Goal: Task Accomplishment & Management: Manage account settings

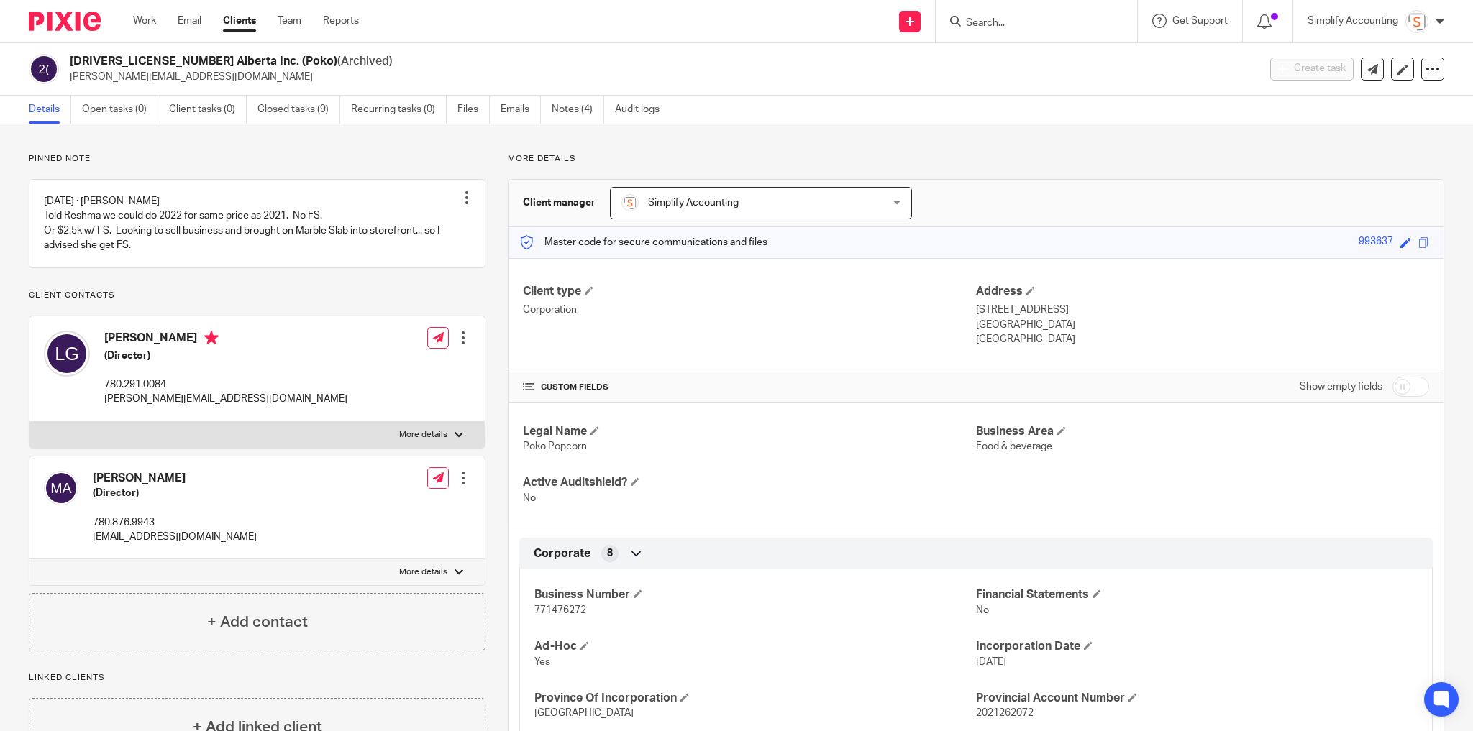
drag, startPoint x: 137, startPoint y: 20, endPoint x: 153, endPoint y: 1, distance: 25.0
click at [137, 20] on link "Work" at bounding box center [144, 21] width 23 height 14
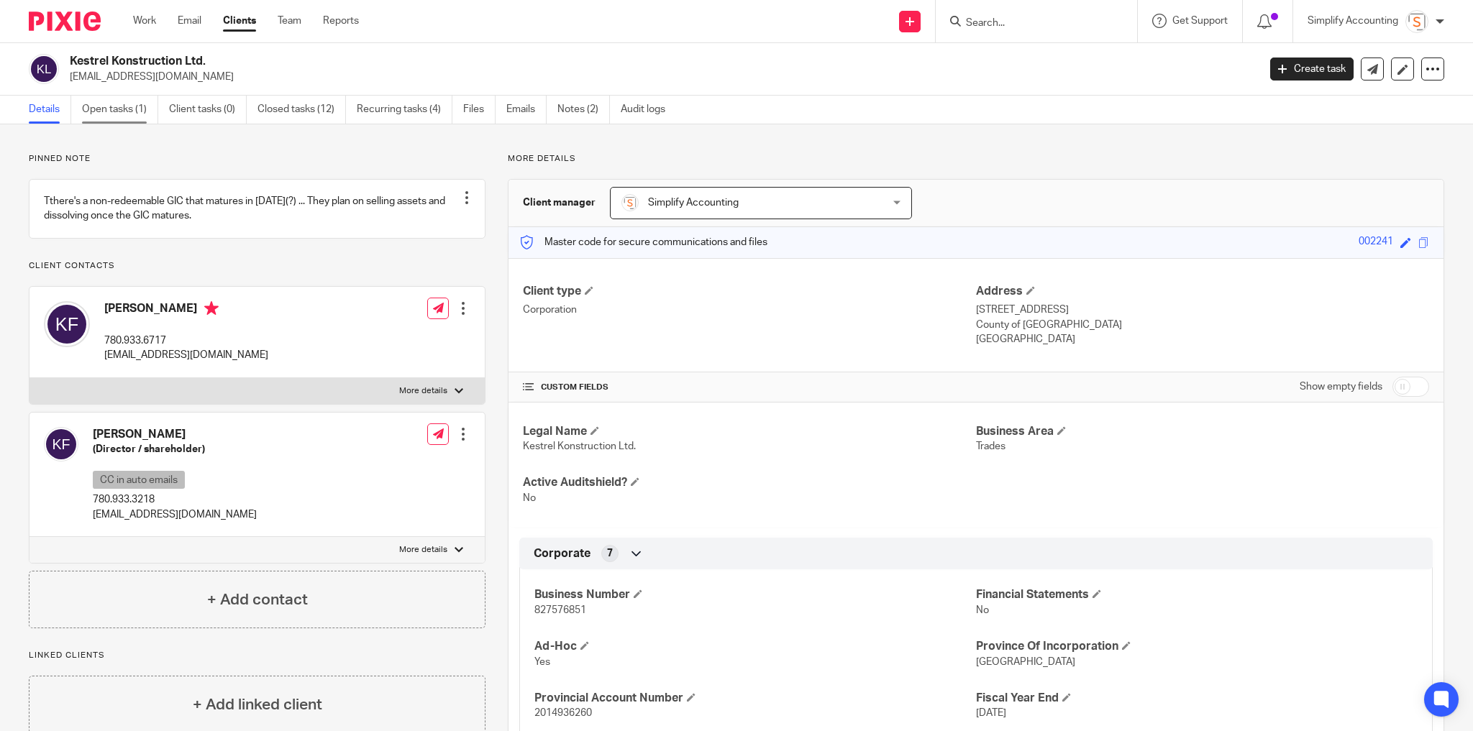
click at [122, 103] on link "Open tasks (1)" at bounding box center [120, 110] width 76 height 28
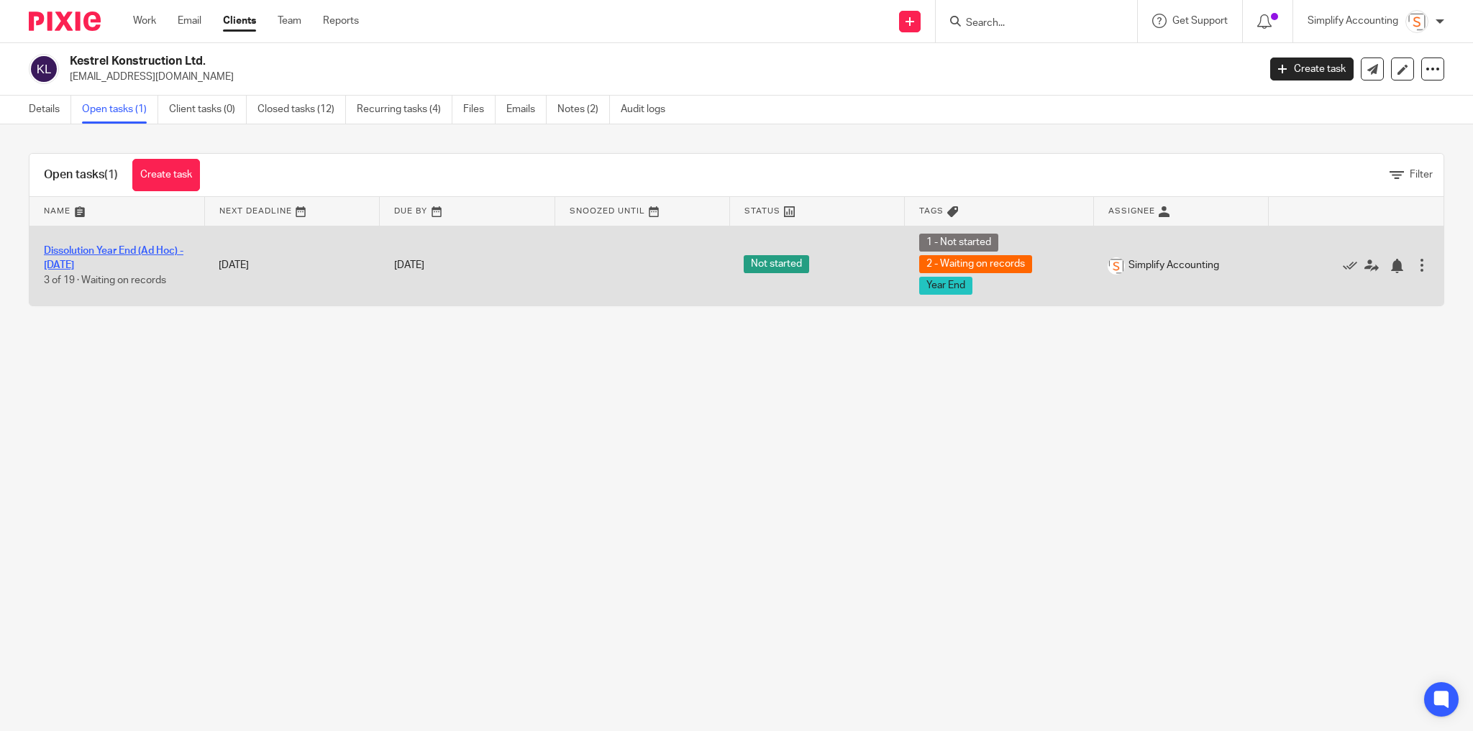
click at [86, 247] on link "Dissolution Year End (Ad Hoc) - [DATE]" at bounding box center [114, 258] width 140 height 24
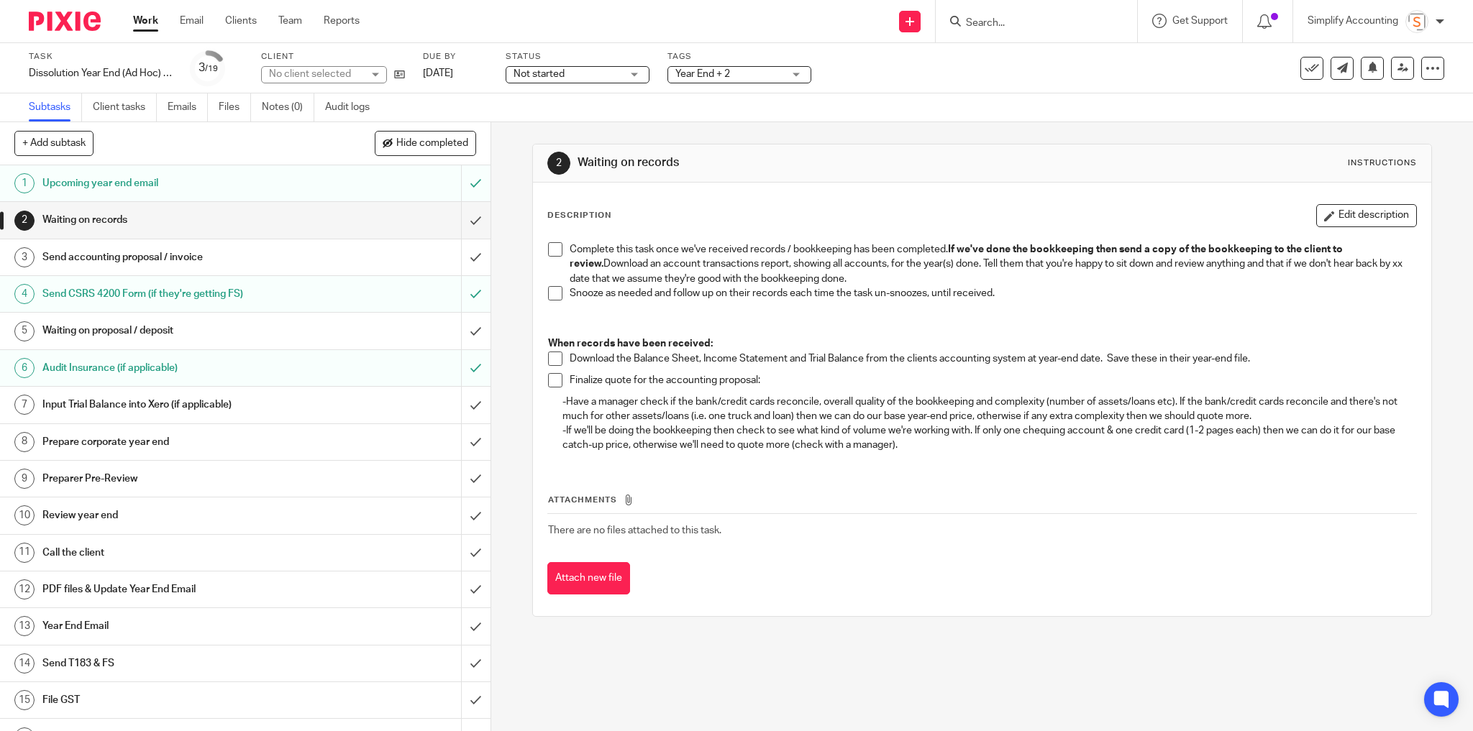
click at [711, 73] on span "Year End + 2" at bounding box center [702, 74] width 55 height 10
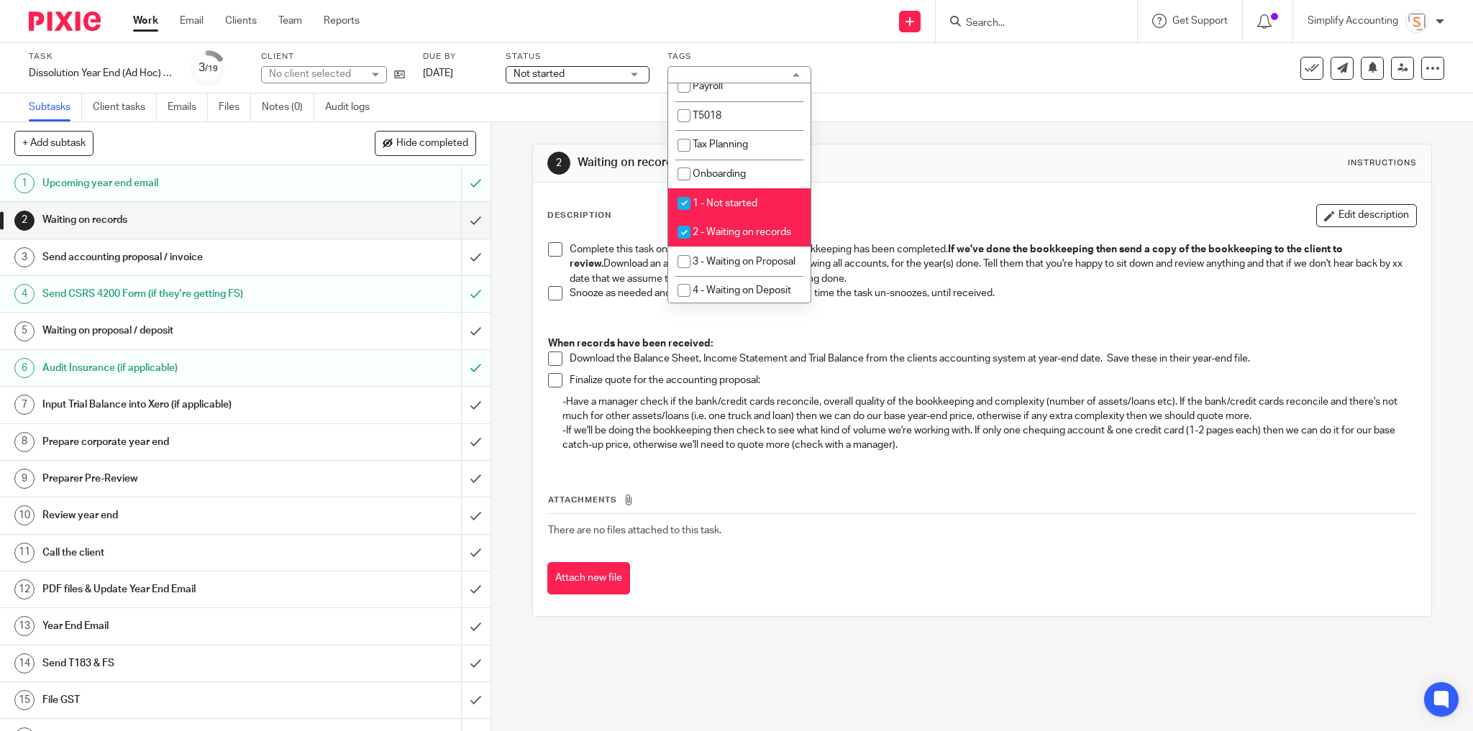
scroll to position [345, 0]
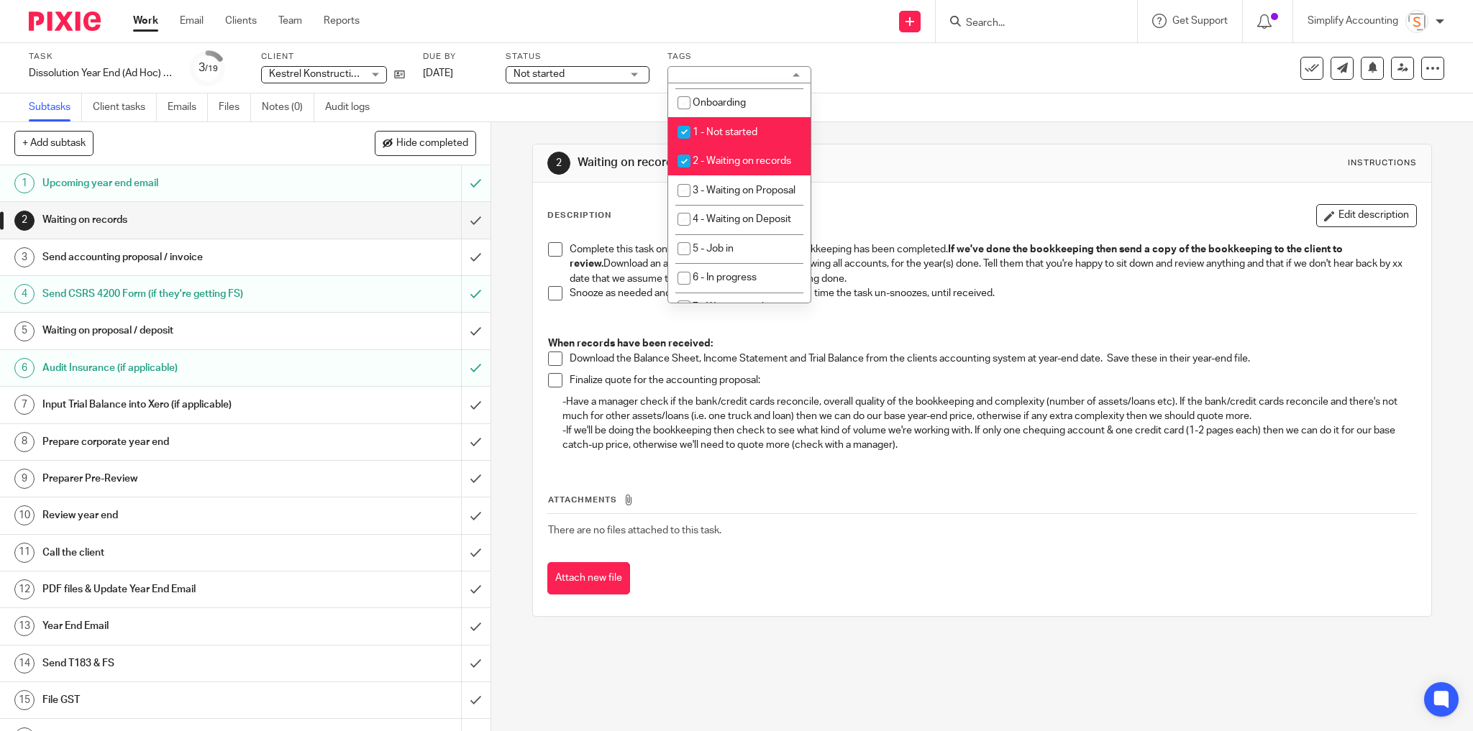
click at [684, 165] on input "checkbox" at bounding box center [683, 160] width 27 height 27
checkbox input "false"
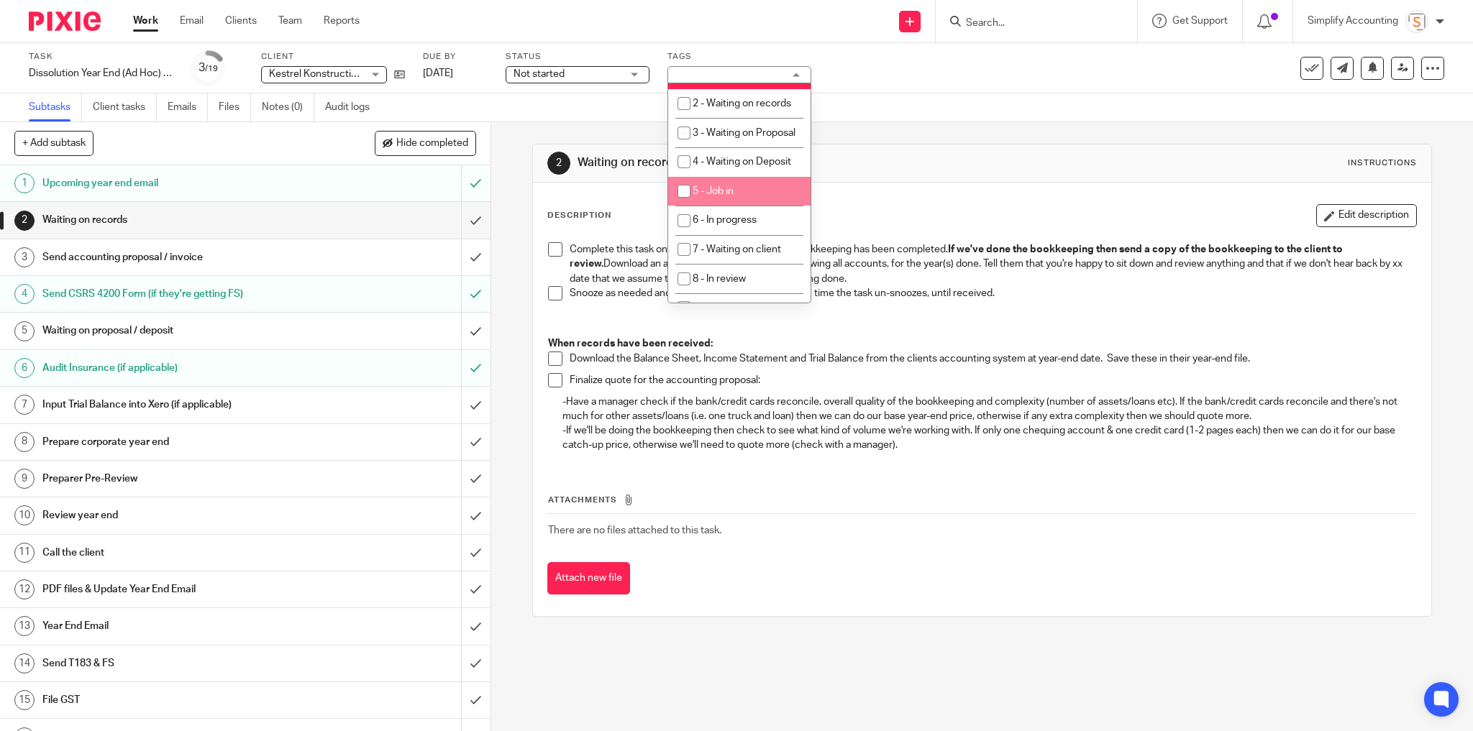
scroll to position [460, 0]
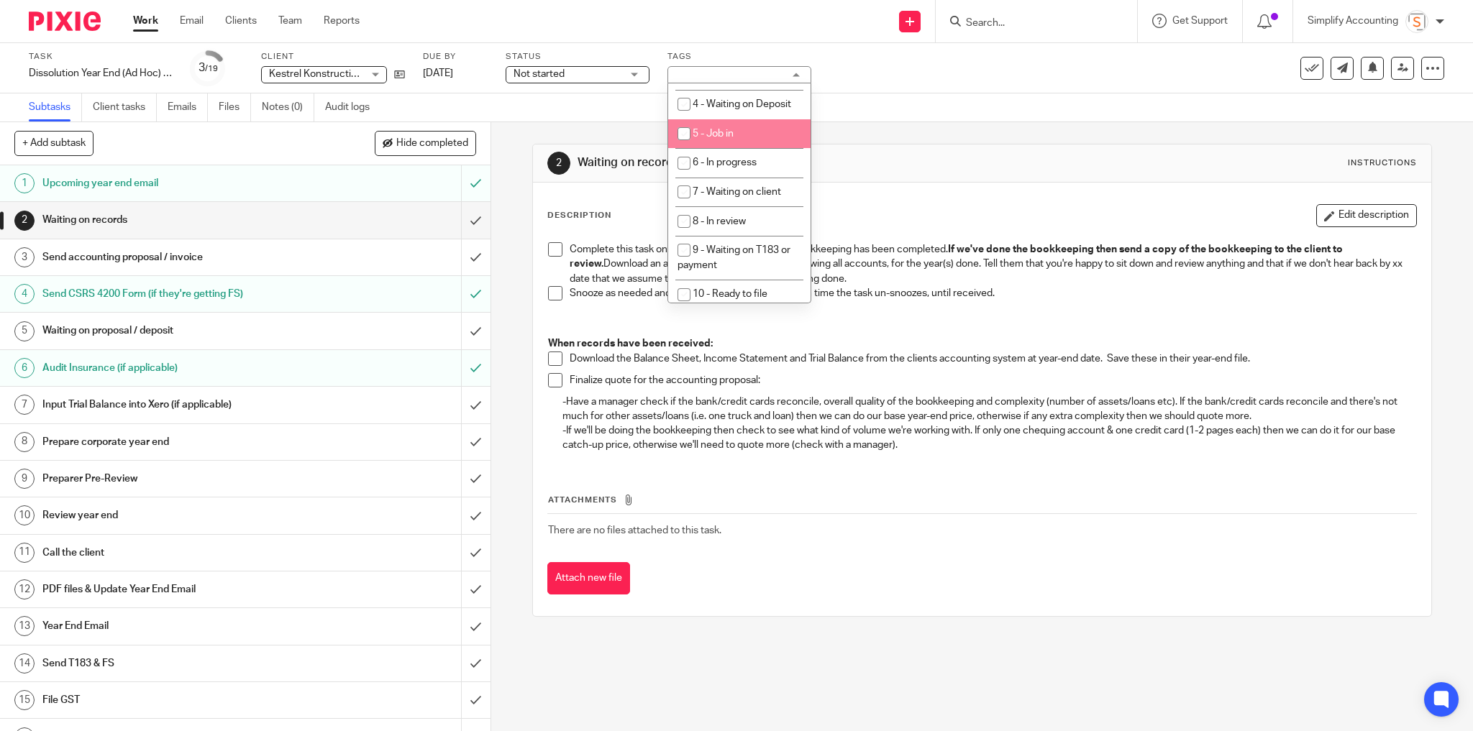
click at [736, 149] on li "5 - Job in" at bounding box center [739, 133] width 142 height 29
checkbox input "true"
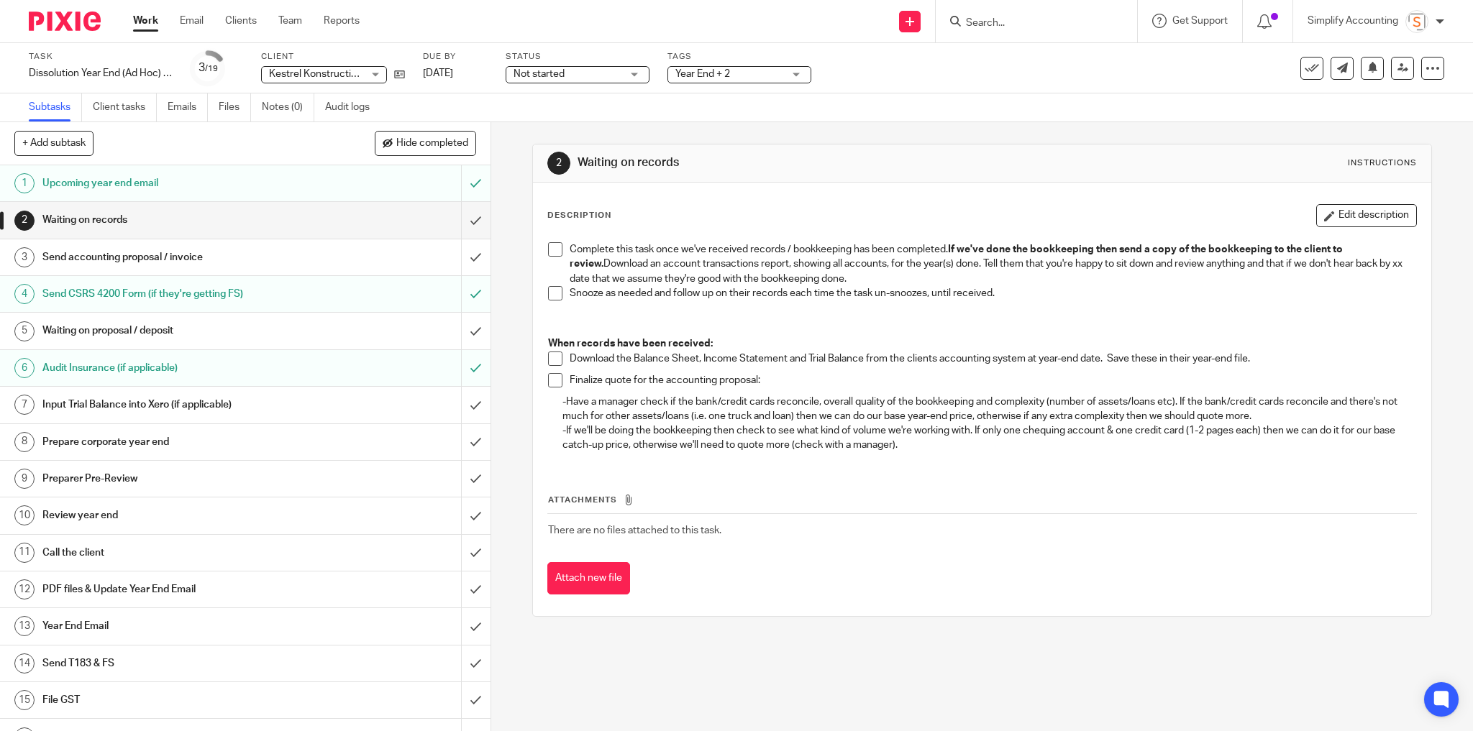
click at [884, 75] on div "Task Dissolution Year End (Ad Hoc) - September 11, 2025 Save Dissolution Year E…" at bounding box center [618, 68] width 1179 height 35
click at [464, 214] on input "submit" at bounding box center [245, 220] width 490 height 36
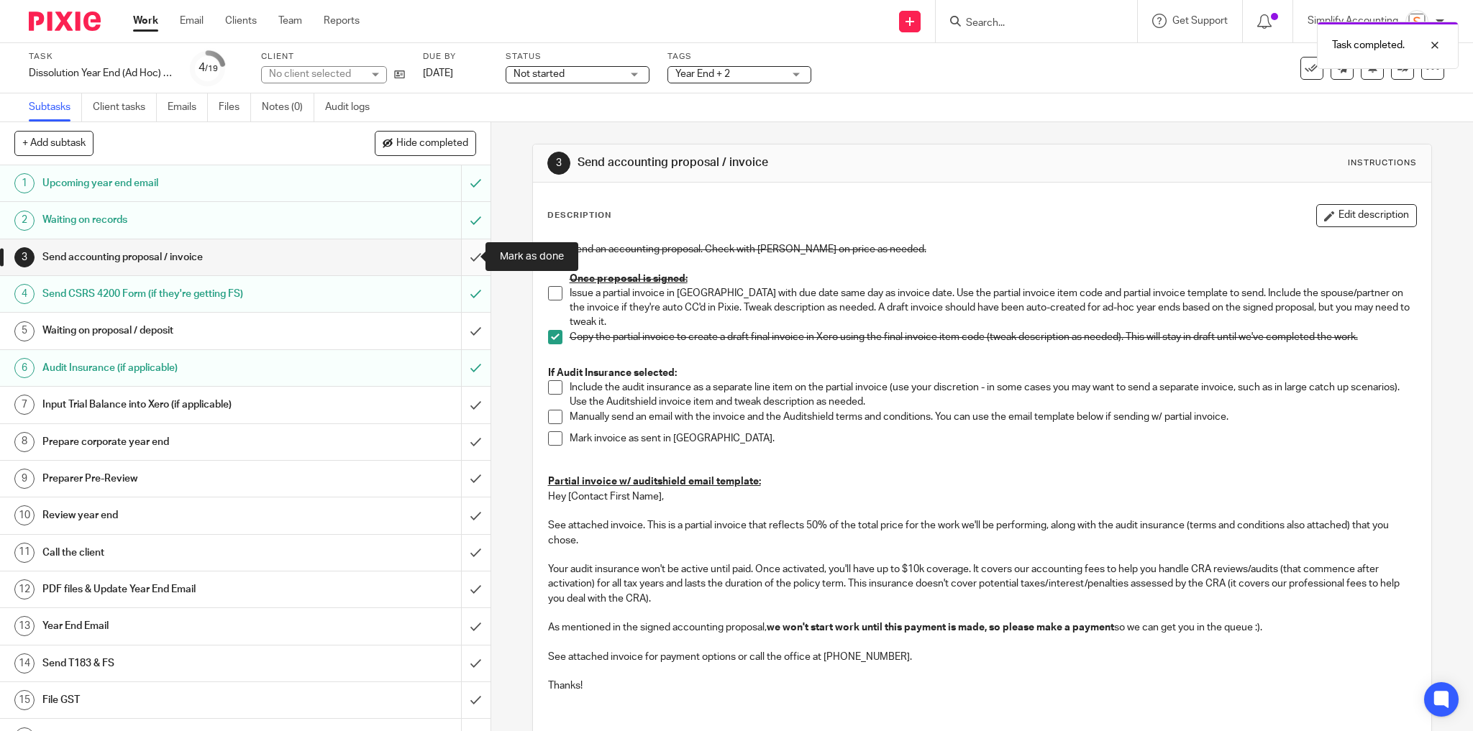
click at [461, 256] on input "submit" at bounding box center [245, 257] width 490 height 36
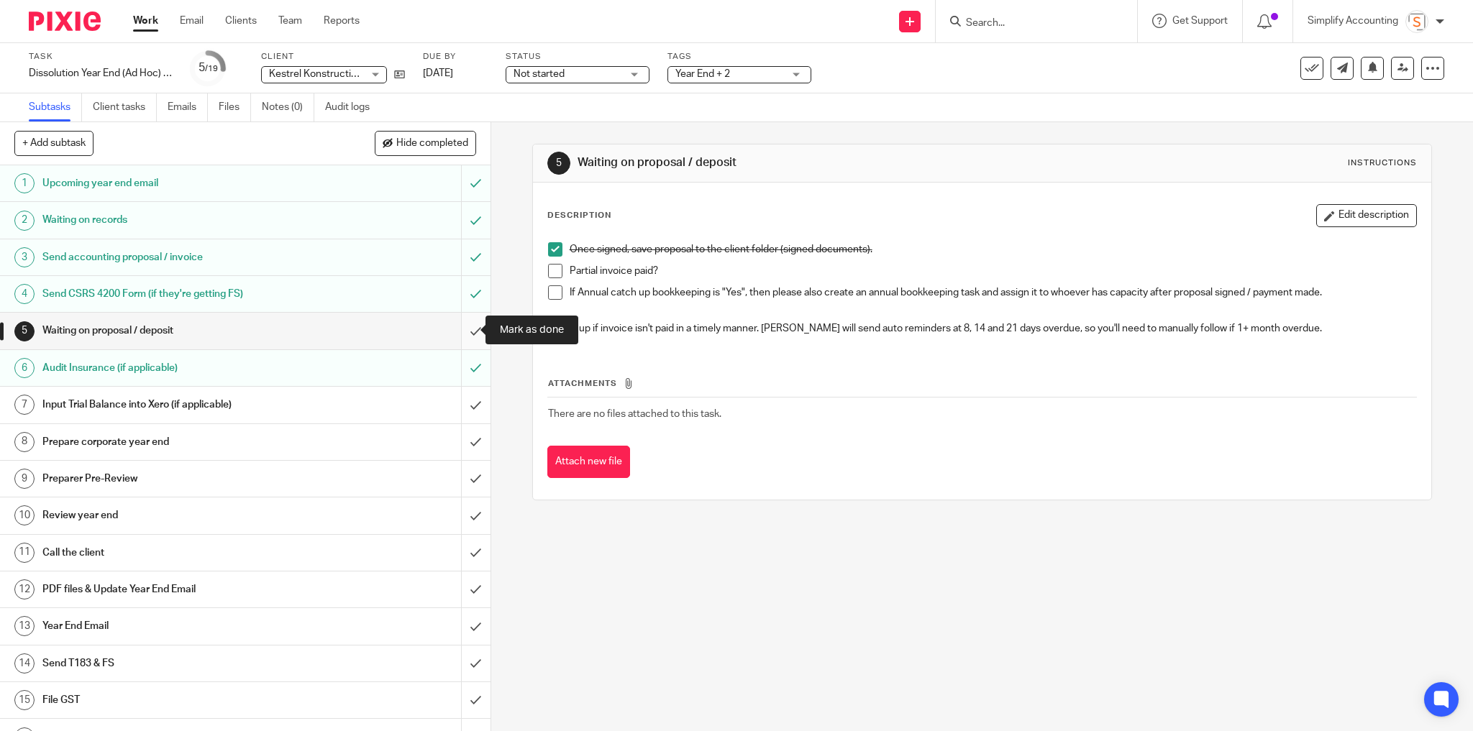
click at [466, 328] on input "submit" at bounding box center [245, 331] width 490 height 36
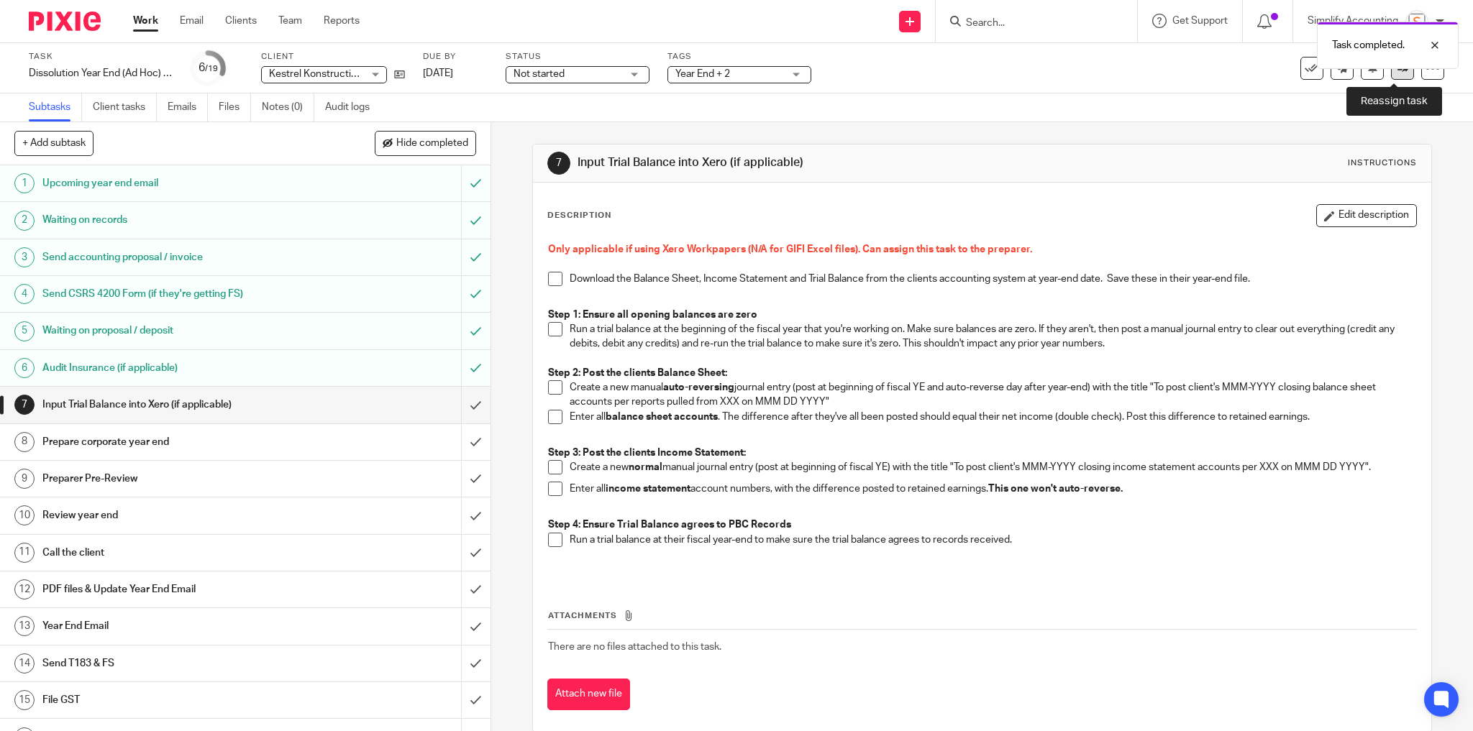
click at [1397, 71] on icon at bounding box center [1402, 68] width 11 height 11
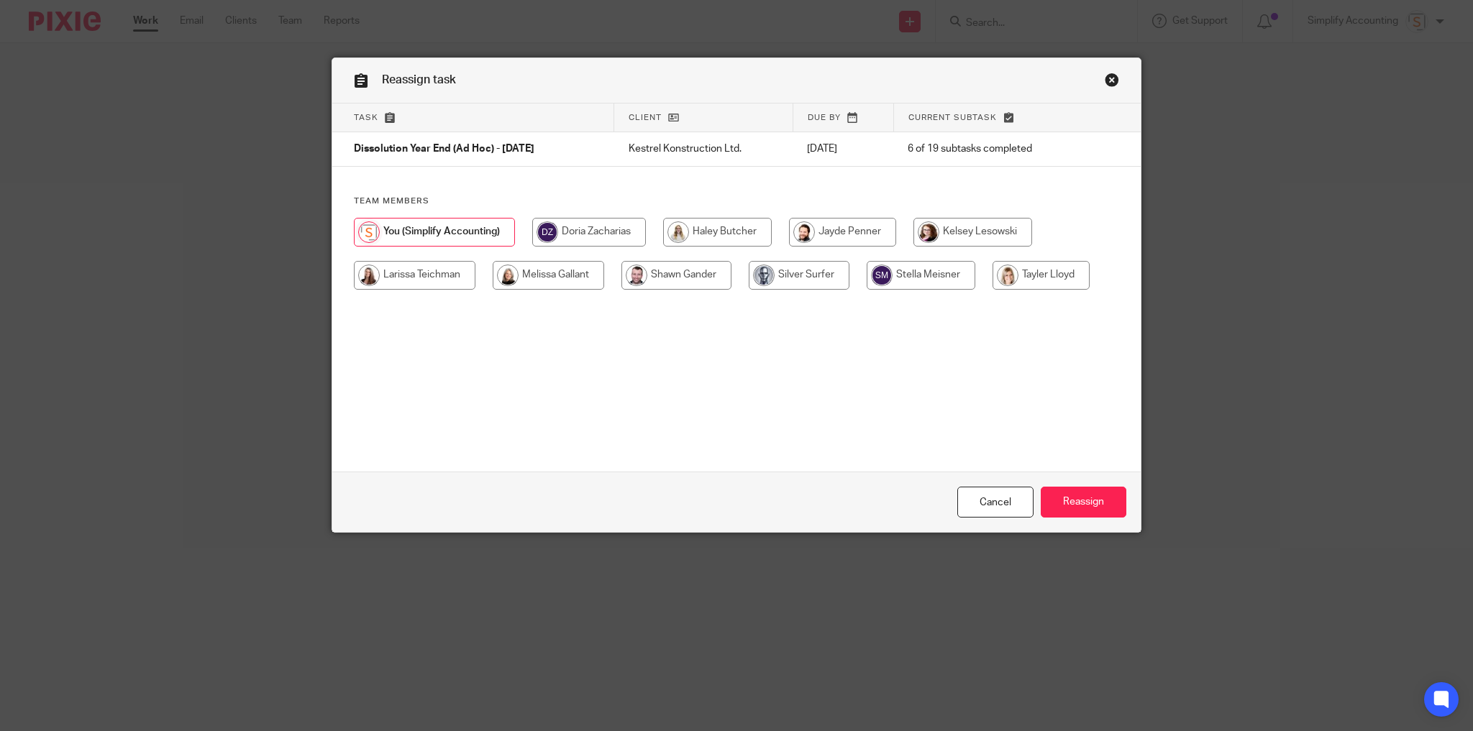
click at [565, 273] on input "radio" at bounding box center [548, 275] width 111 height 29
radio input "true"
click at [1102, 493] on input "Reassign" at bounding box center [1084, 502] width 86 height 31
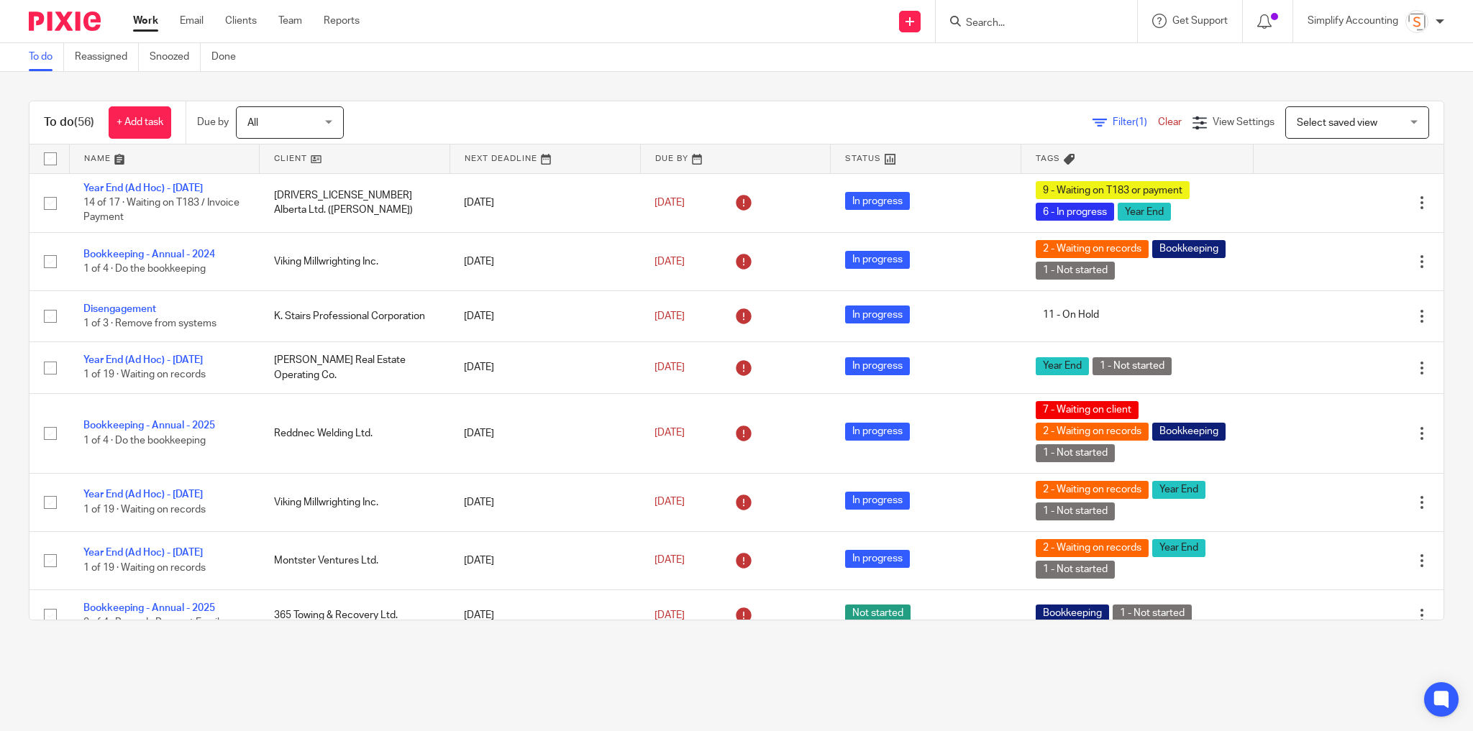
click at [1014, 21] on input "Search" at bounding box center [1028, 23] width 129 height 13
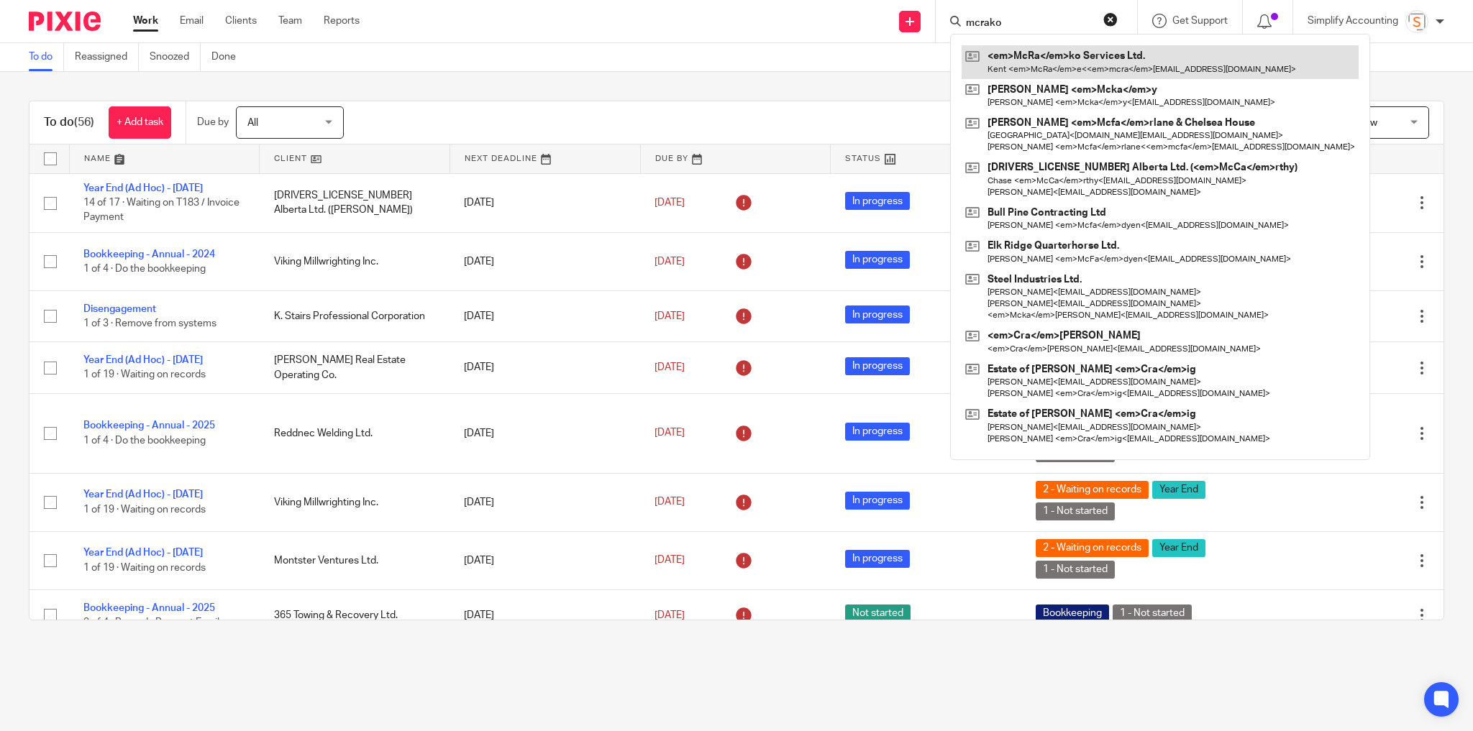
type input "mcrako"
click at [1036, 51] on link at bounding box center [1160, 61] width 397 height 33
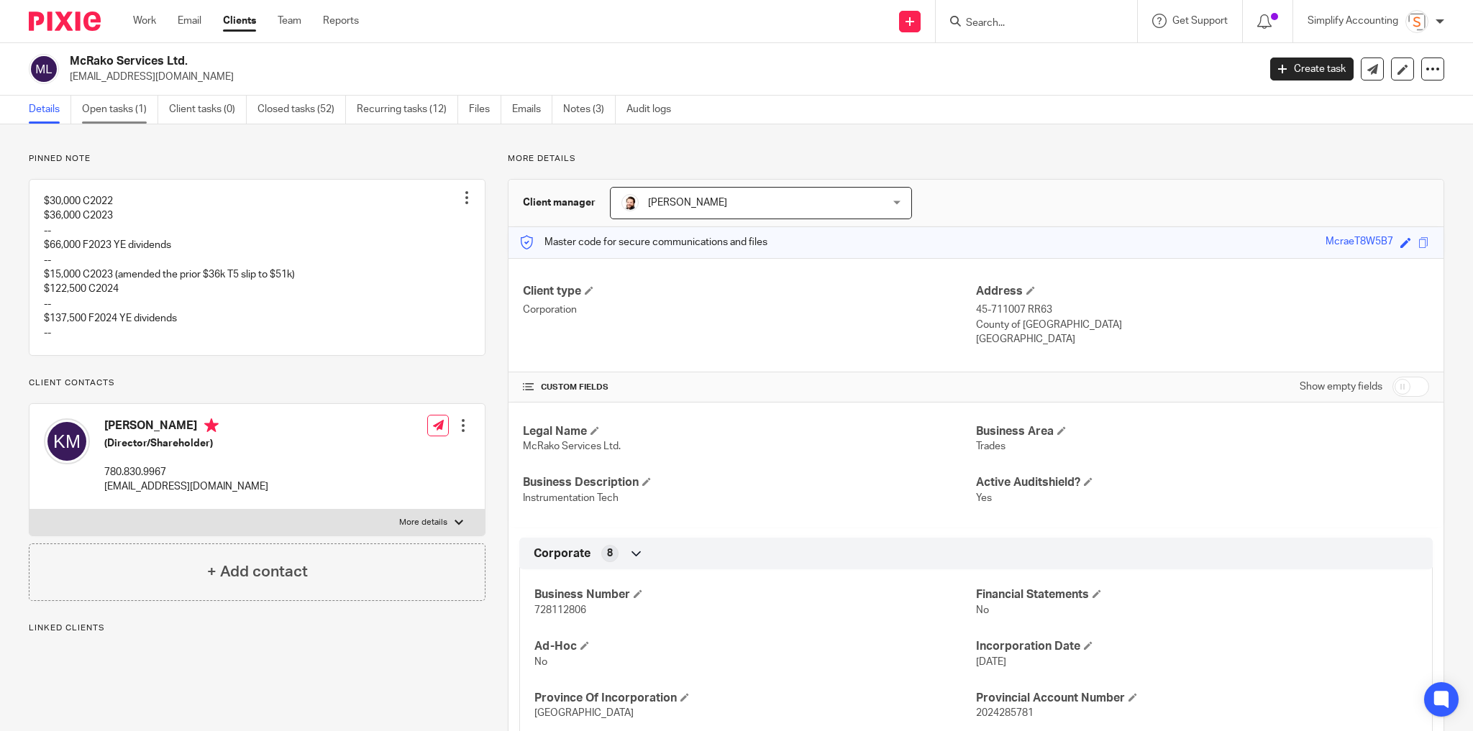
click at [90, 107] on link "Open tasks (1)" at bounding box center [120, 110] width 76 height 28
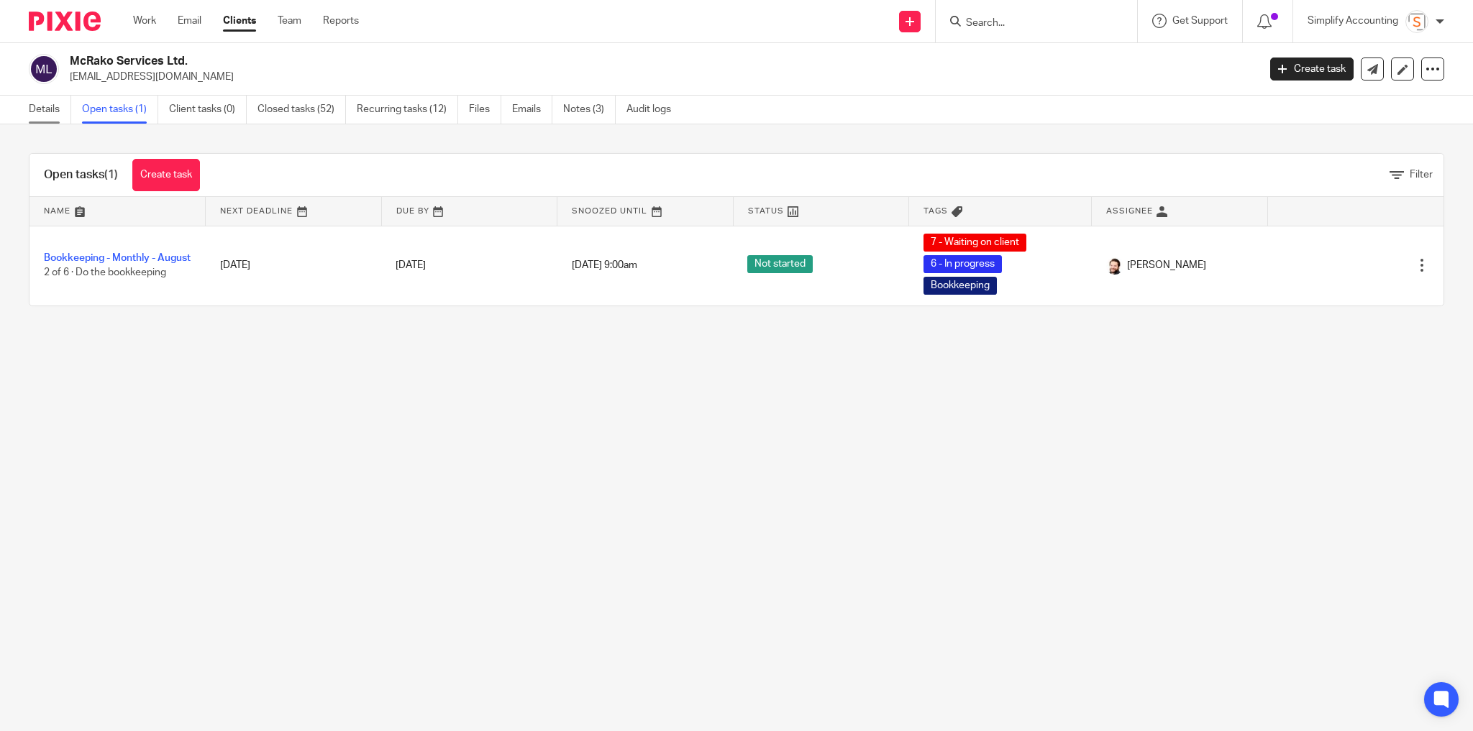
click at [35, 105] on link "Details" at bounding box center [50, 110] width 42 height 28
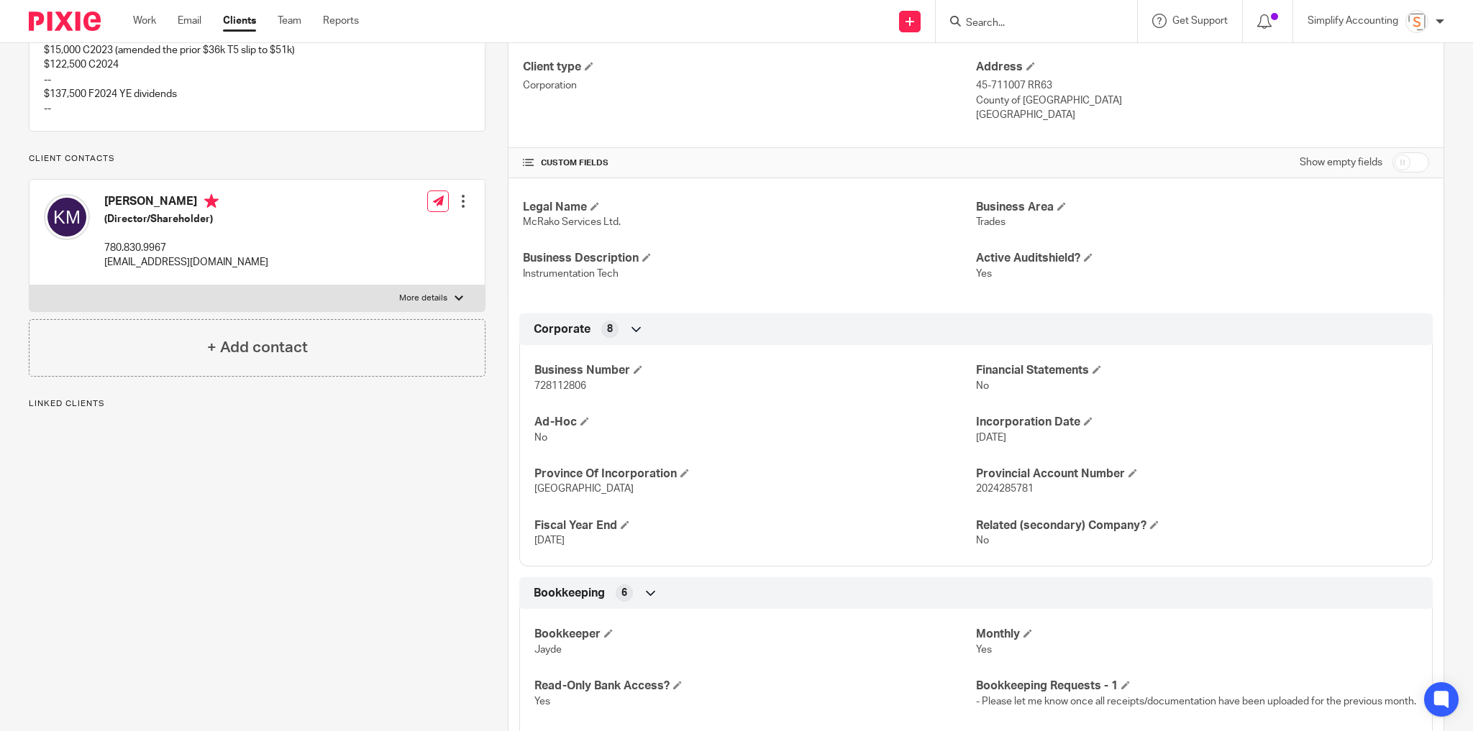
scroll to position [230, 0]
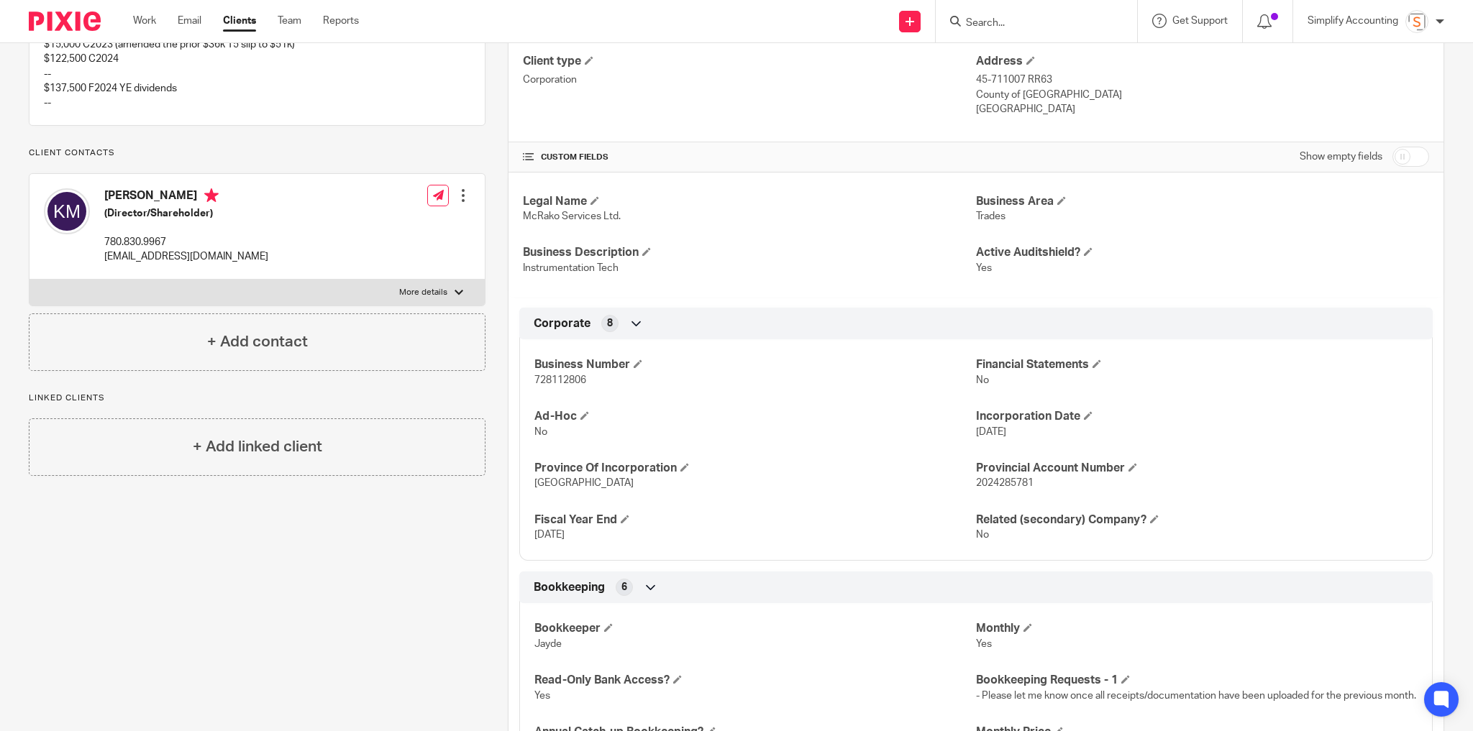
click at [565, 380] on span "728112806" at bounding box center [560, 380] width 52 height 10
copy span "728112806"
click at [999, 27] on input "Search" at bounding box center [1028, 23] width 129 height 13
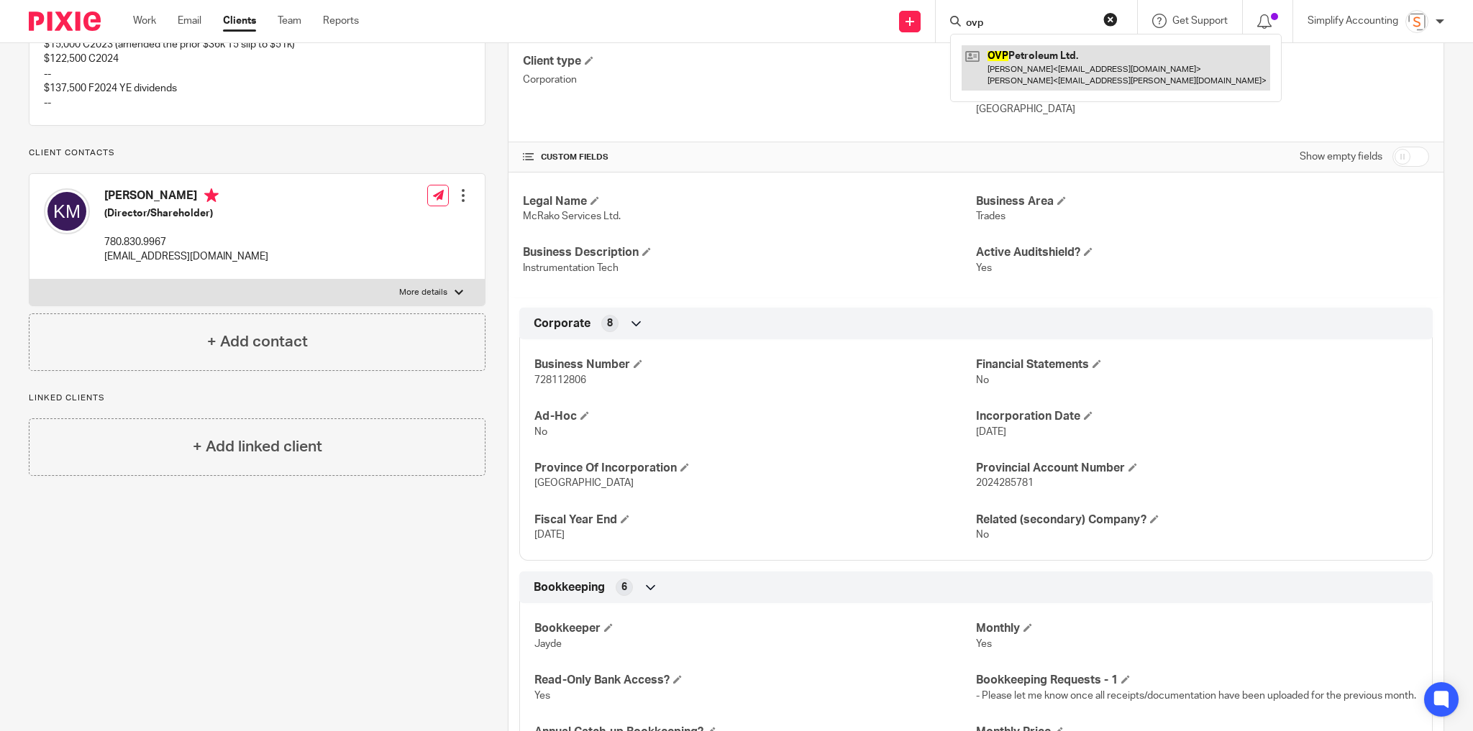
type input "ovp"
click at [1027, 61] on link at bounding box center [1116, 67] width 309 height 45
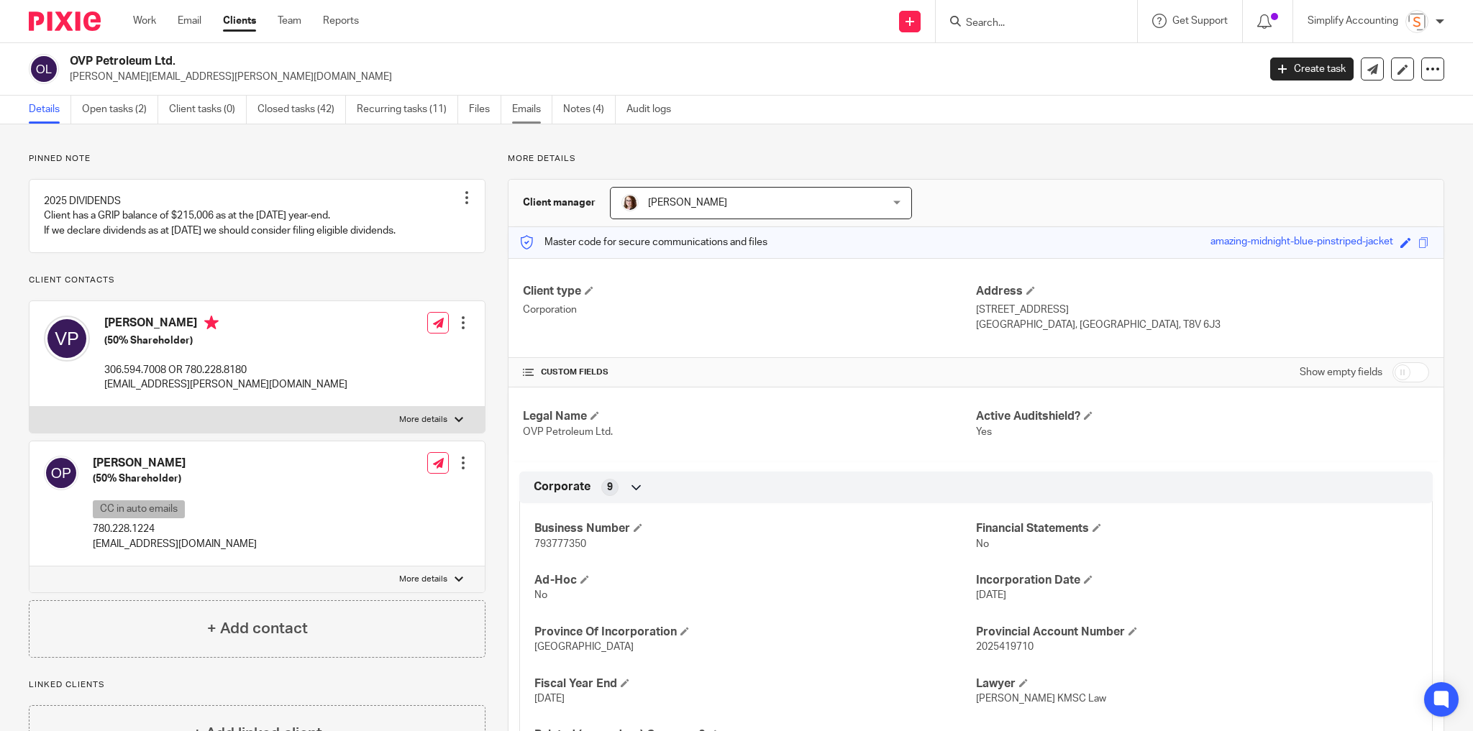
click at [537, 111] on link "Emails" at bounding box center [532, 110] width 40 height 28
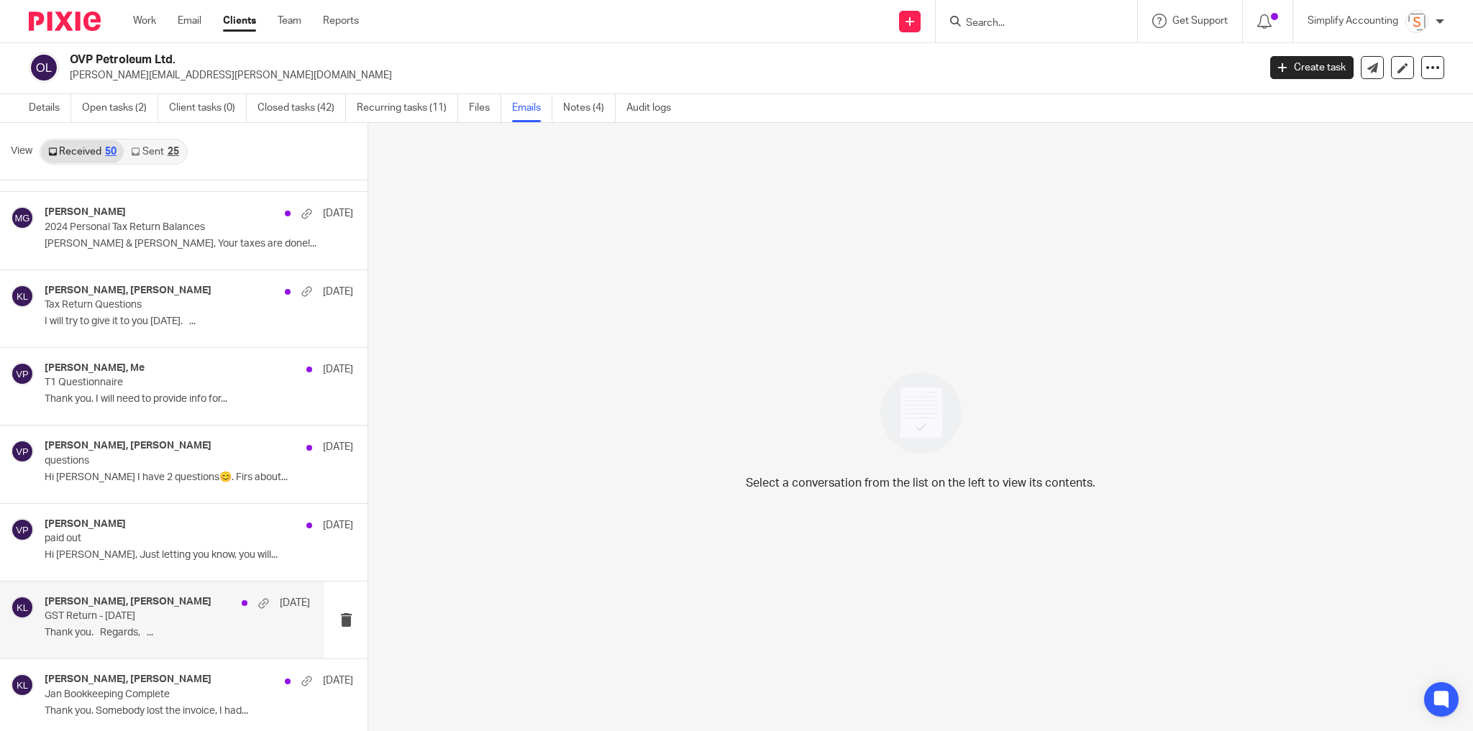
scroll to position [1767, 0]
click at [37, 107] on link "Details" at bounding box center [50, 108] width 42 height 28
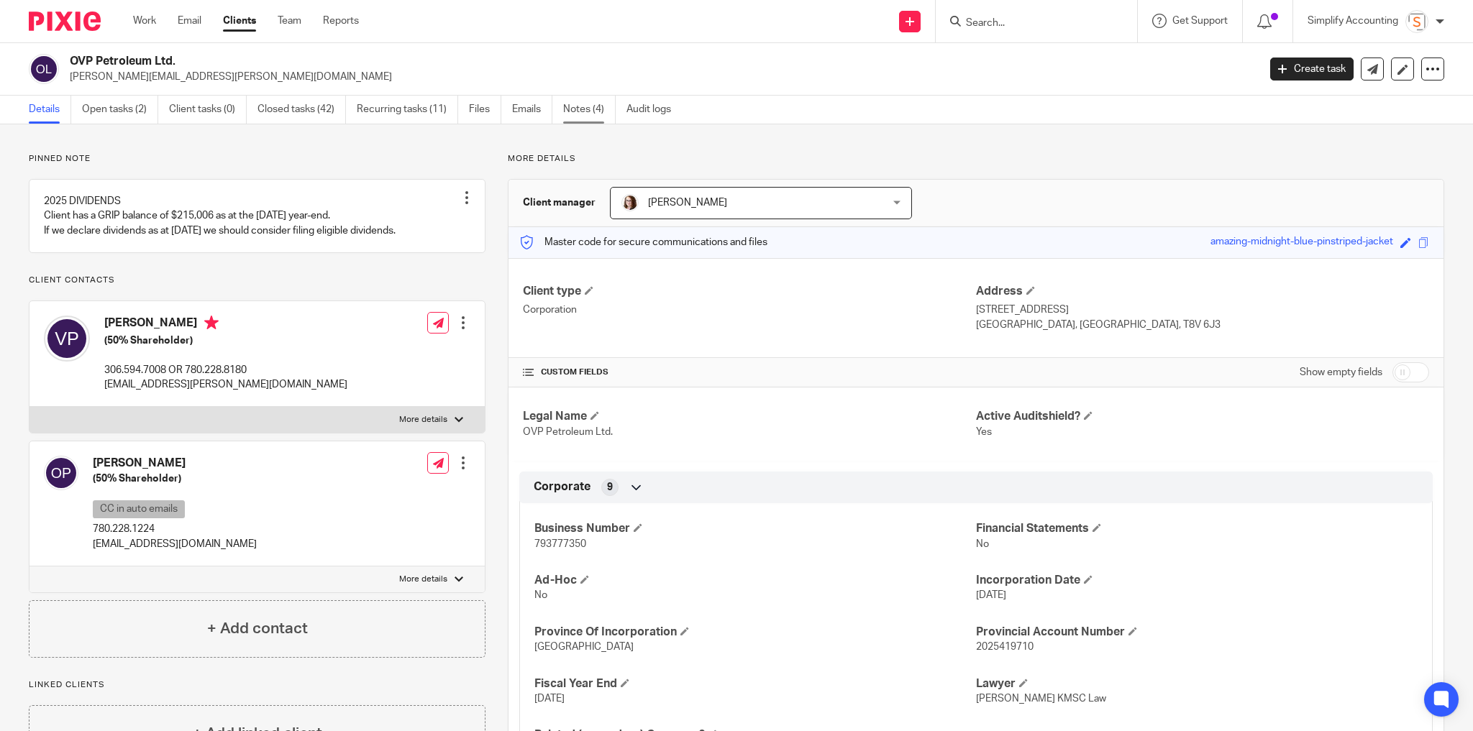
click at [578, 105] on link "Notes (4)" at bounding box center [589, 110] width 53 height 28
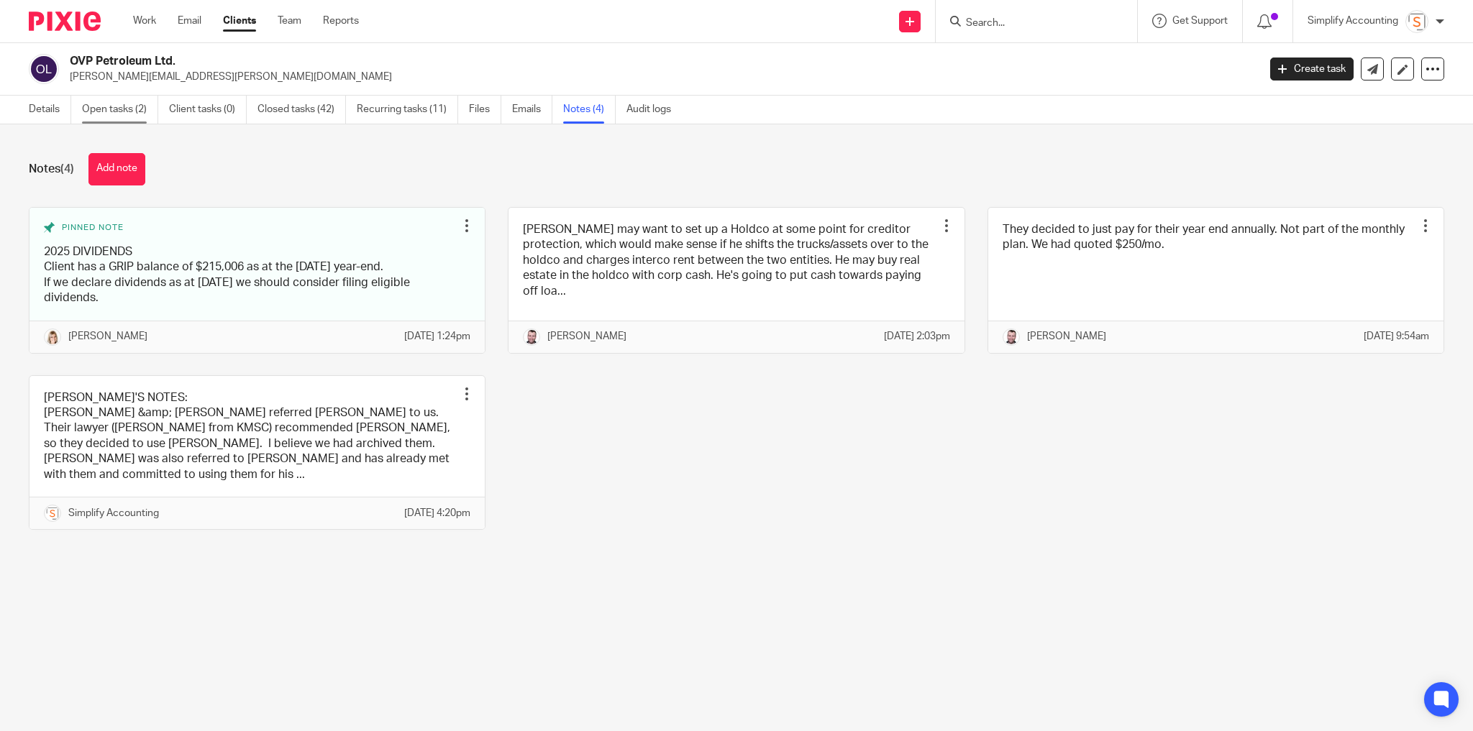
click at [134, 107] on link "Open tasks (2)" at bounding box center [120, 110] width 76 height 28
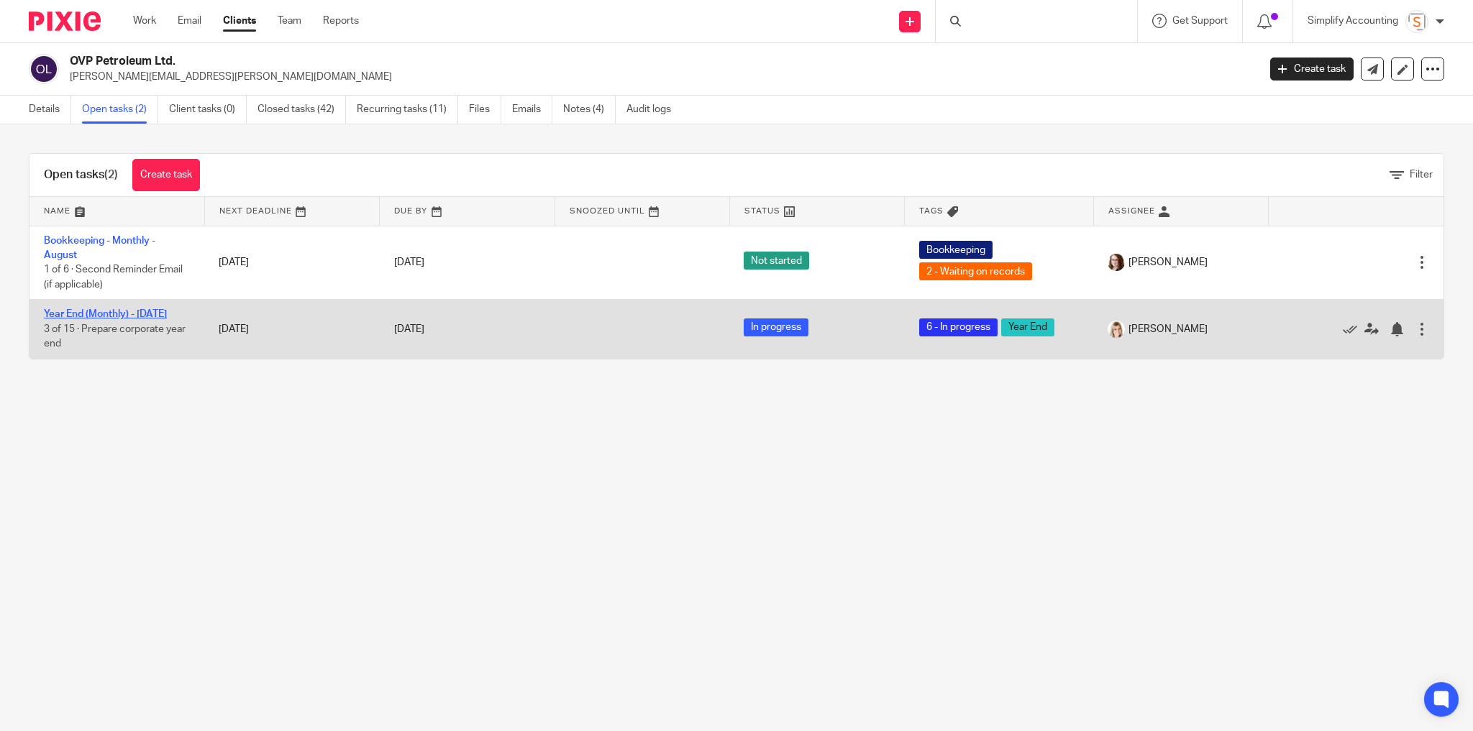
click at [70, 312] on link "Year End (Monthly) - July 2025" at bounding box center [105, 314] width 123 height 10
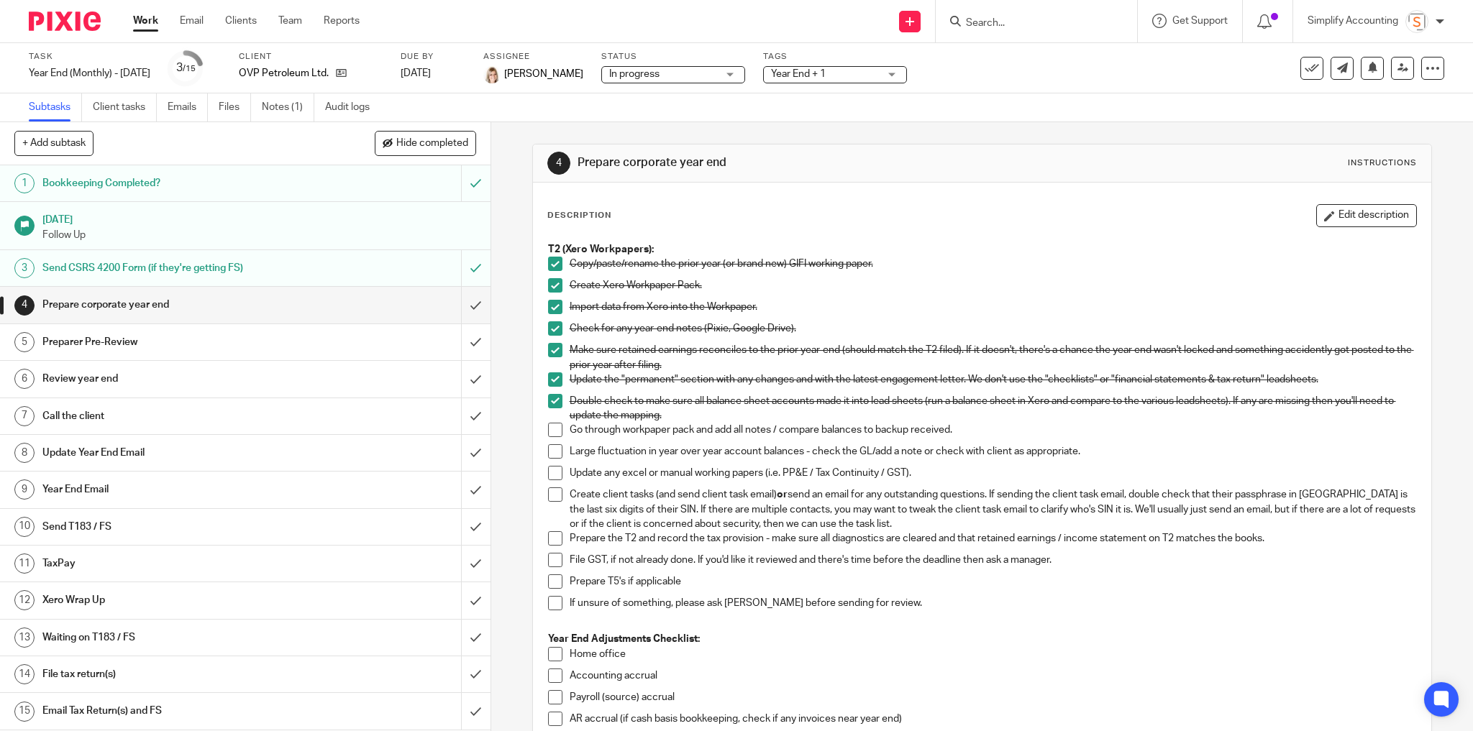
click at [278, 270] on h1 "Send CSRS 4200 Form (if they're getting FS)" at bounding box center [177, 268] width 270 height 22
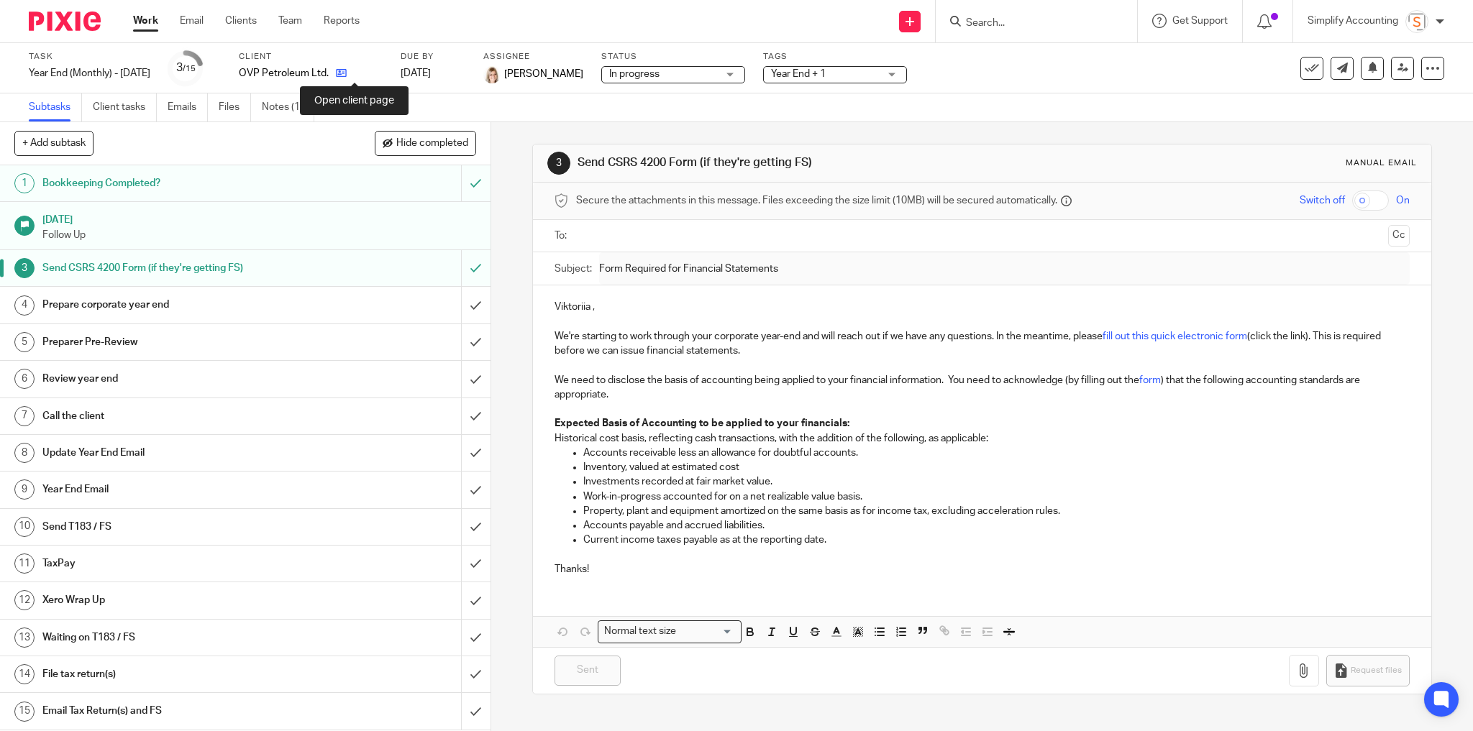
click at [347, 75] on icon at bounding box center [341, 73] width 11 height 11
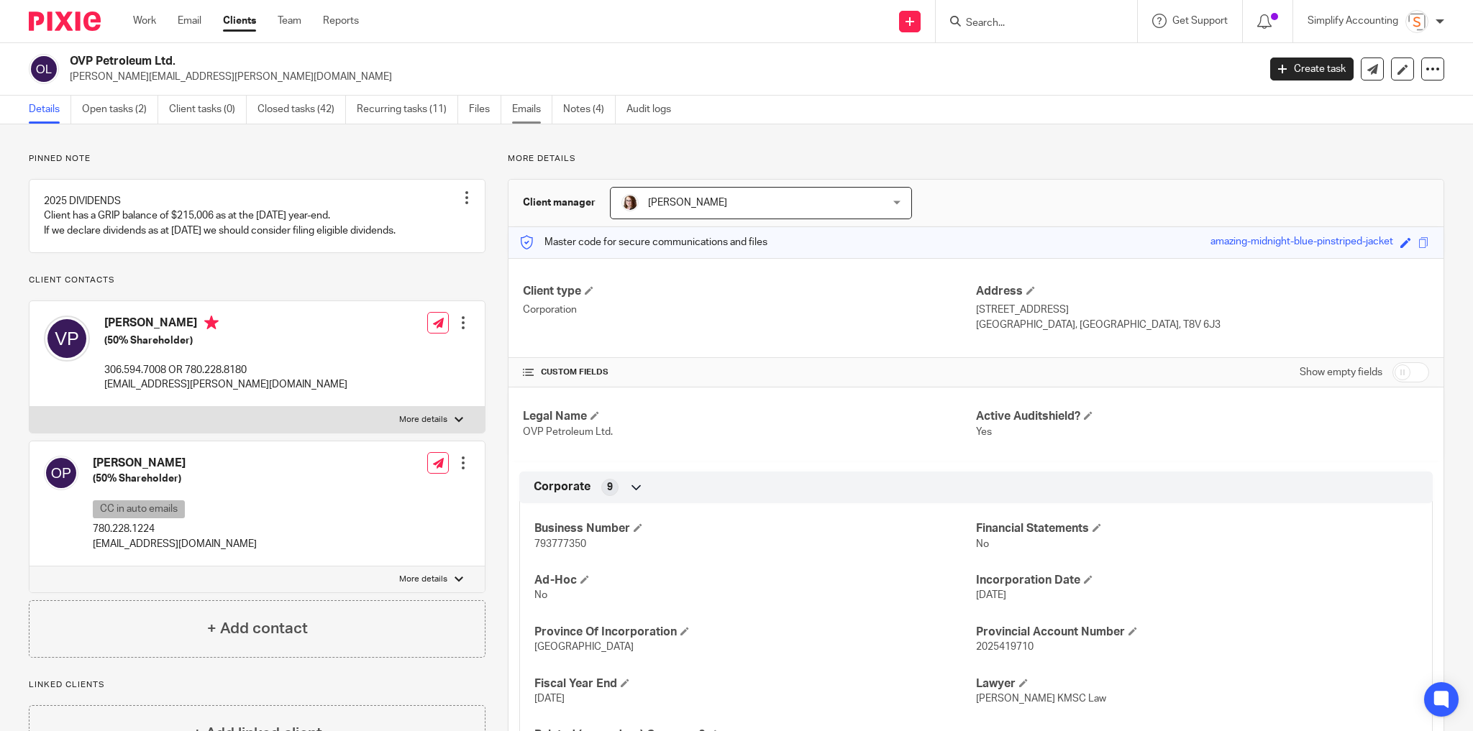
click at [521, 106] on link "Emails" at bounding box center [532, 110] width 40 height 28
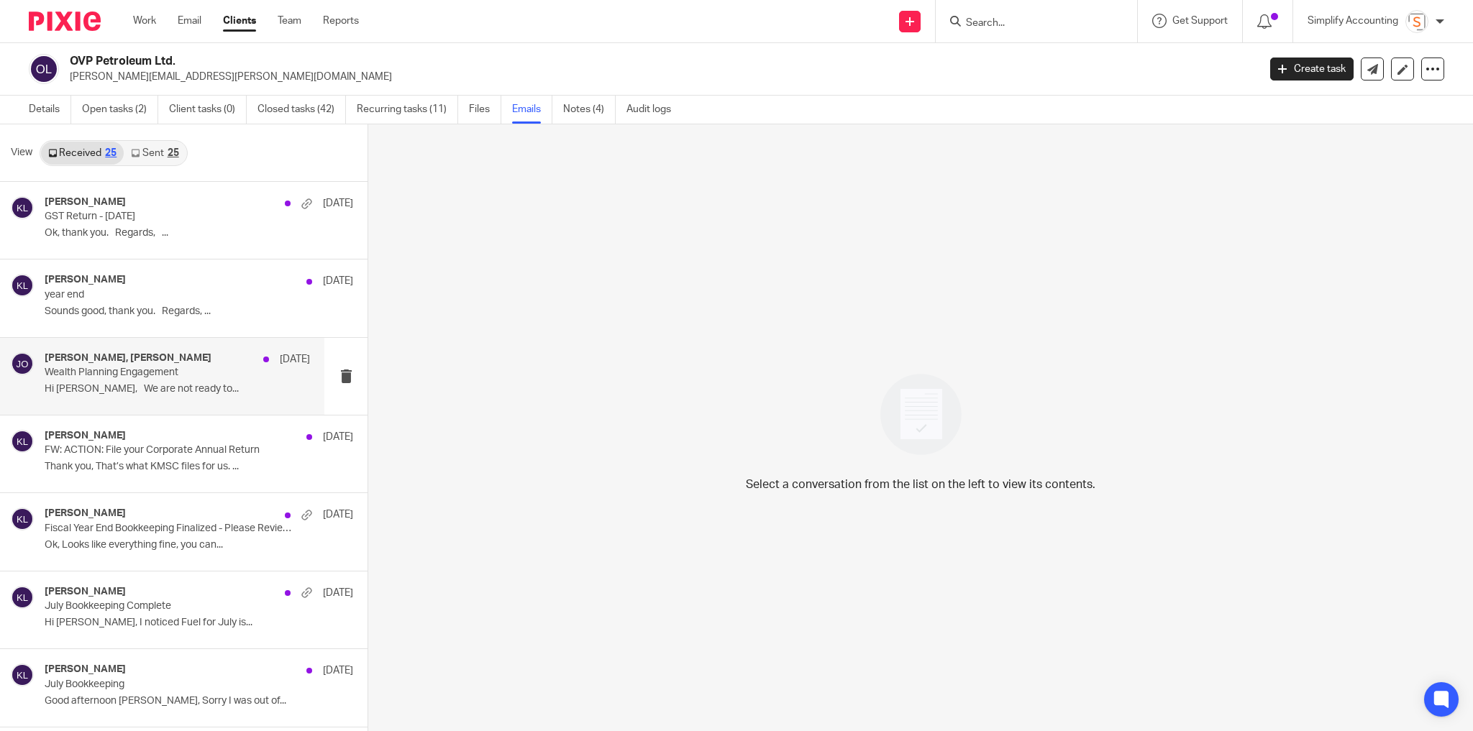
click at [145, 373] on p "Wealth Planning Engagement" at bounding box center [151, 373] width 212 height 12
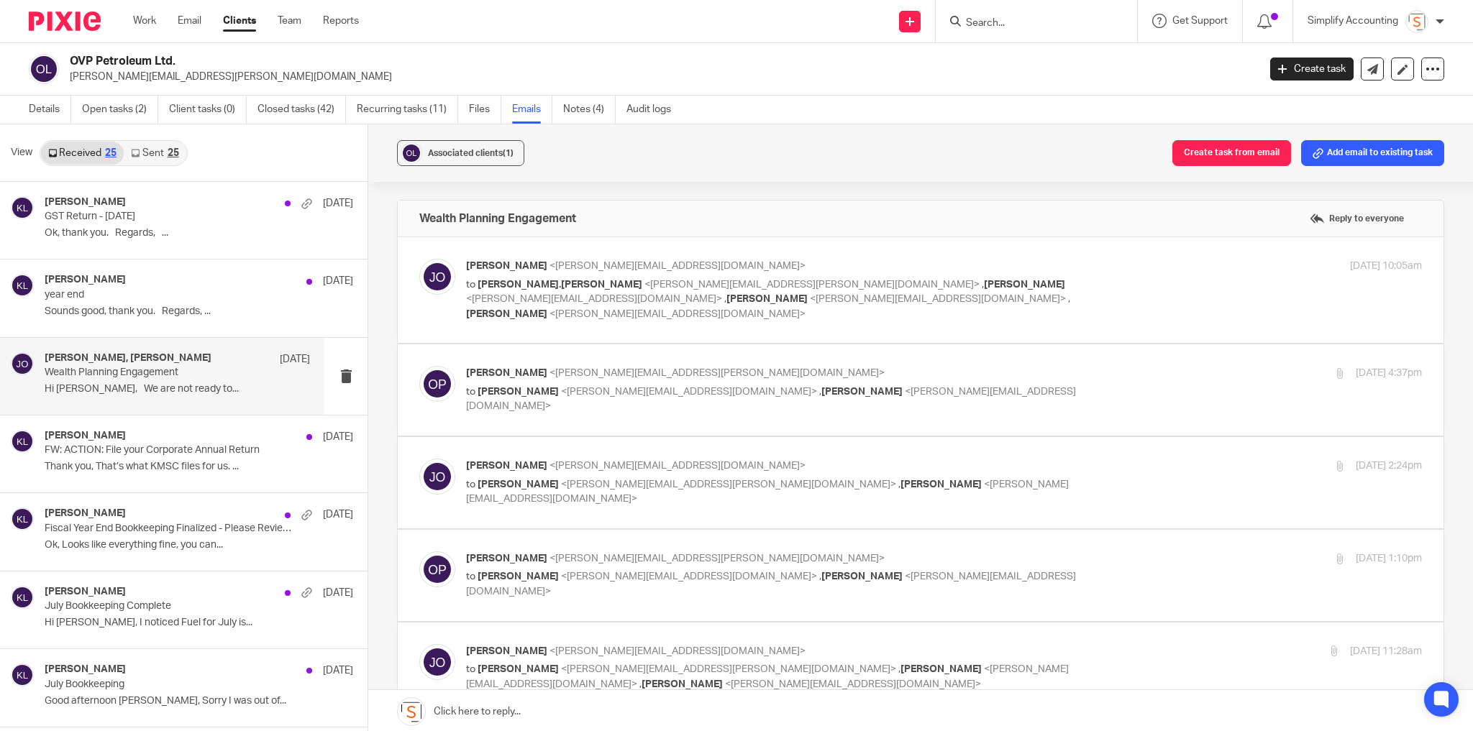
click at [1105, 273] on div "Jeremy Orser <jeremy@ywpw.ca> to oleg.polishchuk <oleg.polishchuk@agent.ufa.com…" at bounding box center [944, 290] width 956 height 63
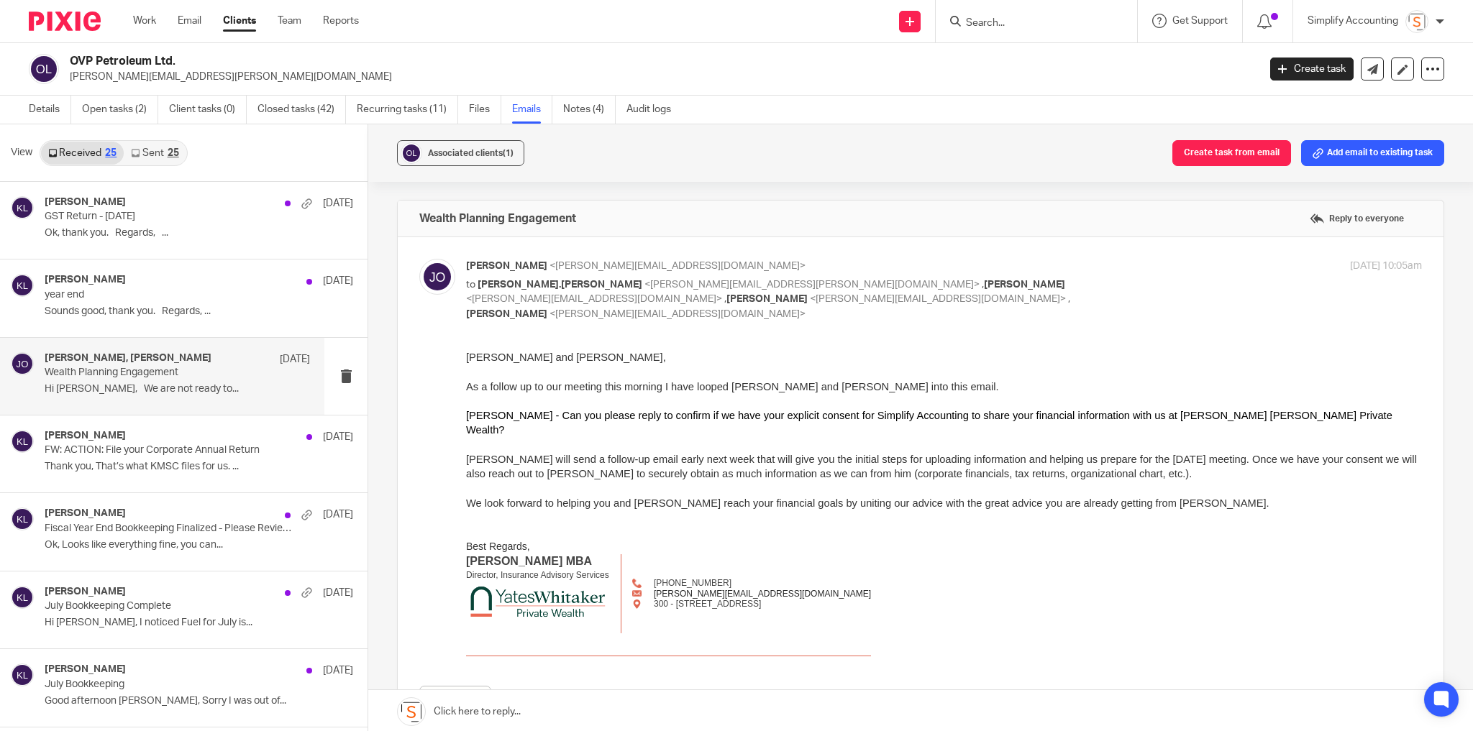
click at [1116, 259] on div "Apr 12, 2025 10:05am" at bounding box center [1262, 266] width 319 height 15
checkbox input "false"
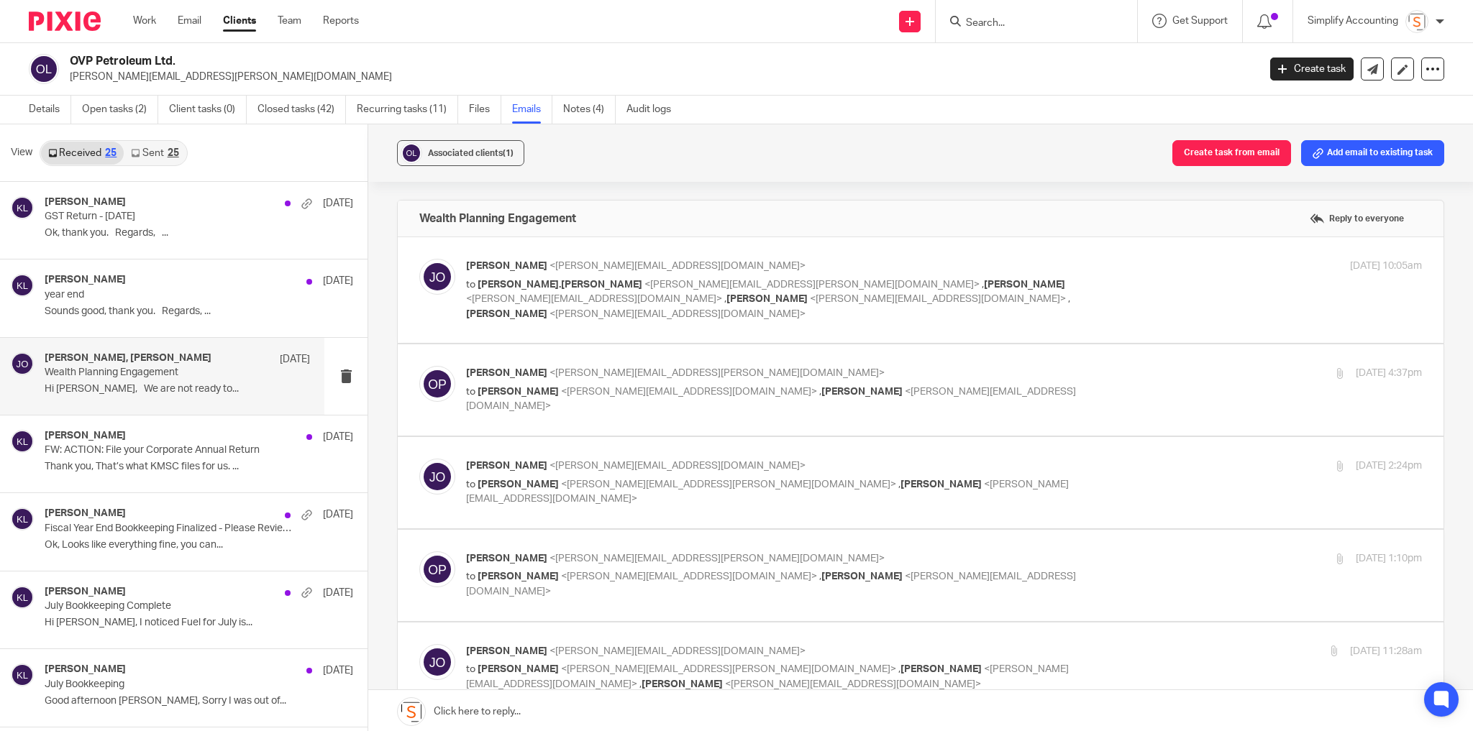
click at [1113, 366] on div "Apr 12, 2025 4:37pm" at bounding box center [1262, 373] width 319 height 15
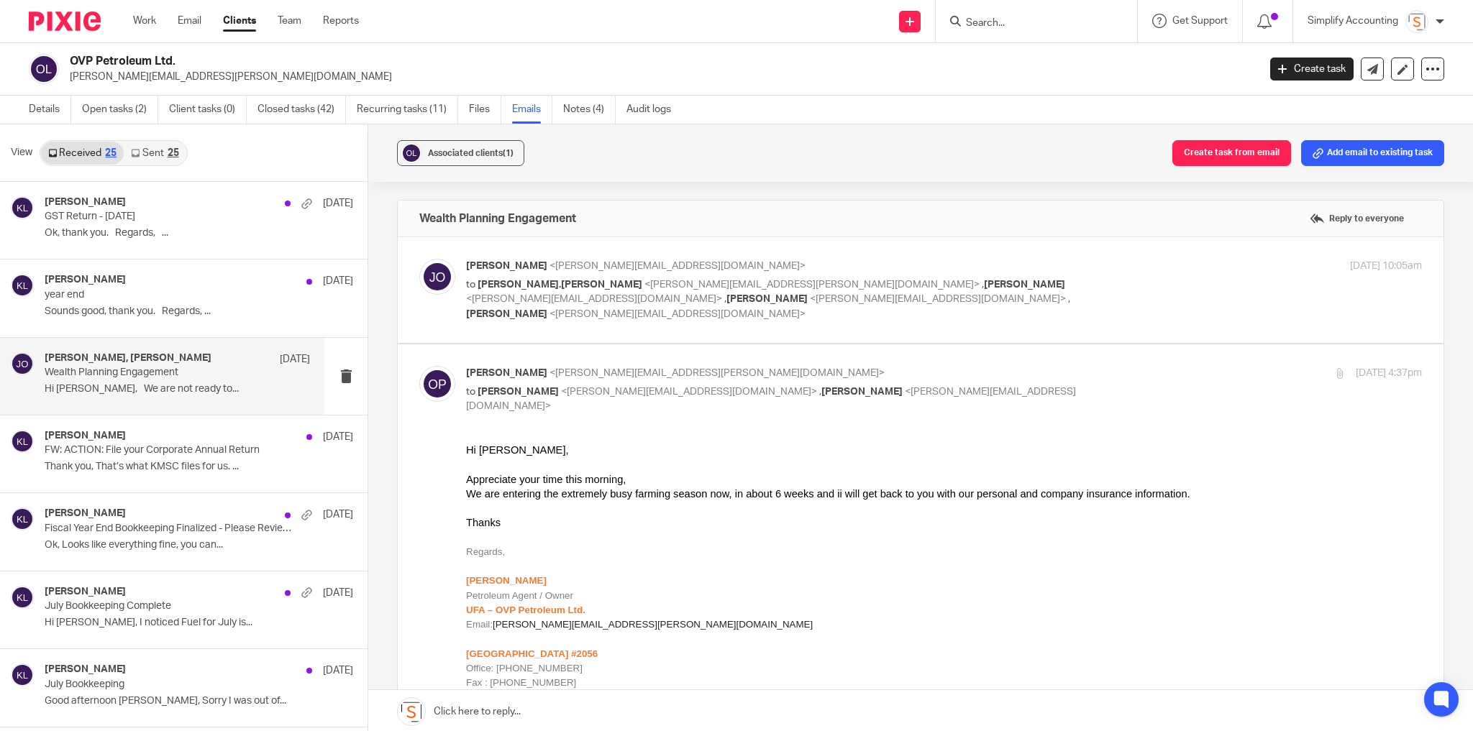
click at [1103, 366] on div "Apr 12, 2025 4:37pm" at bounding box center [1262, 373] width 319 height 15
checkbox input "false"
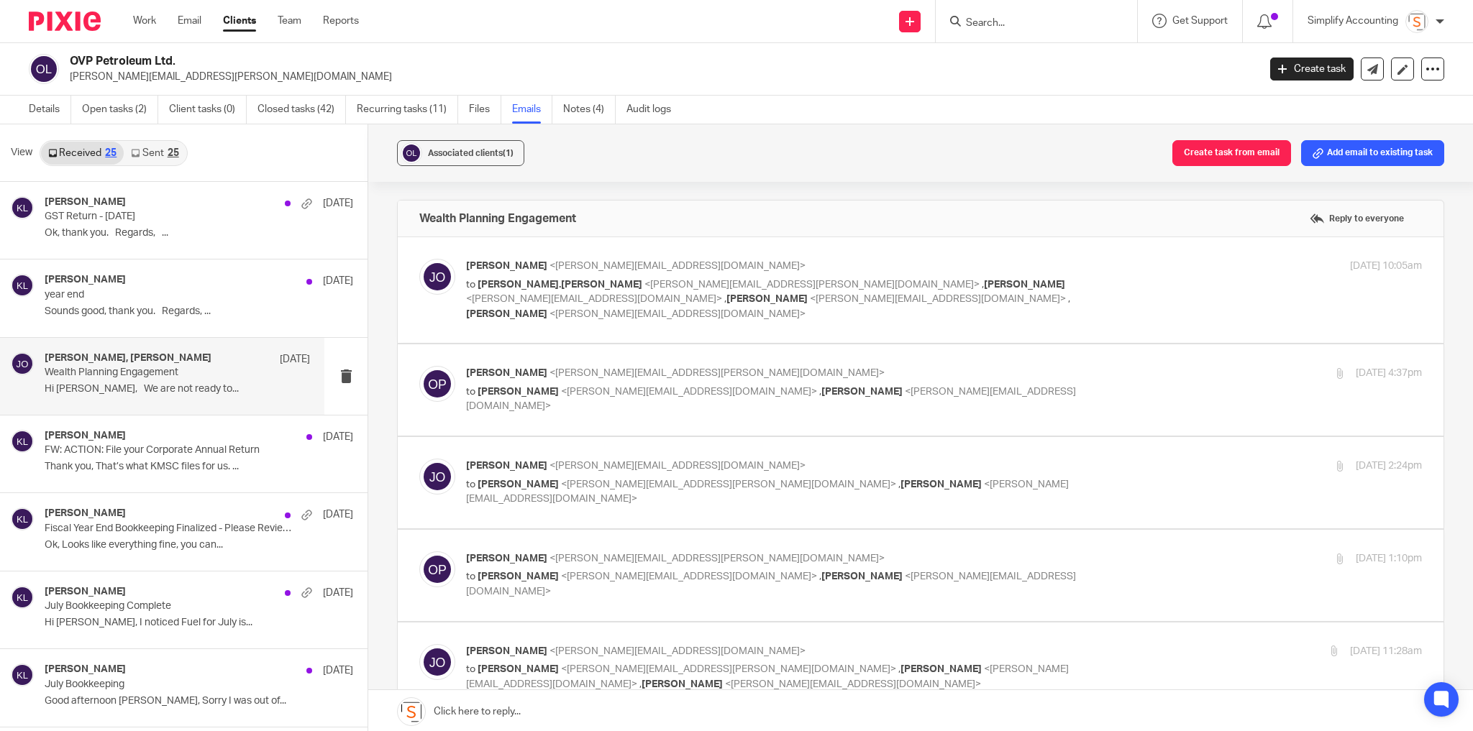
click at [1046, 459] on p "Jeremy Orser <jeremy@ywpw.ca>" at bounding box center [784, 466] width 637 height 15
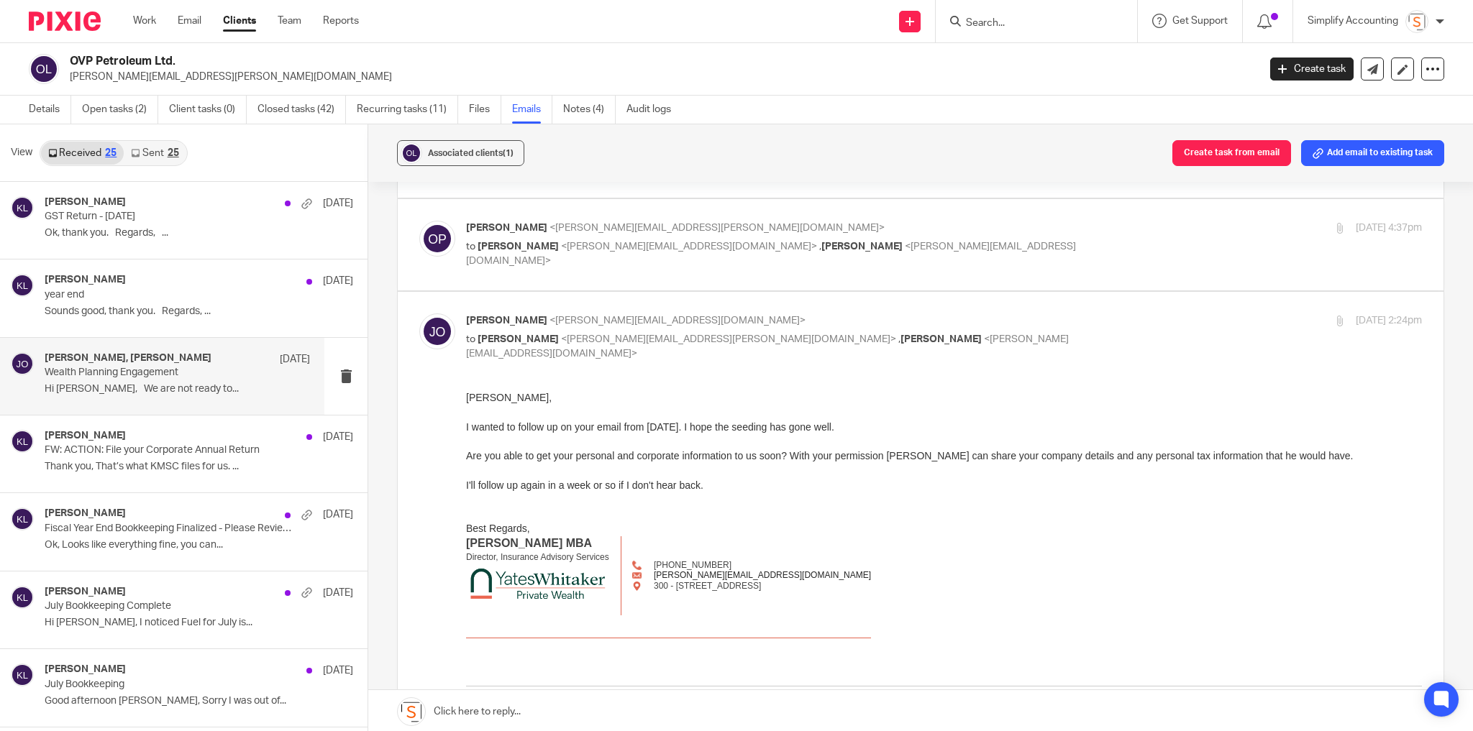
scroll to position [173, 0]
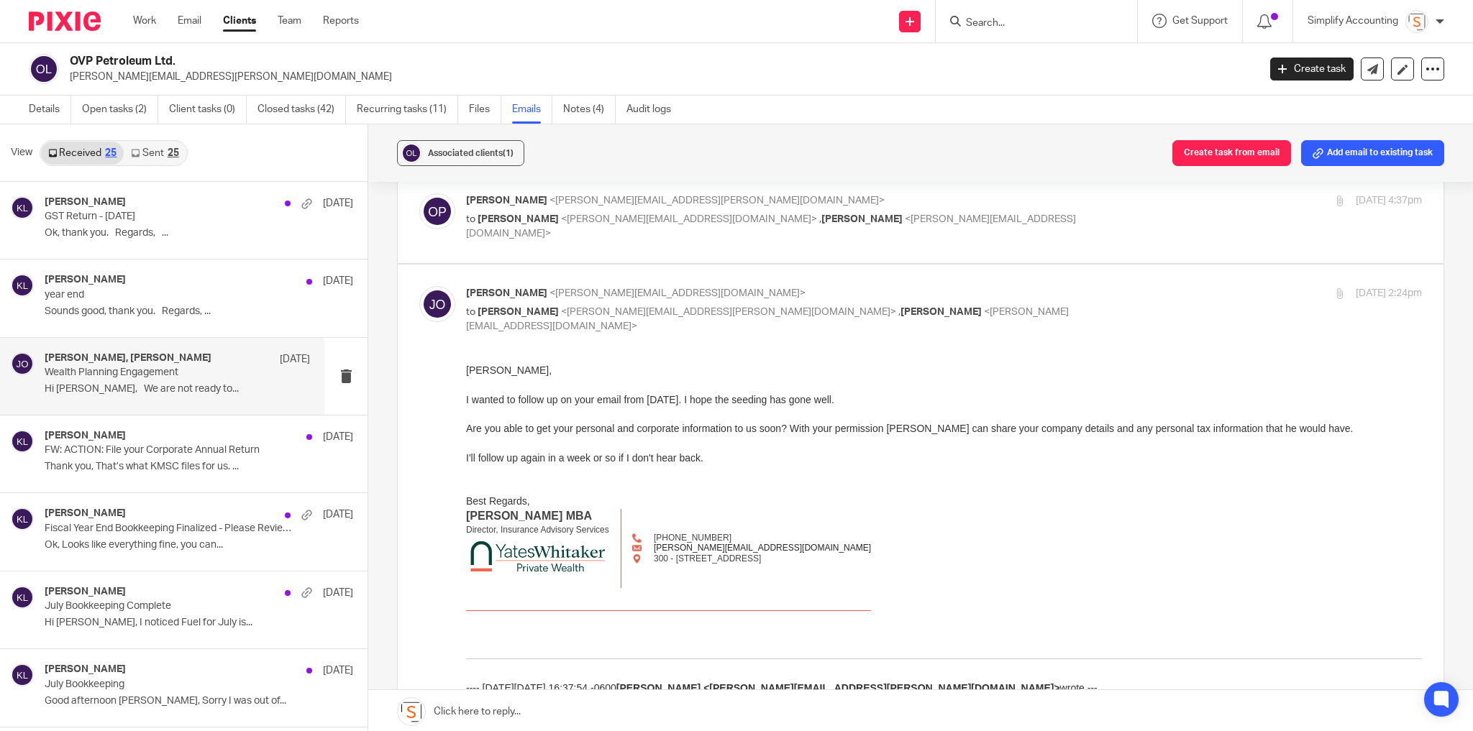
click at [973, 286] on p "Jeremy Orser <jeremy@ywpw.ca>" at bounding box center [784, 293] width 637 height 15
checkbox input "false"
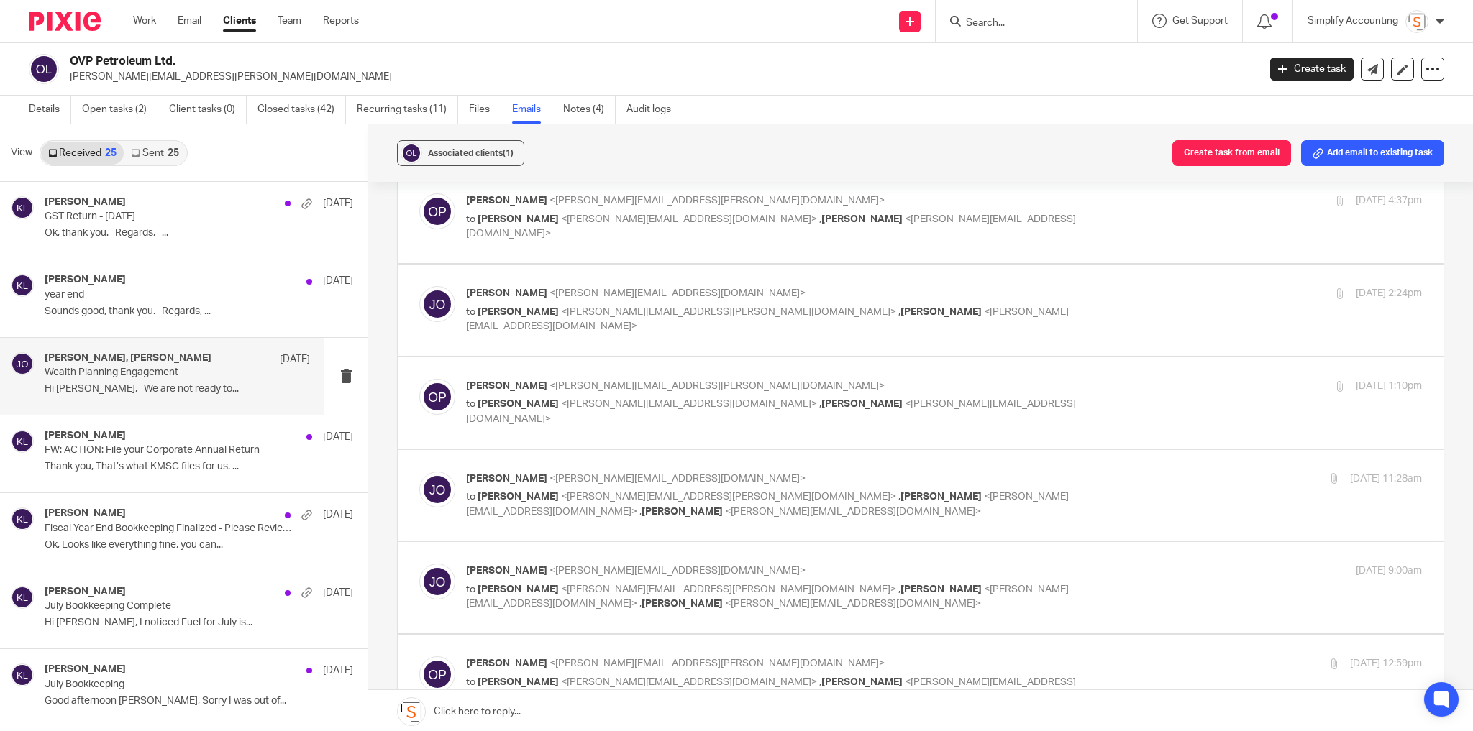
click at [969, 357] on label at bounding box center [921, 402] width 1046 height 91
click at [419, 378] on input "checkbox" at bounding box center [419, 378] width 1 height 1
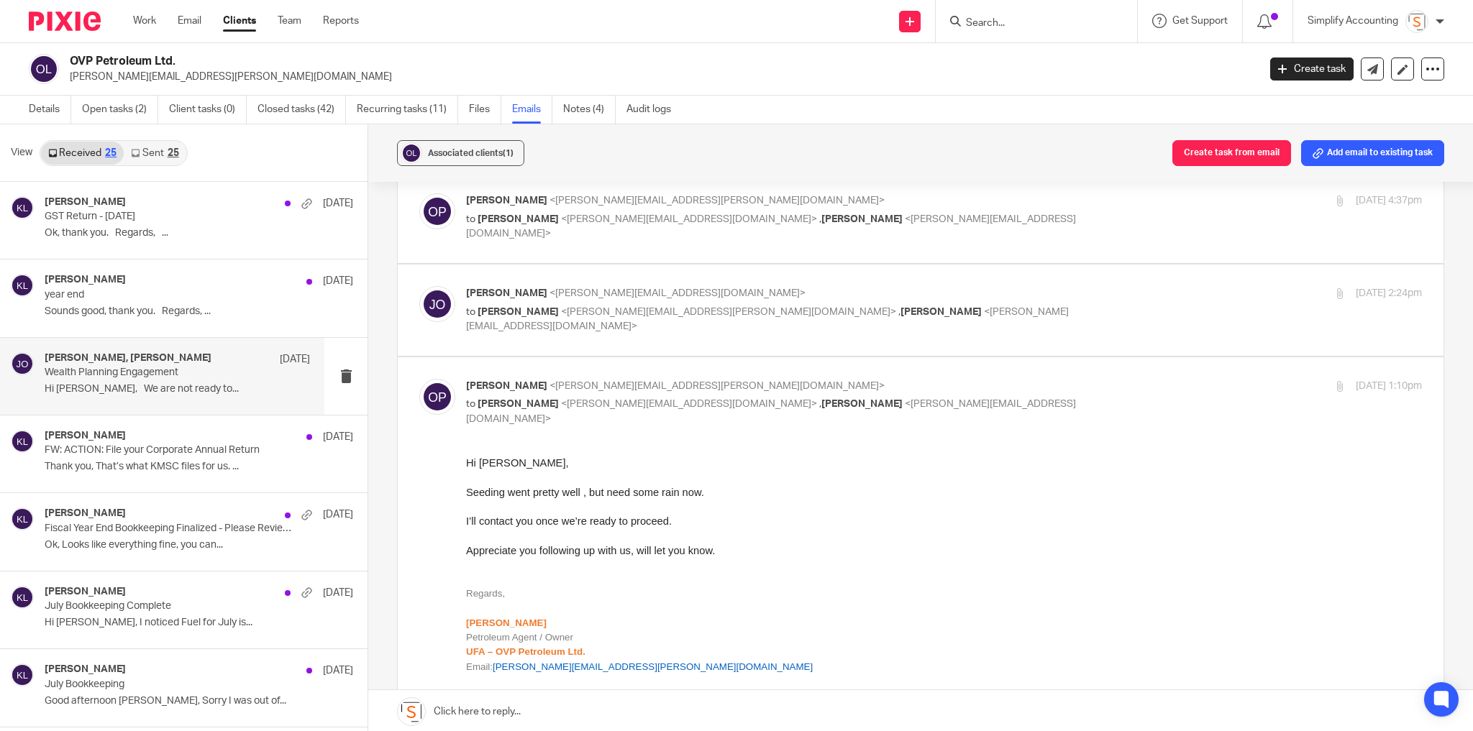
scroll to position [0, 0]
click at [419, 378] on input "checkbox" at bounding box center [419, 378] width 1 height 1
checkbox input "false"
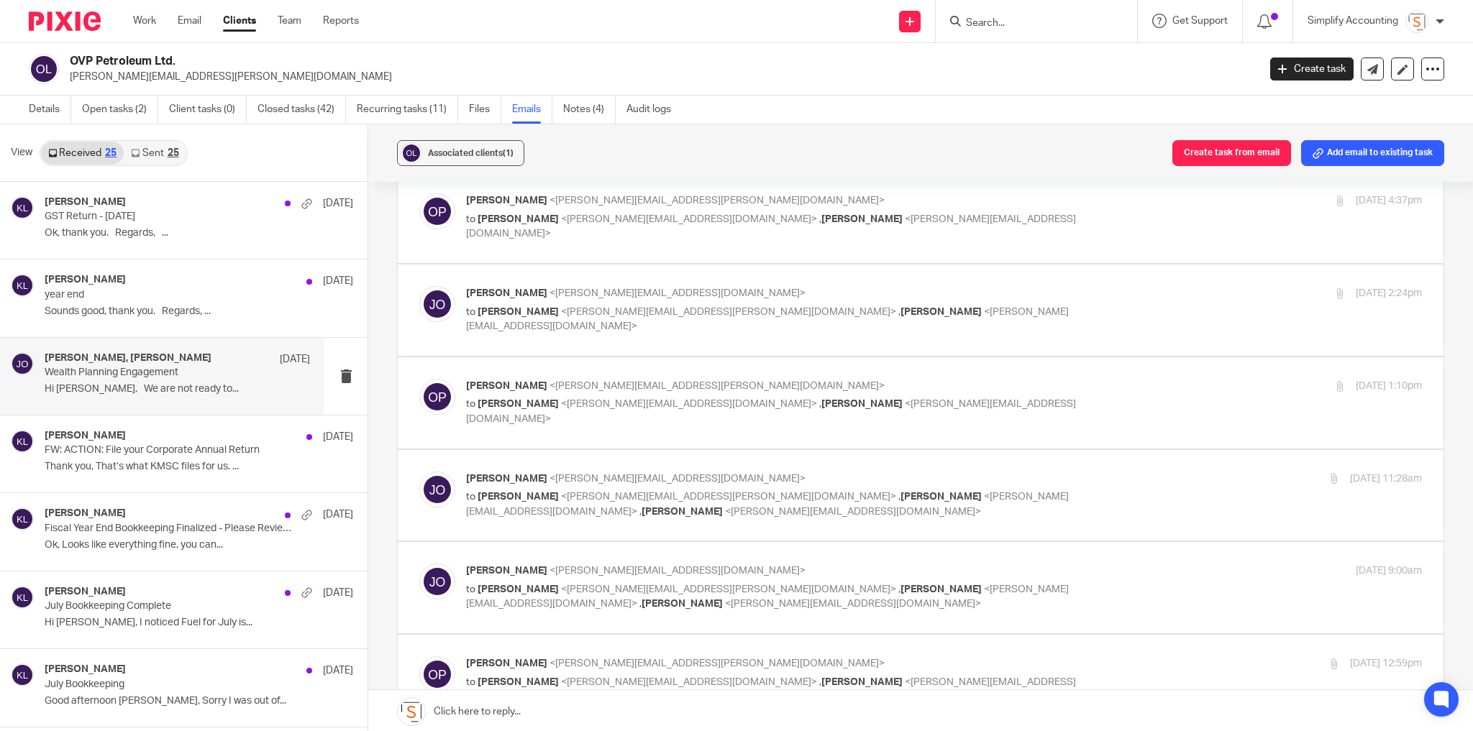
click at [1161, 452] on label at bounding box center [921, 495] width 1046 height 91
click at [419, 471] on input "checkbox" at bounding box center [419, 471] width 1 height 1
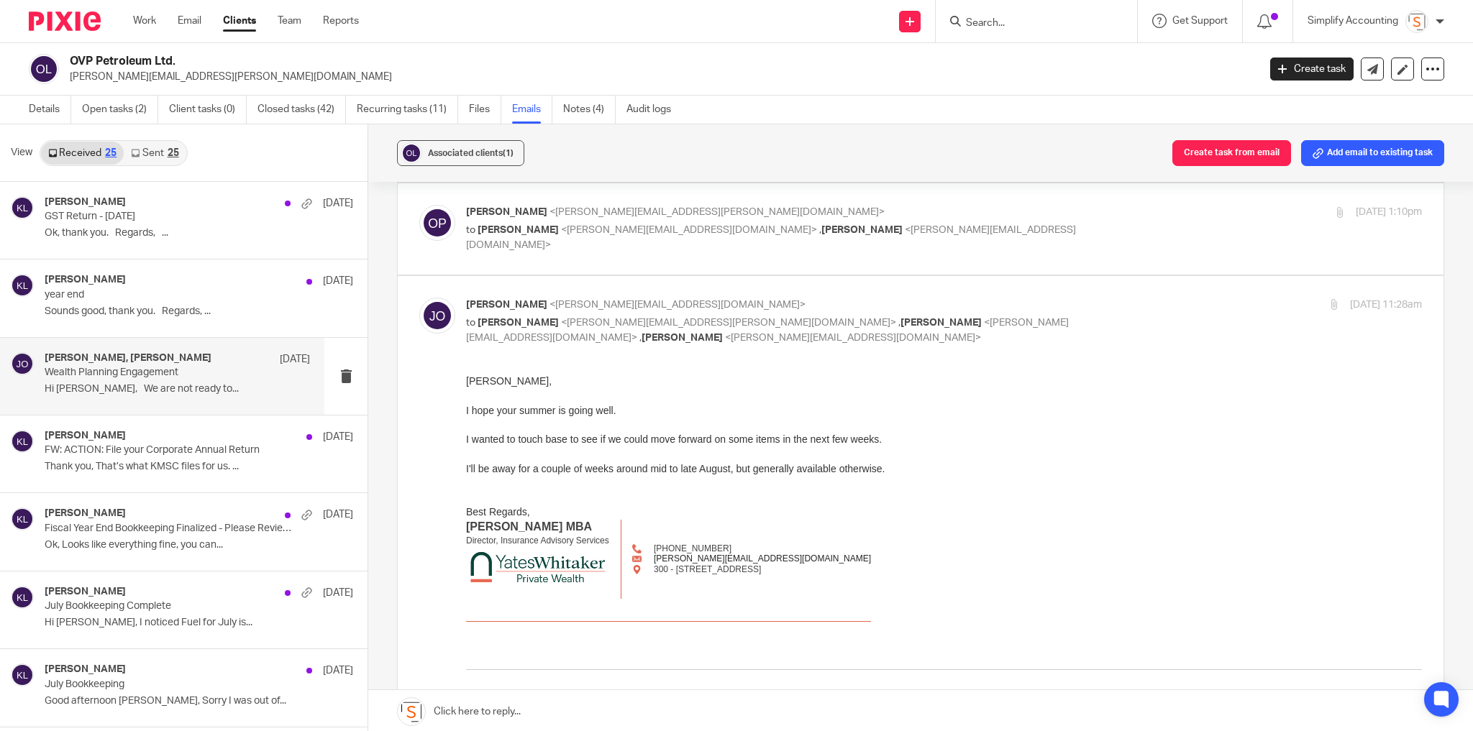
scroll to position [345, 0]
click at [1107, 299] on div "Jul 17, 2025 11:28am" at bounding box center [1262, 306] width 319 height 15
checkbox input "false"
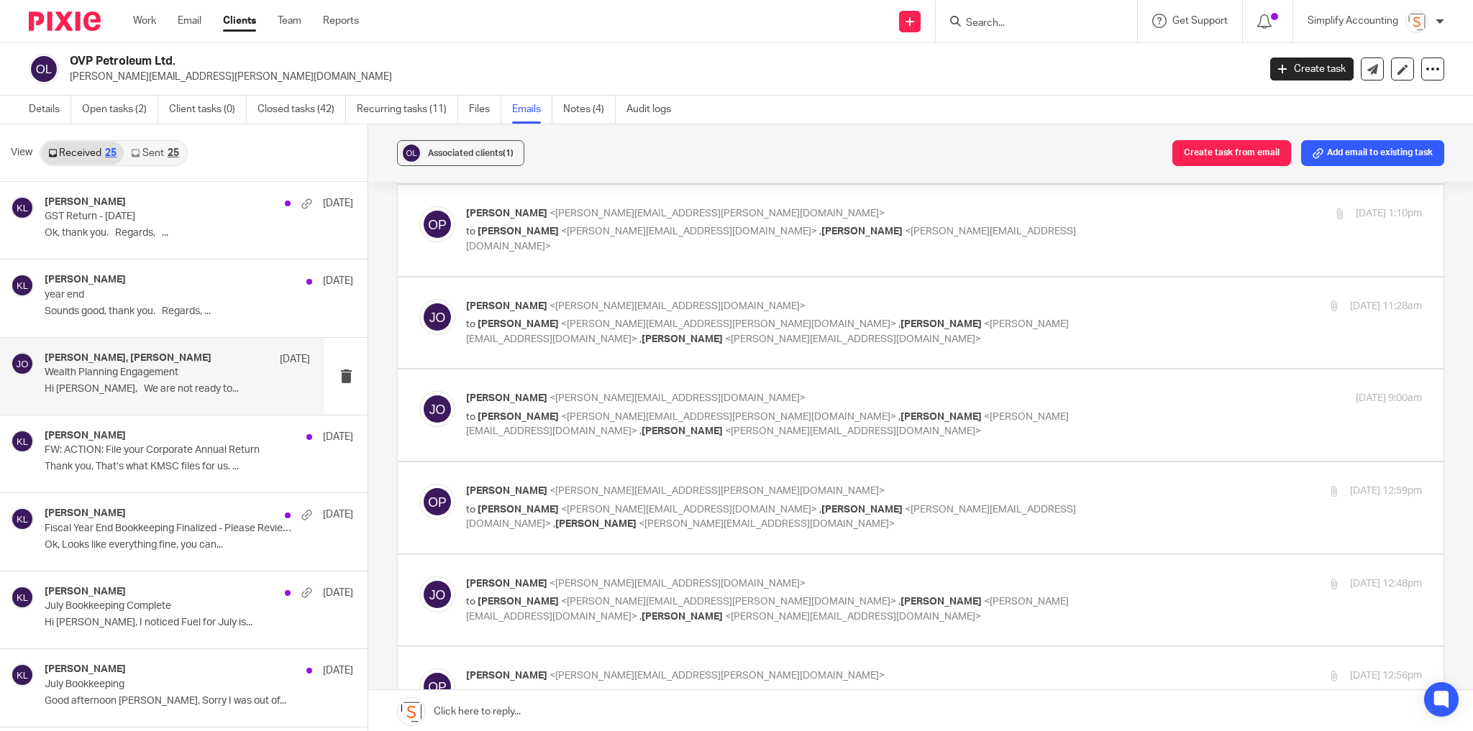
click at [1118, 391] on div "Aug 5, 2025 9:00am" at bounding box center [1262, 398] width 319 height 15
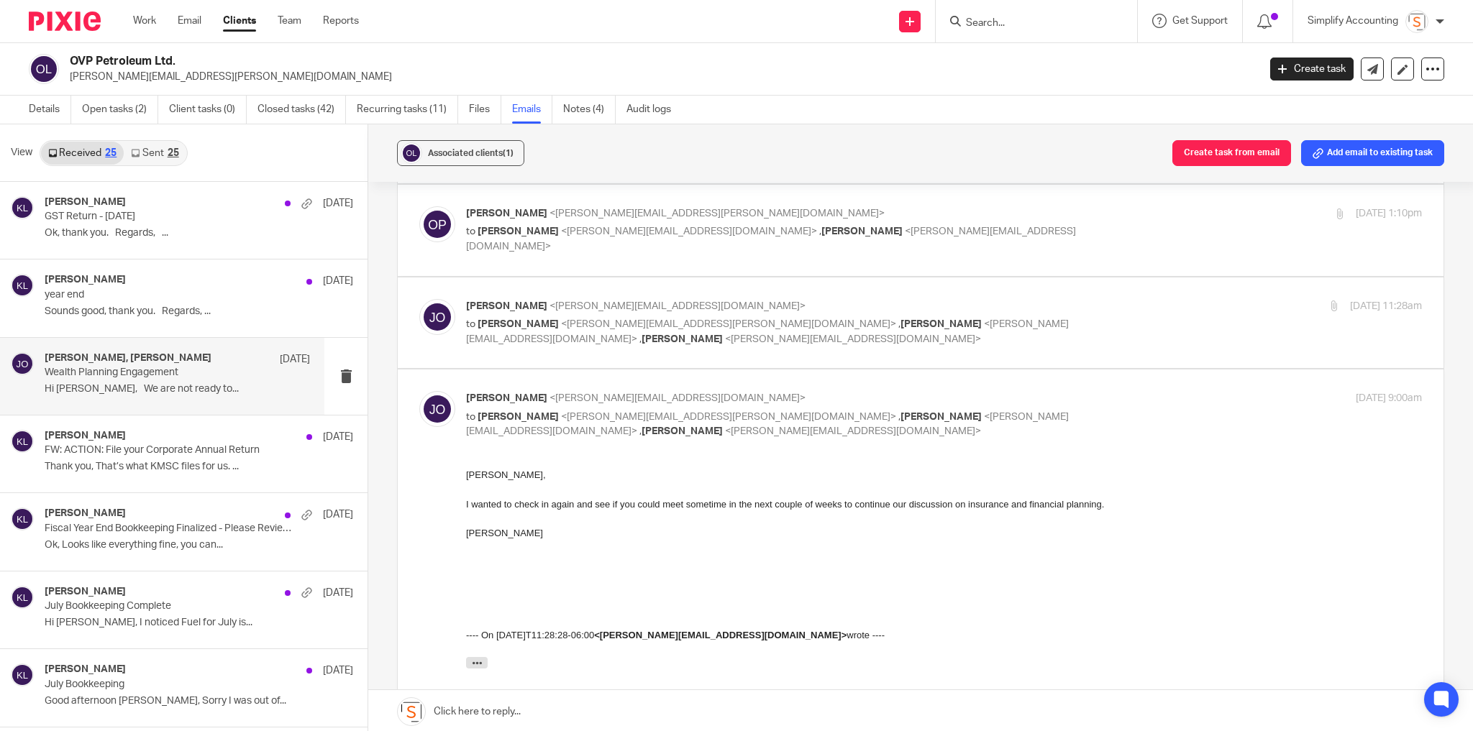
scroll to position [0, 0]
click at [1118, 391] on div "Aug 5, 2025 9:00am" at bounding box center [1262, 398] width 319 height 15
checkbox input "false"
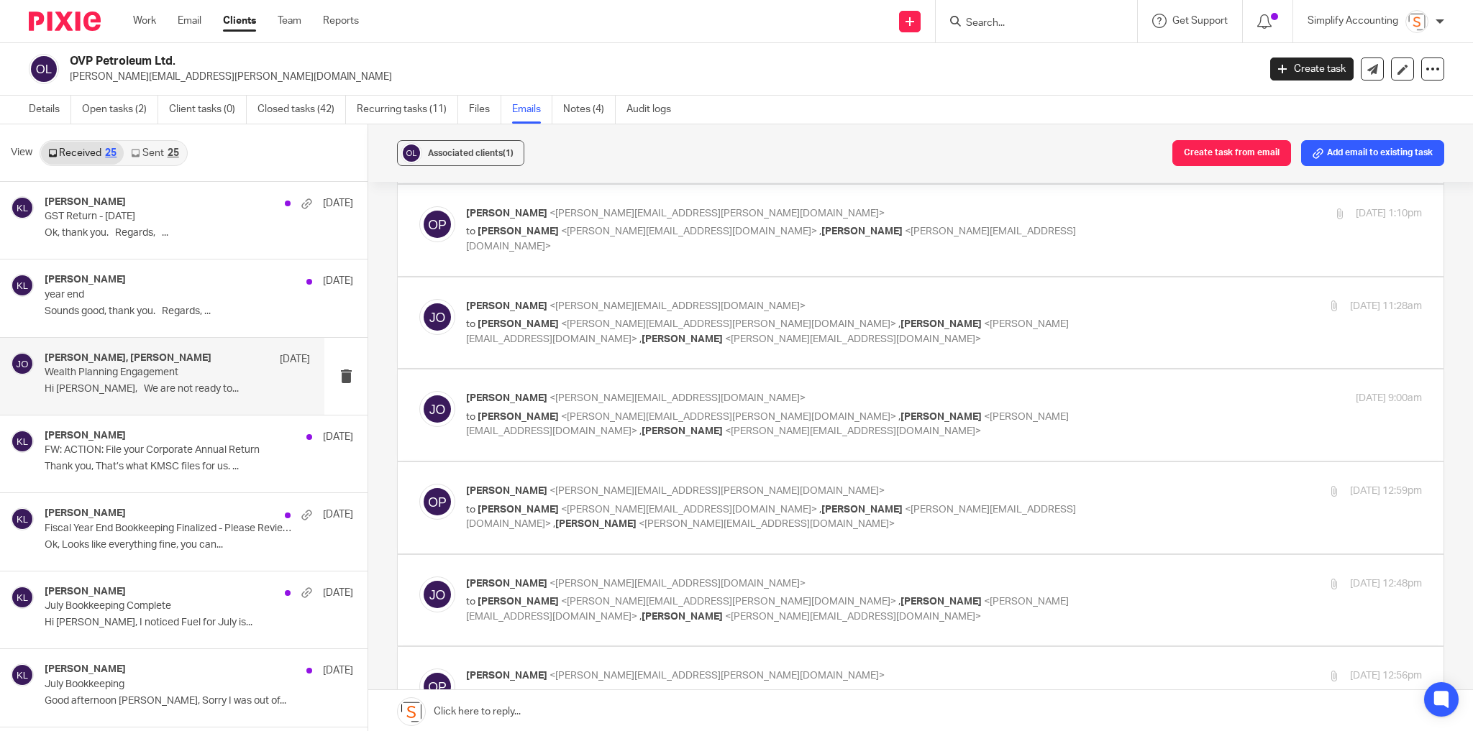
click at [1111, 484] on div "Aug 6, 2025 12:59pm" at bounding box center [1262, 491] width 319 height 15
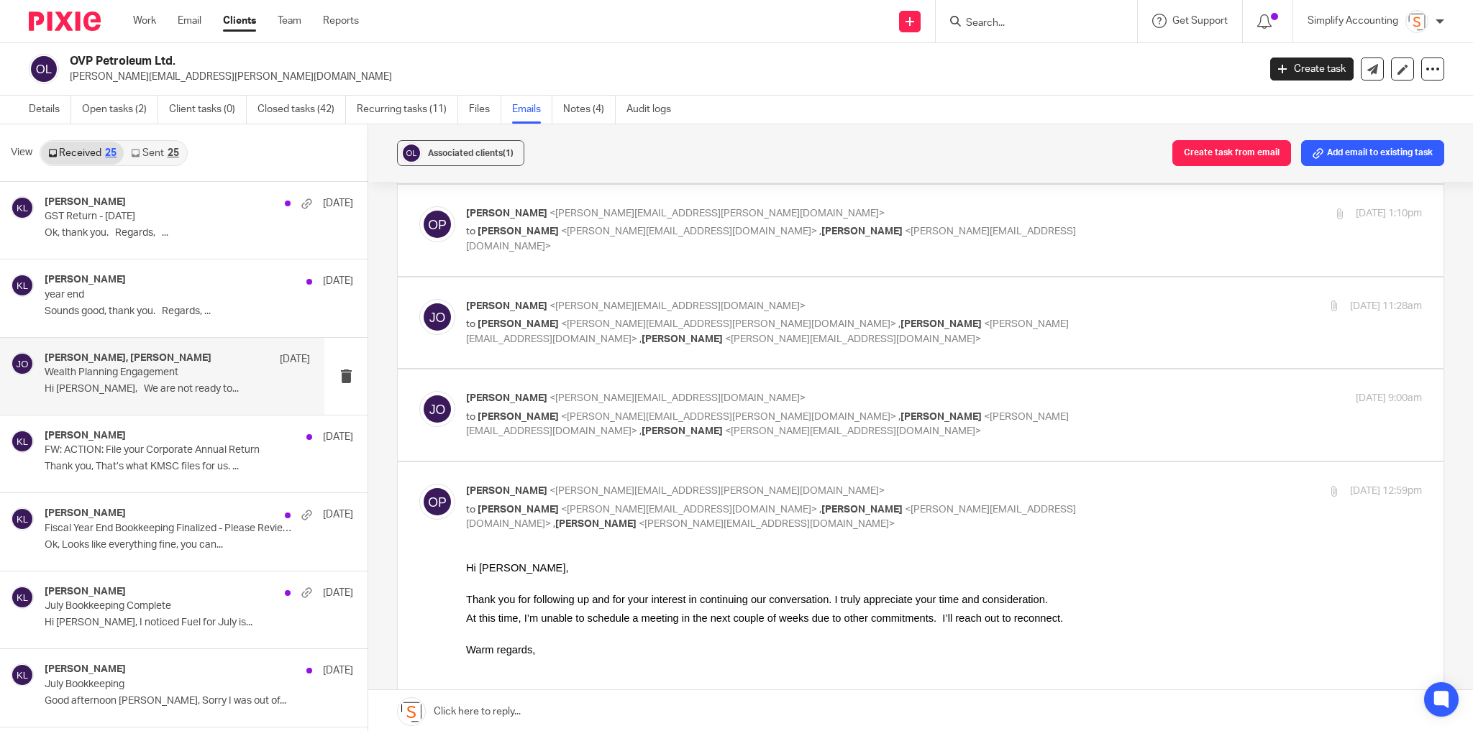
click at [1115, 484] on div "Aug 6, 2025 12:59pm" at bounding box center [1262, 491] width 319 height 15
checkbox input "false"
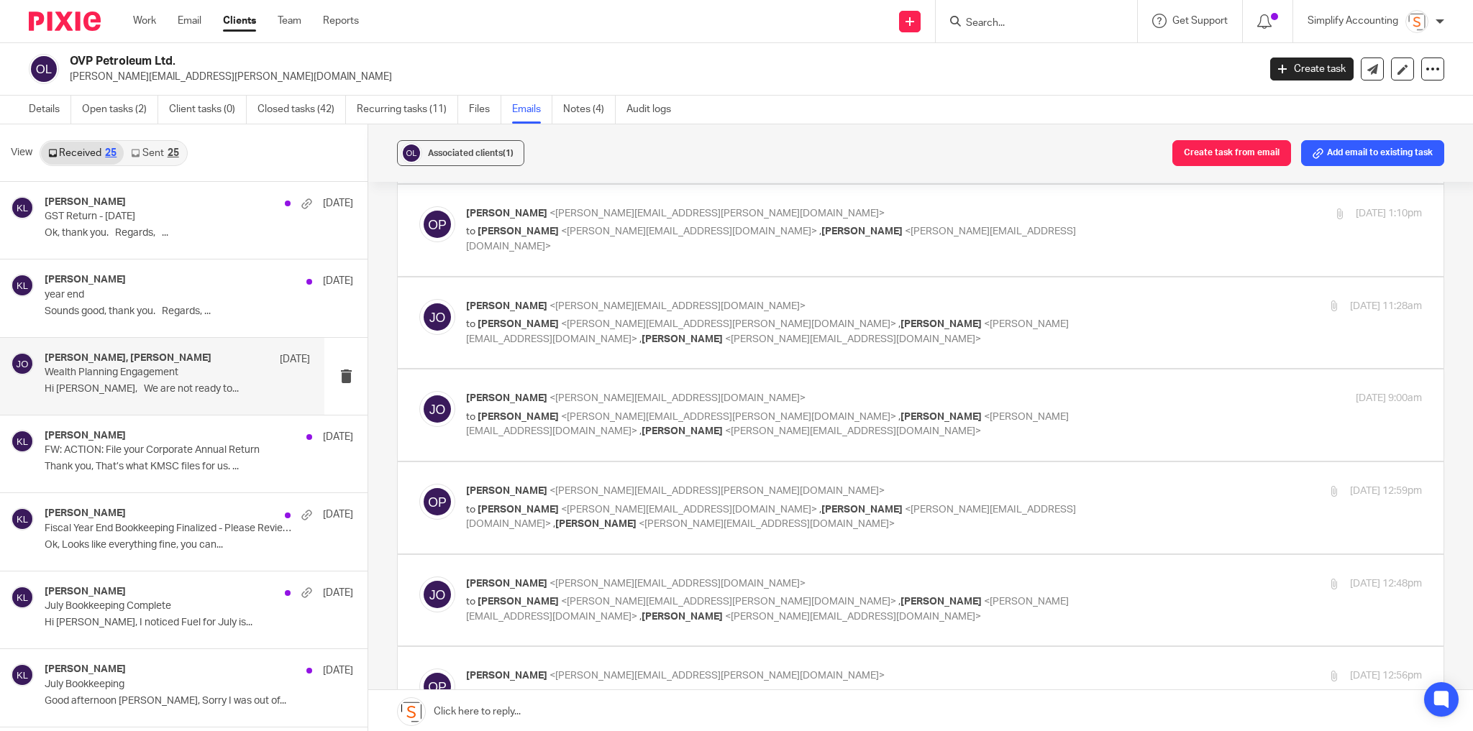
click at [1096, 555] on label at bounding box center [921, 600] width 1046 height 91
click at [419, 576] on input "checkbox" at bounding box center [419, 576] width 1 height 1
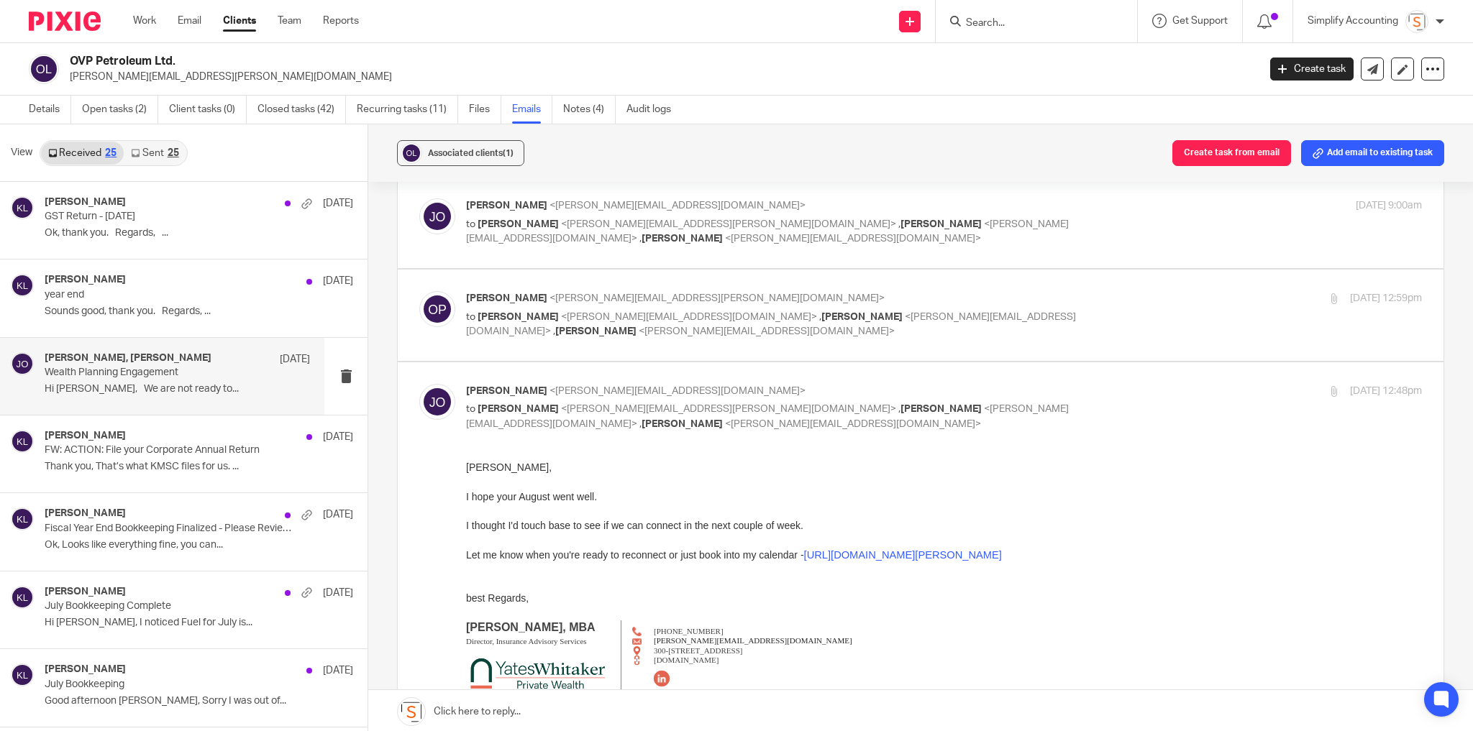
scroll to position [575, 0]
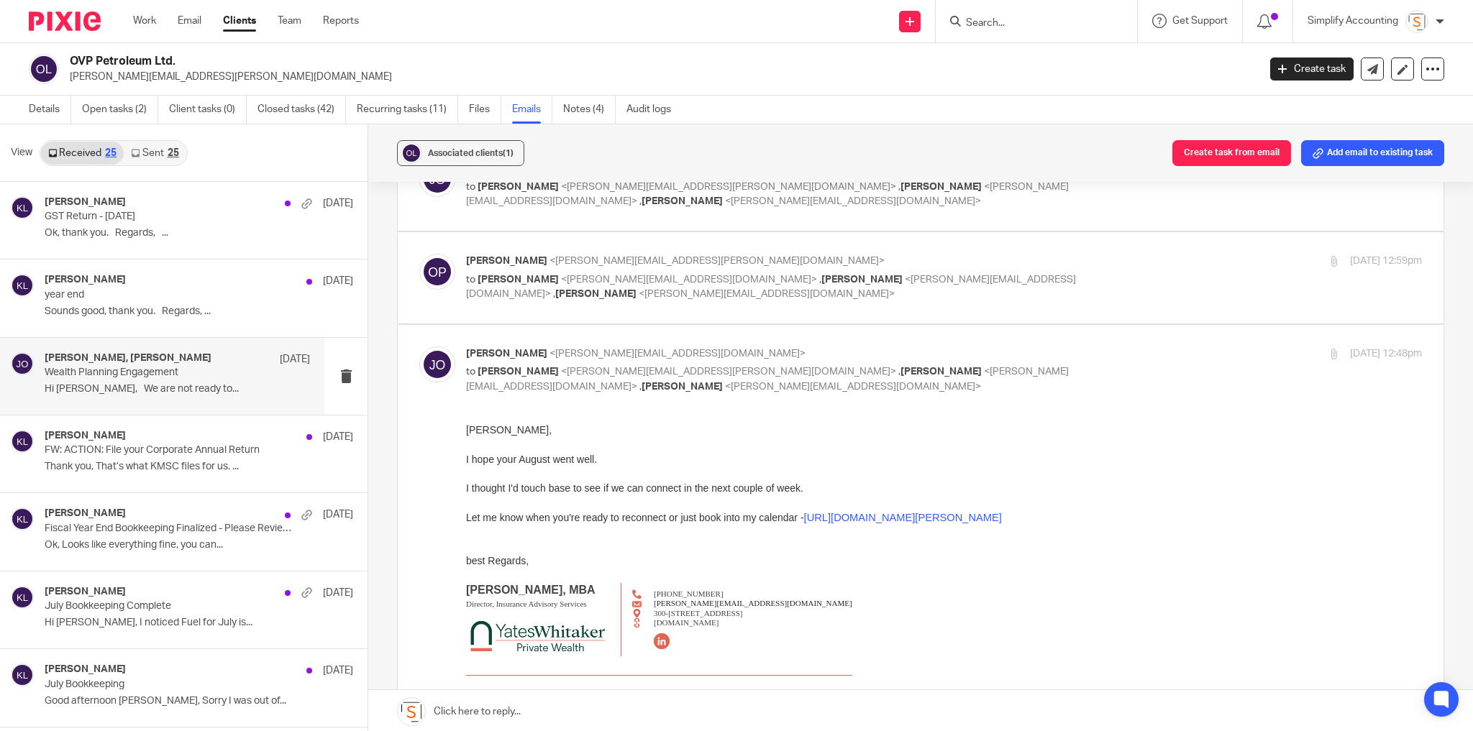
click at [1103, 347] on div "Sep 3, 2025 12:48pm" at bounding box center [1262, 354] width 319 height 15
checkbox input "false"
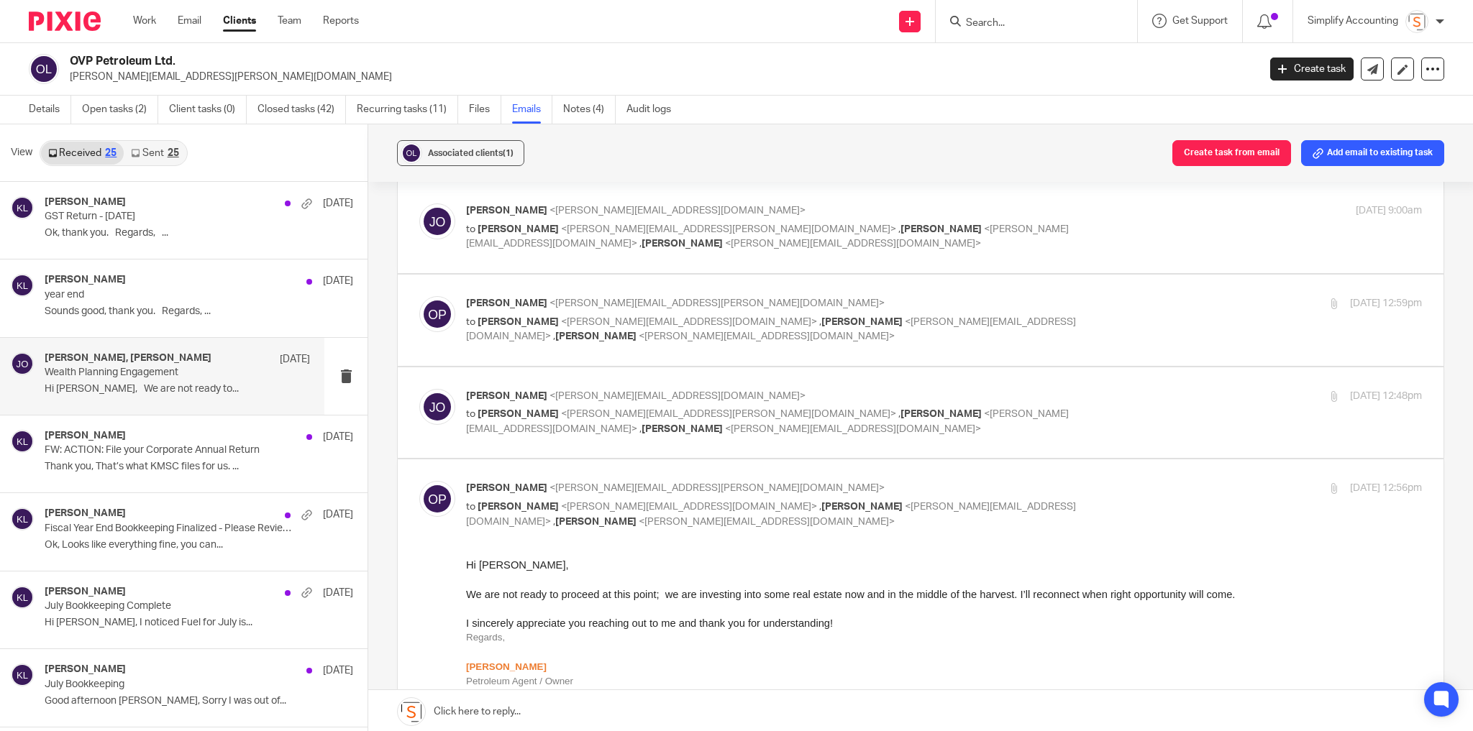
scroll to position [518, 0]
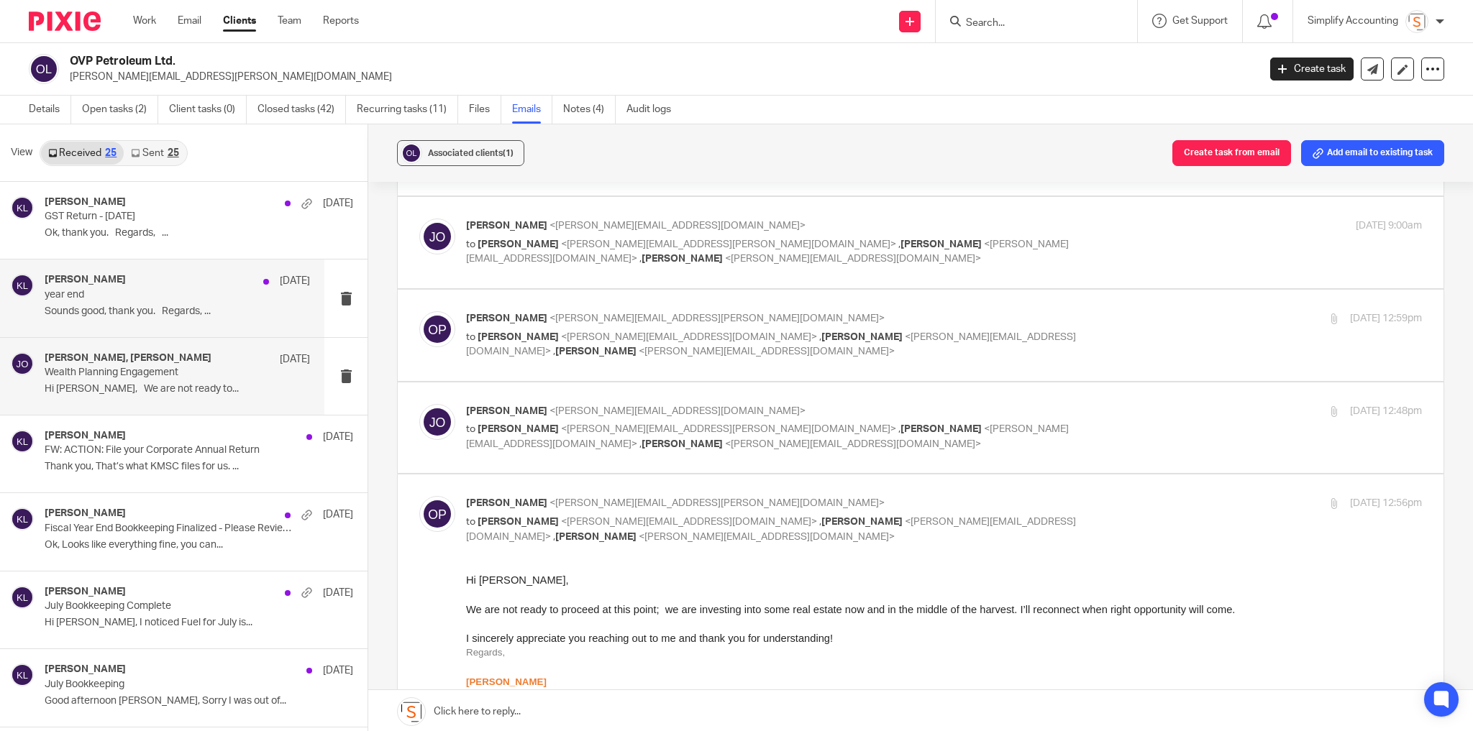
click at [131, 292] on p "year end" at bounding box center [151, 295] width 212 height 12
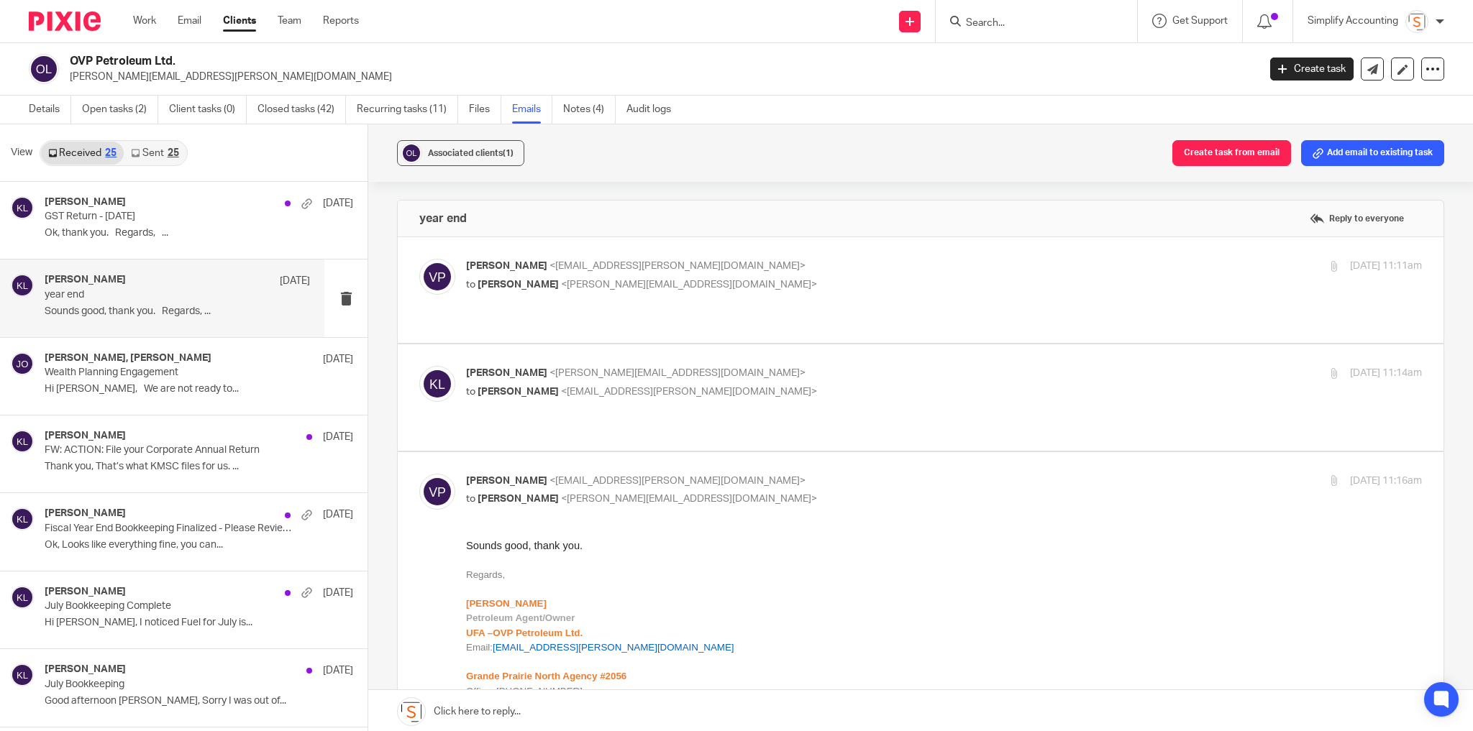
scroll to position [0, 0]
click at [889, 275] on div "Viktoriia Polishchuk <viktoriia.polishchuk@agent.ufa.com> to Kelsey Lesowski <k…" at bounding box center [784, 275] width 637 height 33
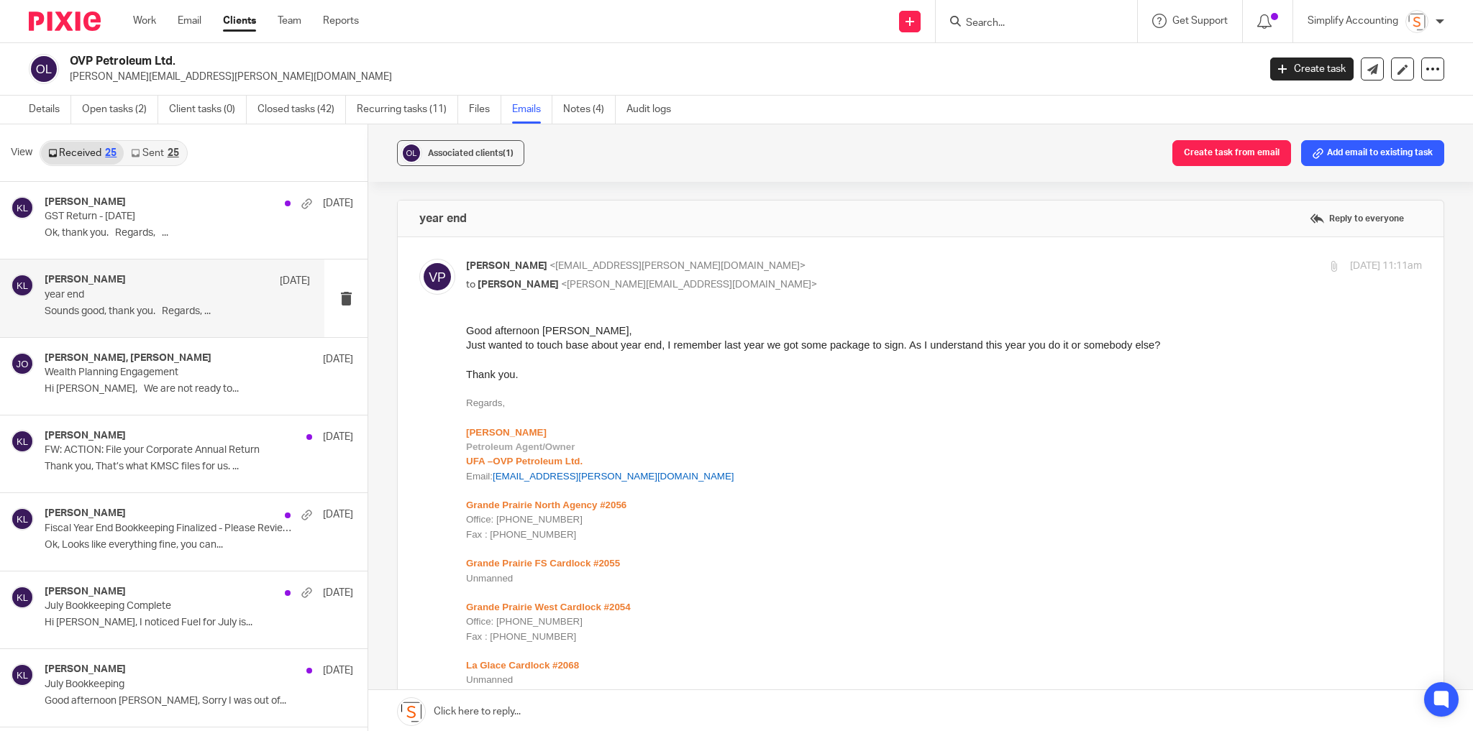
click at [889, 275] on div "Viktoriia Polishchuk <viktoriia.polishchuk@agent.ufa.com> to Kelsey Lesowski <k…" at bounding box center [784, 275] width 637 height 33
checkbox input "false"
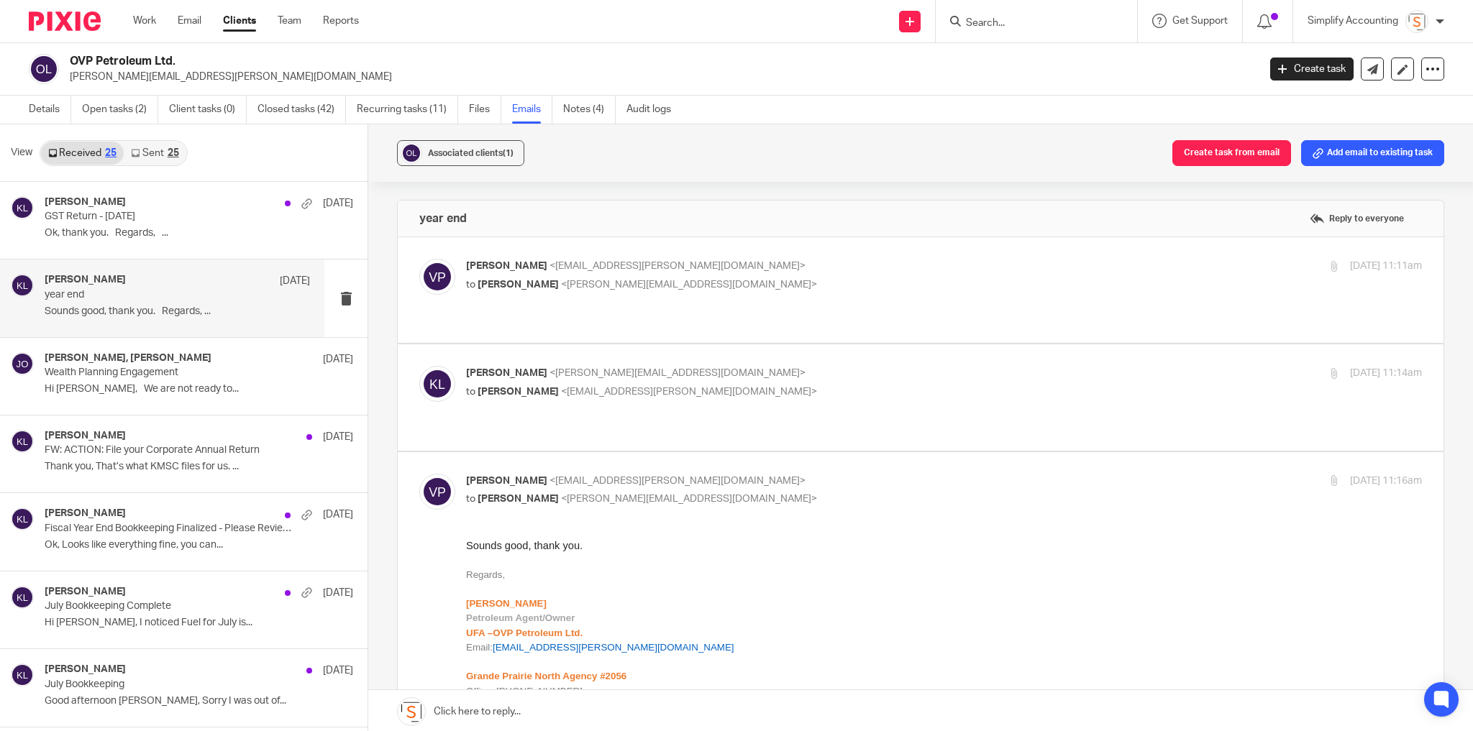
click at [872, 366] on p "Kelsey Lesowski <kelsey@simplifyaccounting.ca>" at bounding box center [784, 373] width 637 height 15
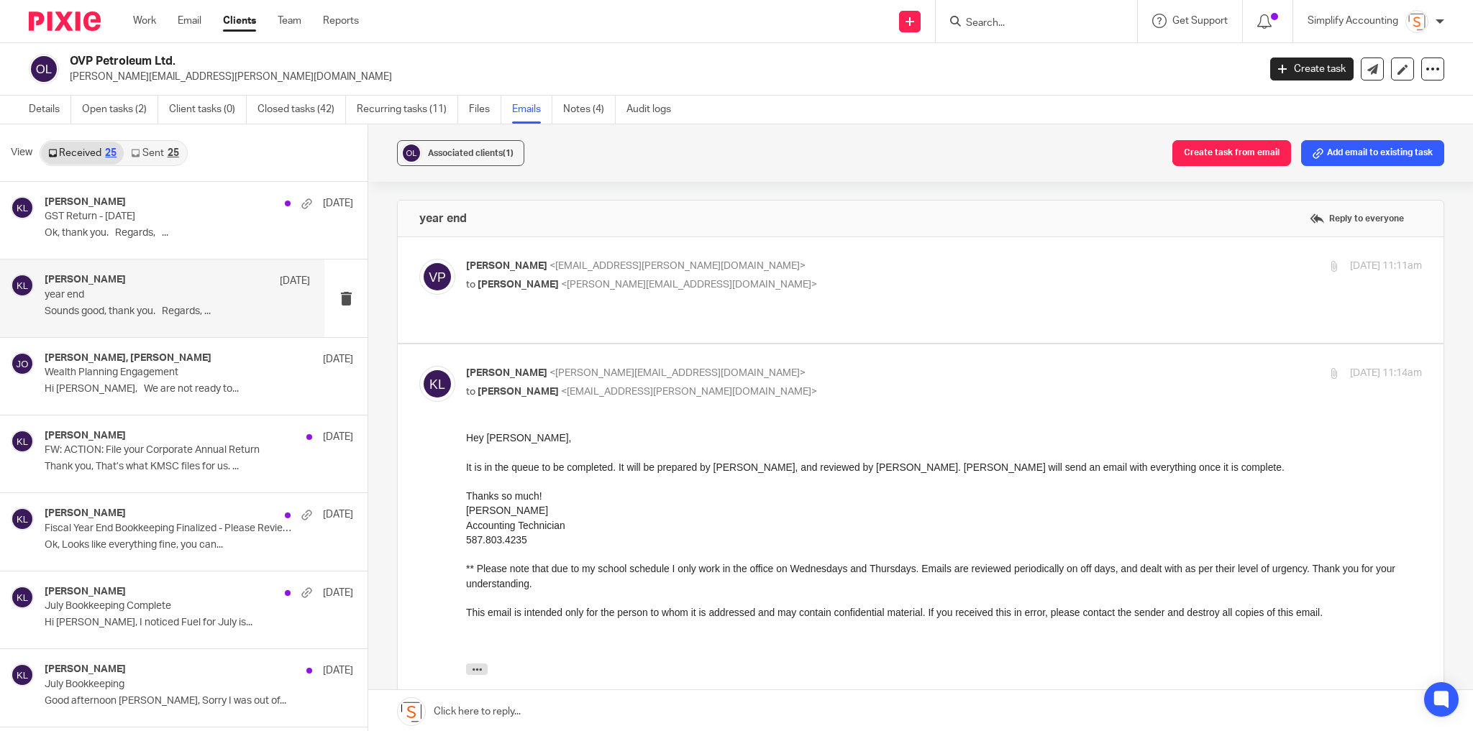
click at [872, 366] on p "Kelsey Lesowski <kelsey@simplifyaccounting.ca>" at bounding box center [784, 373] width 637 height 15
checkbox input "false"
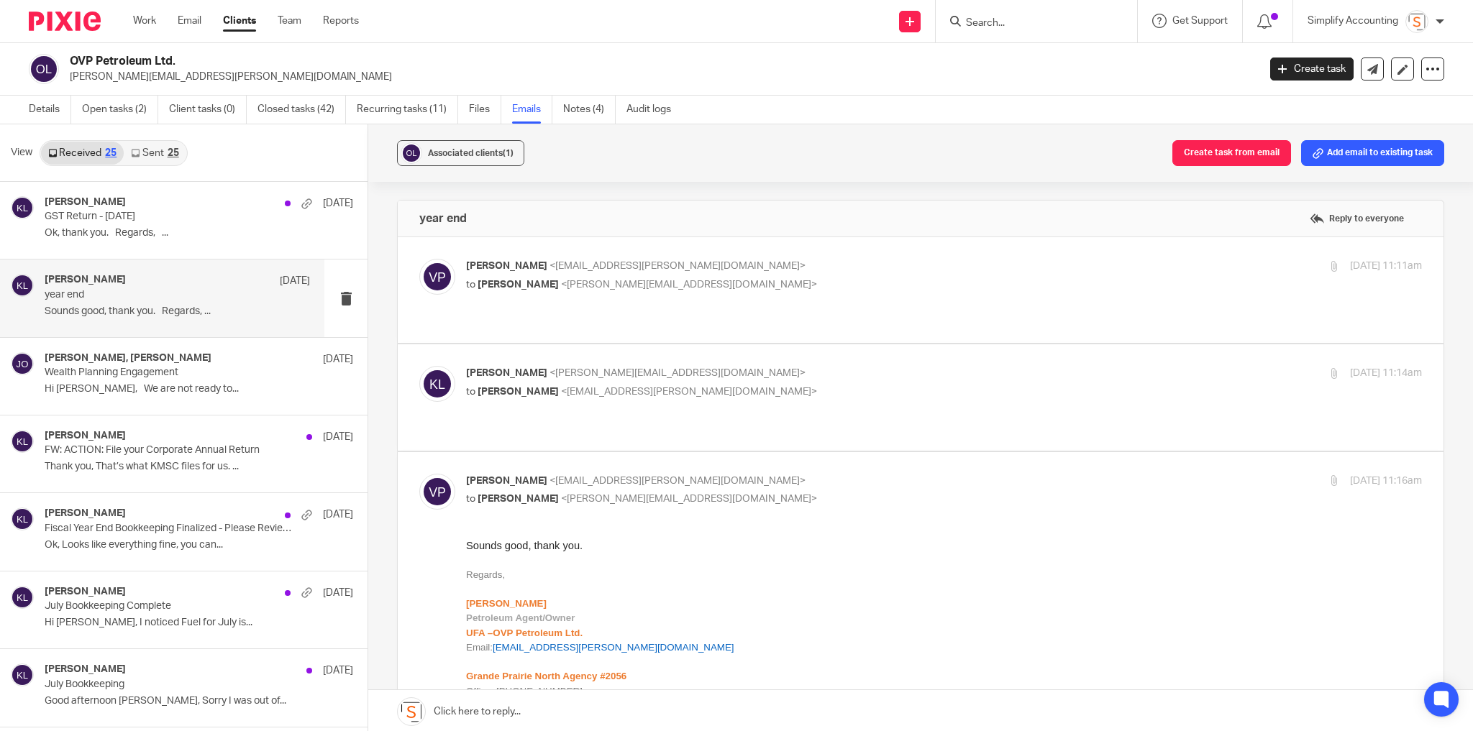
click at [835, 474] on div "Viktoriia Polishchuk <viktoriia.polishchuk@agent.ufa.com> to Kelsey Lesowski <k…" at bounding box center [784, 490] width 637 height 33
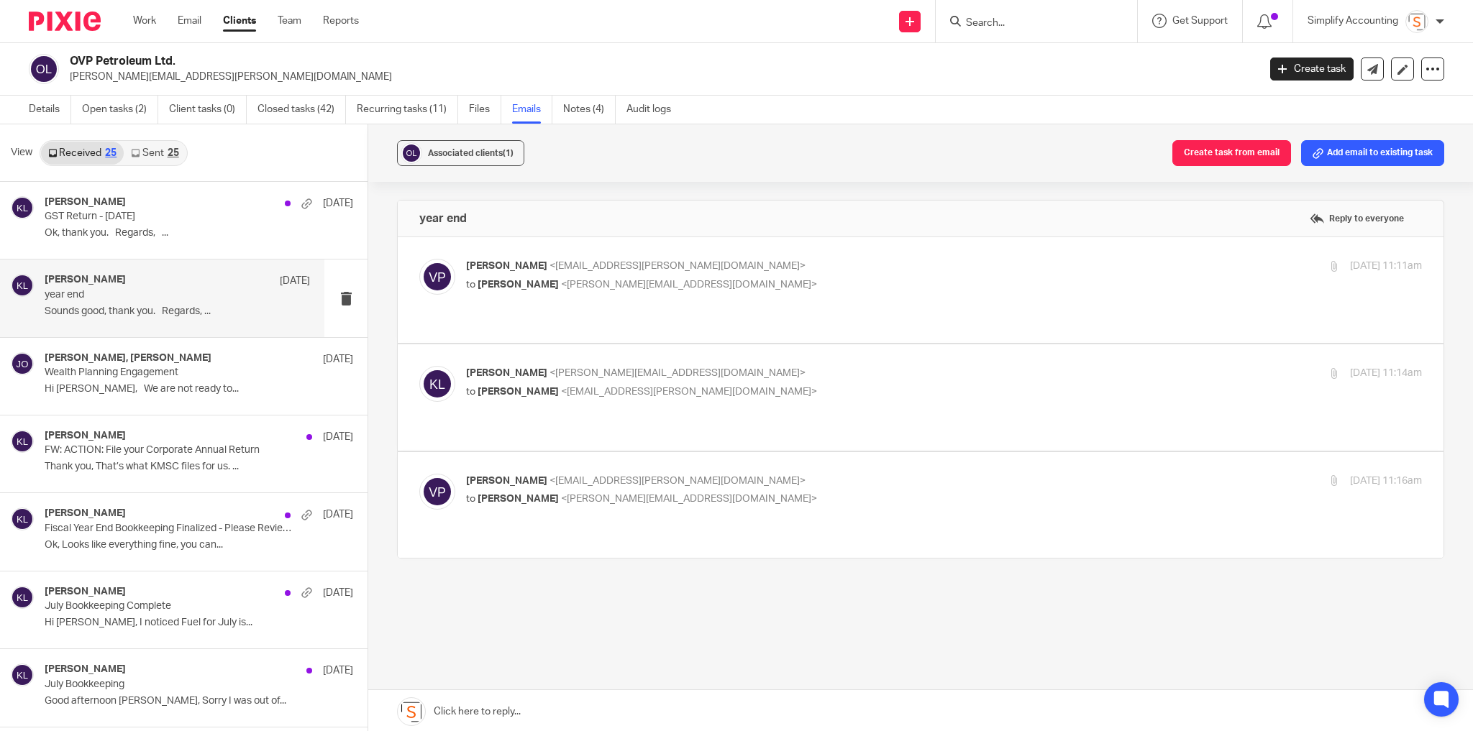
click at [835, 474] on div "Viktoriia Polishchuk <viktoriia.polishchuk@agent.ufa.com> to Kelsey Lesowski <k…" at bounding box center [784, 490] width 637 height 33
checkbox input "true"
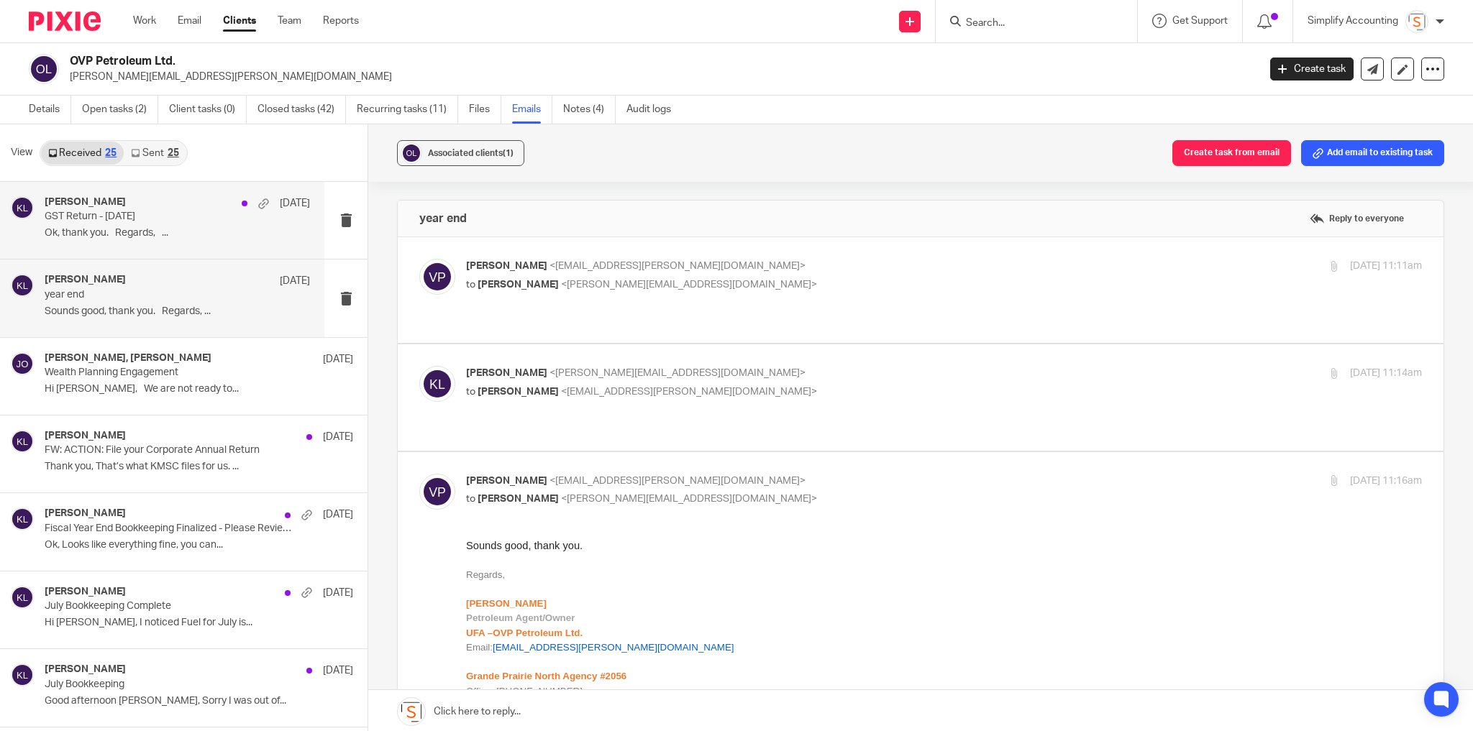
click at [170, 209] on div "Kelsey Lesowski Sep 11" at bounding box center [177, 203] width 265 height 14
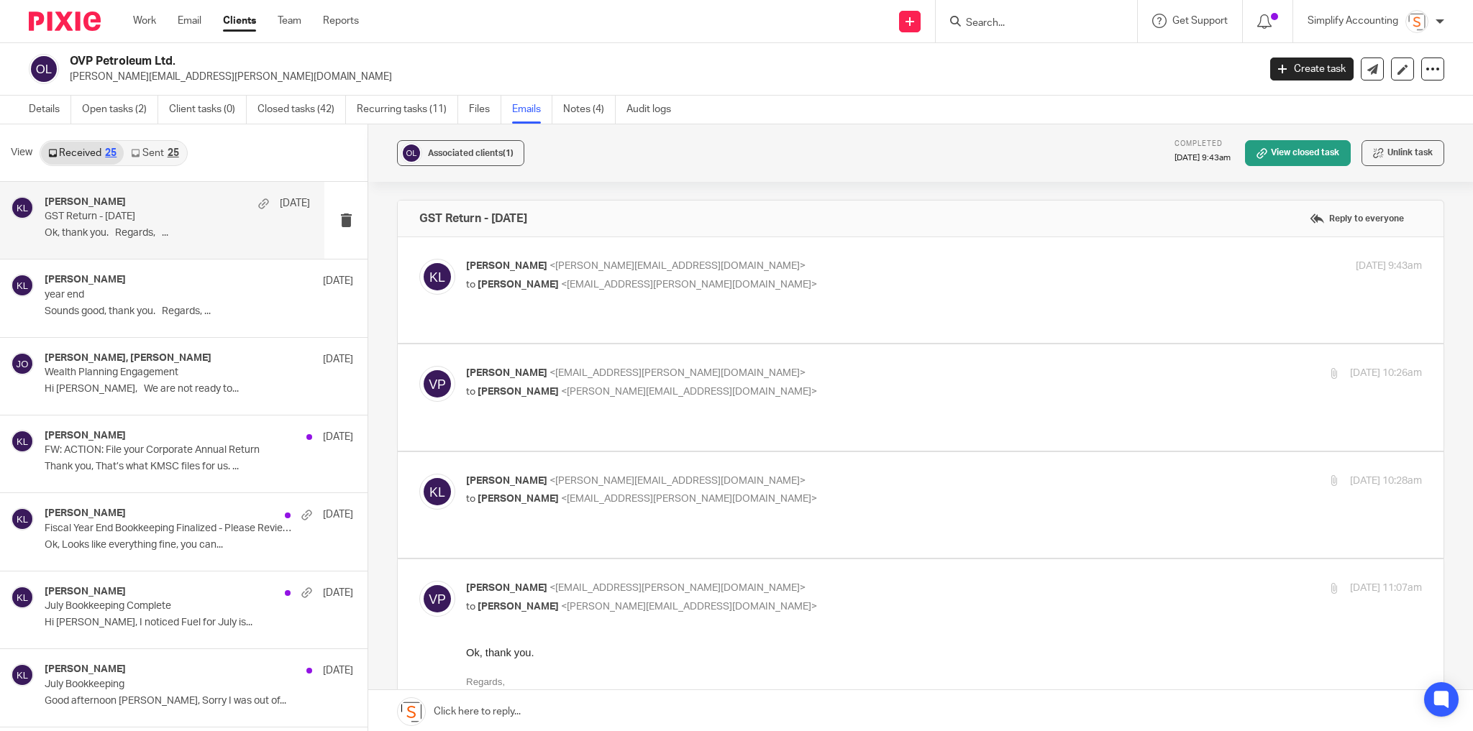
click at [826, 266] on p "Kelsey Lesowski <kelsey@simplifyaccounting.ca>" at bounding box center [784, 266] width 637 height 15
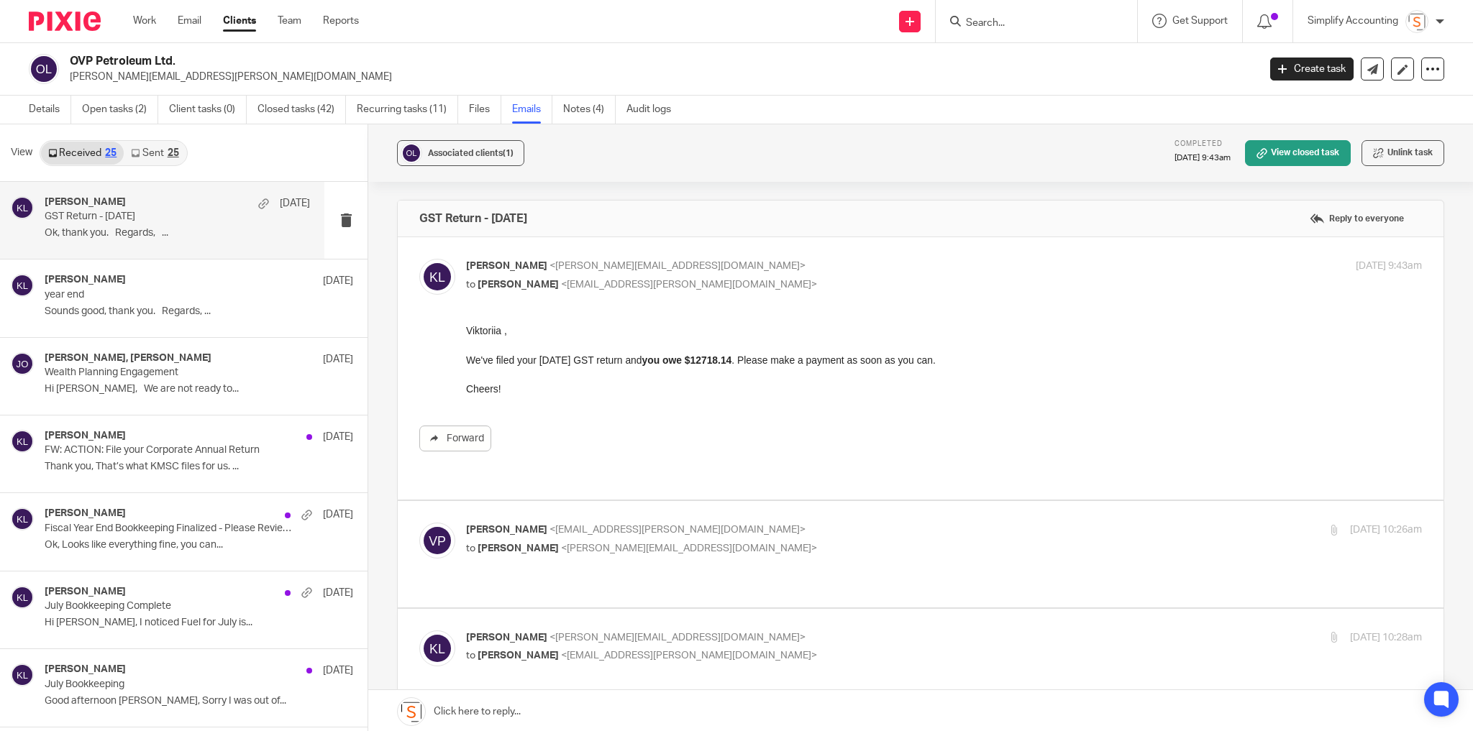
click at [833, 259] on p "Kelsey Lesowski <kelsey@simplifyaccounting.ca>" at bounding box center [784, 266] width 637 height 15
checkbox input "false"
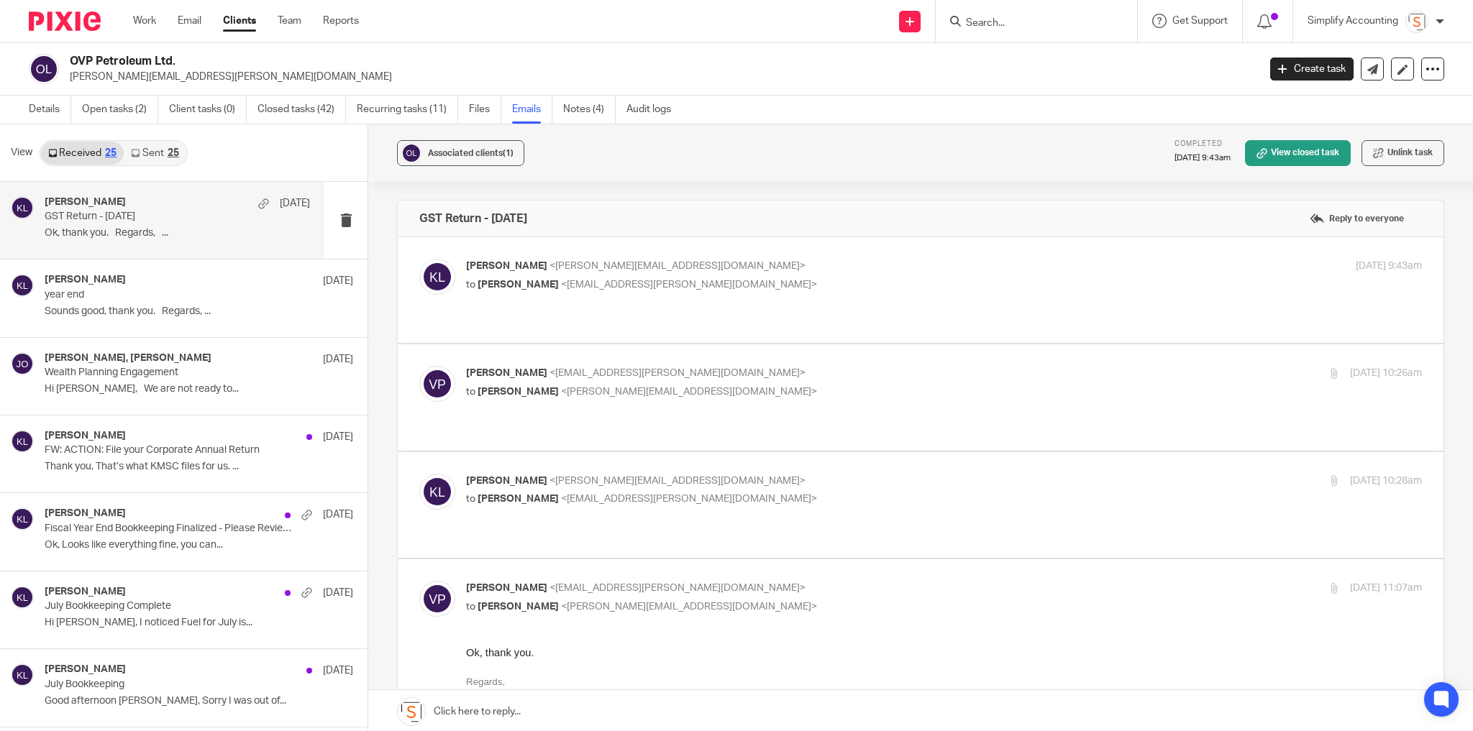
click at [874, 366] on p "Viktoriia Polishchuk <viktoriia.polishchuk@agent.ufa.com>" at bounding box center [784, 373] width 637 height 15
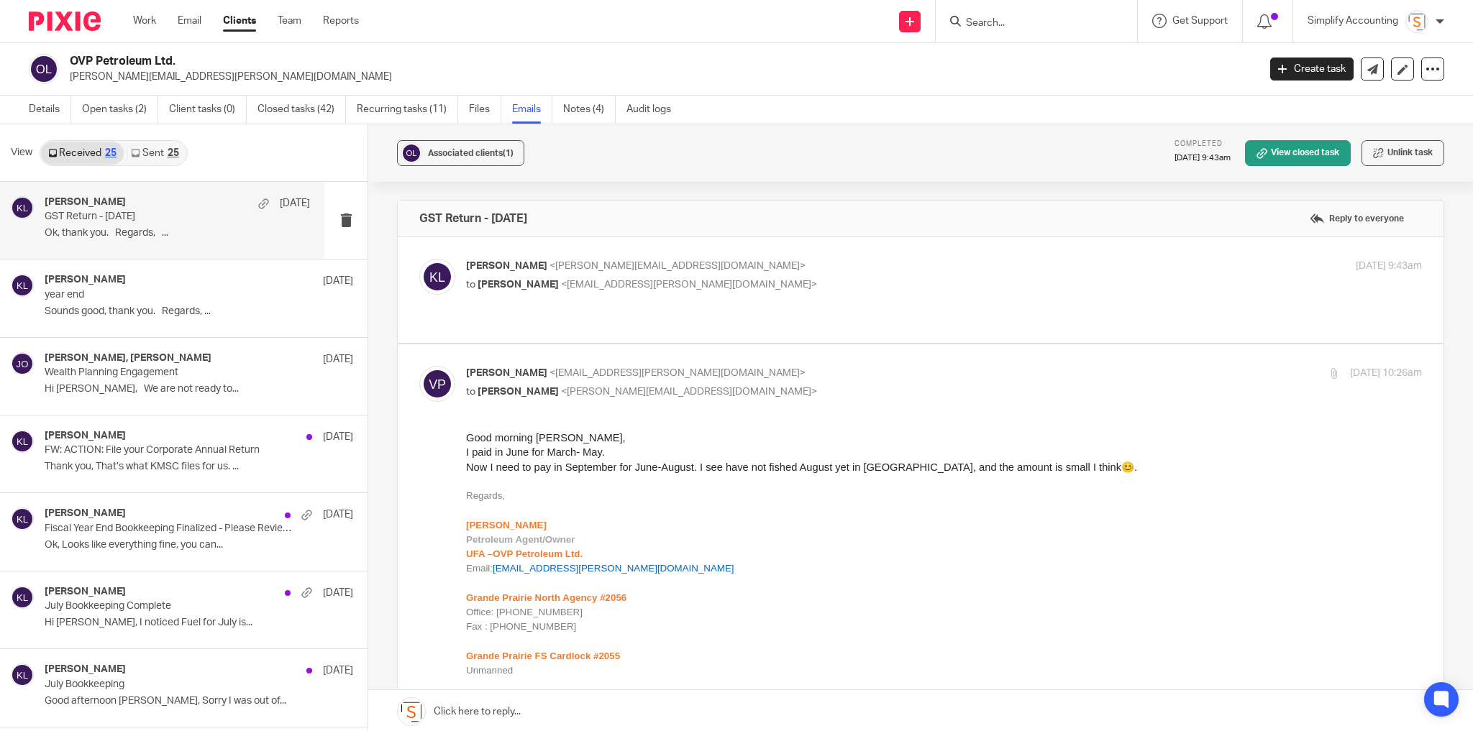
click at [874, 366] on p "Viktoriia Polishchuk <viktoriia.polishchuk@agent.ufa.com>" at bounding box center [784, 373] width 637 height 15
checkbox input "false"
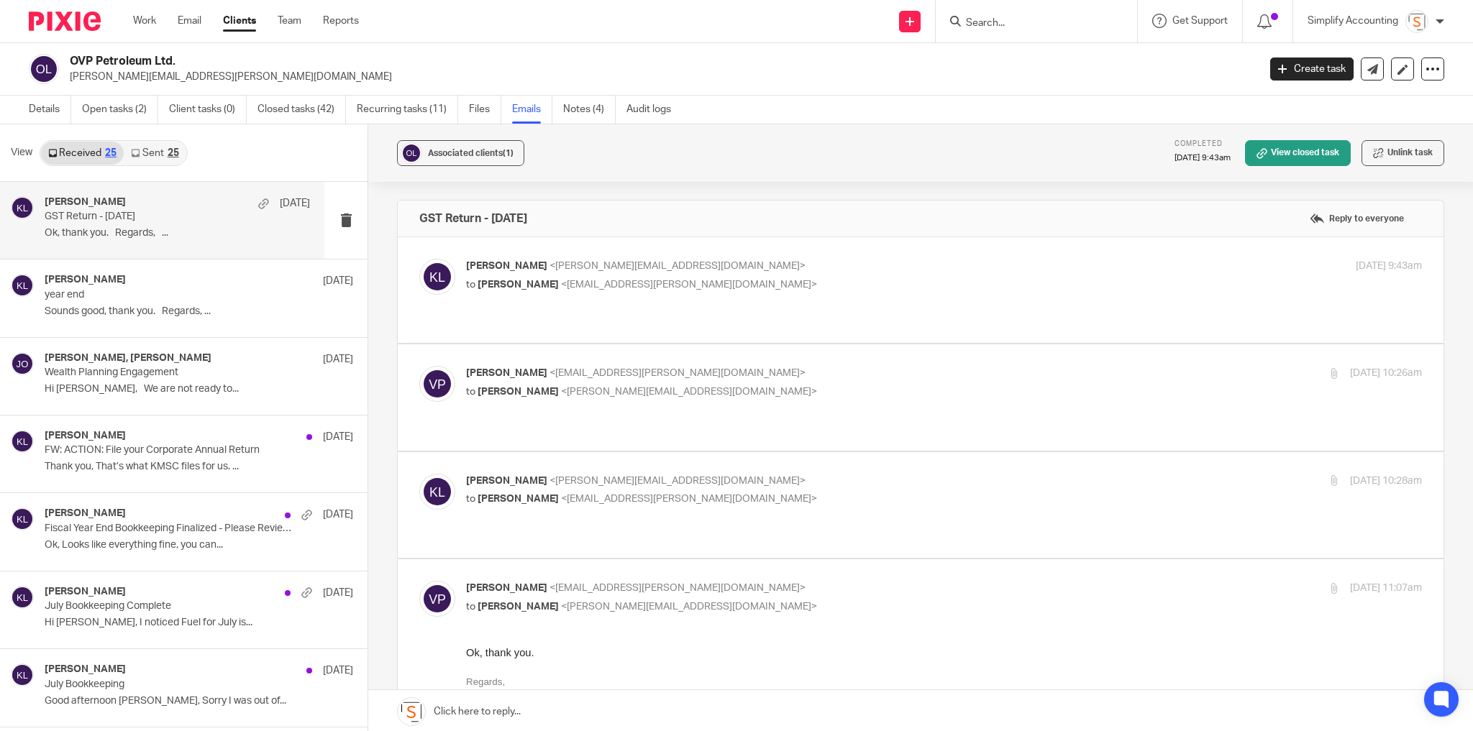
click at [877, 474] on p "Kelsey Lesowski <kelsey@simplifyaccounting.ca>" at bounding box center [784, 481] width 637 height 15
checkbox input "true"
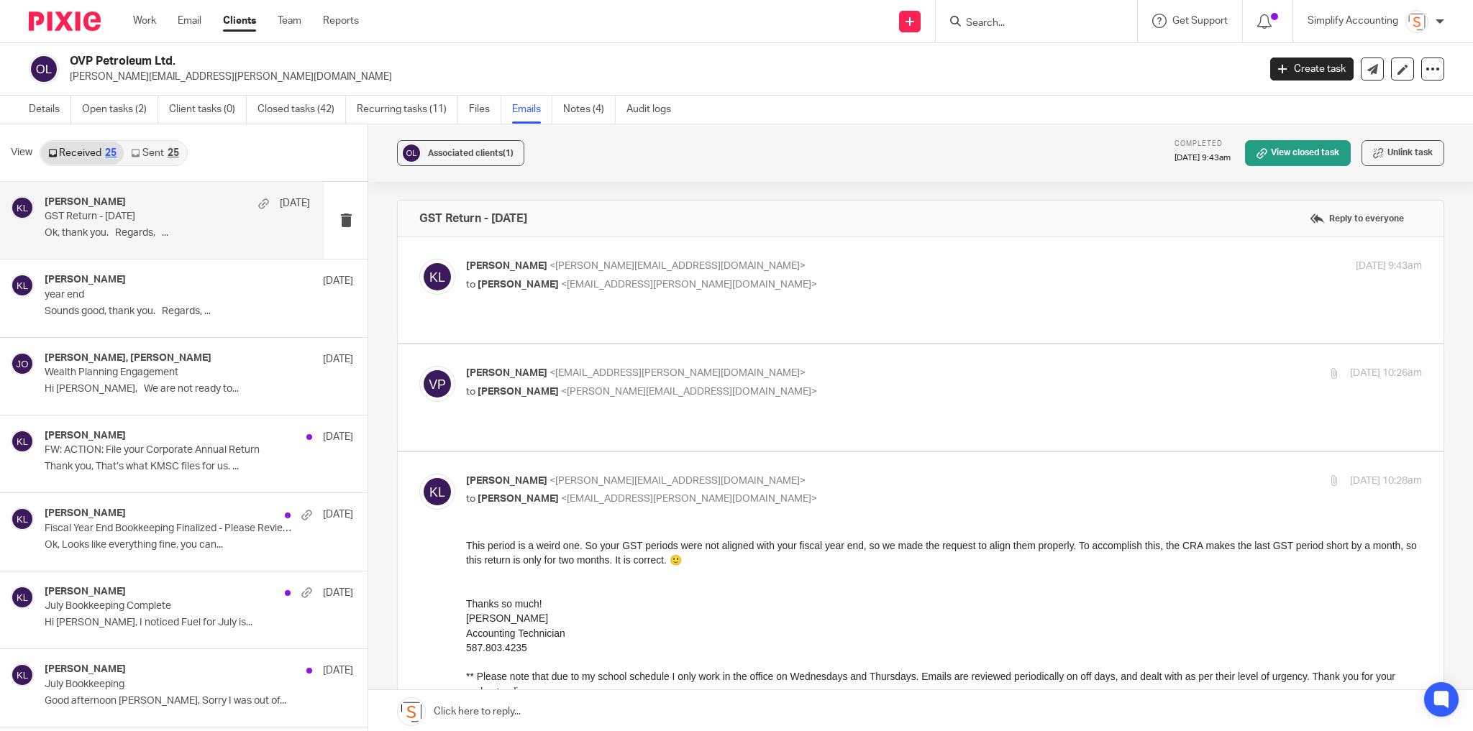
click at [819, 366] on p "Viktoriia Polishchuk <viktoriia.polishchuk@agent.ufa.com>" at bounding box center [784, 373] width 637 height 15
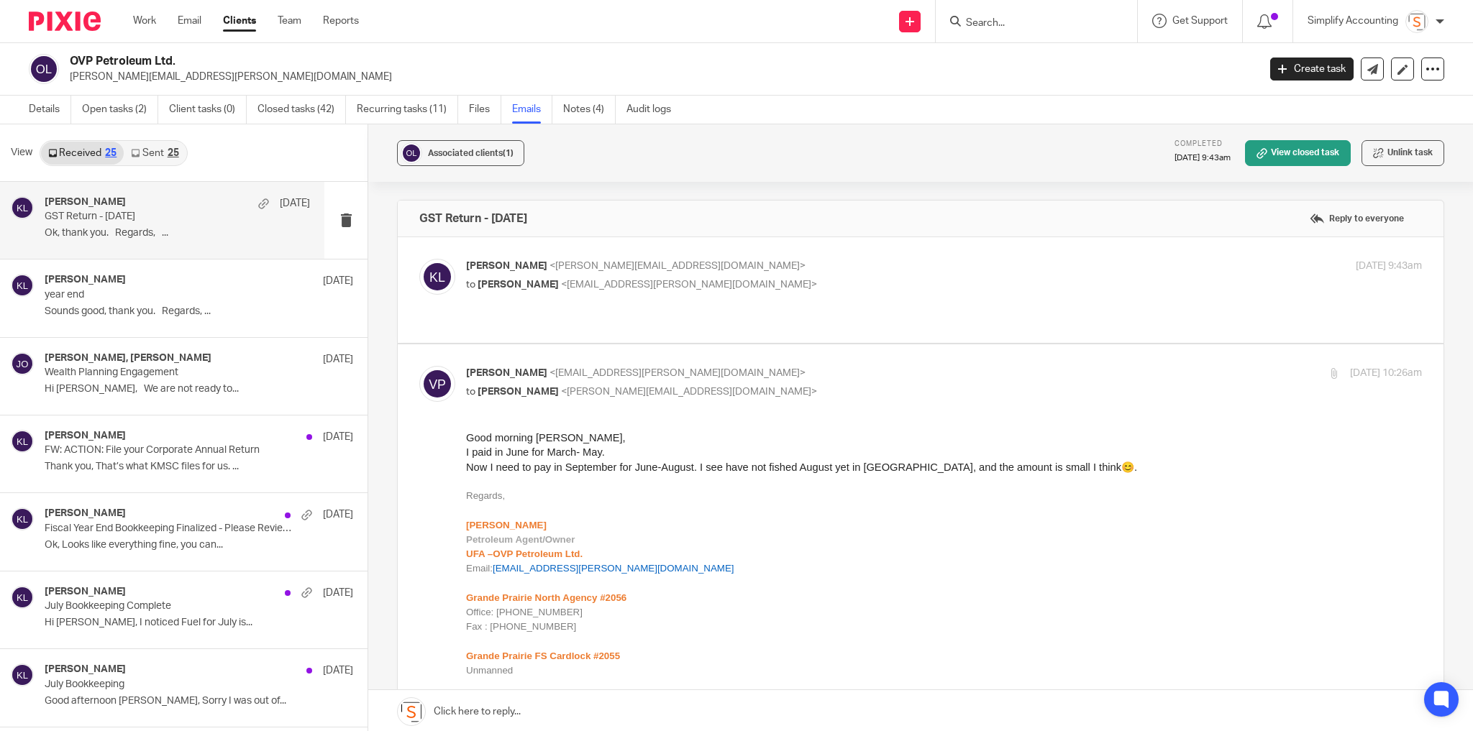
click at [826, 366] on p "Viktoriia Polishchuk <viktoriia.polishchuk@agent.ufa.com>" at bounding box center [784, 373] width 637 height 15
checkbox input "false"
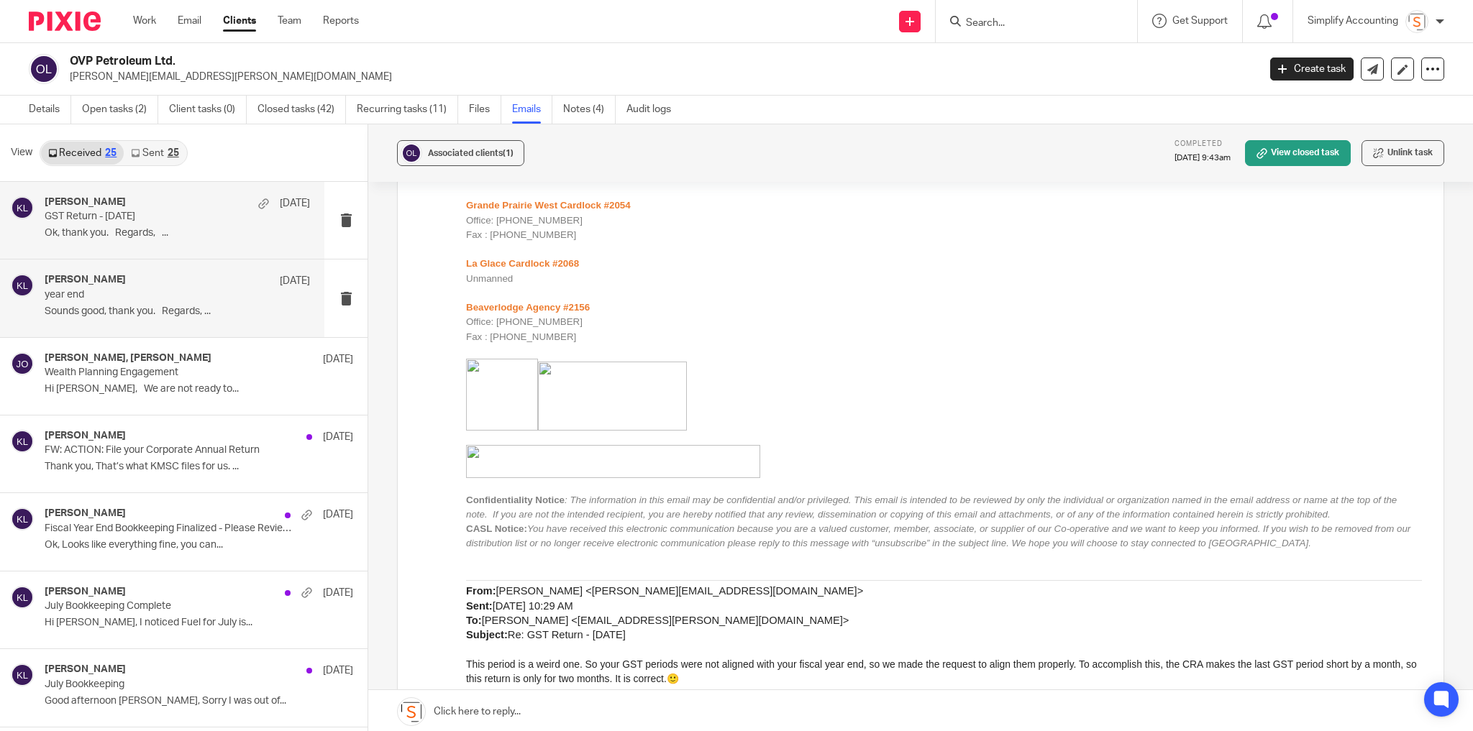
scroll to position [863, 0]
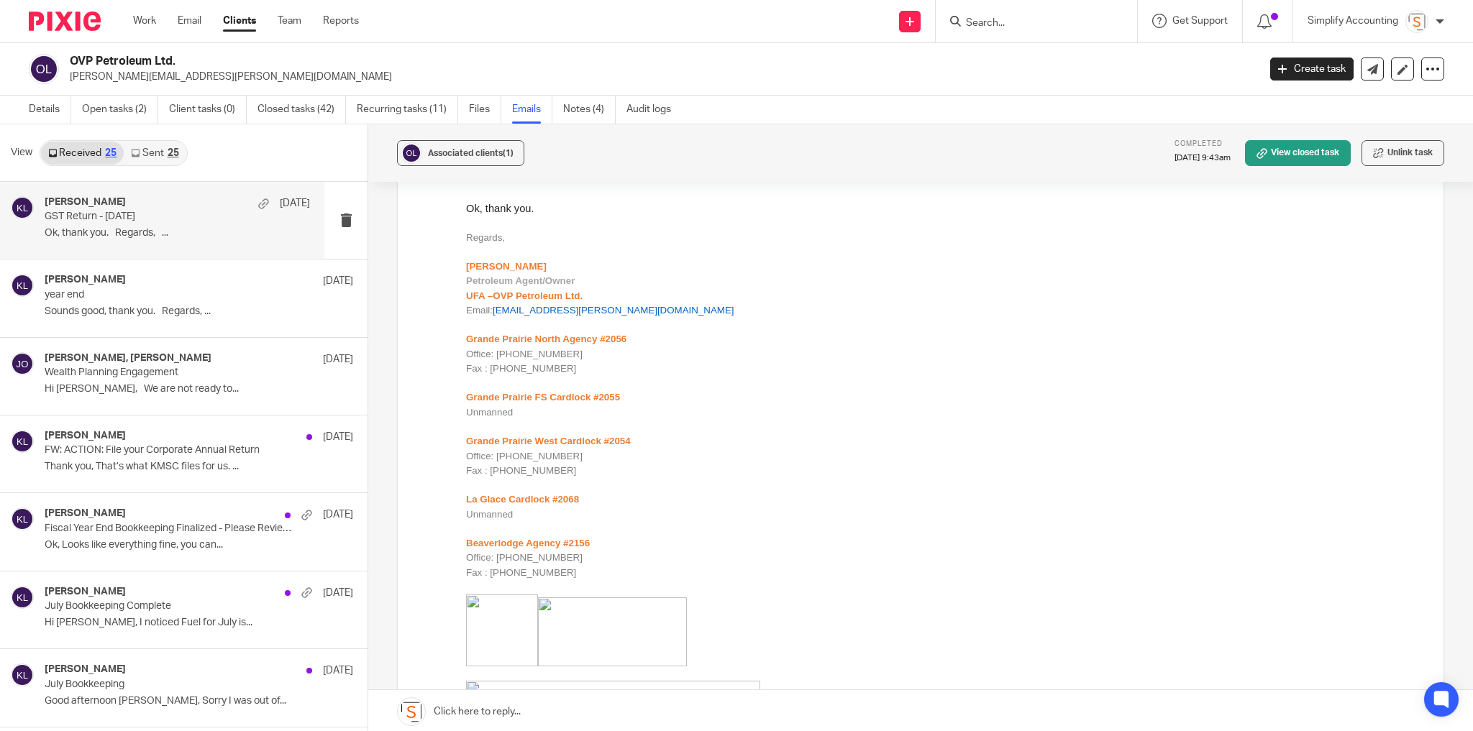
drag, startPoint x: 160, startPoint y: 153, endPoint x: 208, endPoint y: 177, distance: 53.7
click at [160, 153] on link "Sent 25" at bounding box center [155, 153] width 62 height 23
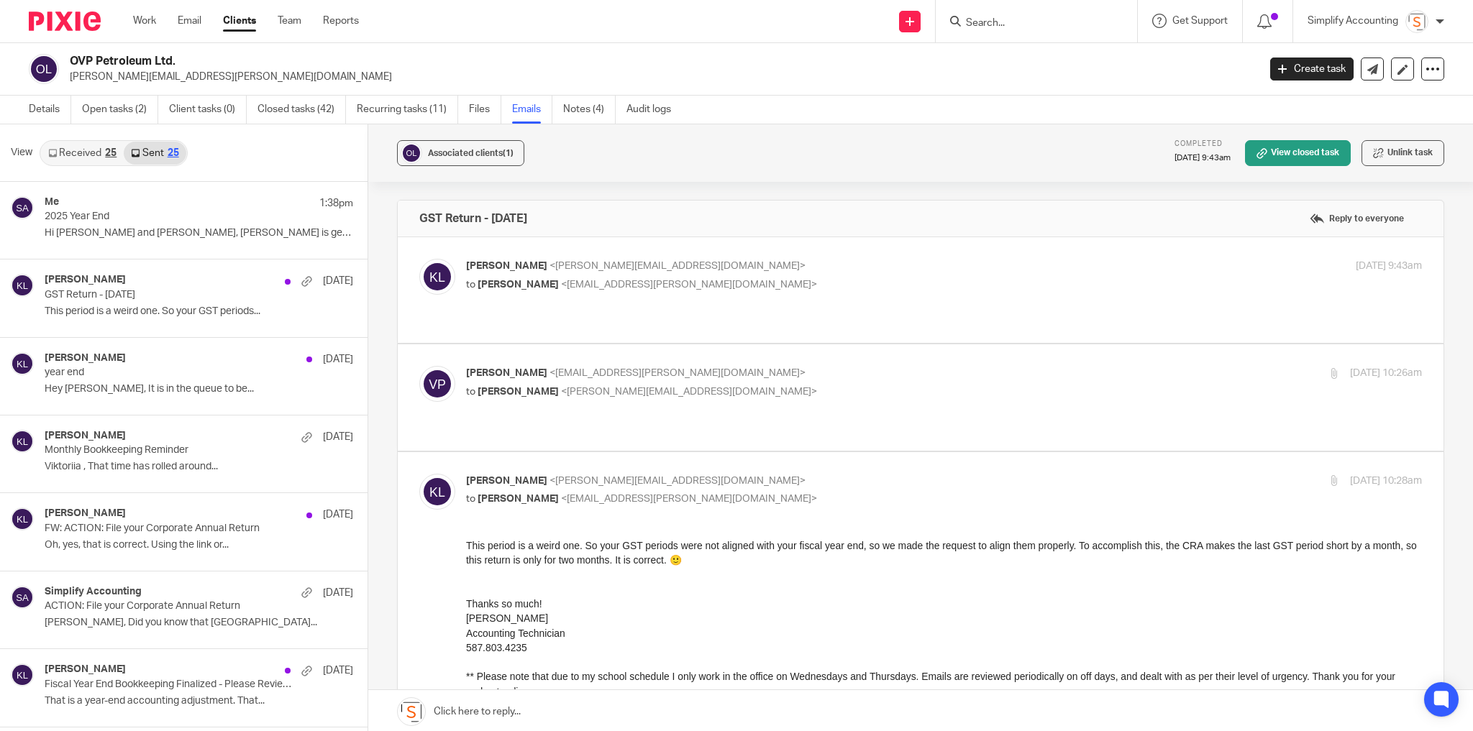
scroll to position [0, 0]
click at [883, 272] on p "Kelsey Lesowski <kelsey@simplifyaccounting.ca>" at bounding box center [784, 266] width 637 height 15
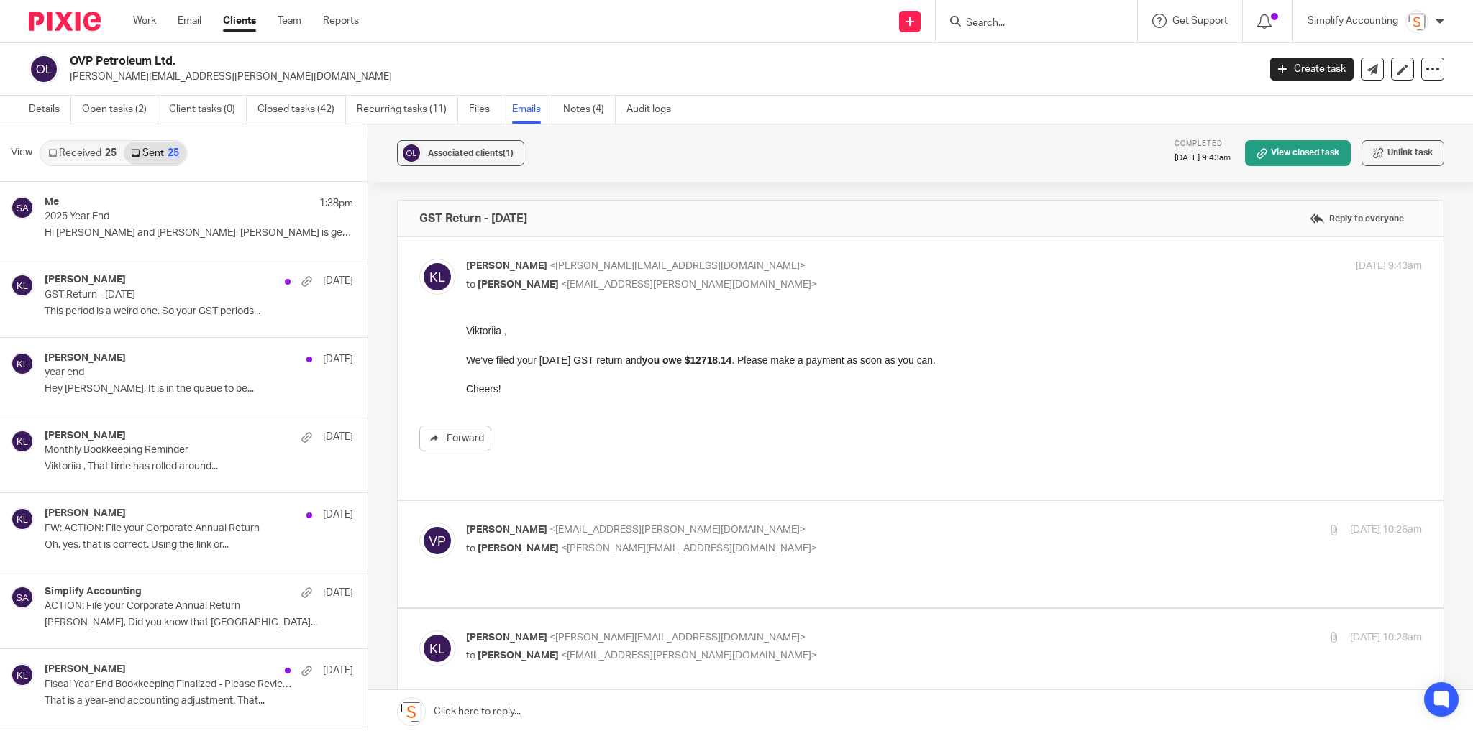
click at [875, 263] on p "Kelsey Lesowski <kelsey@simplifyaccounting.ca>" at bounding box center [784, 266] width 637 height 15
checkbox input "false"
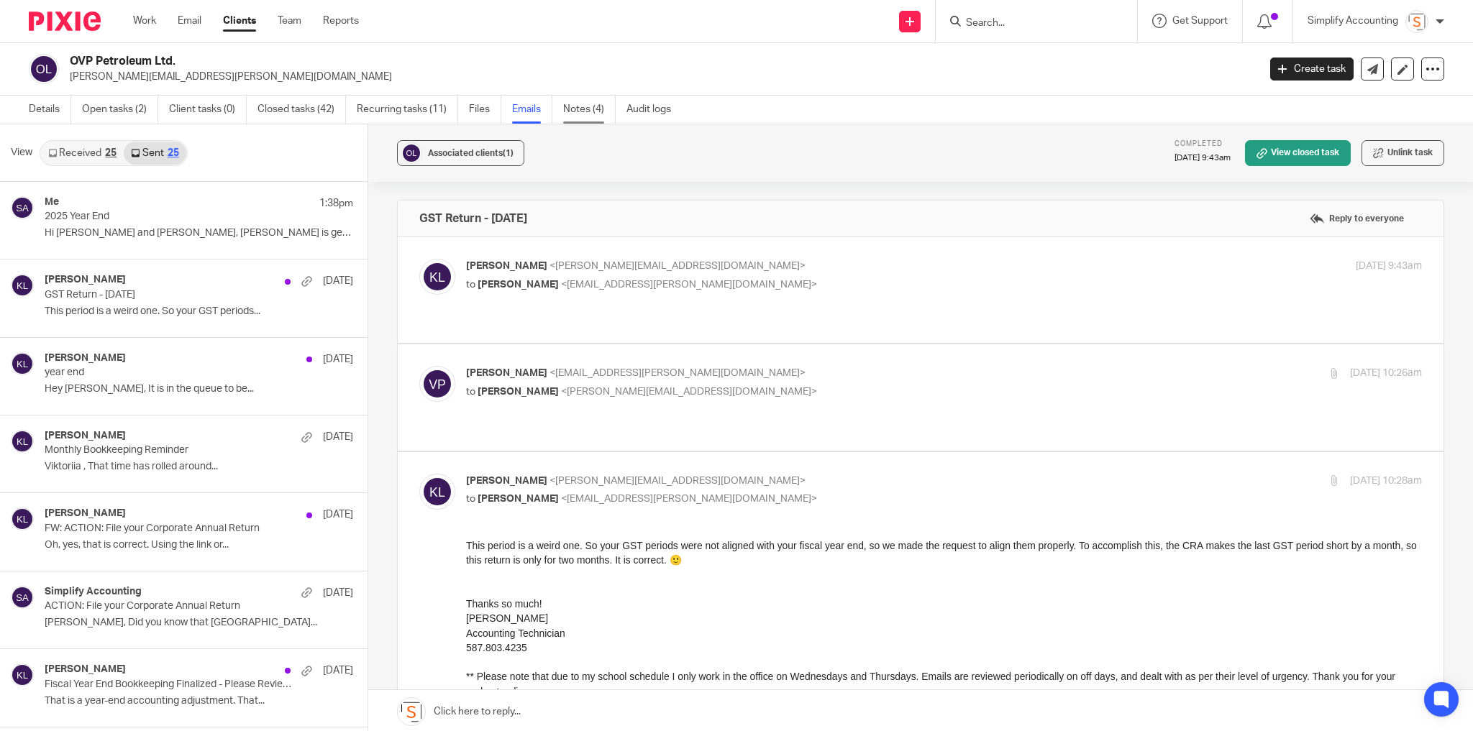
click at [568, 110] on link "Notes (4)" at bounding box center [589, 110] width 53 height 28
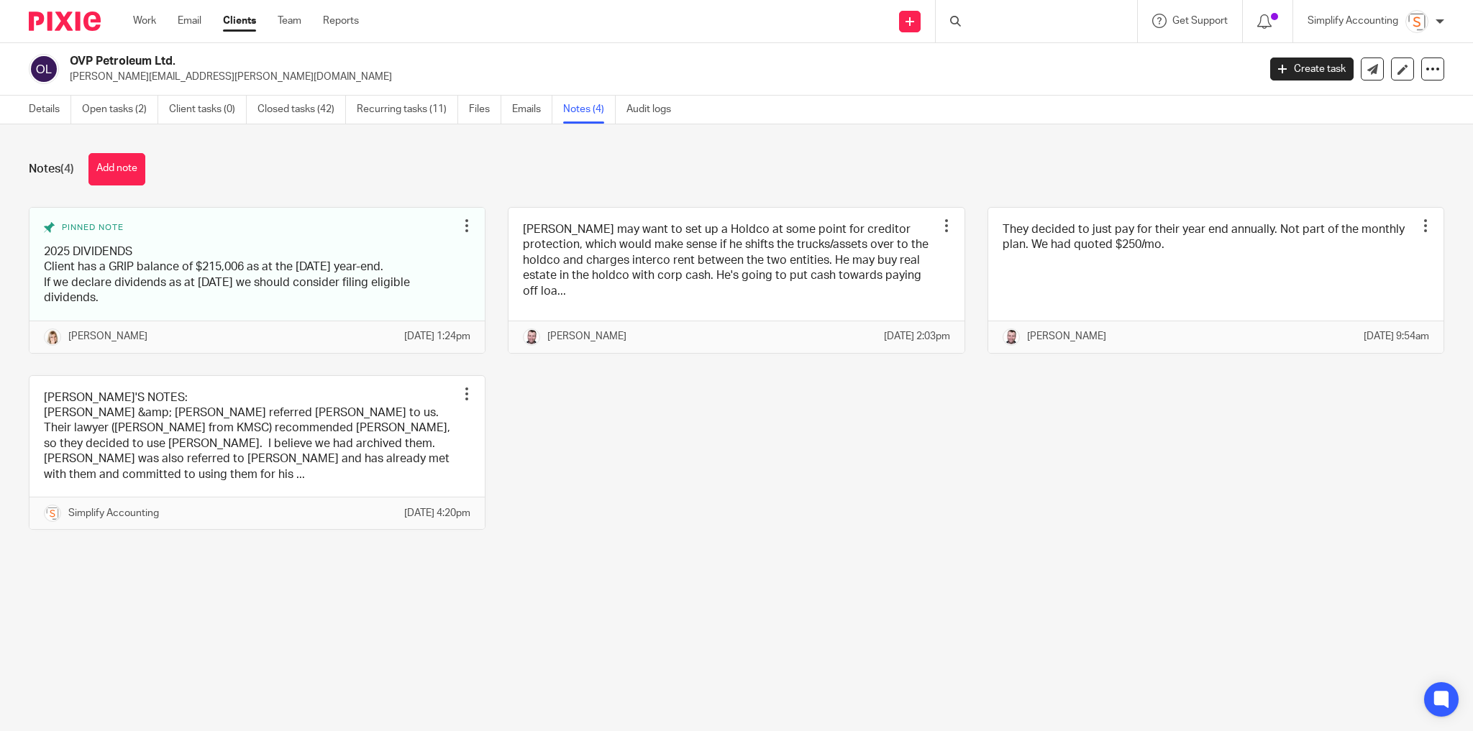
click at [30, 109] on link "Details" at bounding box center [50, 110] width 42 height 28
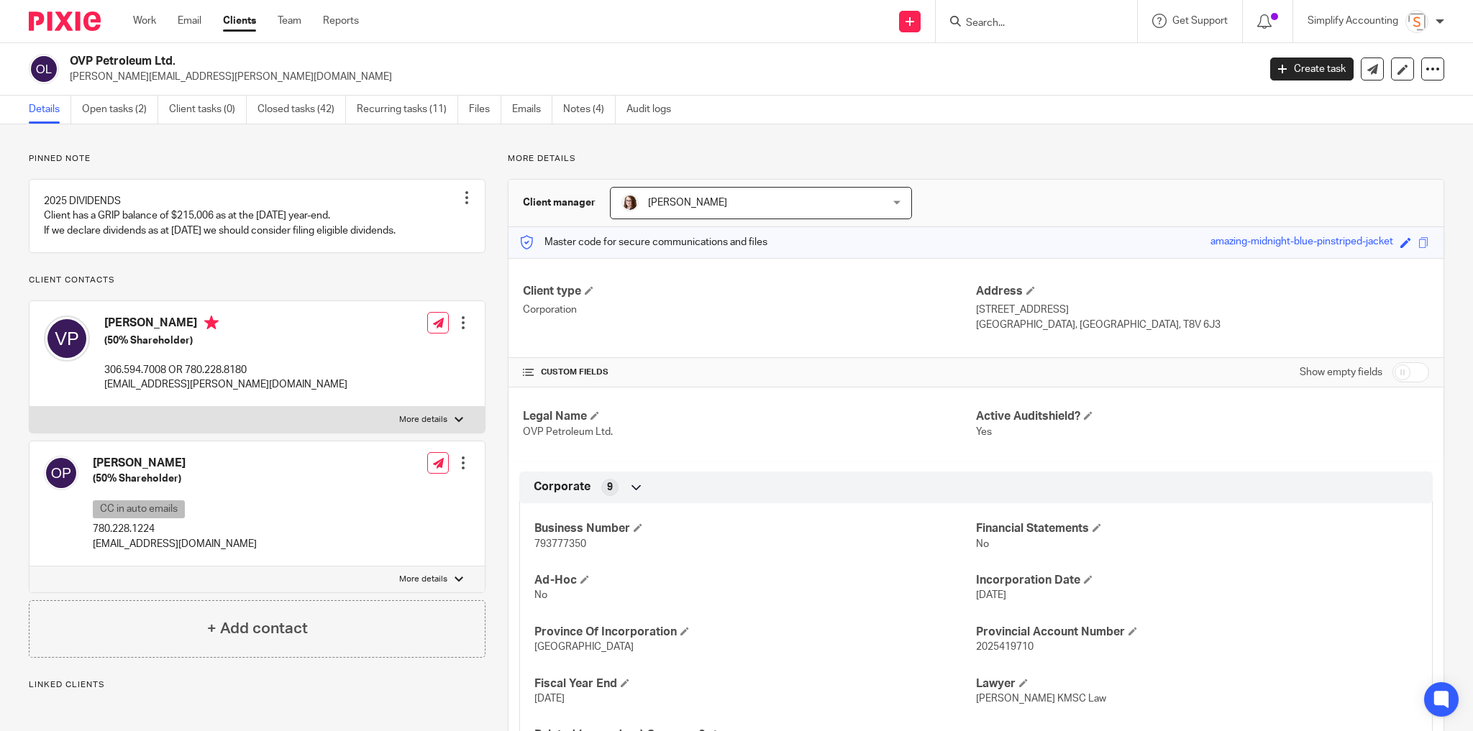
click at [539, 109] on link "Emails" at bounding box center [532, 110] width 40 height 28
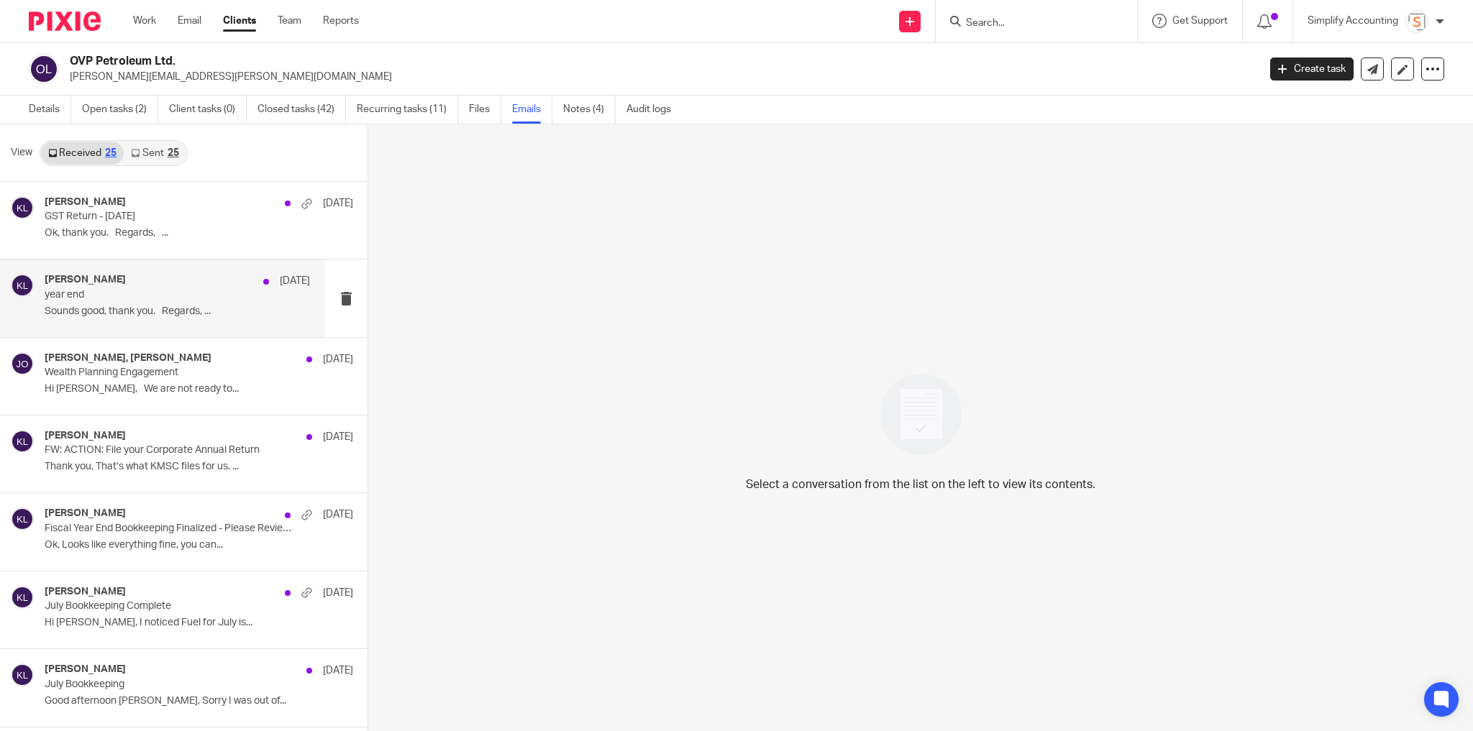
click at [160, 286] on div "[PERSON_NAME] [DATE]" at bounding box center [177, 281] width 265 height 14
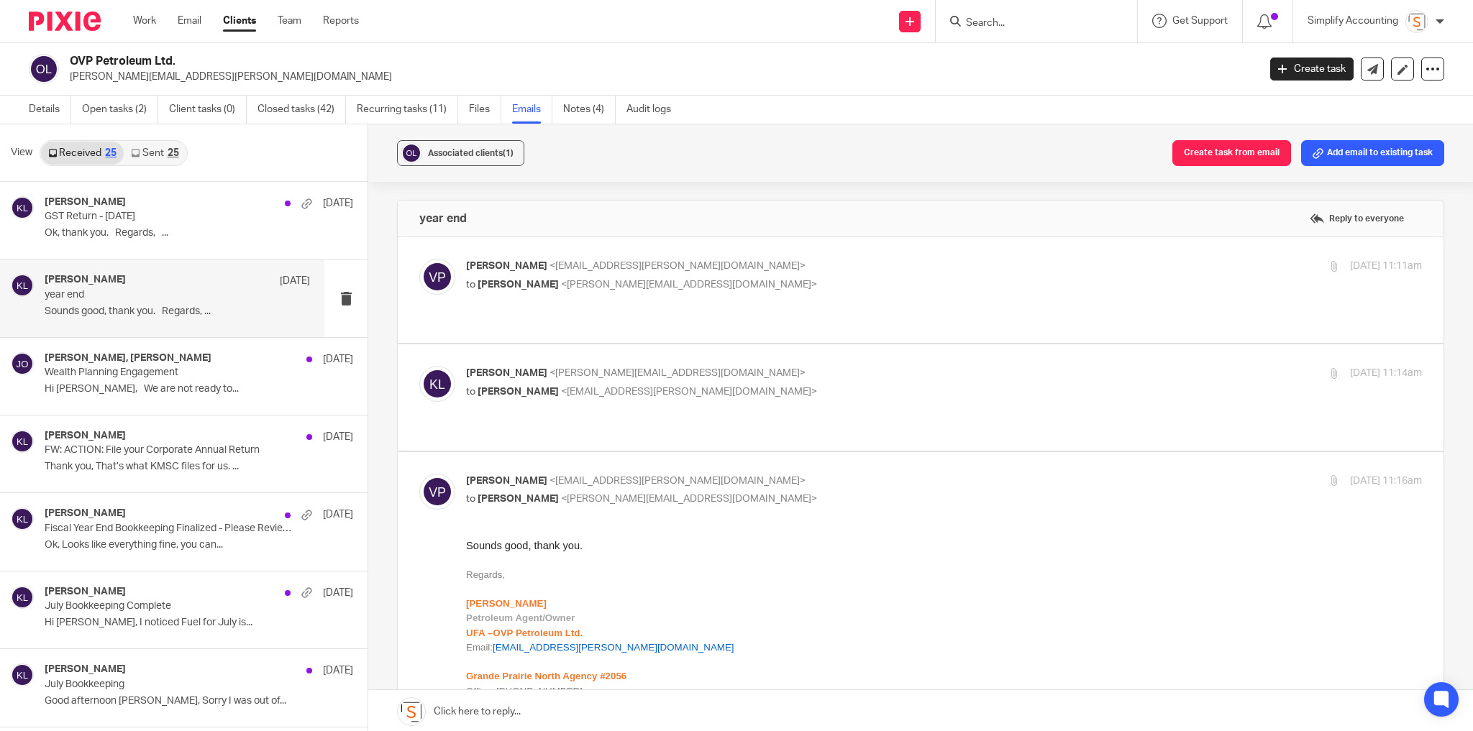
click at [795, 283] on p "to [PERSON_NAME] <[EMAIL_ADDRESS][DOMAIN_NAME]>" at bounding box center [784, 285] width 637 height 15
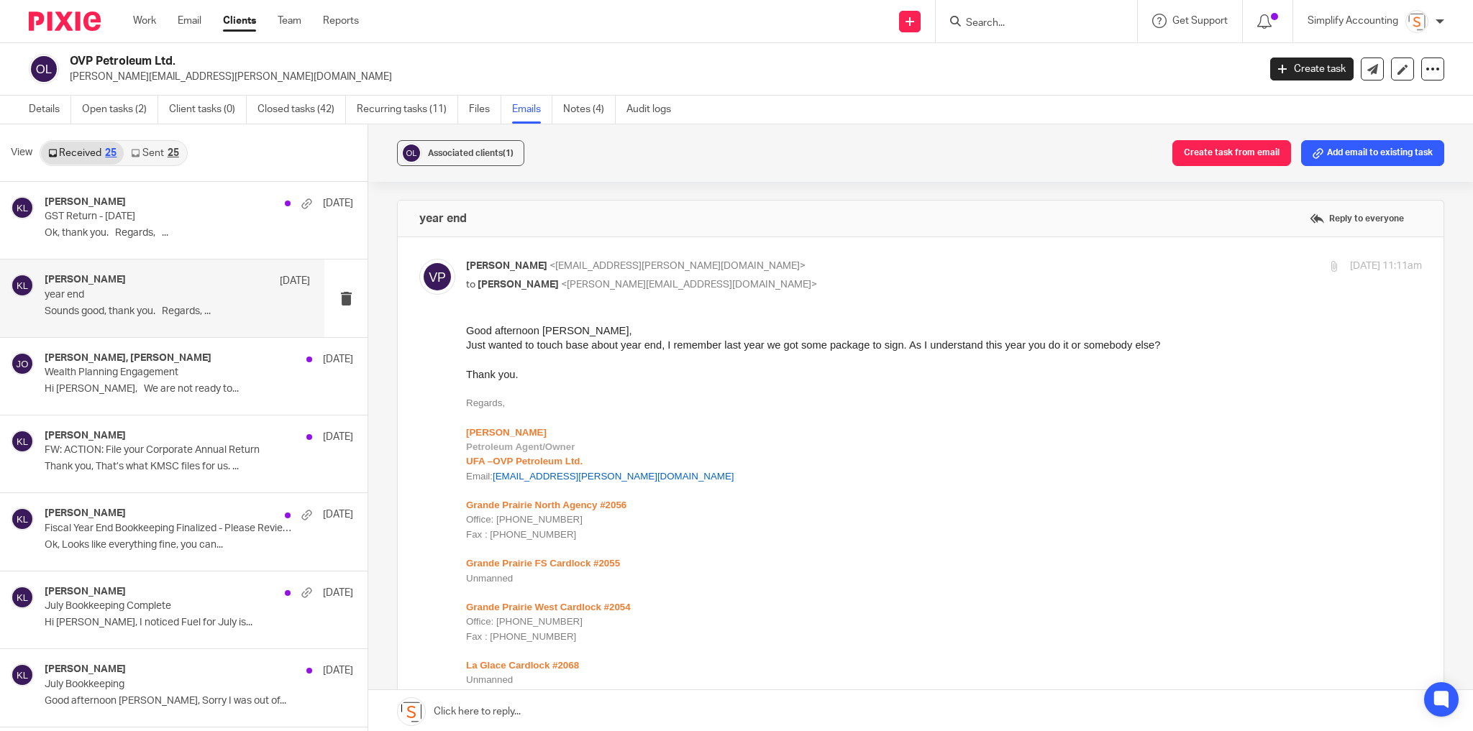
click at [798, 282] on p "to [PERSON_NAME] <[EMAIL_ADDRESS][DOMAIN_NAME]>" at bounding box center [784, 285] width 637 height 15
checkbox input "false"
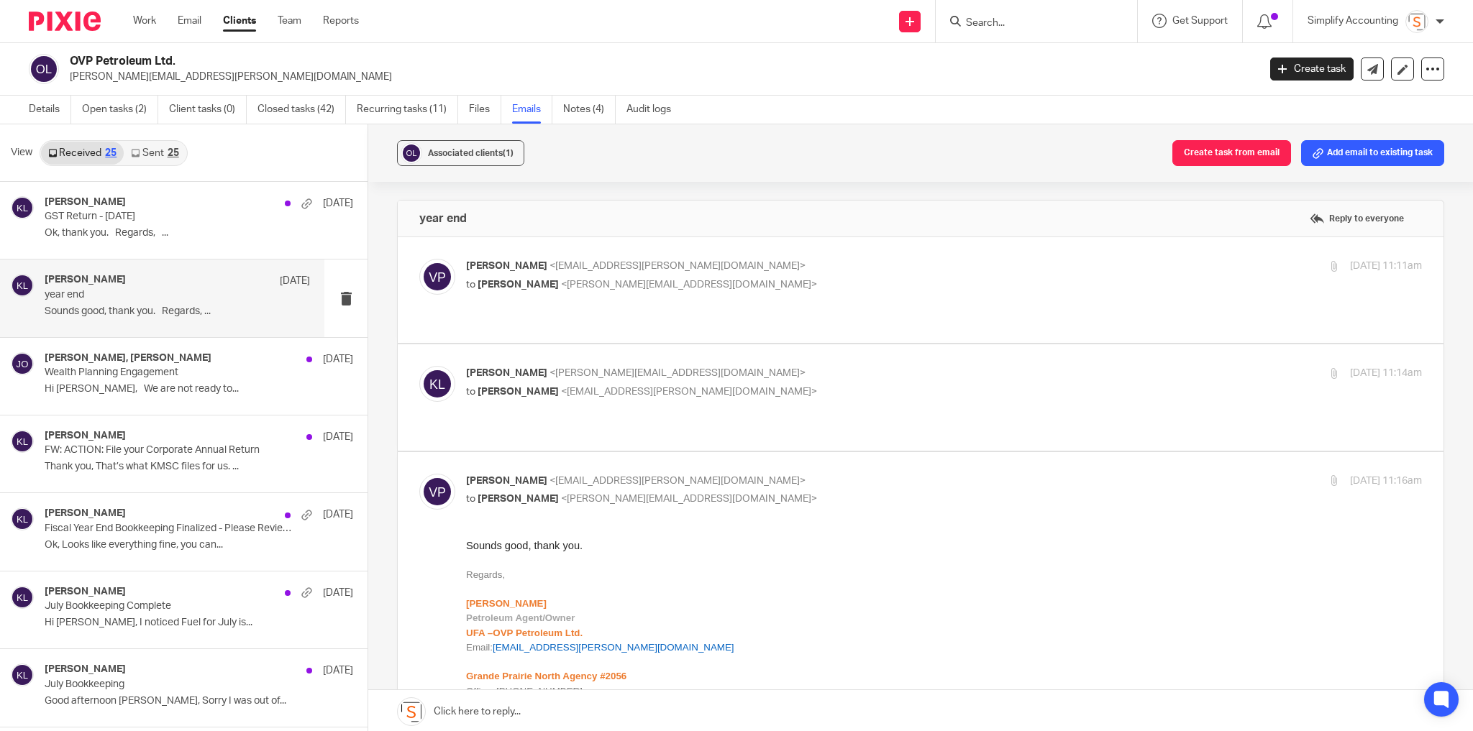
click at [824, 366] on p "Kelsey Lesowski <kelsey@simplifyaccounting.ca>" at bounding box center [784, 373] width 637 height 15
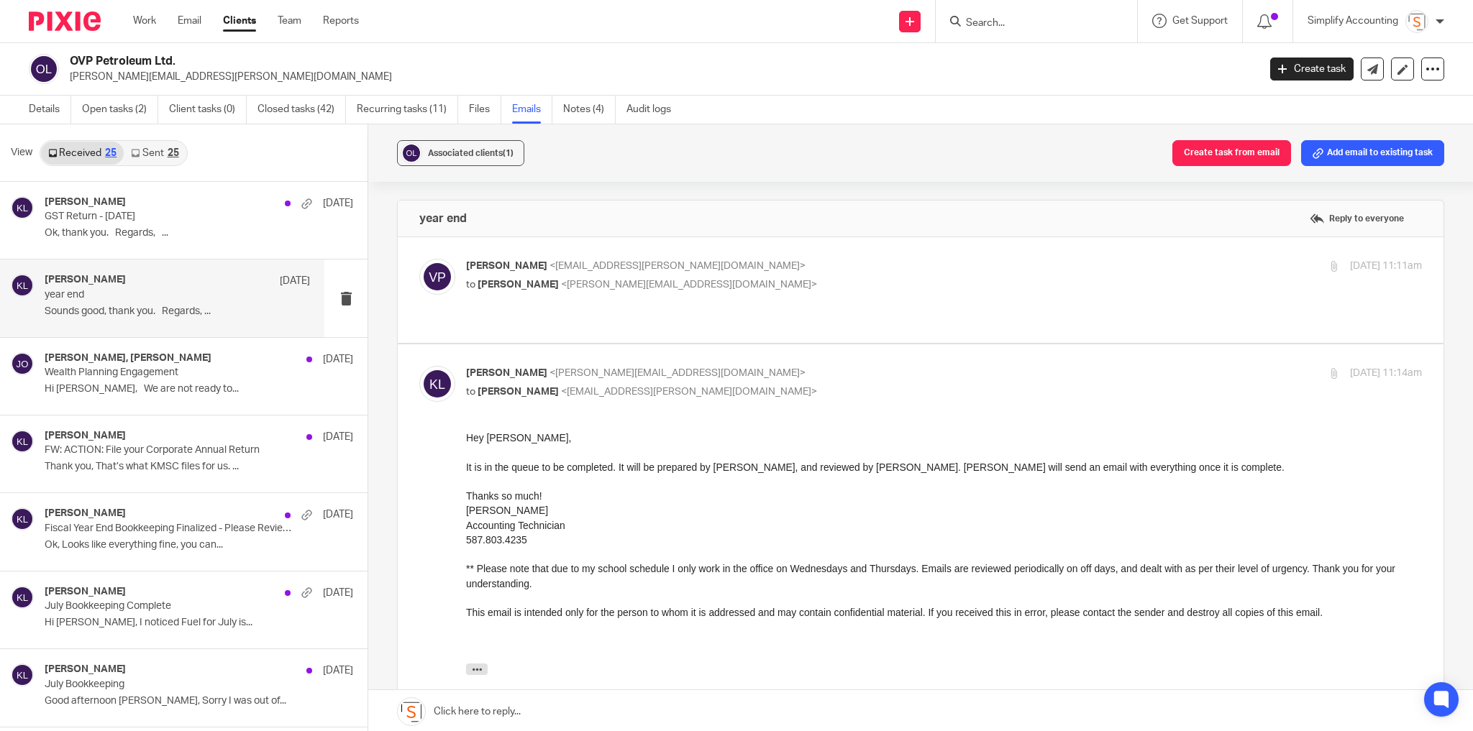
click at [821, 366] on p "Kelsey Lesowski <kelsey@simplifyaccounting.ca>" at bounding box center [784, 373] width 637 height 15
checkbox input "false"
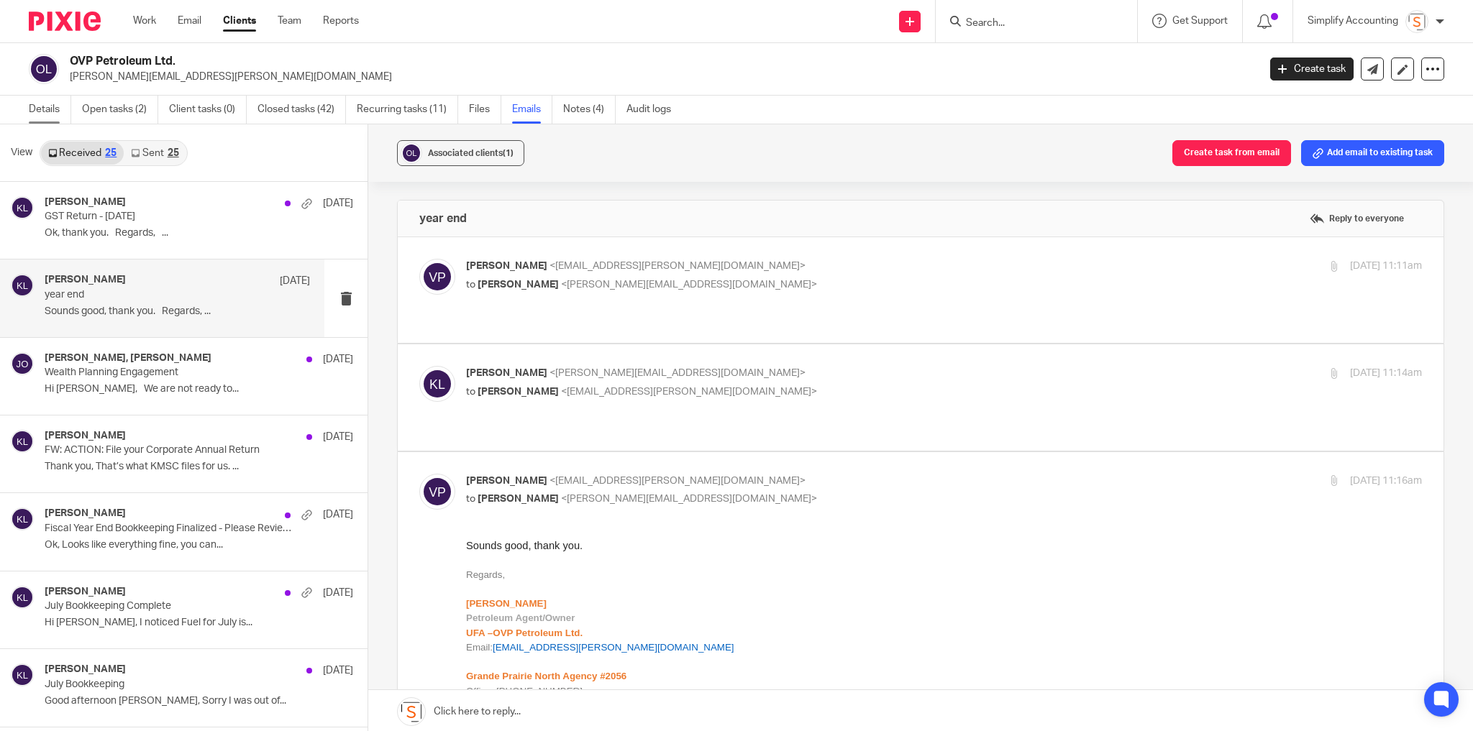
click at [54, 106] on link "Details" at bounding box center [50, 110] width 42 height 28
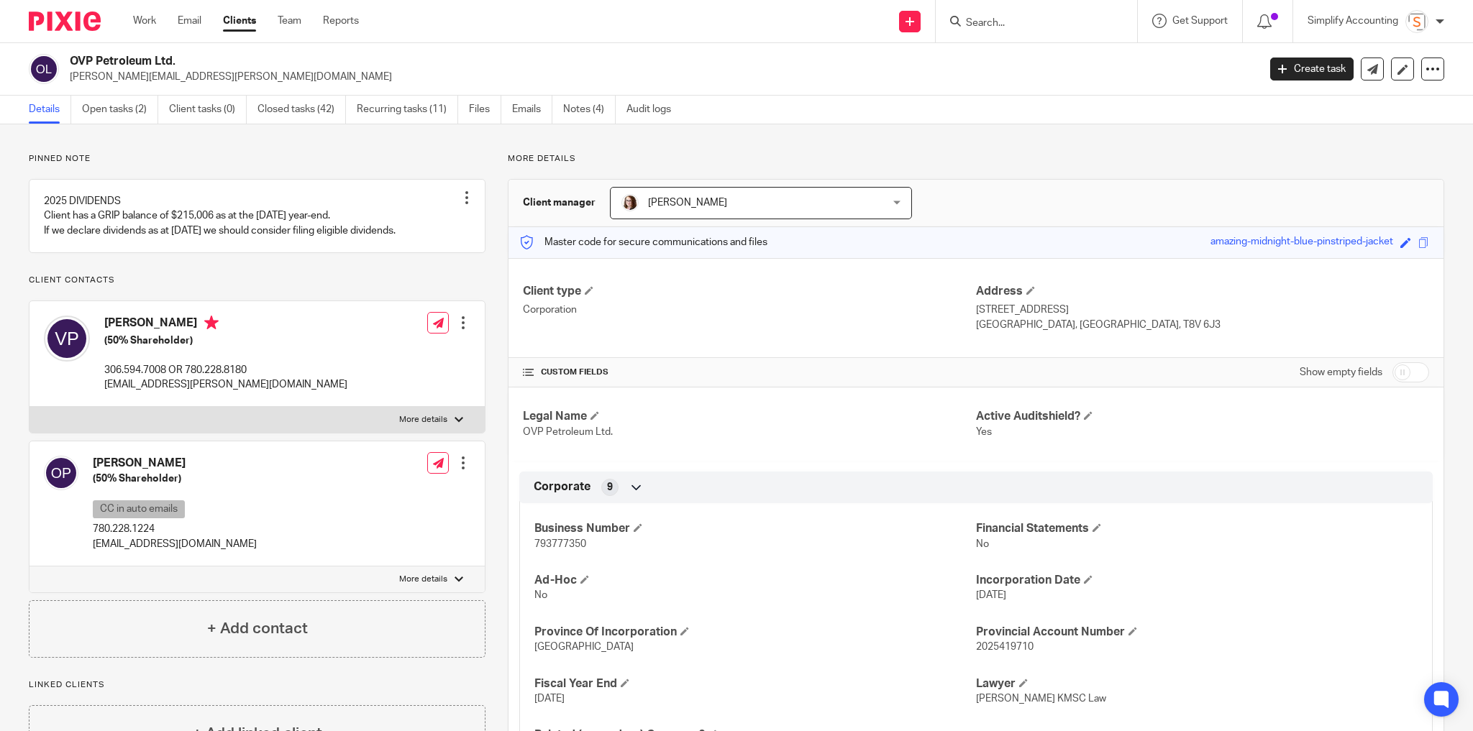
click at [1055, 22] on input "Search" at bounding box center [1028, 23] width 129 height 13
type input "587.442.5698"
click at [1108, 12] on button "reset" at bounding box center [1110, 19] width 14 height 14
click at [573, 111] on link "Notes (4)" at bounding box center [589, 110] width 53 height 28
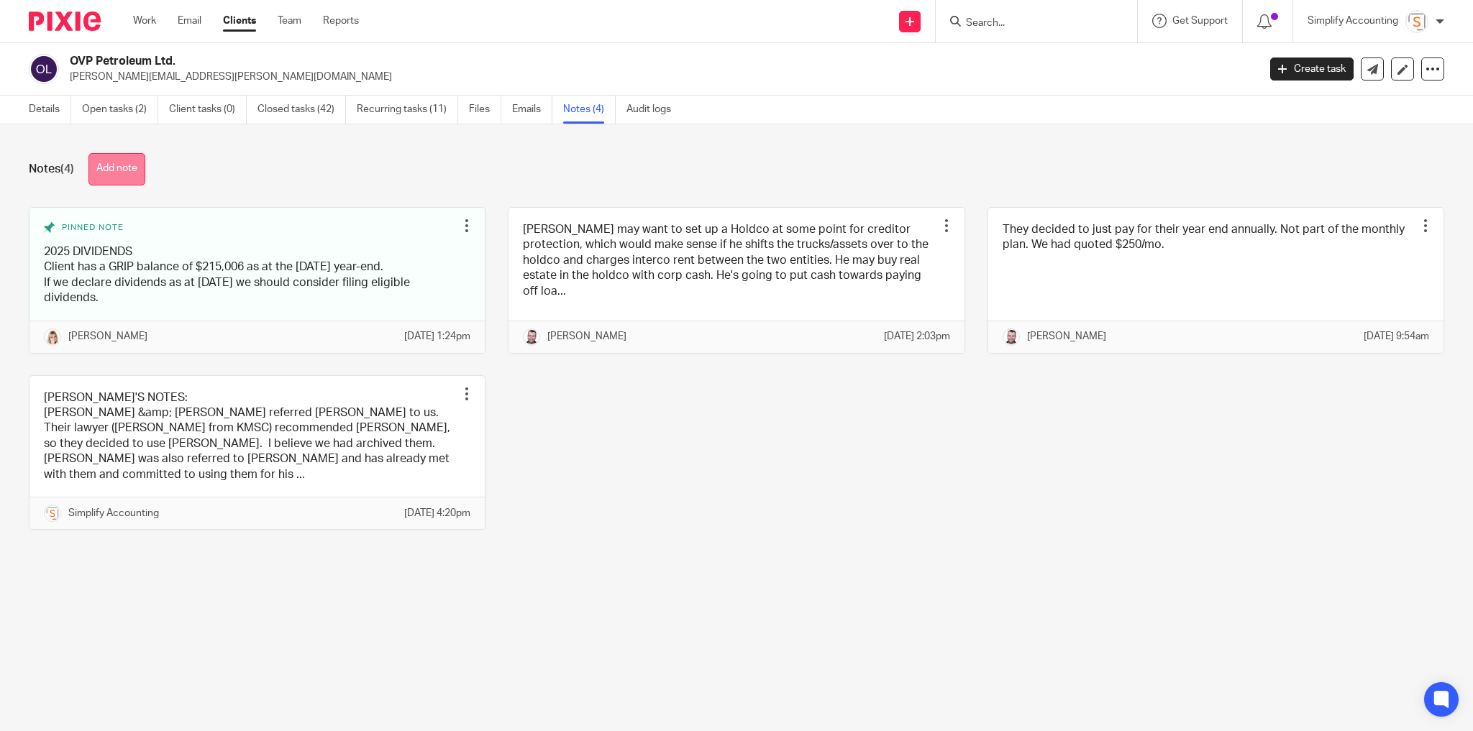
click at [120, 172] on button "Add note" at bounding box center [116, 169] width 57 height 32
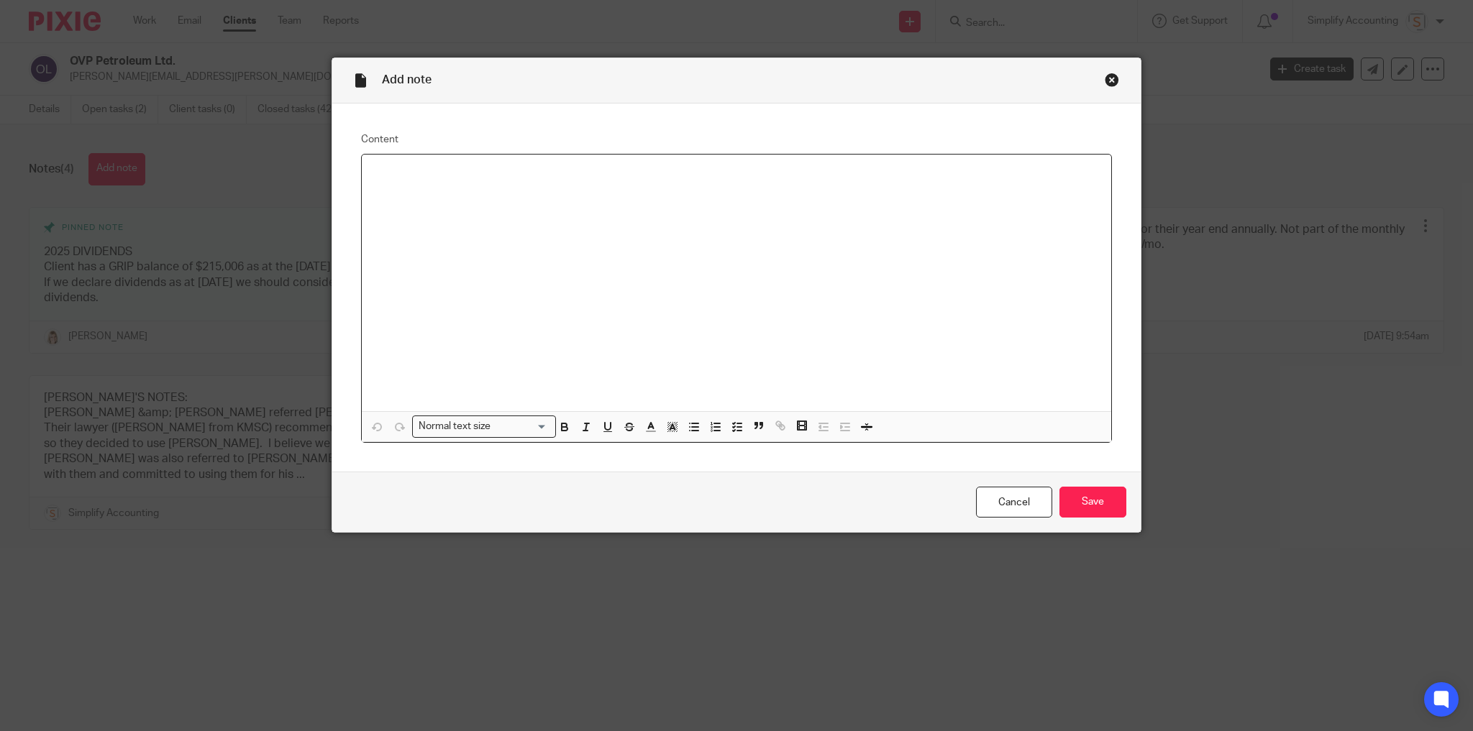
click at [447, 186] on div at bounding box center [736, 283] width 749 height 257
drag, startPoint x: 393, startPoint y: 173, endPoint x: 284, endPoint y: 175, distance: 108.6
click at [296, 176] on div "Add note Content 2025 YEAR END NOTE: Normal text size Loading... Remove Edit In…" at bounding box center [736, 365] width 1473 height 731
click at [455, 171] on p "YEAR END NOTE:" at bounding box center [736, 173] width 726 height 14
click at [626, 187] on p "YEAR END NOTE: They pay ad-hoc for their year ends. 2024 they had FS, 2025 they…" at bounding box center [736, 180] width 726 height 29
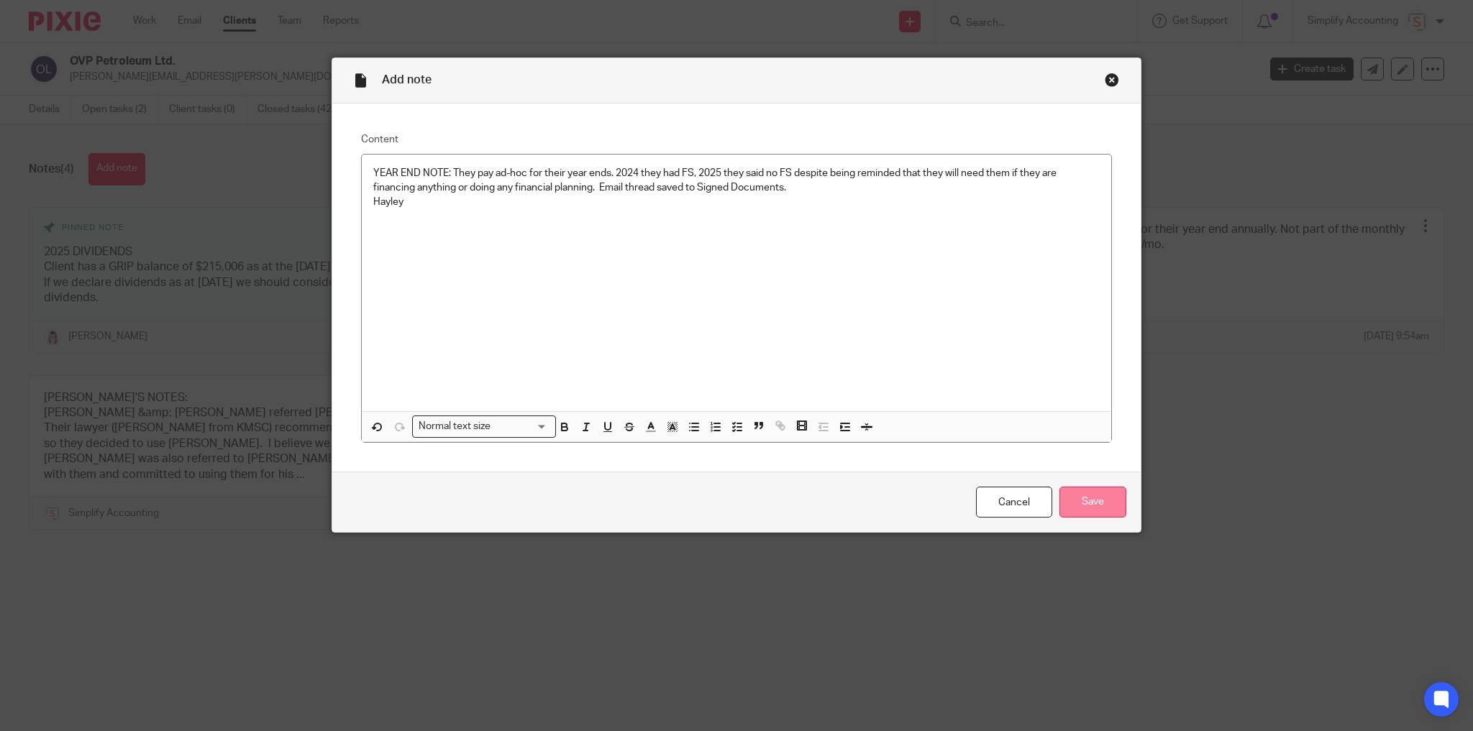
click at [1077, 506] on input "Save" at bounding box center [1092, 502] width 67 height 31
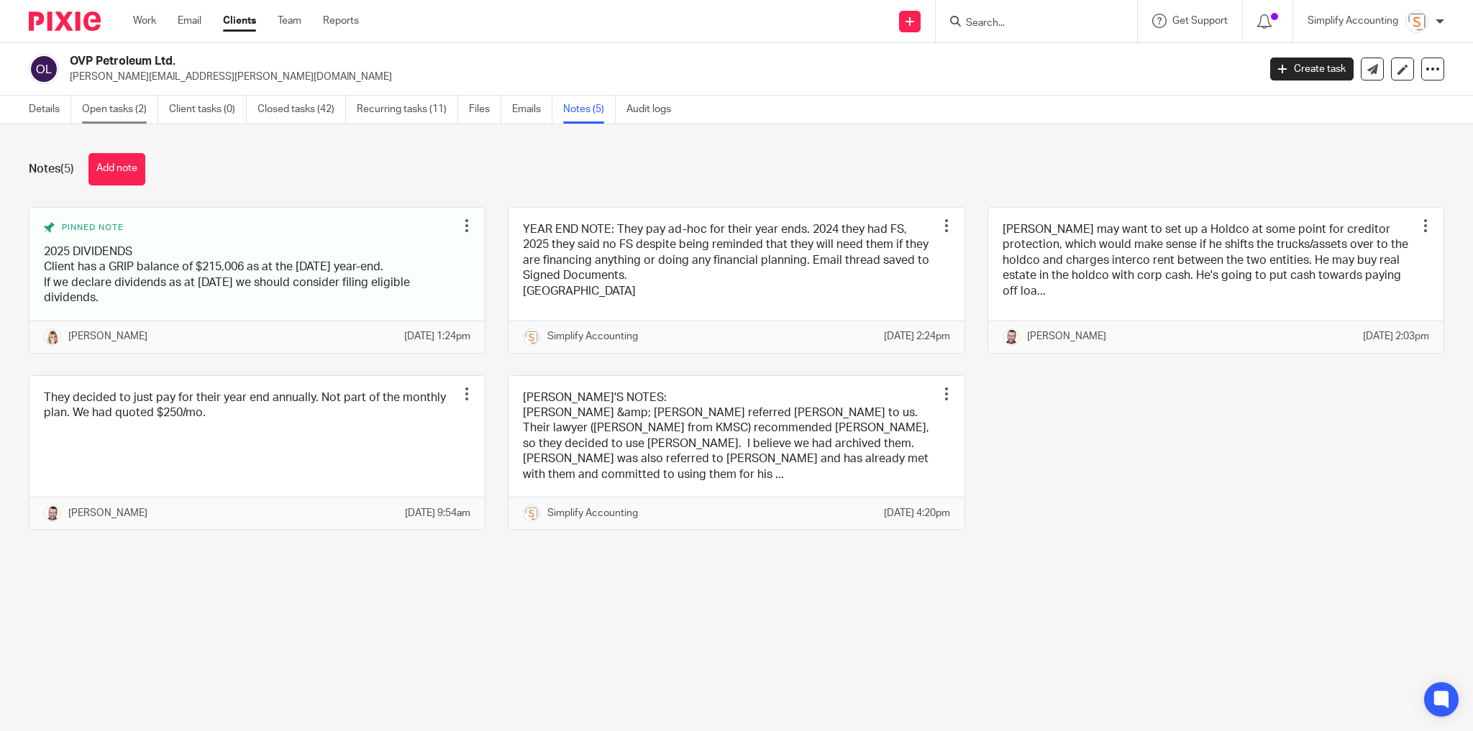
click at [109, 106] on link "Open tasks (2)" at bounding box center [120, 110] width 76 height 28
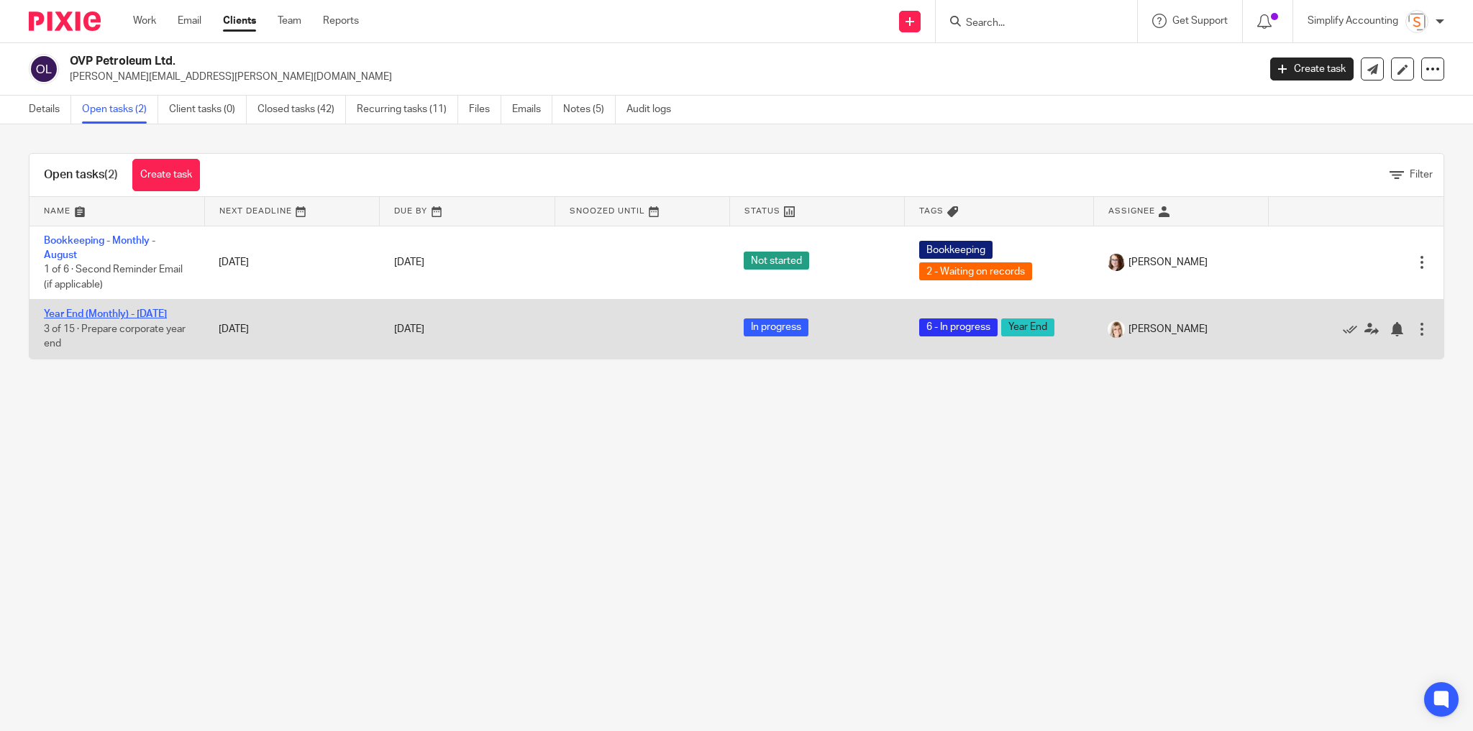
click at [70, 312] on link "Year End (Monthly) - [DATE]" at bounding box center [105, 314] width 123 height 10
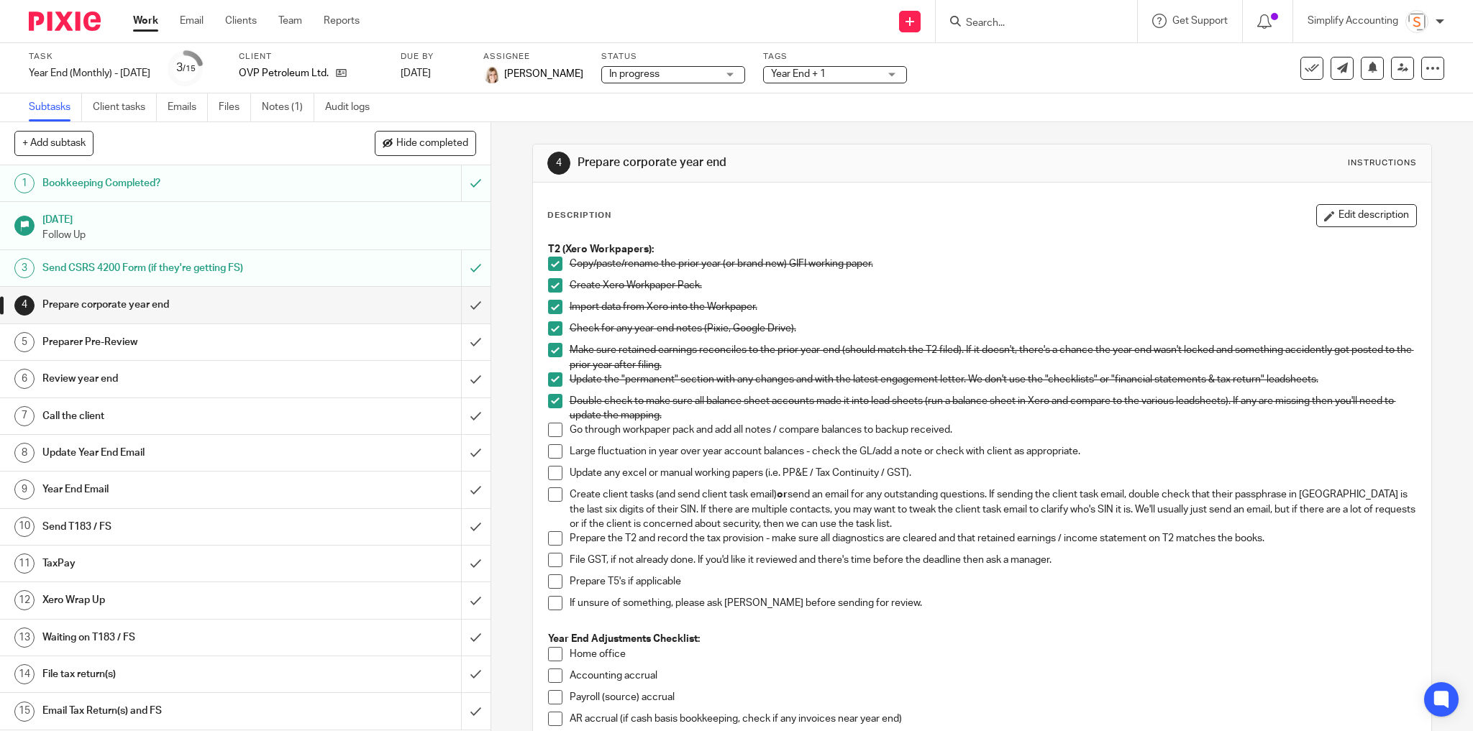
click at [124, 485] on h1 "Year End Email" at bounding box center [177, 490] width 270 height 22
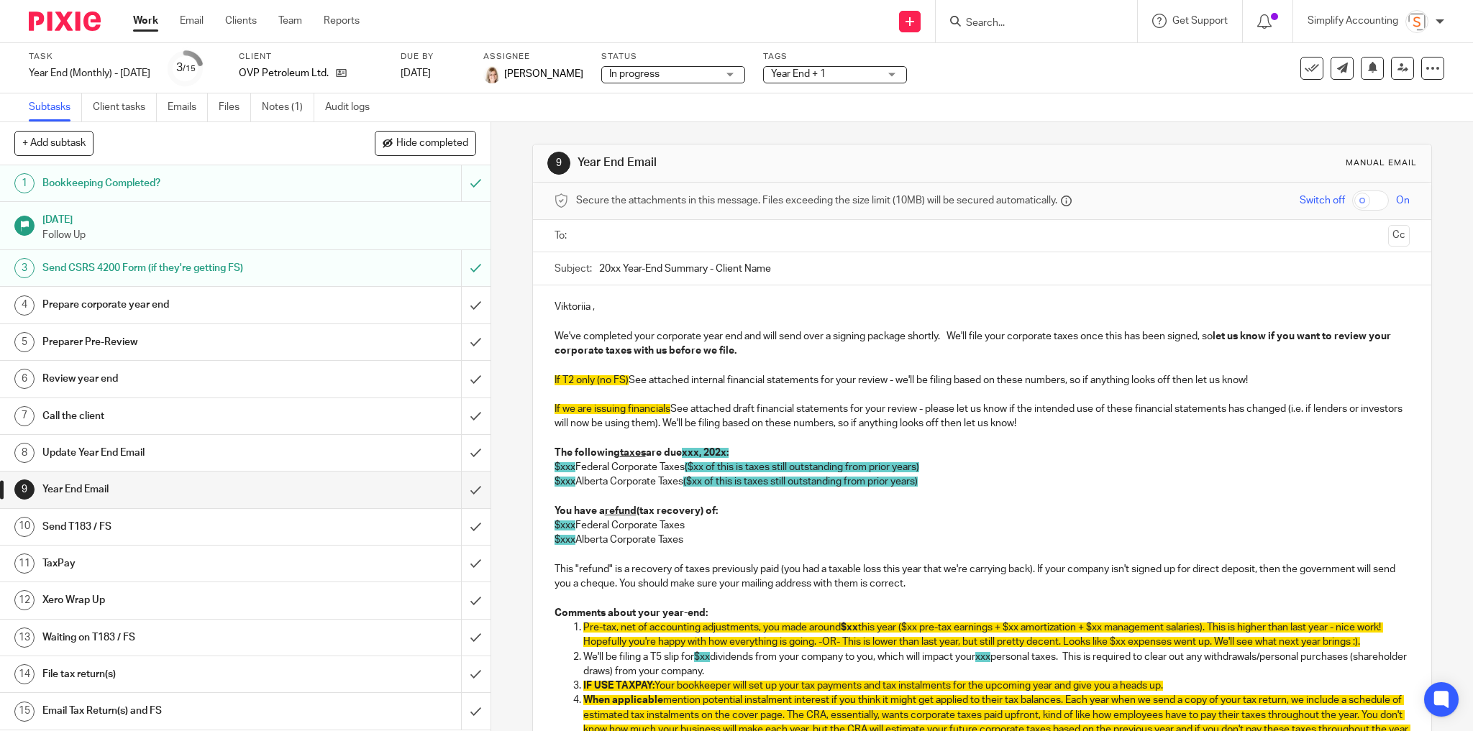
click at [786, 352] on p "We've completed your corporate year end and will send over a signing package sh…" at bounding box center [983, 343] width 856 height 29
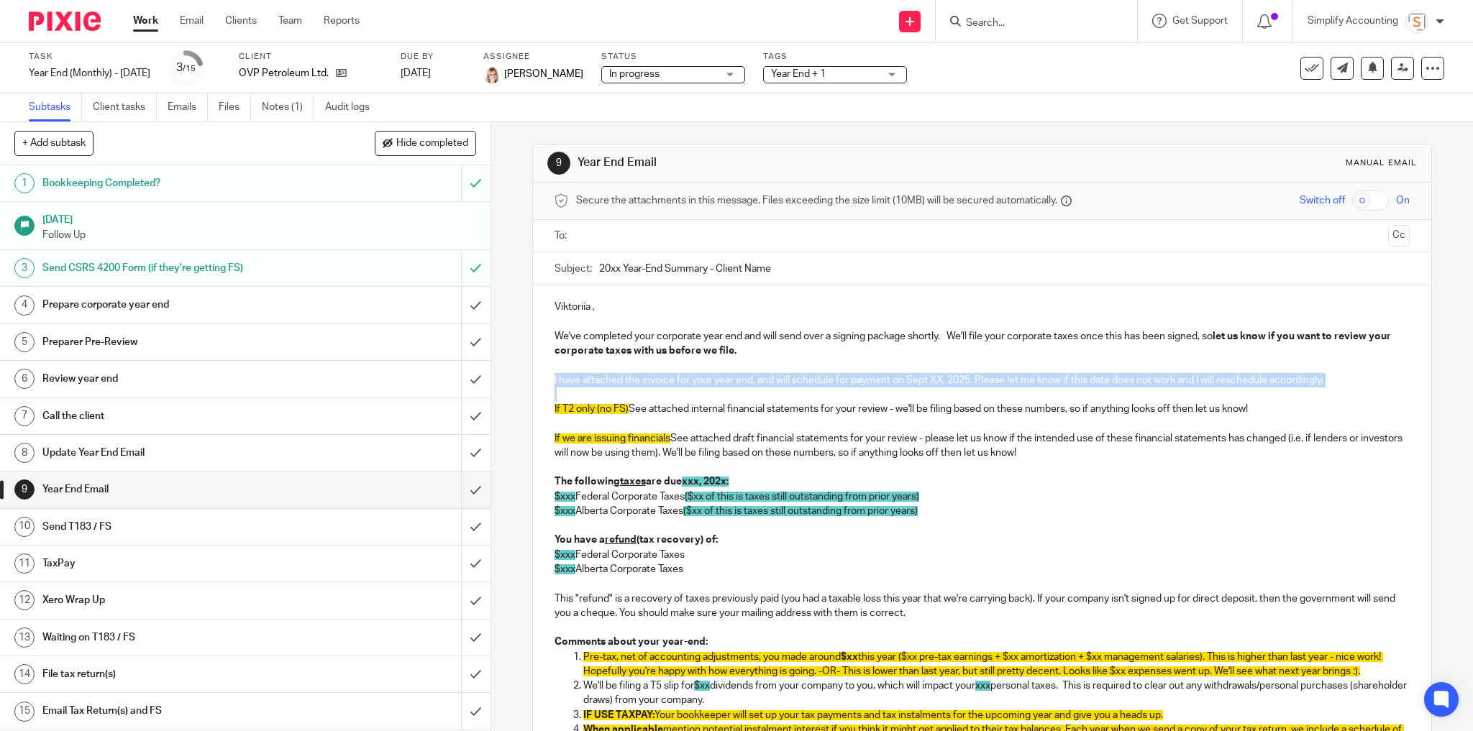
drag, startPoint x: 550, startPoint y: 378, endPoint x: 1288, endPoint y: 385, distance: 737.9
click at [1287, 387] on div "Viktoriia , We've completed your corporate year end and will send over a signin…" at bounding box center [982, 597] width 899 height 623
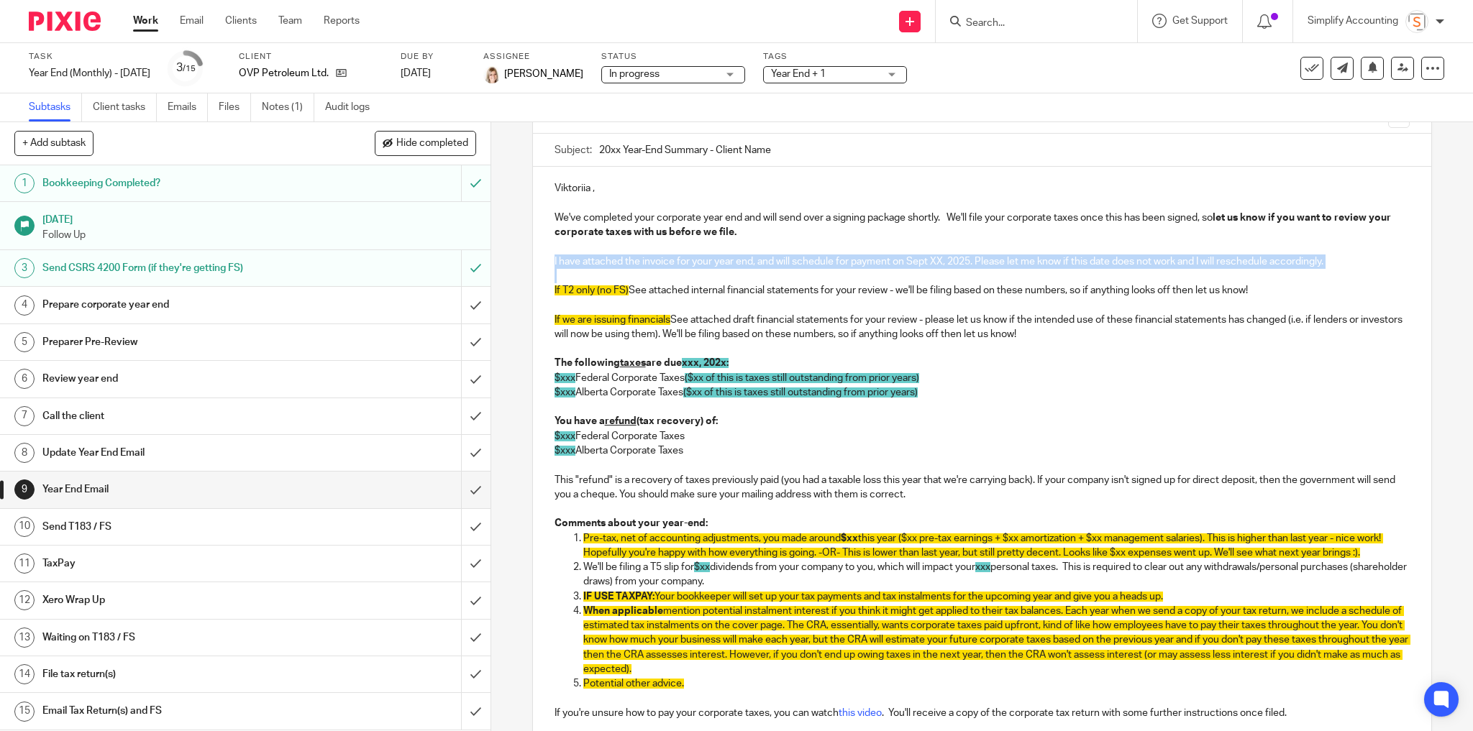
scroll to position [288, 0]
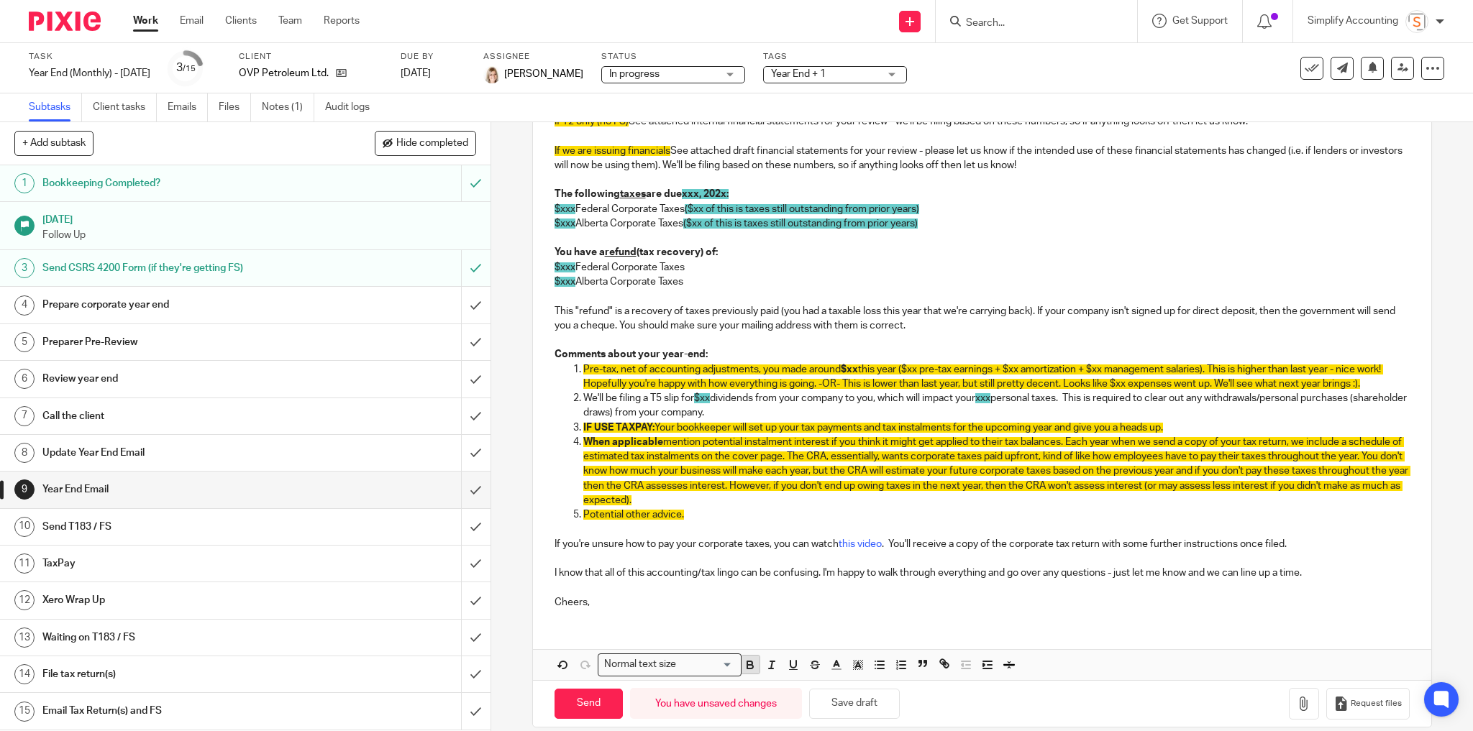
click at [747, 662] on icon "button" at bounding box center [749, 664] width 5 height 4
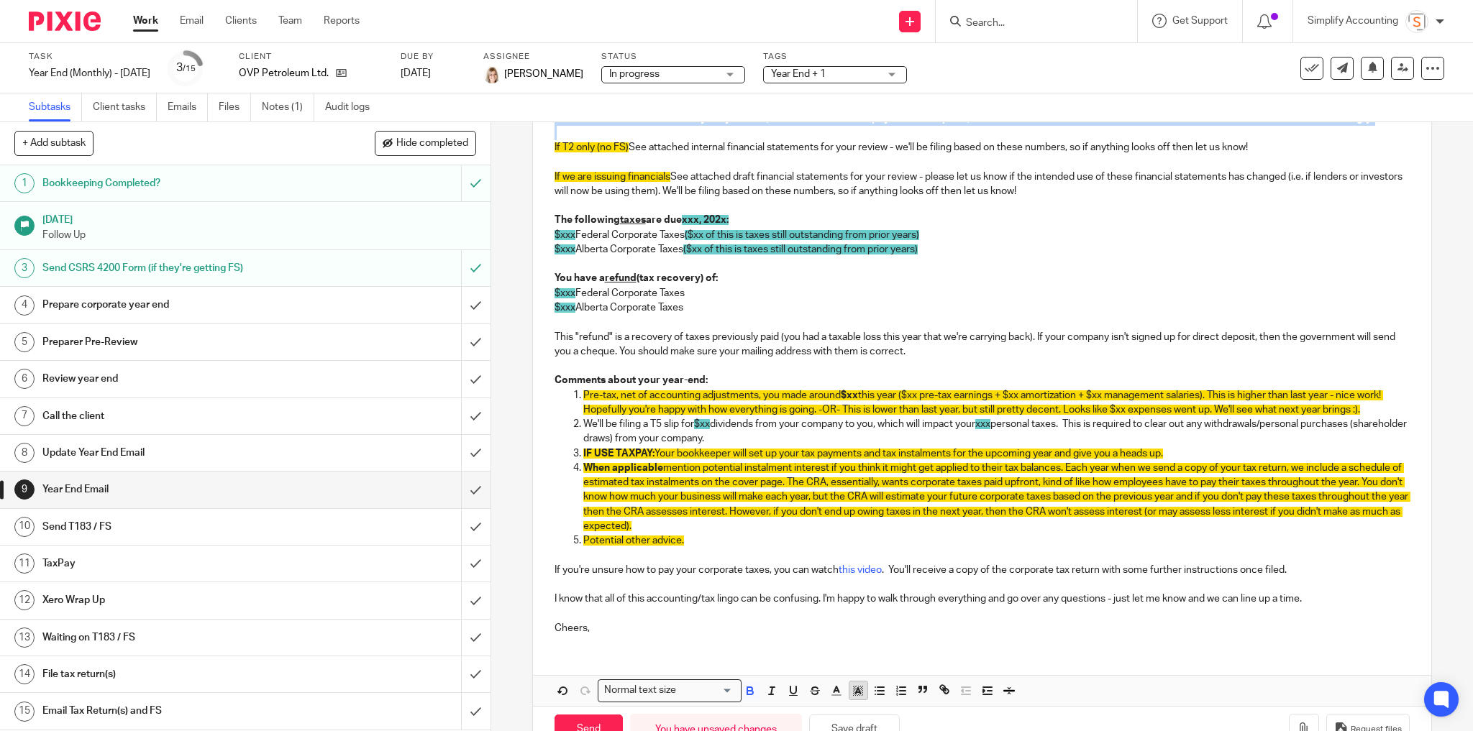
click at [855, 688] on polyline "button" at bounding box center [857, 691] width 5 height 6
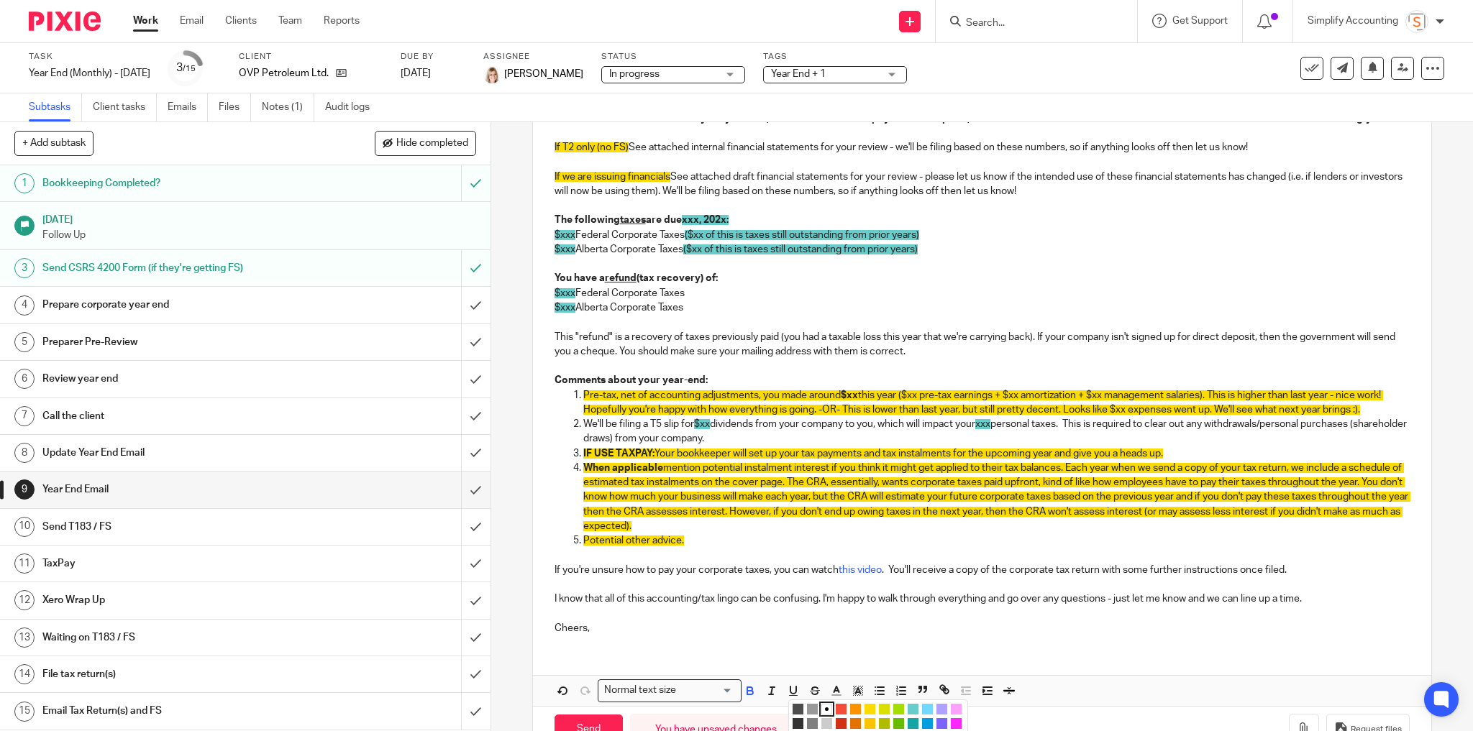
click at [954, 704] on li "color:#FDA1FF" at bounding box center [956, 709] width 11 height 11
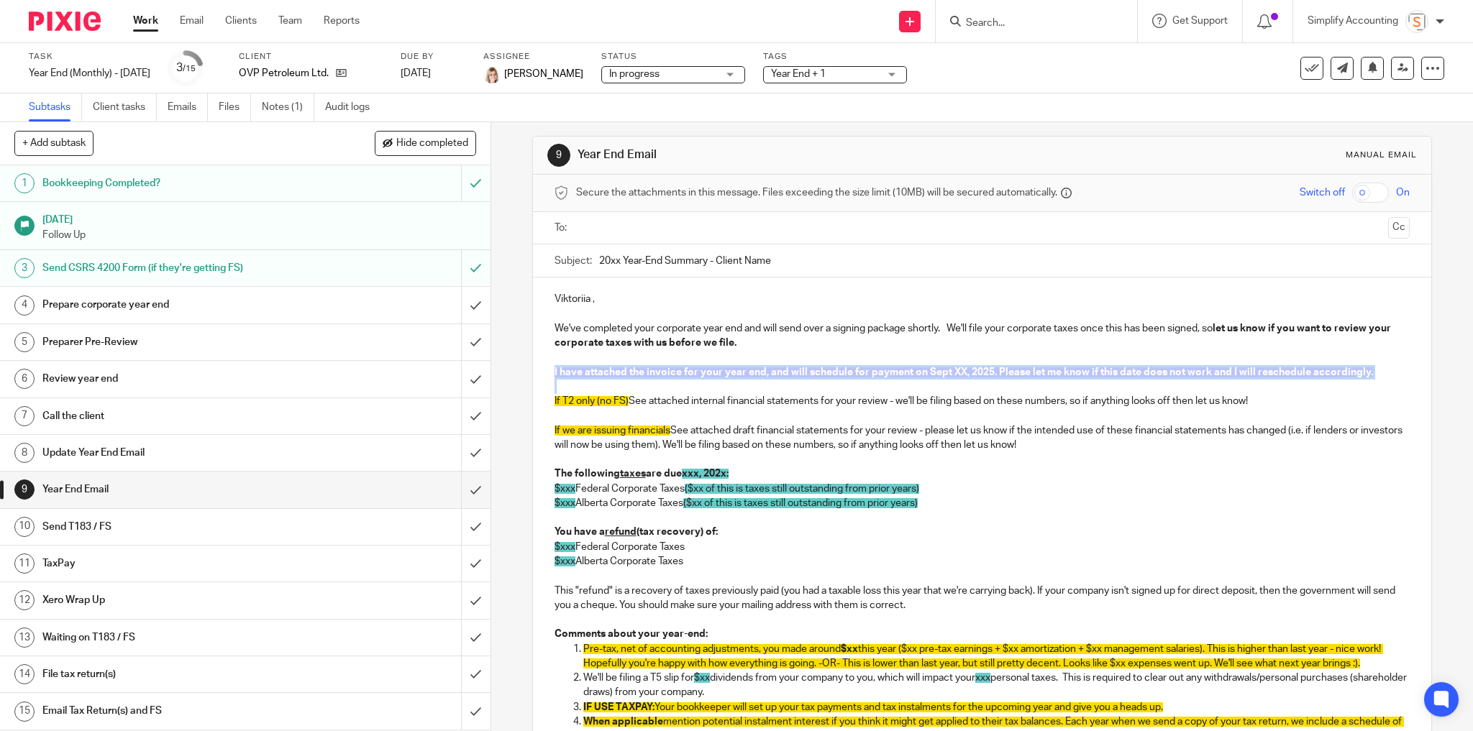
scroll to position [0, 0]
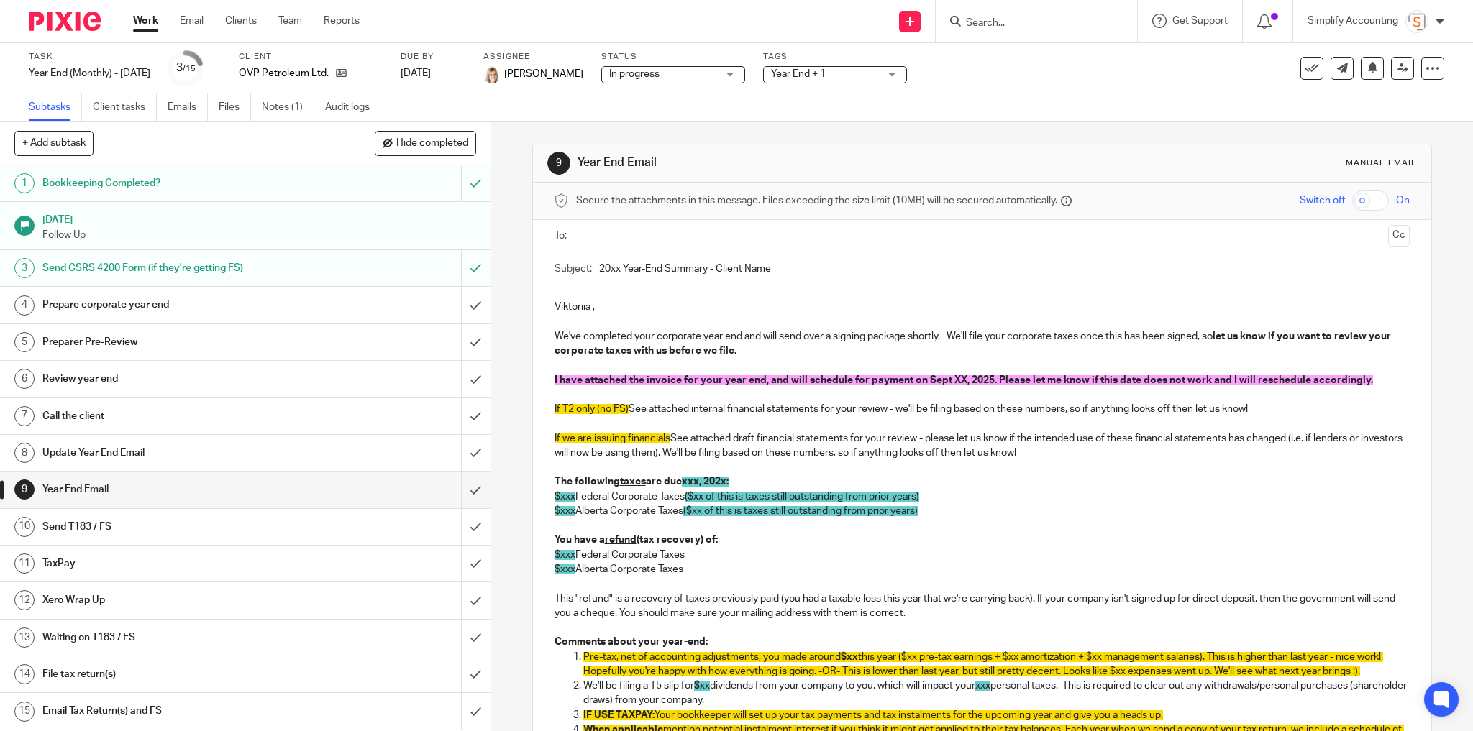
click at [738, 370] on p at bounding box center [983, 365] width 856 height 14
drag, startPoint x: 939, startPoint y: 361, endPoint x: 551, endPoint y: 362, distance: 387.7
click at [555, 362] on p "Please check with [PERSON_NAME] before sending email so I can schedule the invo…" at bounding box center [983, 365] width 856 height 14
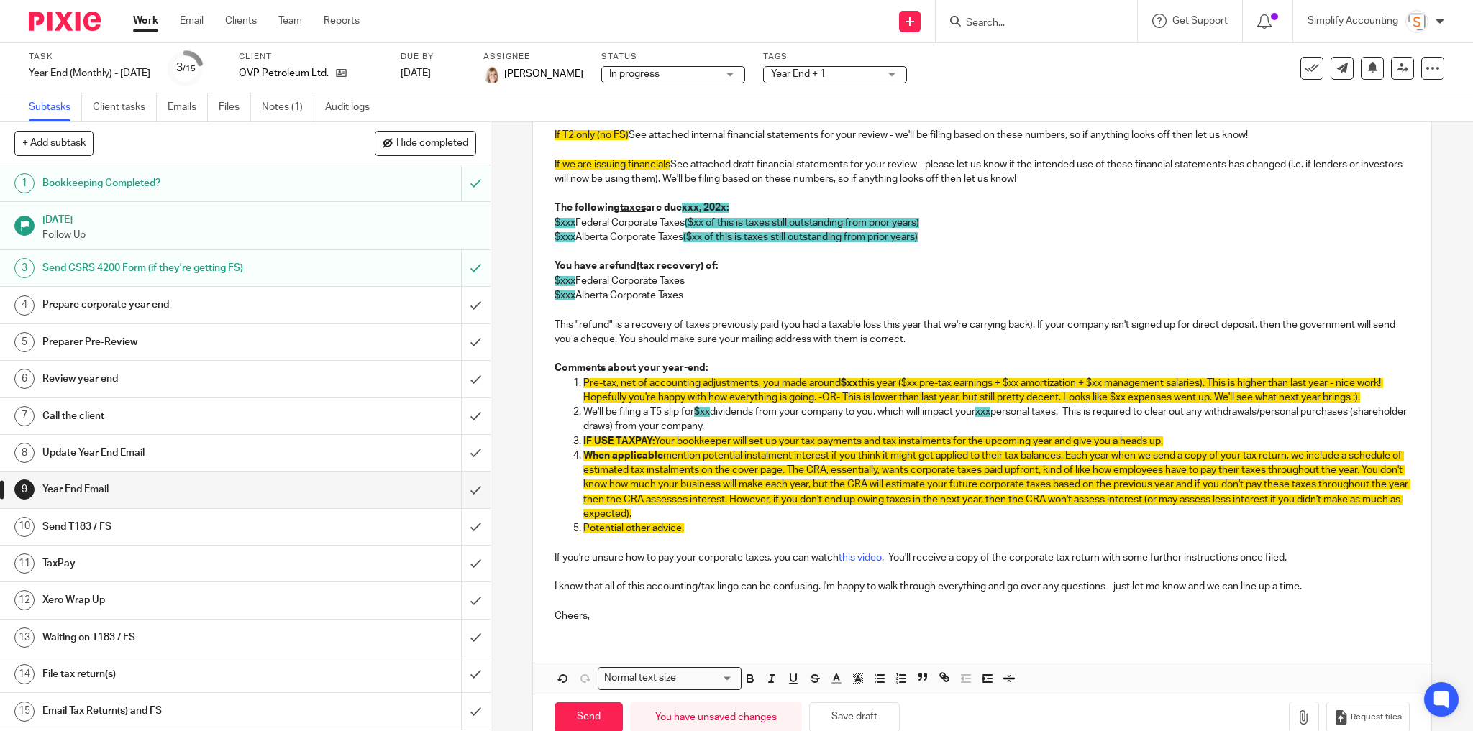
scroll to position [288, 0]
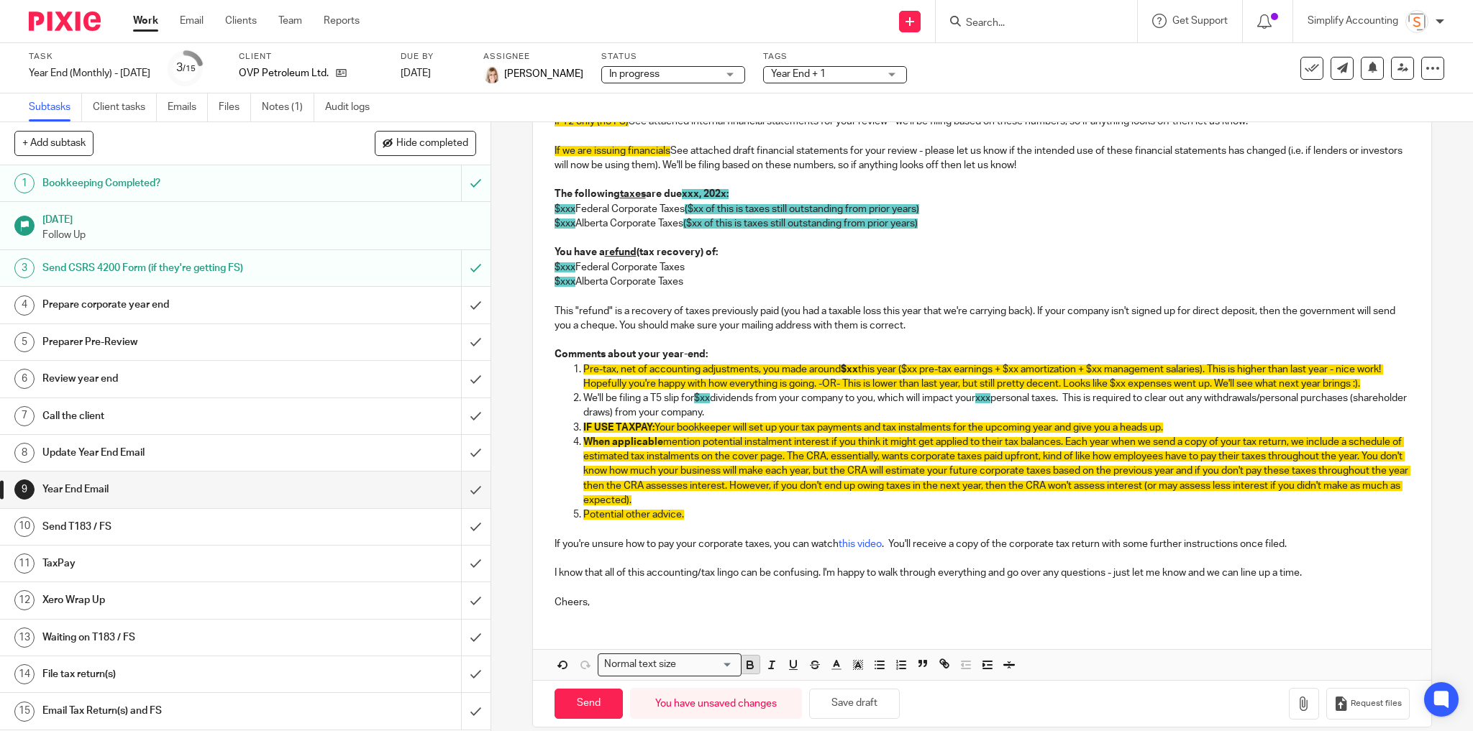
click at [747, 661] on icon "button" at bounding box center [750, 665] width 13 height 13
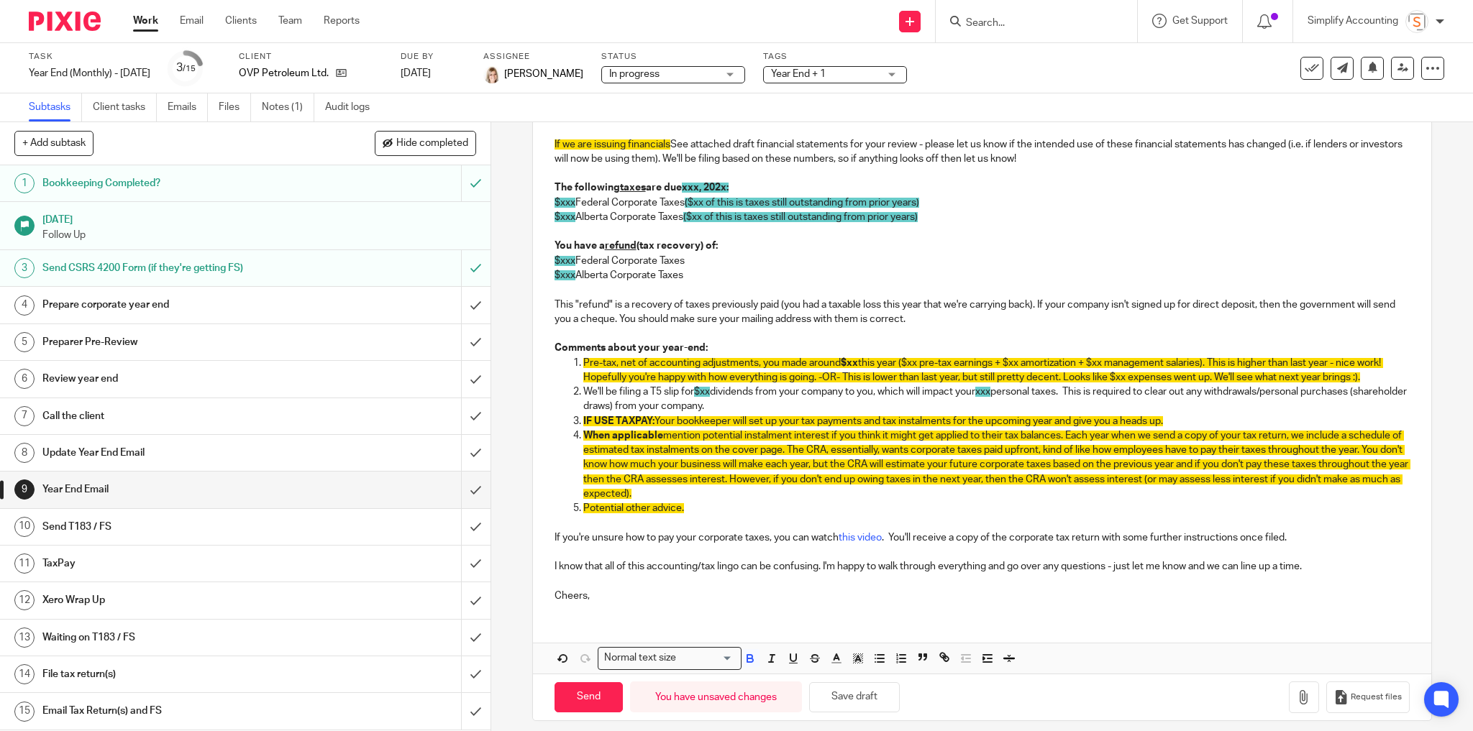
scroll to position [302, 0]
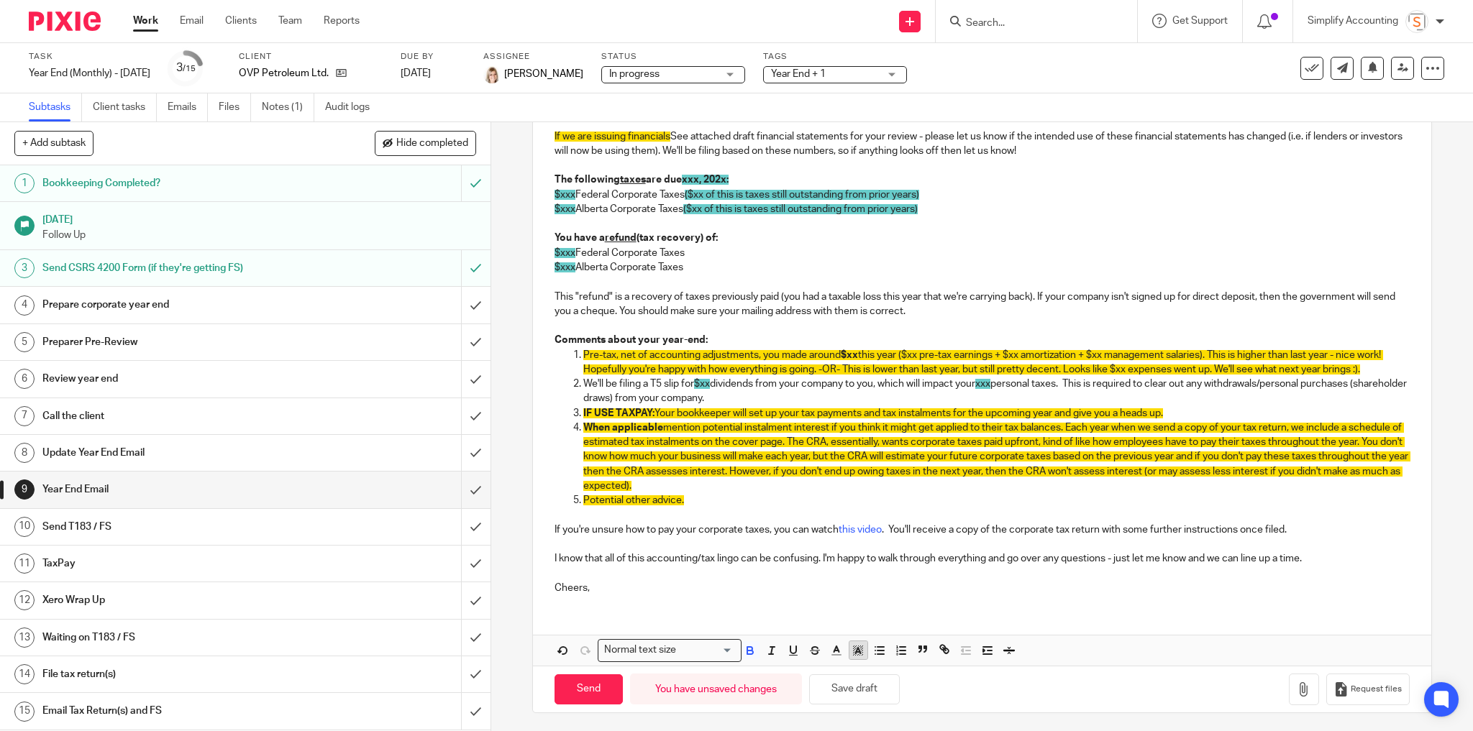
click at [861, 649] on button "button" at bounding box center [858, 651] width 18 height 18
click at [951, 664] on li "color:#FDA1FF" at bounding box center [956, 669] width 11 height 11
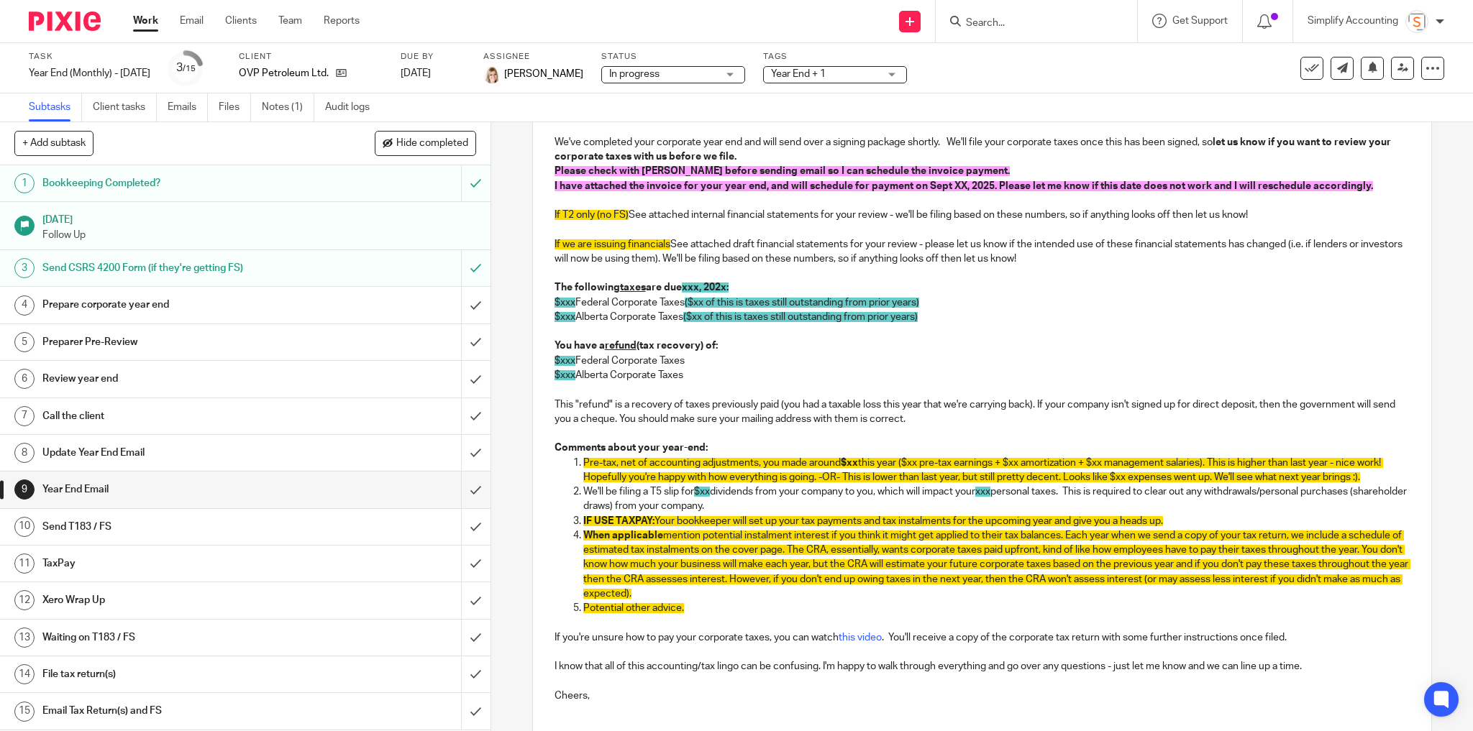
scroll to position [0, 0]
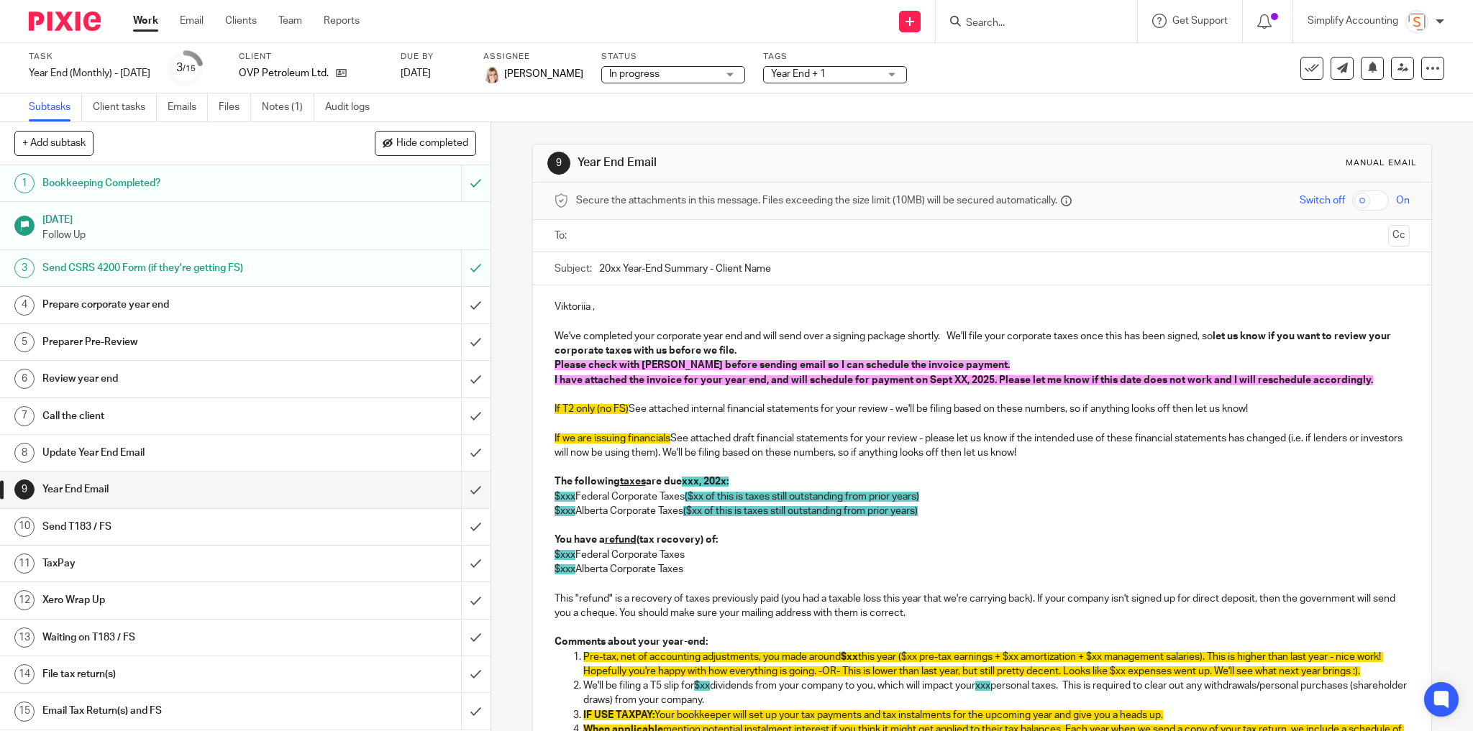
click at [1130, 465] on p at bounding box center [983, 467] width 856 height 14
click at [789, 349] on p "We've completed your corporate year end and will send over a signing package sh…" at bounding box center [983, 343] width 856 height 29
click at [785, 380] on span "I have attached the invoice for your year end, and will schedule for payment on…" at bounding box center [964, 380] width 818 height 10
click at [1244, 378] on span "I have attached the invoice for your year end, and we will schedule for payment…" at bounding box center [972, 380] width 834 height 10
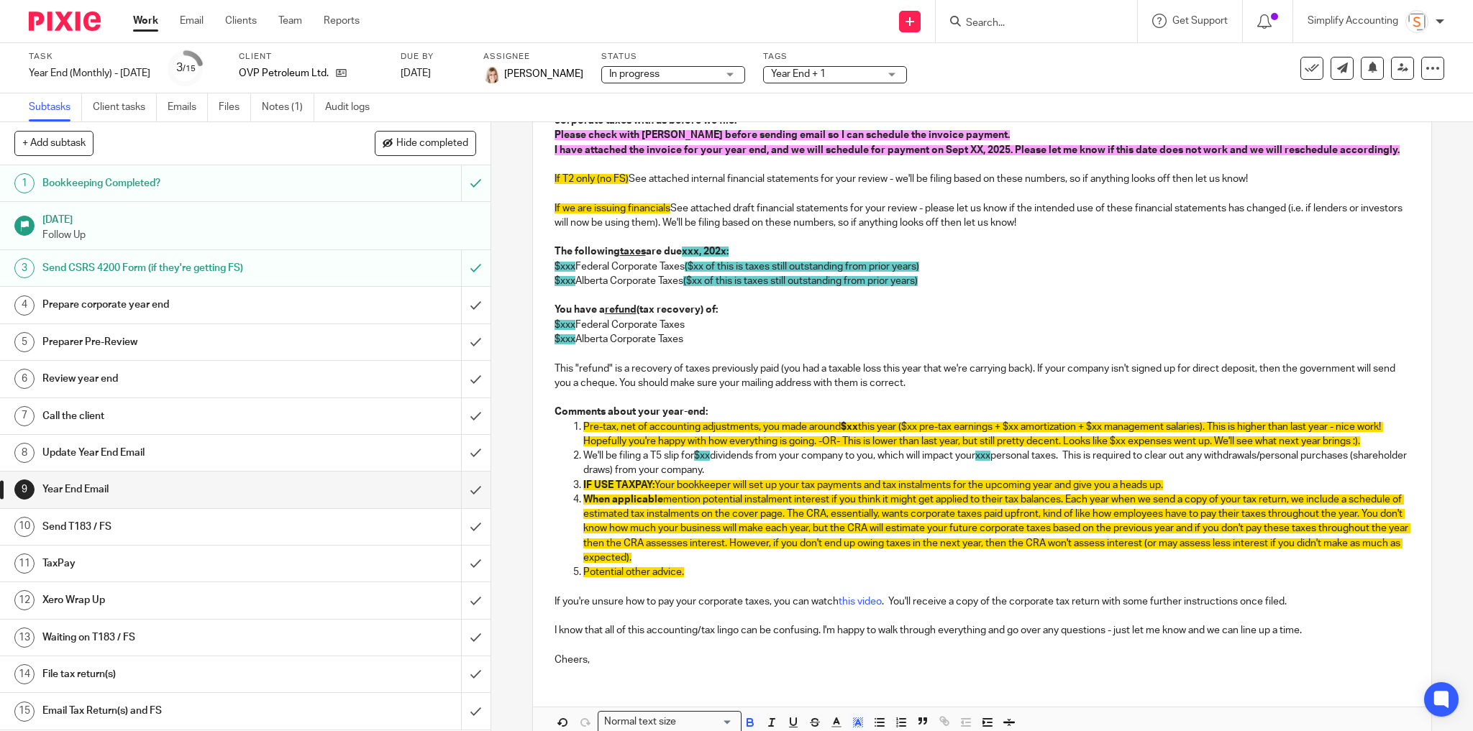
scroll to position [302, 0]
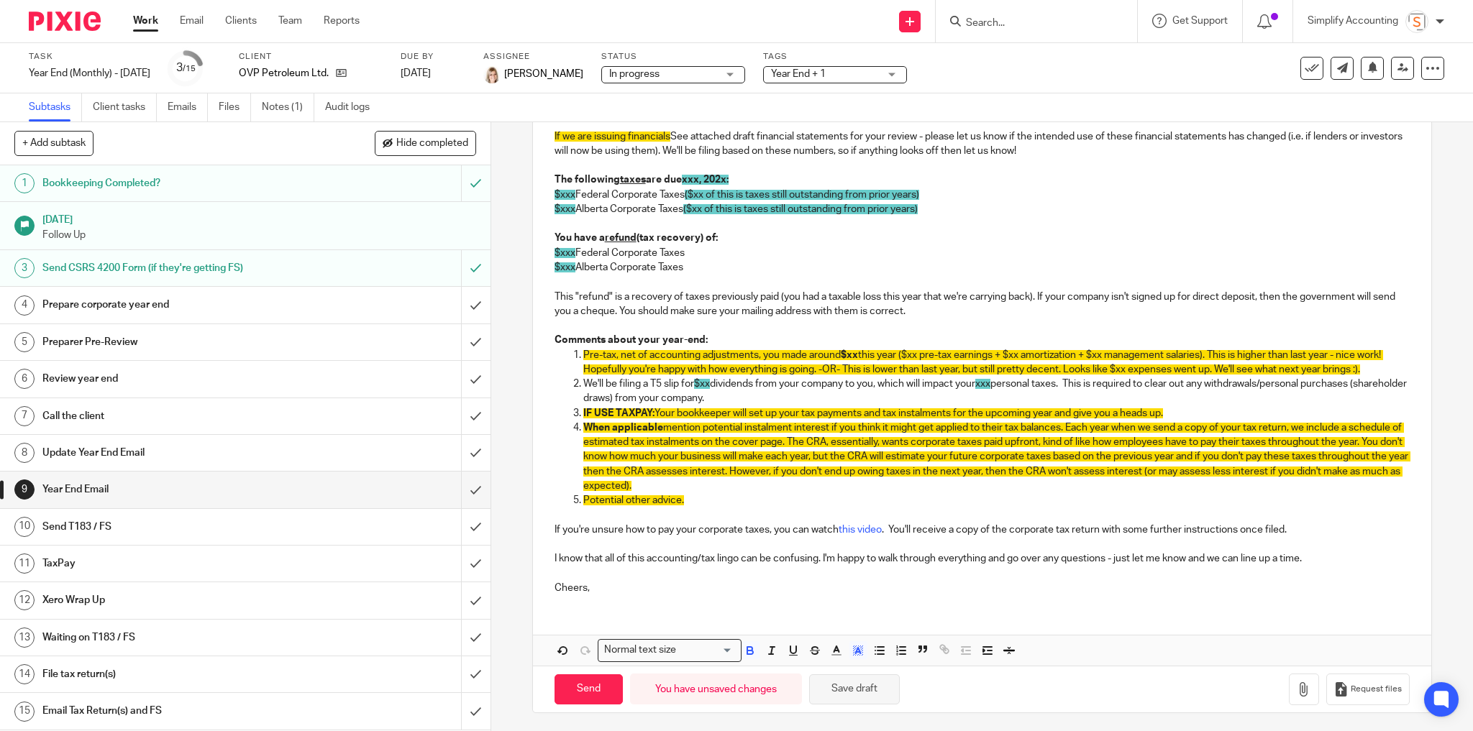
click at [854, 684] on button "Save draft" at bounding box center [854, 690] width 91 height 31
click at [849, 683] on button "Save draft" at bounding box center [854, 690] width 91 height 31
click at [185, 455] on h1 "Update Year End Email" at bounding box center [177, 453] width 270 height 22
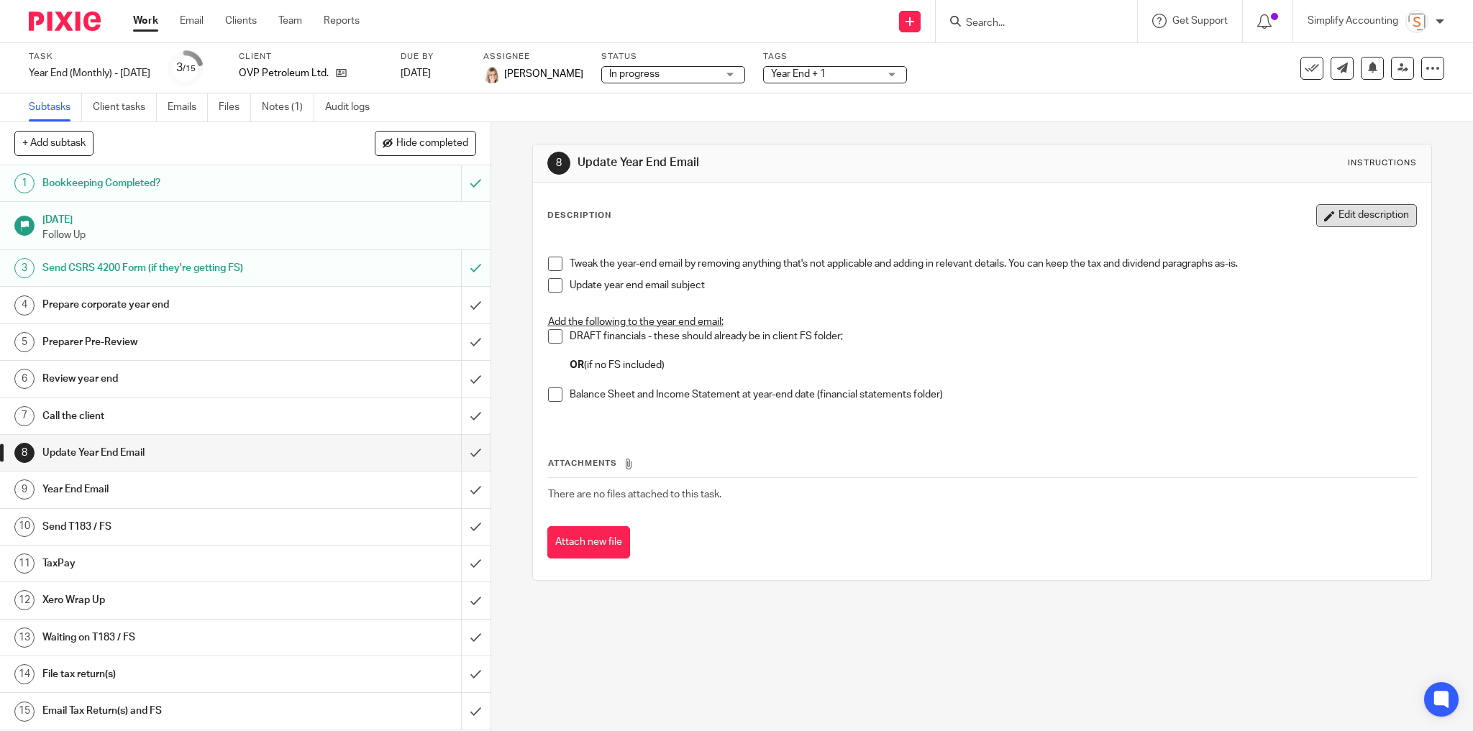
click at [1326, 217] on button "Edit description" at bounding box center [1366, 215] width 101 height 23
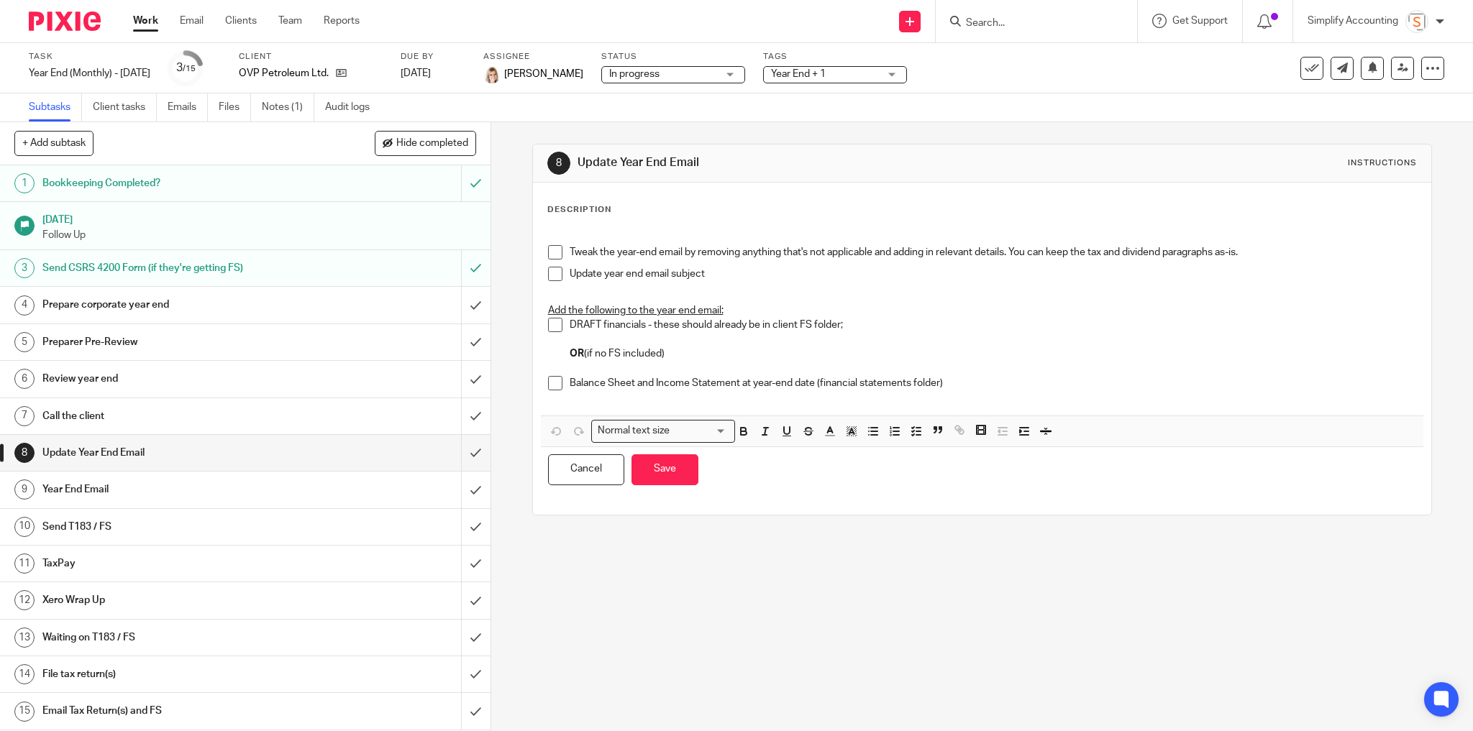
click at [746, 278] on p "Update year end email subject" at bounding box center [993, 274] width 847 height 14
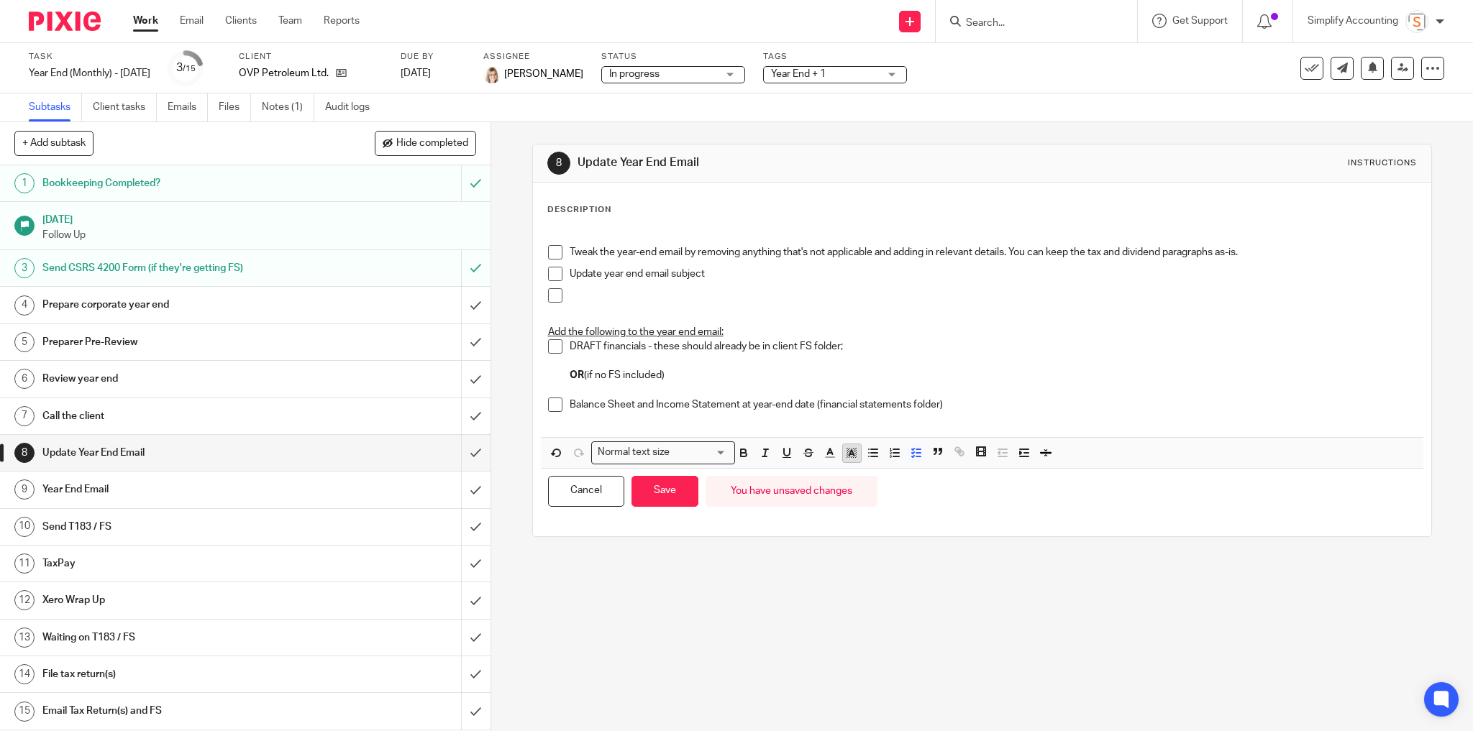
click at [849, 450] on polyline "button" at bounding box center [851, 453] width 5 height 6
click at [944, 470] on li "color:#FDA1FF" at bounding box center [949, 472] width 11 height 11
click at [741, 453] on icon "button" at bounding box center [744, 455] width 6 height 4
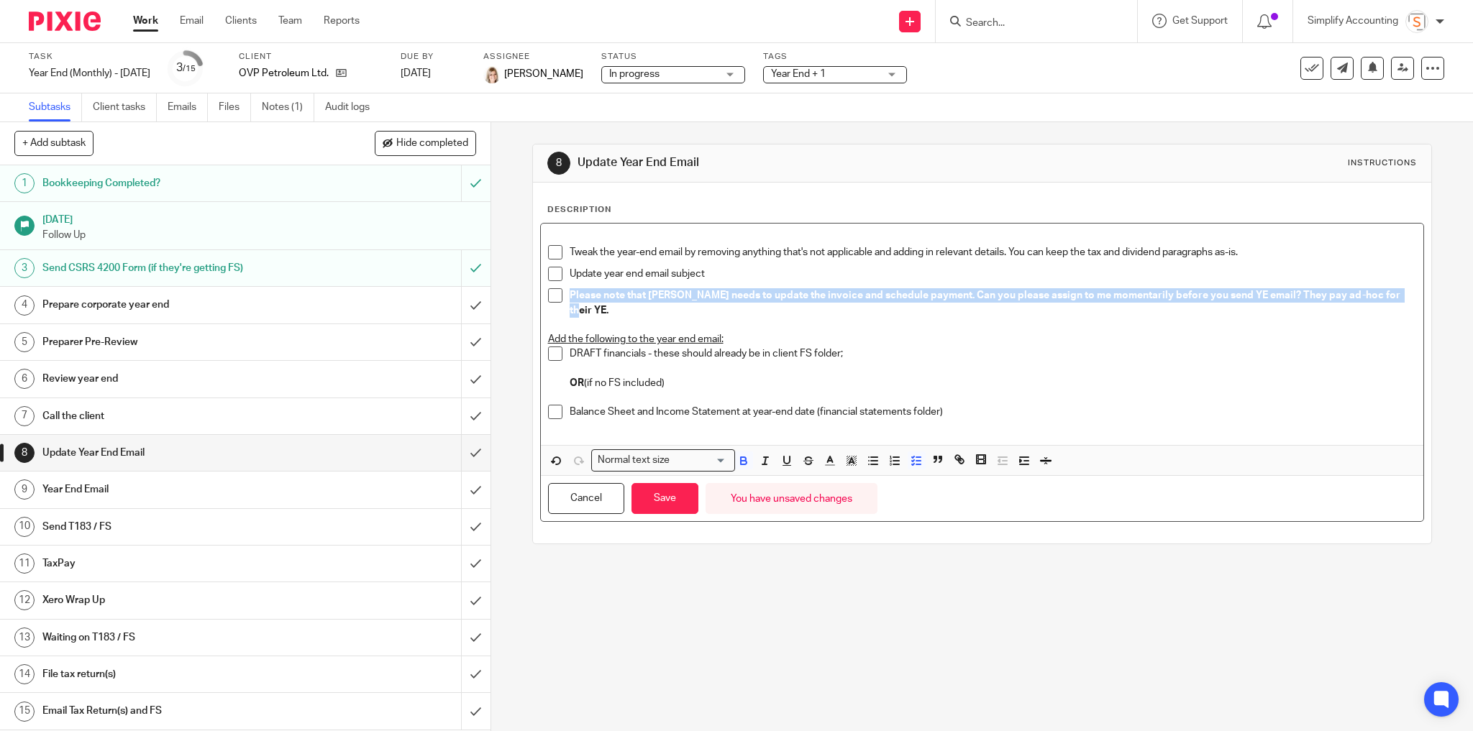
drag, startPoint x: 1390, startPoint y: 298, endPoint x: 558, endPoint y: 293, distance: 831.4
click at [558, 293] on li "Please note that Hayley needs to update the invoice and schedule payment. Can y…" at bounding box center [982, 302] width 869 height 29
click at [823, 455] on icon "button" at bounding box center [829, 461] width 13 height 13
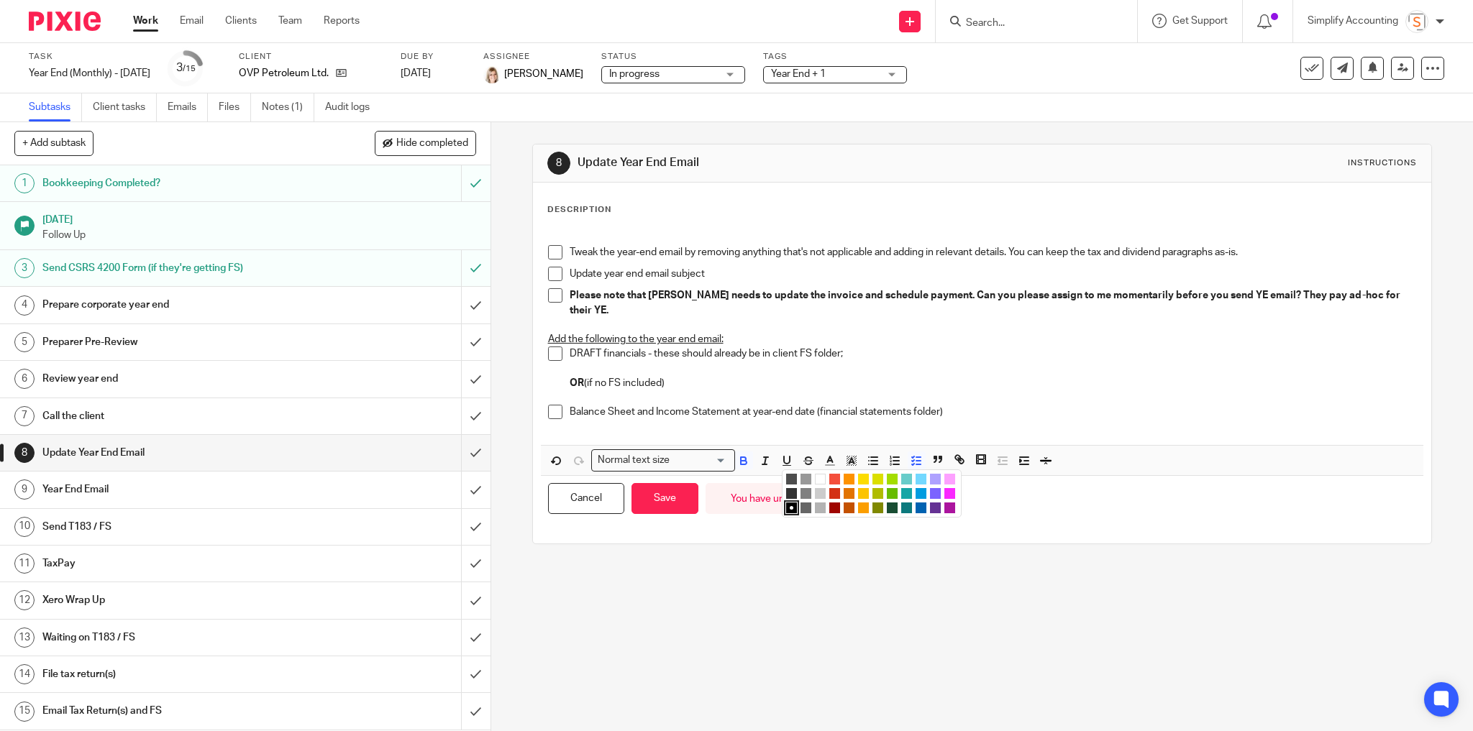
click at [815, 474] on li "color:#FFFFFF" at bounding box center [820, 479] width 11 height 11
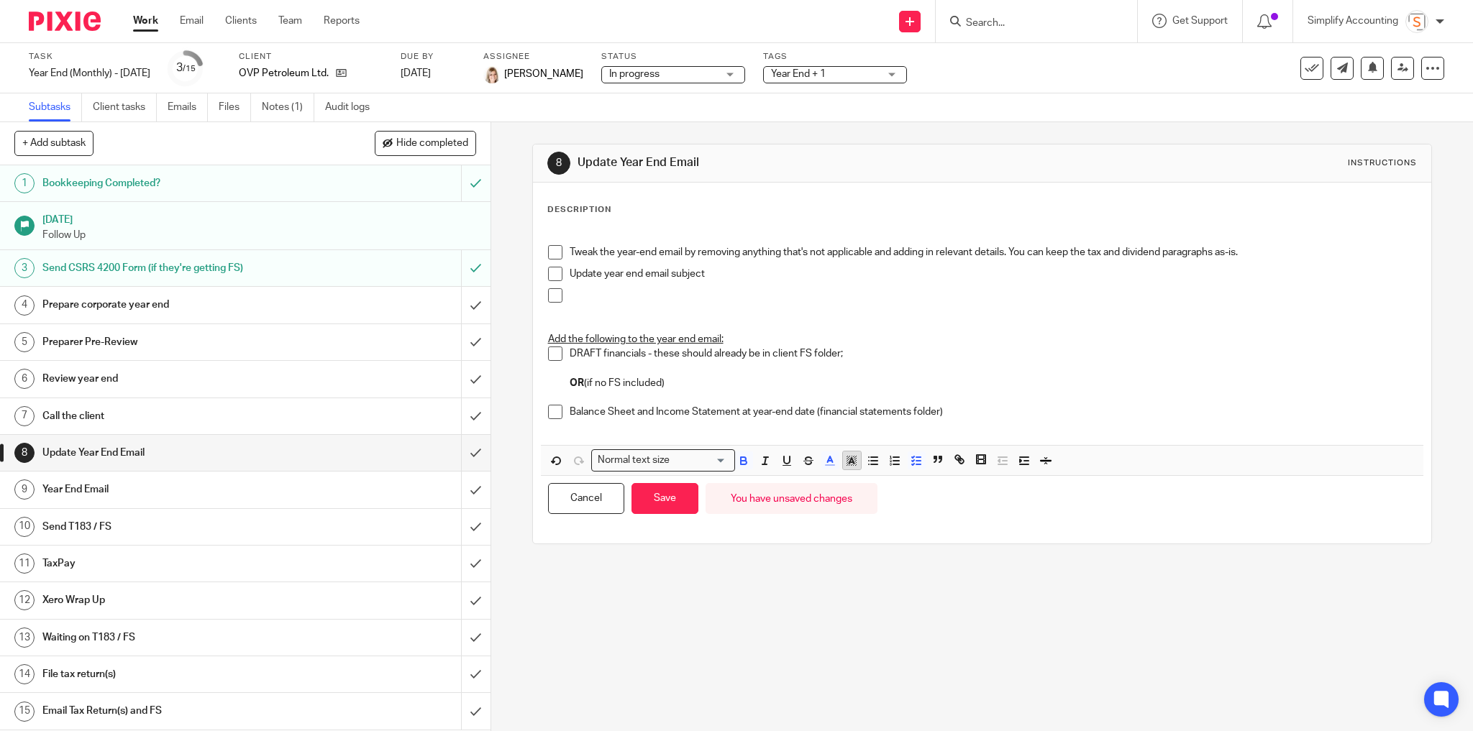
click at [849, 455] on icon "button" at bounding box center [851, 461] width 13 height 13
click at [831, 503] on li "color:#9F0500" at bounding box center [834, 508] width 11 height 11
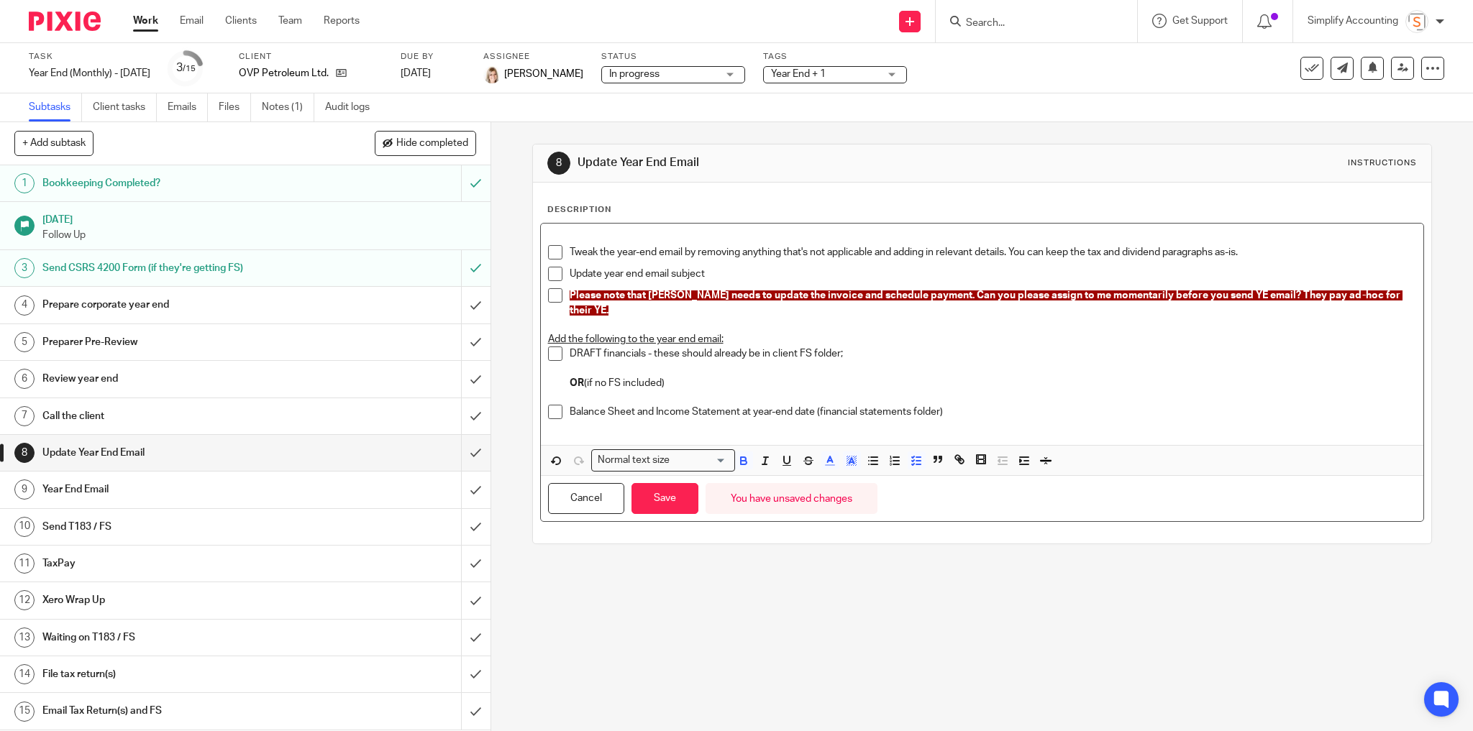
click at [916, 368] on p "DRAFT financials - these should already be in client FS folder; OR (if no FS in…" at bounding box center [993, 376] width 847 height 58
click at [1009, 293] on span "Please note that Hayley needs to update the invoice and schedule payment. Can y…" at bounding box center [986, 303] width 833 height 24
click at [1010, 293] on span "Please note that Hayley needs to update the invoice and schedule payment. Can y…" at bounding box center [986, 303] width 833 height 24
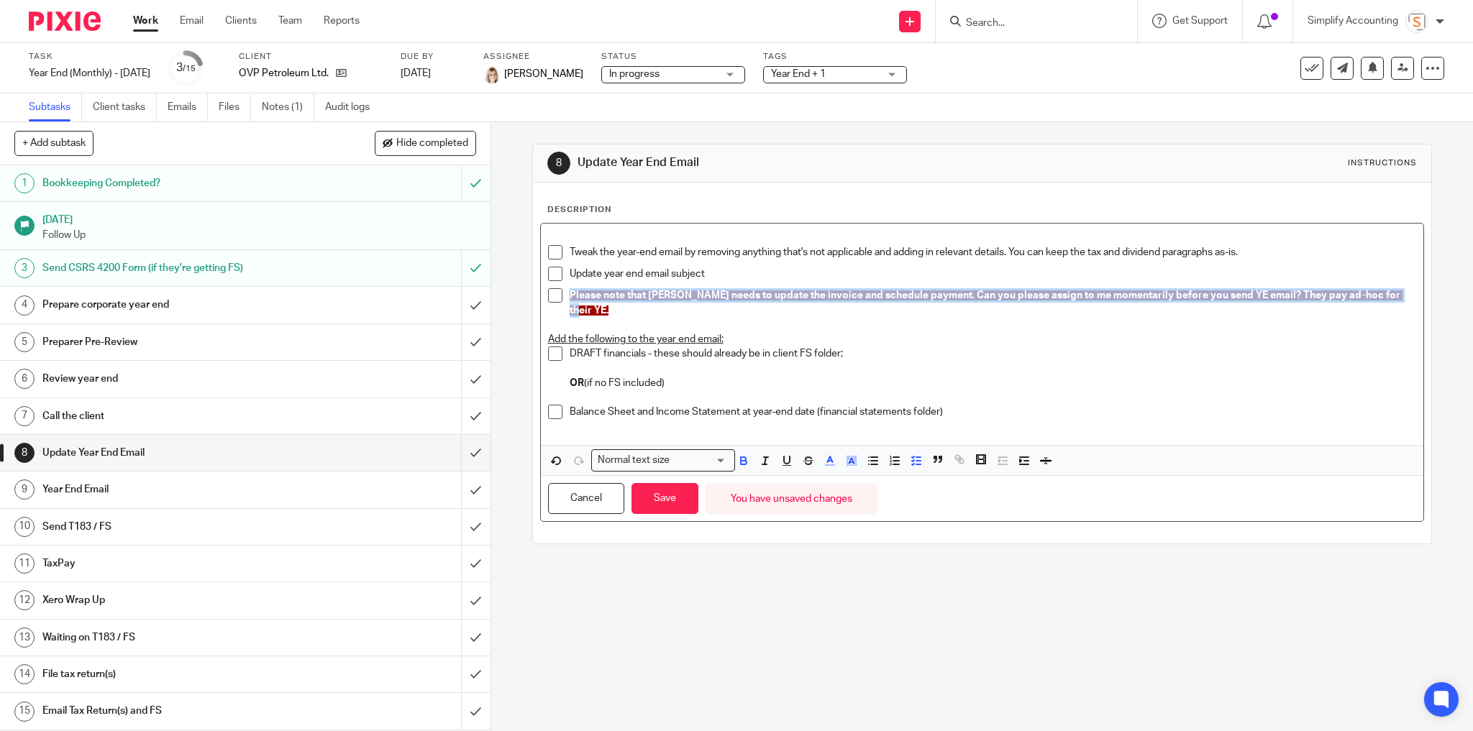
click at [1010, 293] on span "Please note that Hayley needs to update the invoice and schedule payment. Can y…" at bounding box center [986, 303] width 833 height 24
click at [847, 455] on icon "button" at bounding box center [851, 461] width 13 height 13
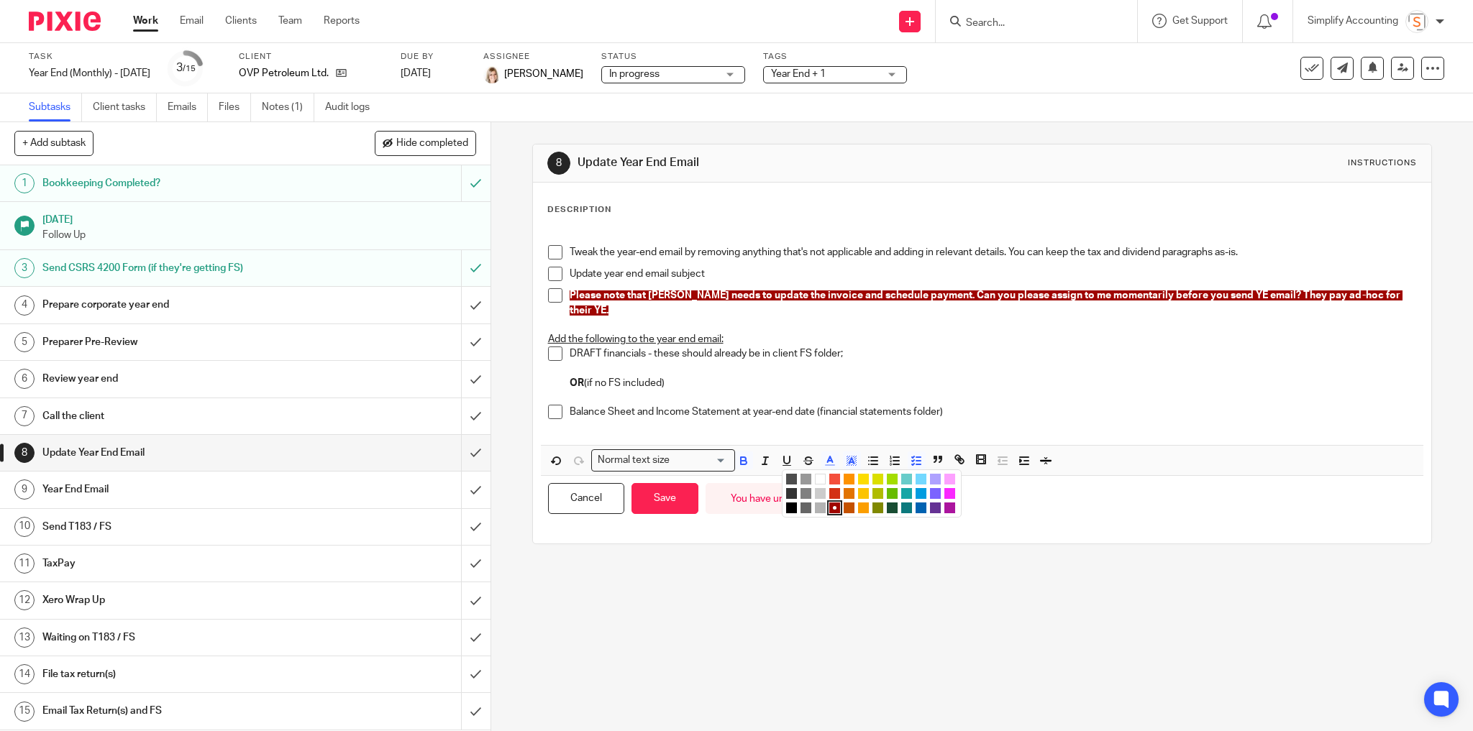
click at [829, 488] on li "color:#D33115" at bounding box center [834, 493] width 11 height 11
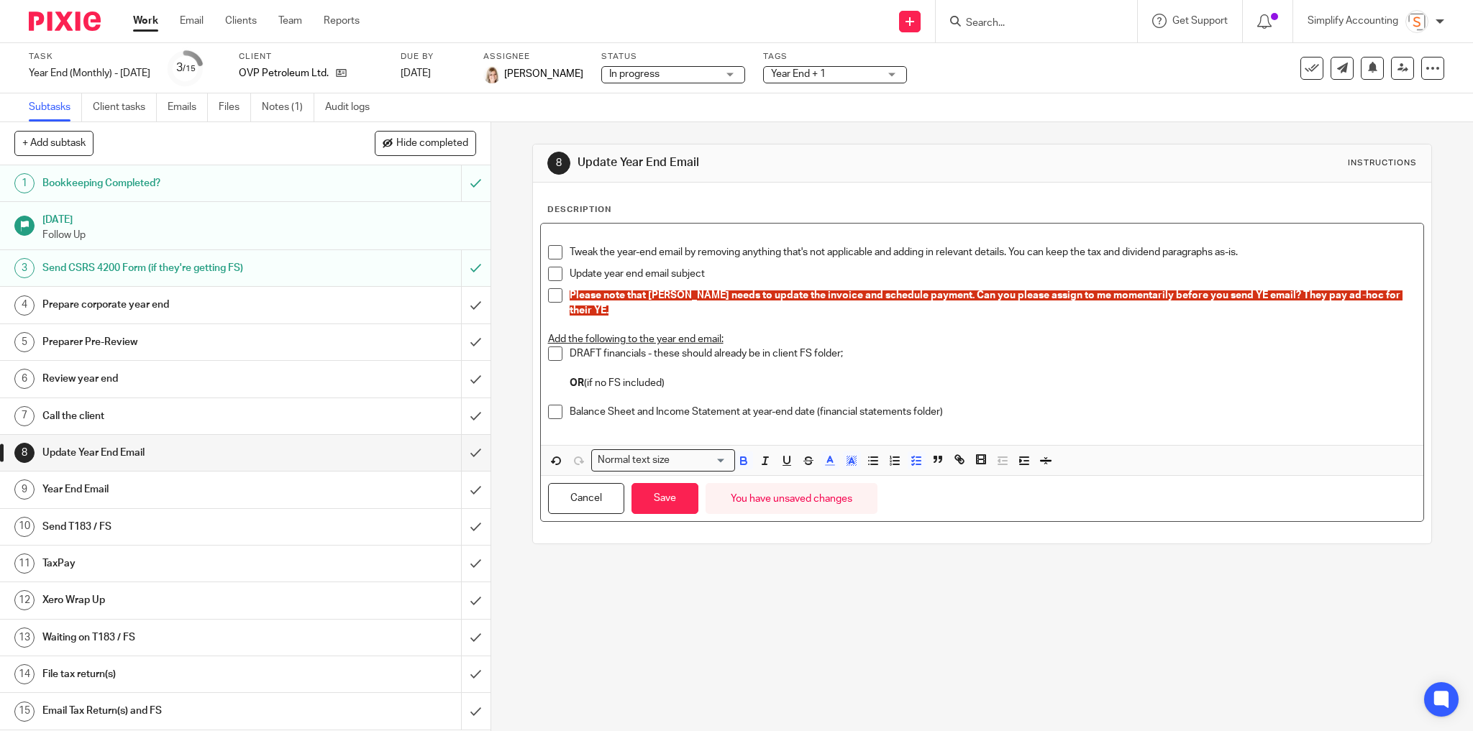
click at [902, 358] on p "DRAFT financials - these should already be in client FS folder; OR (if no FS in…" at bounding box center [993, 376] width 847 height 58
click at [875, 295] on span "Please note that Hayley needs to update the invoice and schedule payment. Can y…" at bounding box center [986, 303] width 833 height 24
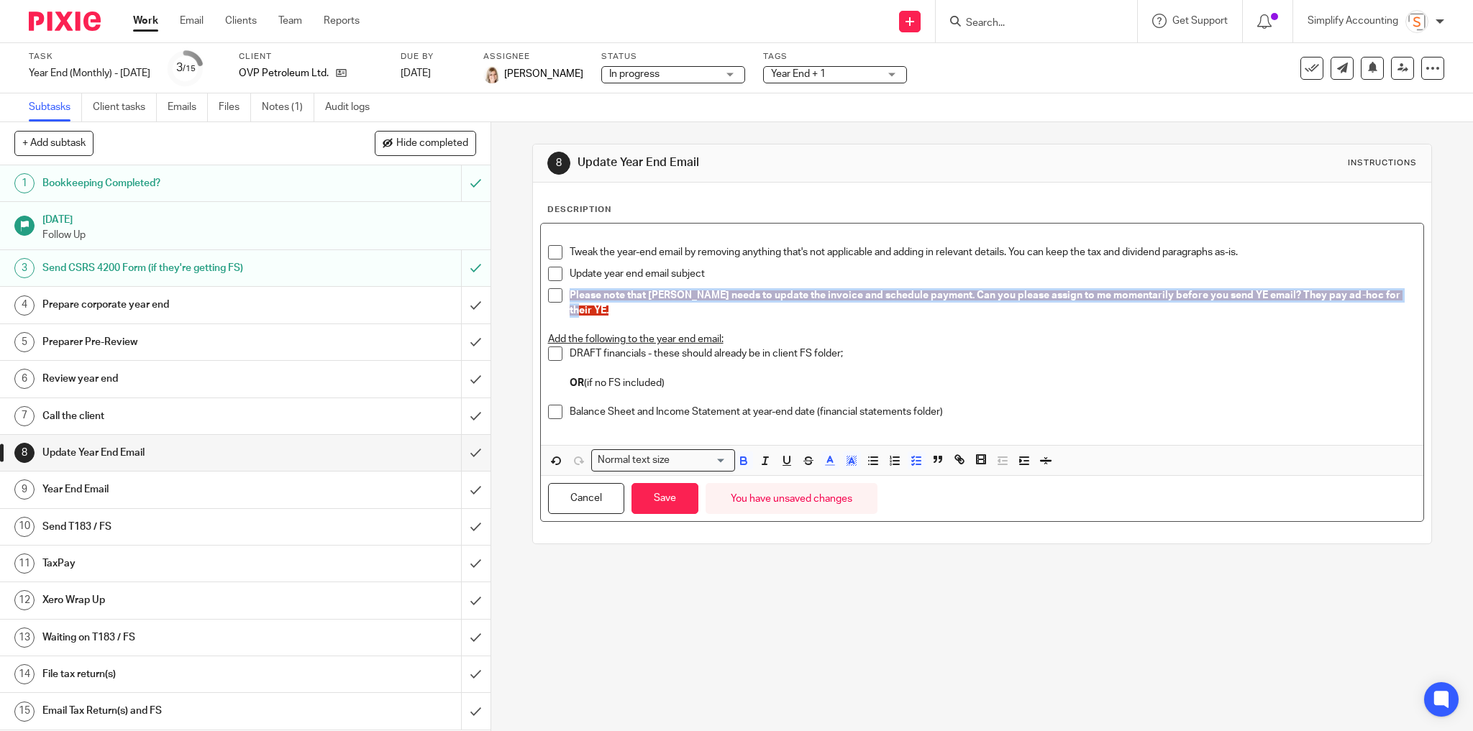
click at [875, 295] on span "Please note that Hayley needs to update the invoice and schedule payment. Can y…" at bounding box center [986, 303] width 833 height 24
click at [849, 458] on polyline "button" at bounding box center [851, 461] width 5 height 6
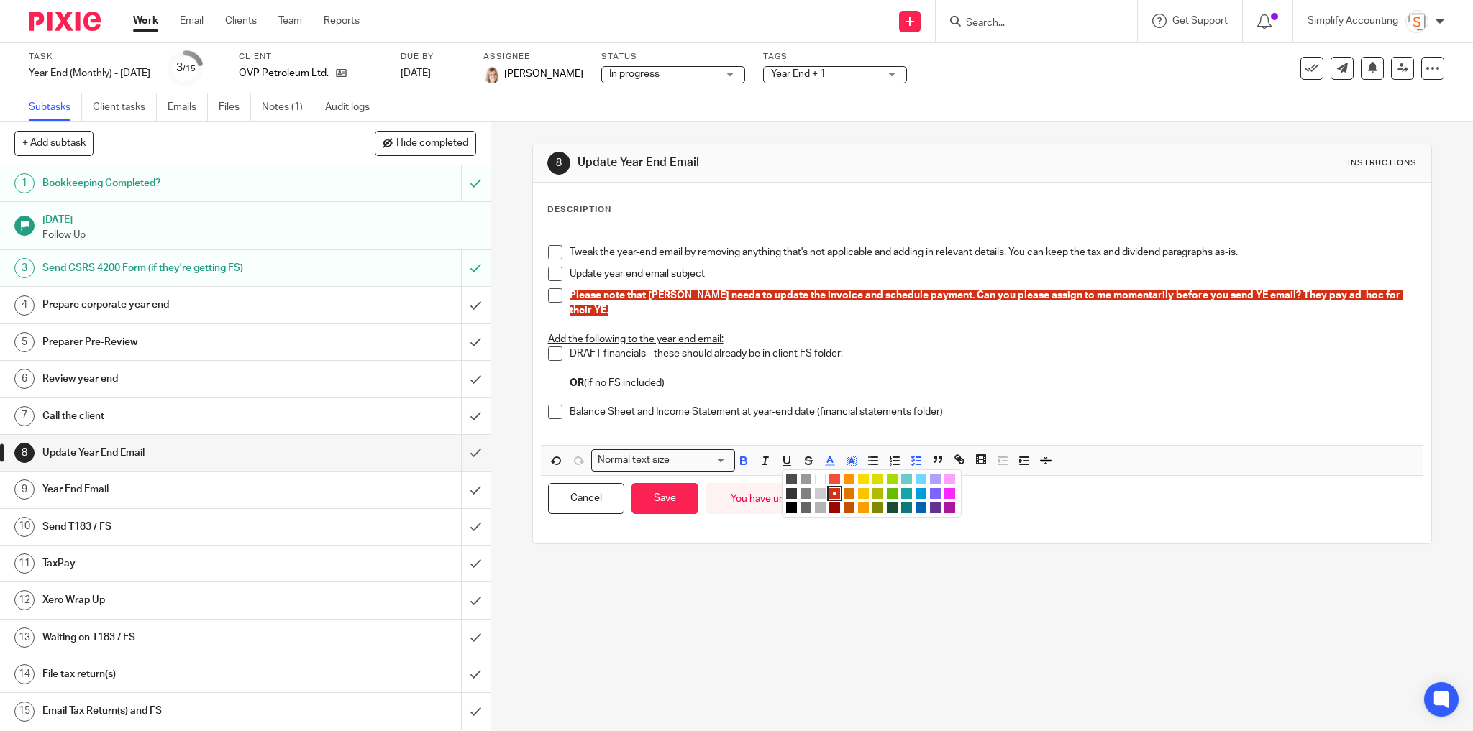
click at [786, 503] on li "color:#000000" at bounding box center [791, 508] width 11 height 11
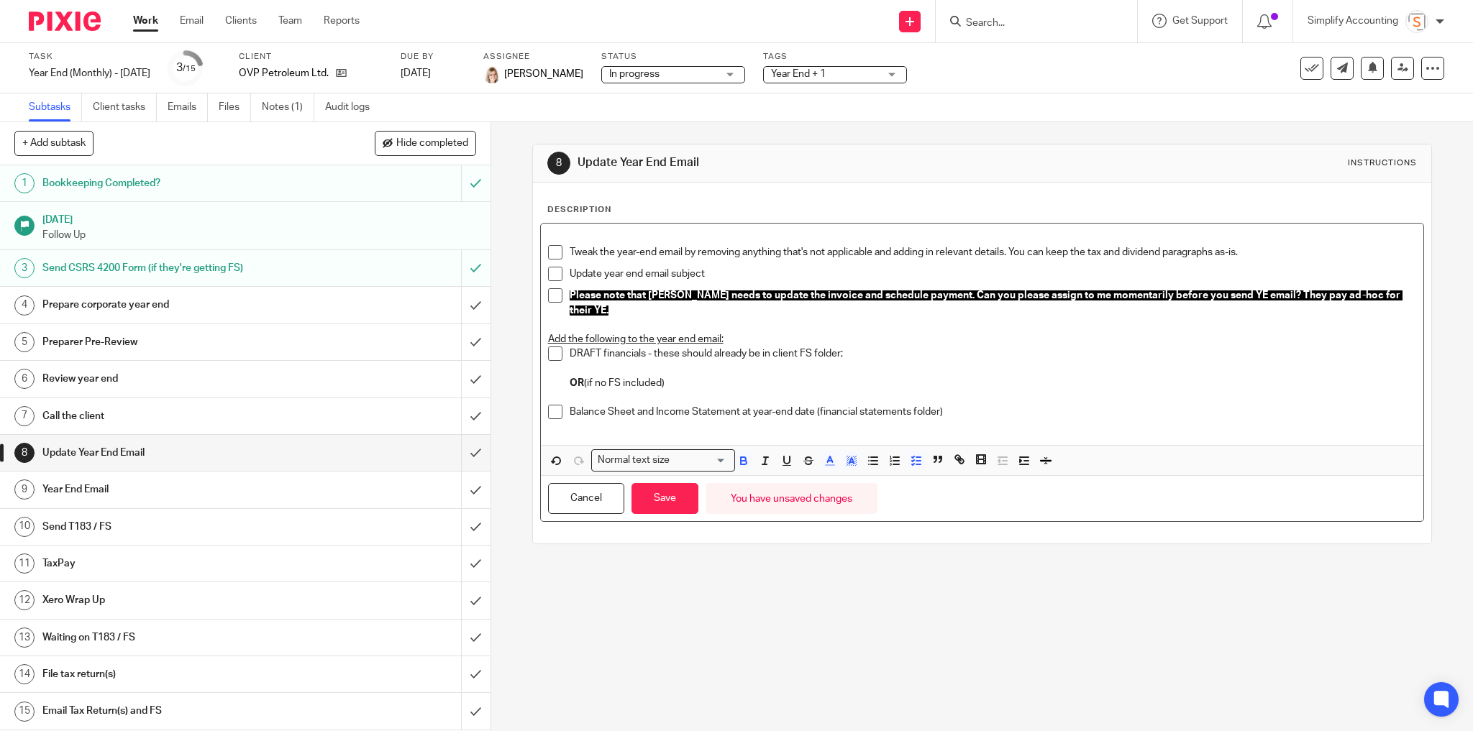
click at [889, 362] on p "DRAFT financials - these should already be in client FS folder; OR (if no FS in…" at bounding box center [993, 376] width 847 height 58
click at [1143, 291] on span "Please note that Hayley needs to update the invoice and schedule payment. Can y…" at bounding box center [986, 303] width 833 height 24
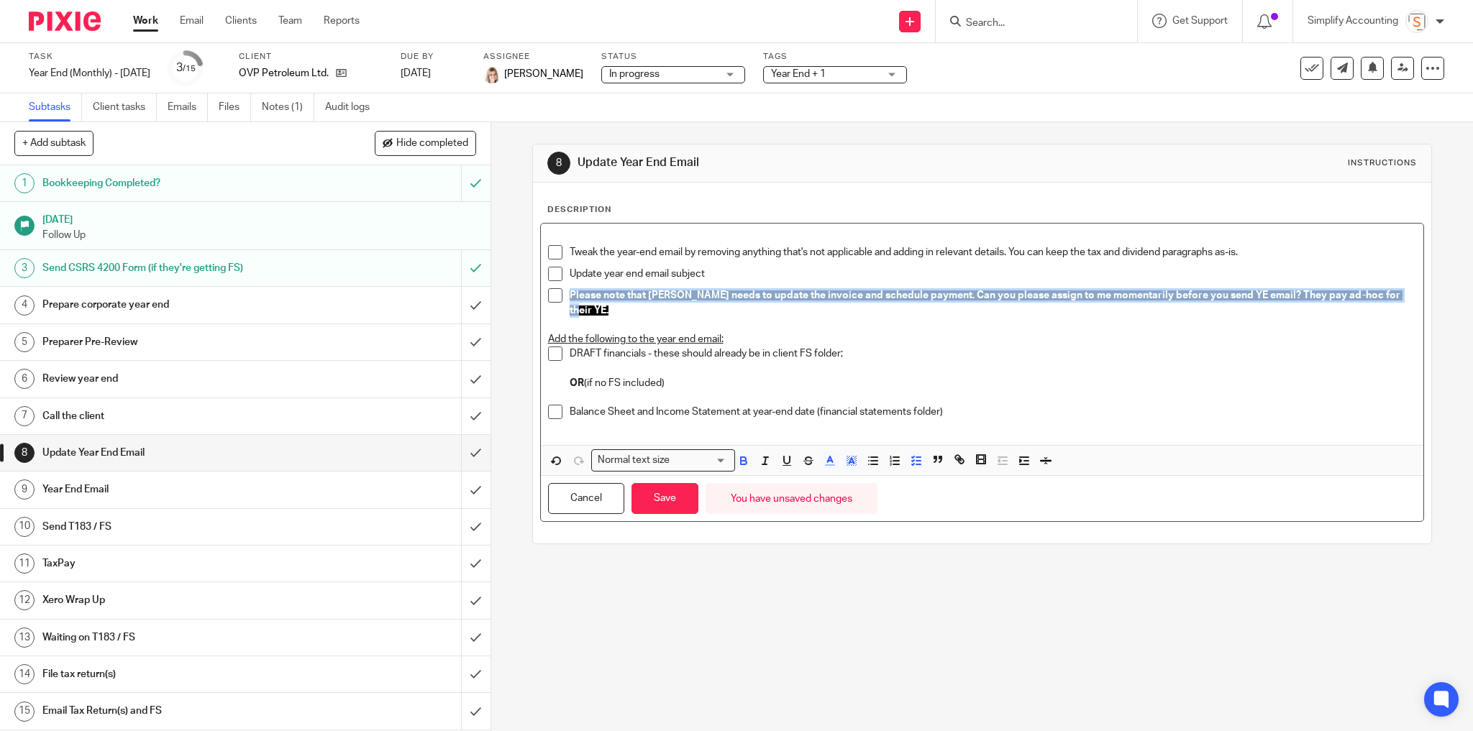
click at [1143, 291] on span "Please note that Hayley needs to update the invoice and schedule payment. Can y…" at bounding box center [986, 303] width 833 height 24
click at [853, 455] on icon "button" at bounding box center [851, 461] width 13 height 13
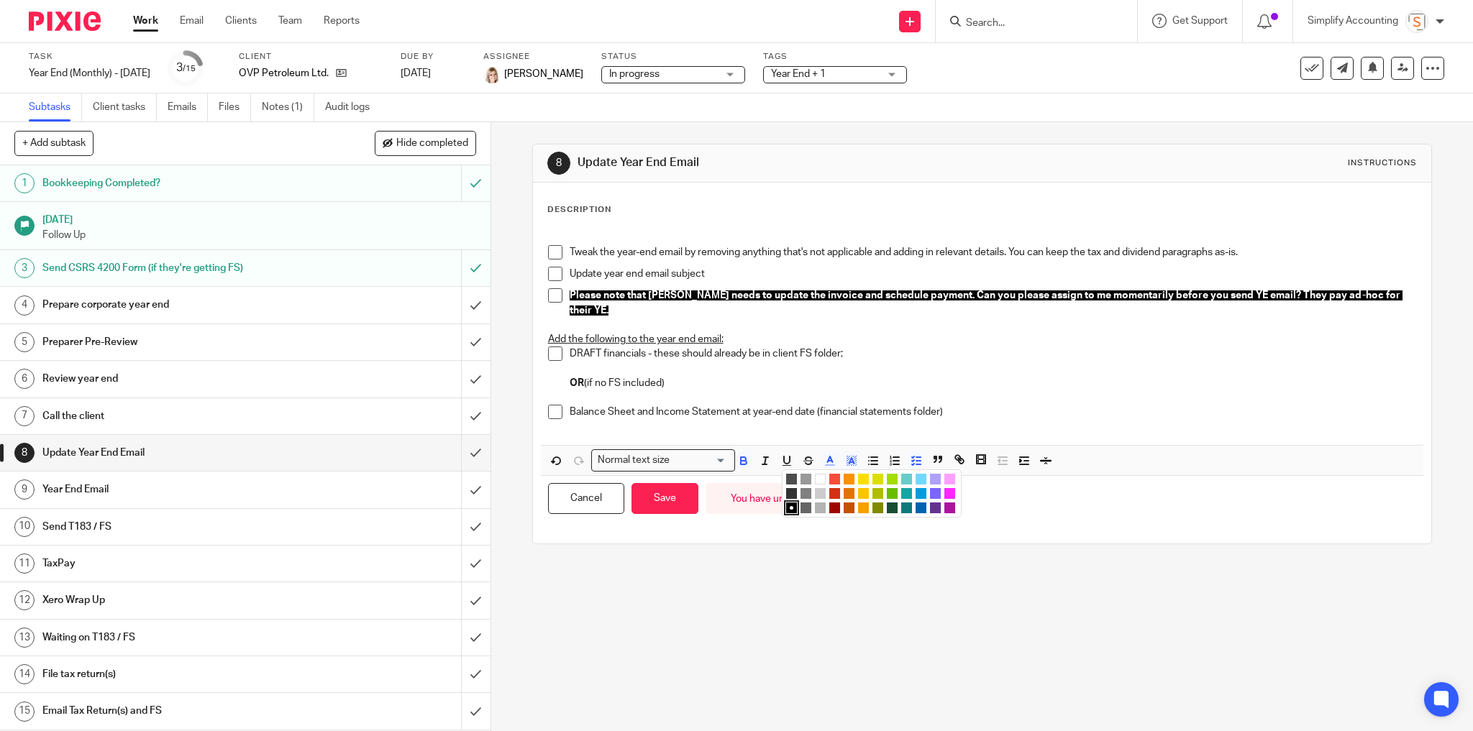
click at [930, 503] on li "color:#653294" at bounding box center [935, 508] width 11 height 11
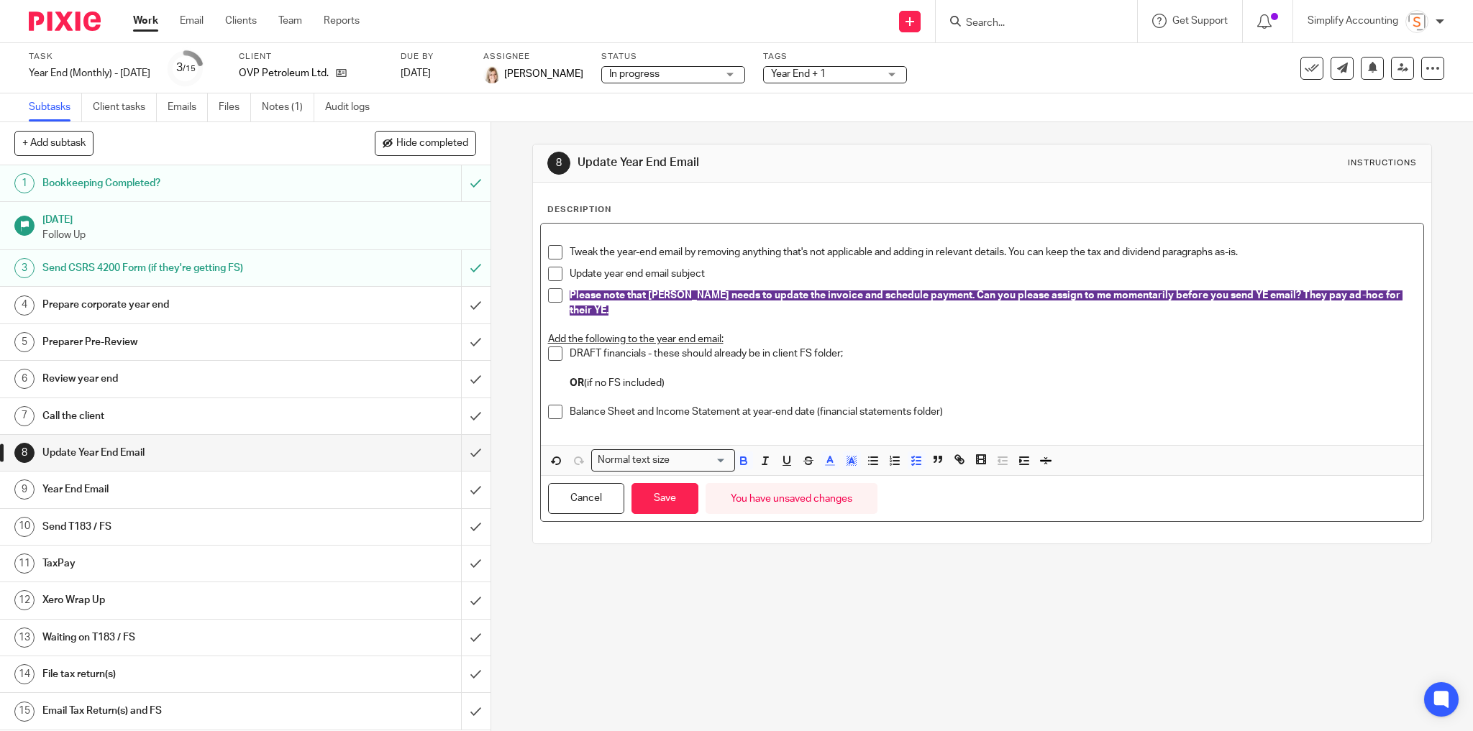
click at [987, 368] on p "DRAFT financials - these should already be in client FS folder; OR (if no FS in…" at bounding box center [993, 376] width 847 height 58
click at [959, 298] on span "Please note that Hayley needs to update the invoice and schedule payment. Can y…" at bounding box center [986, 303] width 833 height 24
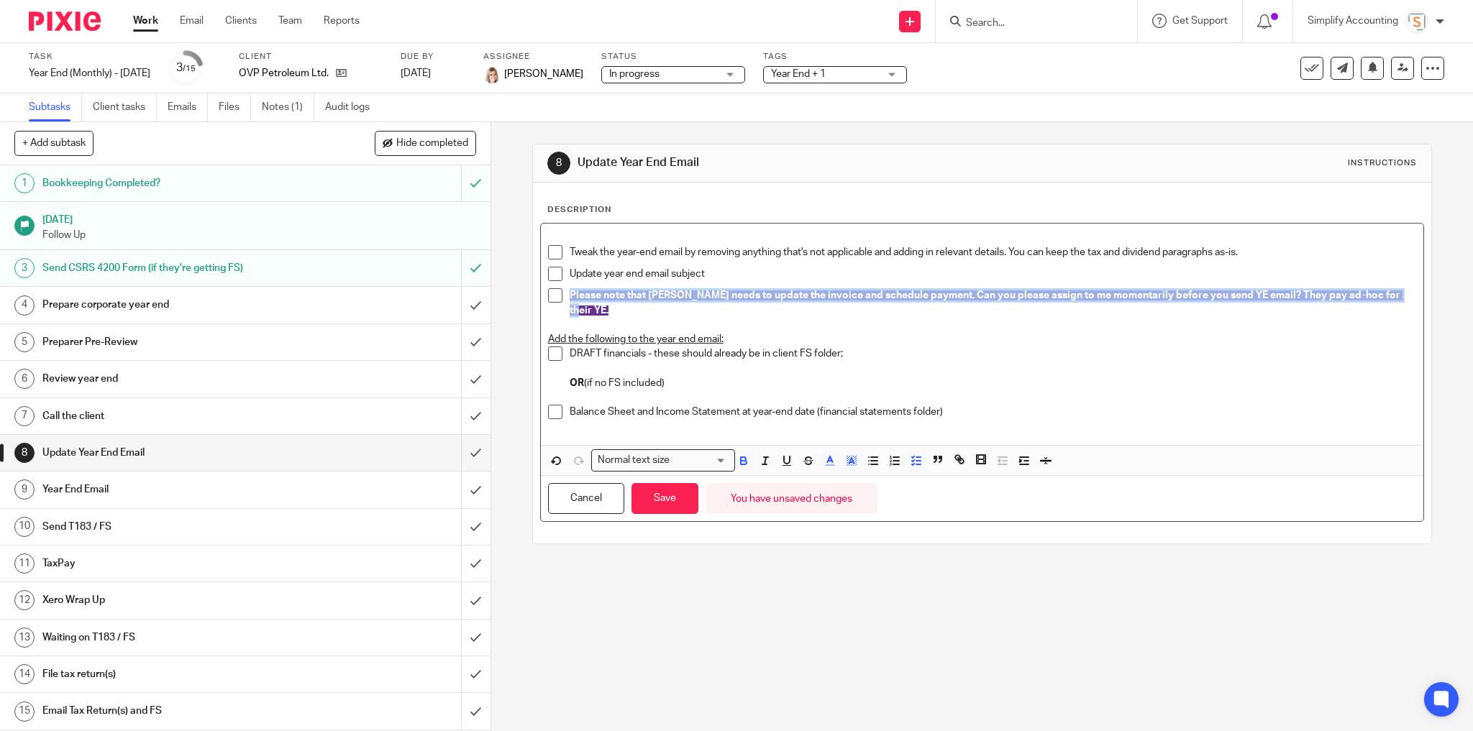
click at [959, 298] on span "Please note that Hayley needs to update the invoice and schedule payment. Can y…" at bounding box center [986, 303] width 833 height 24
click at [855, 462] on polygon "button" at bounding box center [855, 462] width 1 height 1
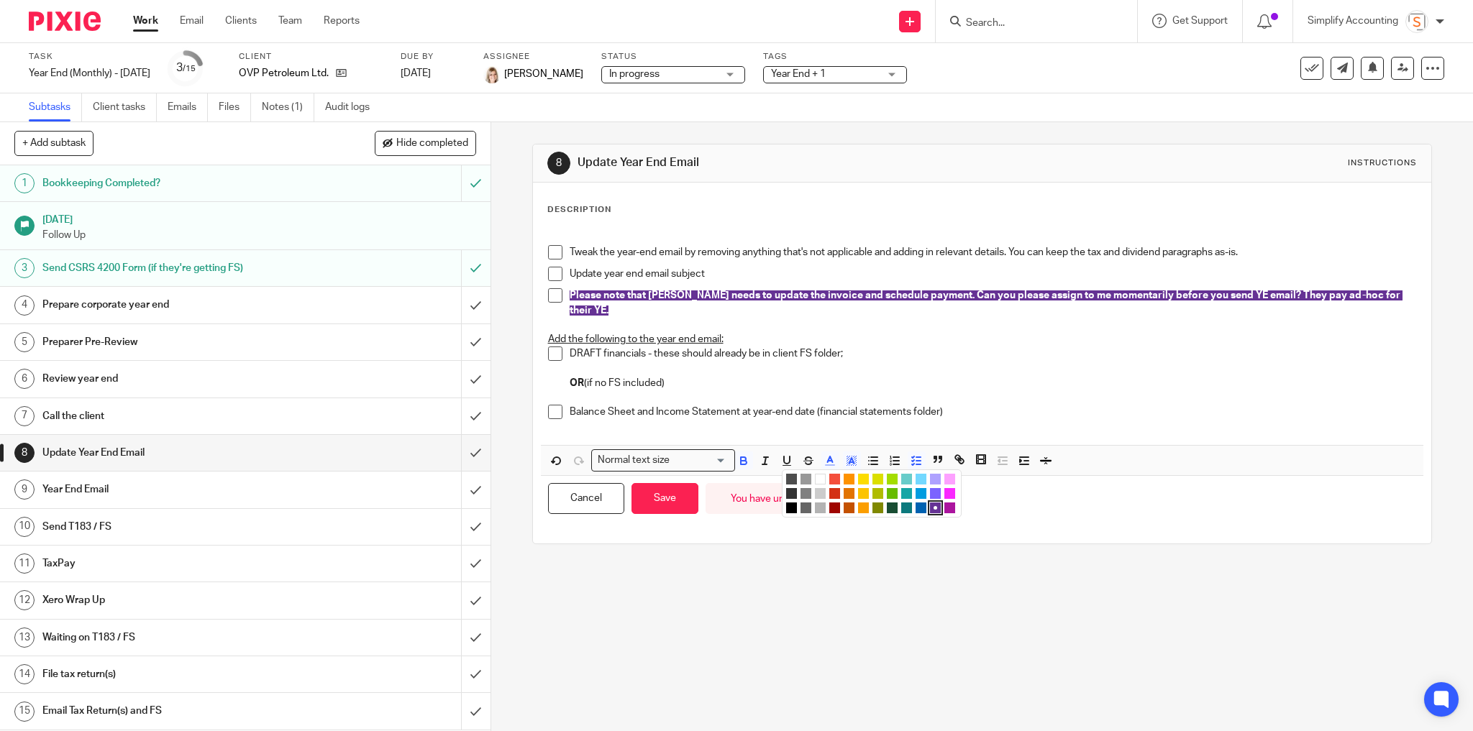
click at [887, 503] on li "color:#194D33" at bounding box center [892, 508] width 11 height 11
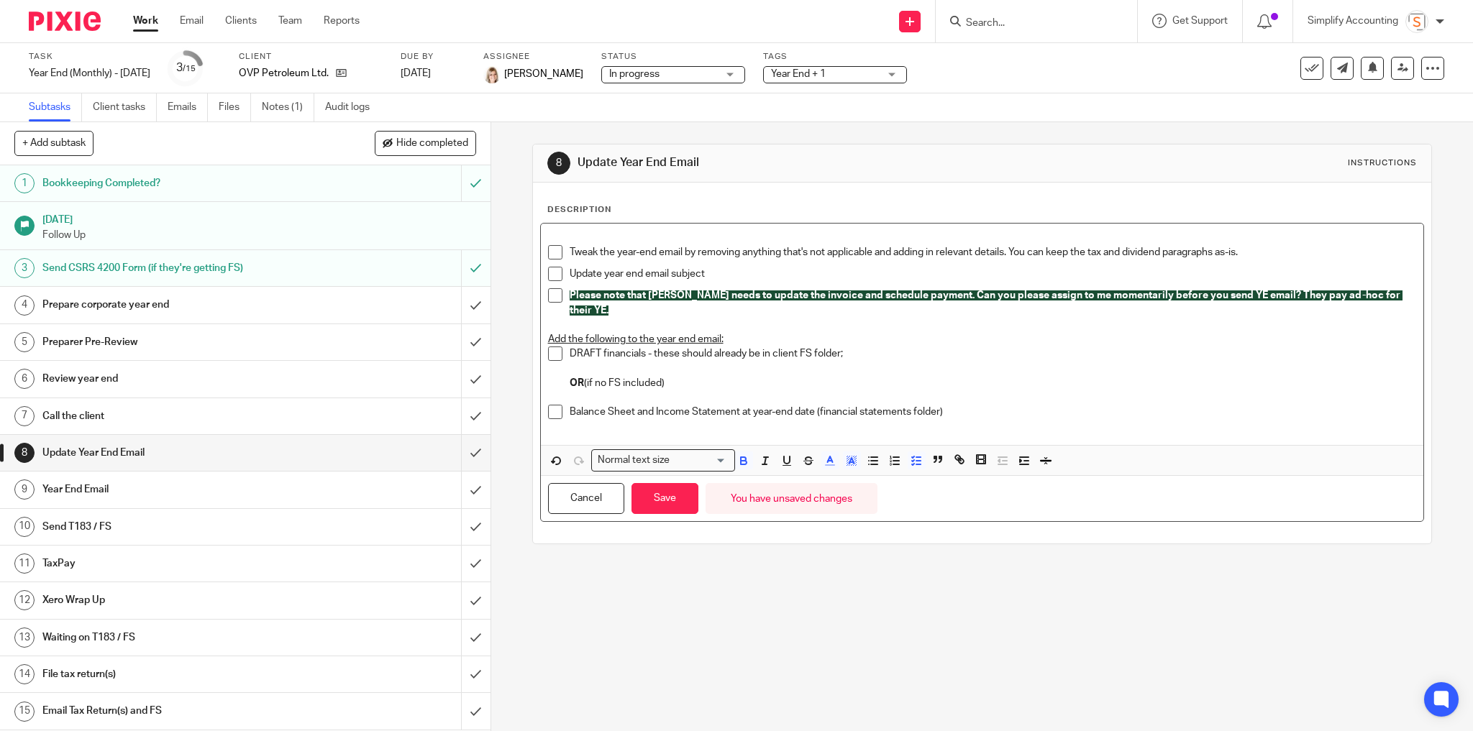
click at [988, 356] on p "DRAFT financials - these should already be in client FS folder; OR (if no FS in…" at bounding box center [993, 376] width 847 height 58
click at [665, 498] on button "Save" at bounding box center [664, 498] width 67 height 31
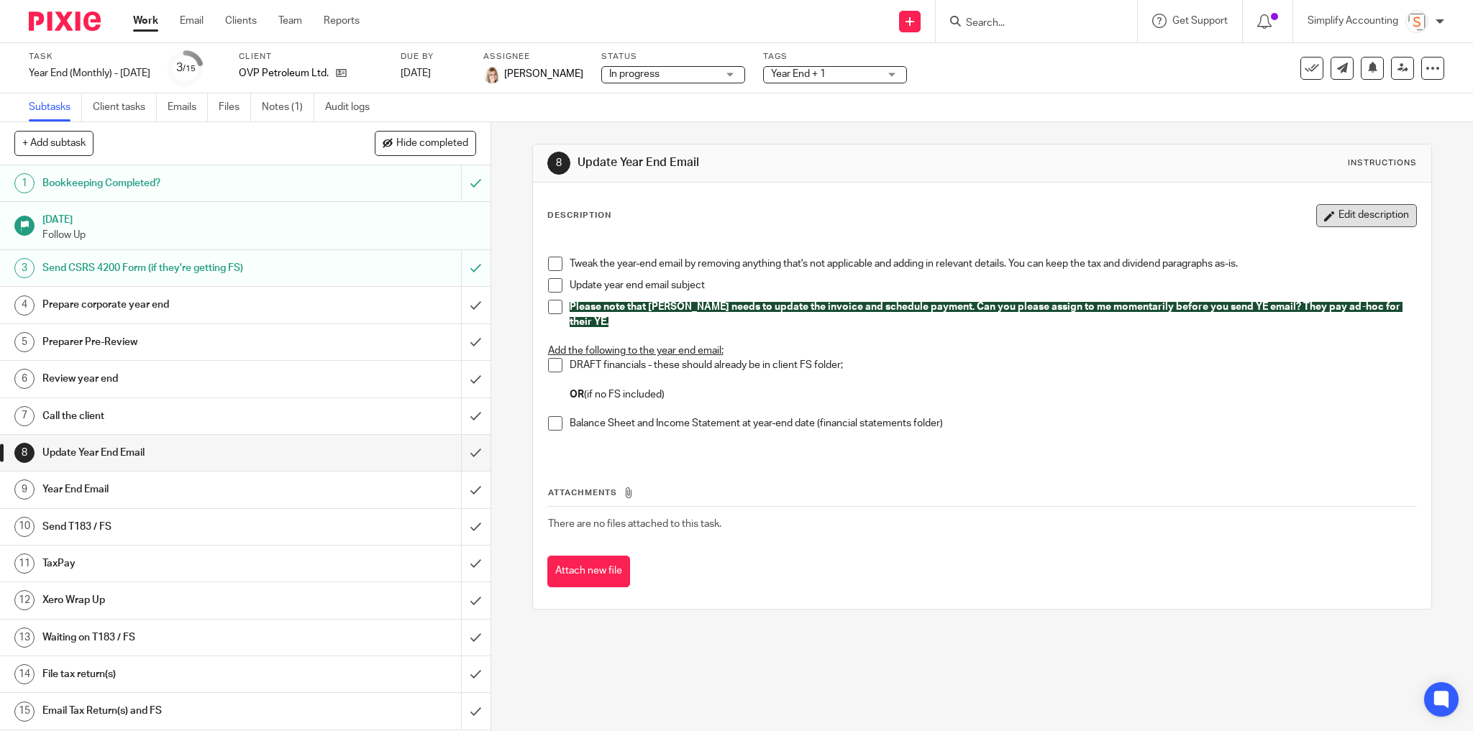
click at [1321, 219] on button "Edit description" at bounding box center [1366, 215] width 101 height 23
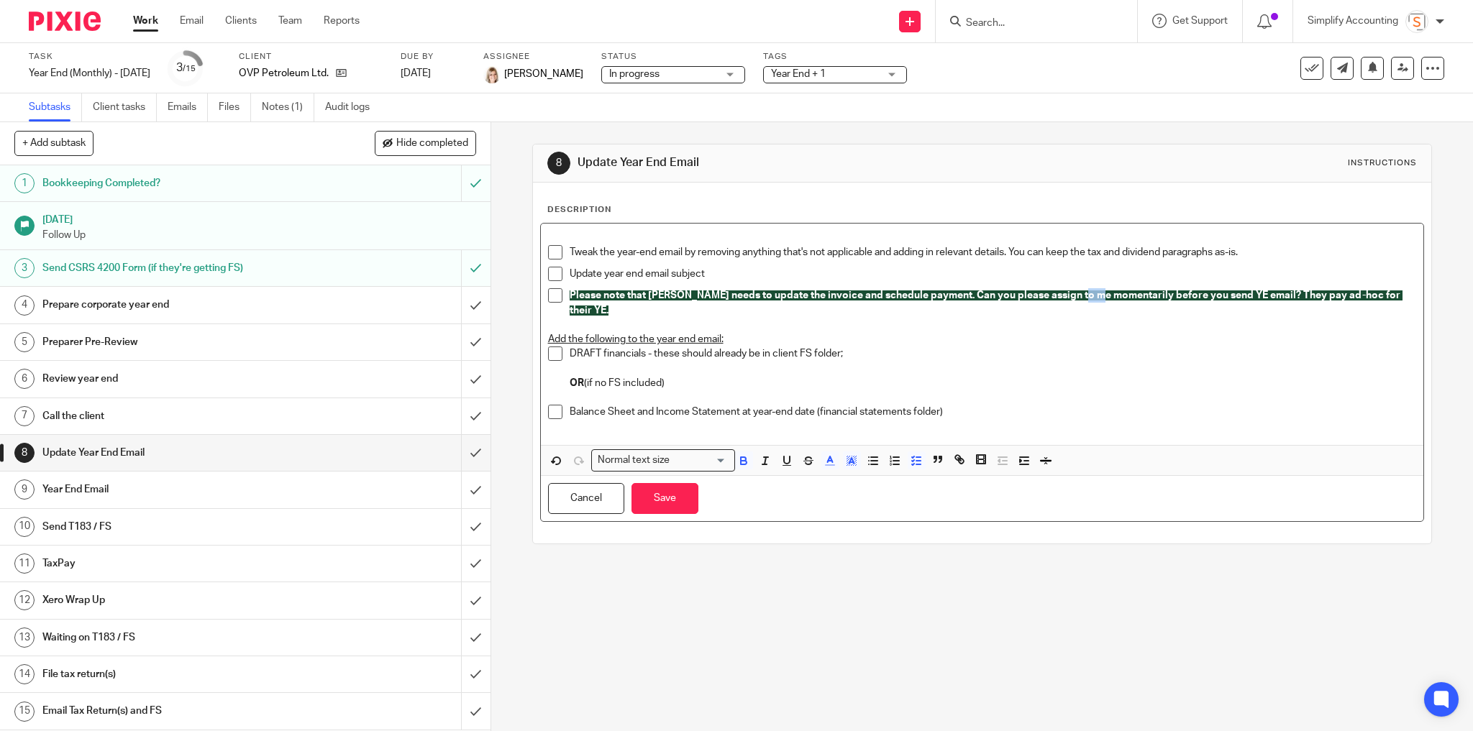
drag, startPoint x: 1092, startPoint y: 296, endPoint x: 1073, endPoint y: 296, distance: 18.7
click at [1073, 296] on span "Please note that Hayley needs to update the invoice and schedule payment. Can y…" at bounding box center [986, 303] width 833 height 24
drag, startPoint x: 774, startPoint y: 293, endPoint x: 806, endPoint y: 294, distance: 32.4
click at [806, 294] on span "Please note that Hayley needs to update the invoice and schedule payment. Can y…" at bounding box center [986, 303] width 833 height 24
copy span "invoice"
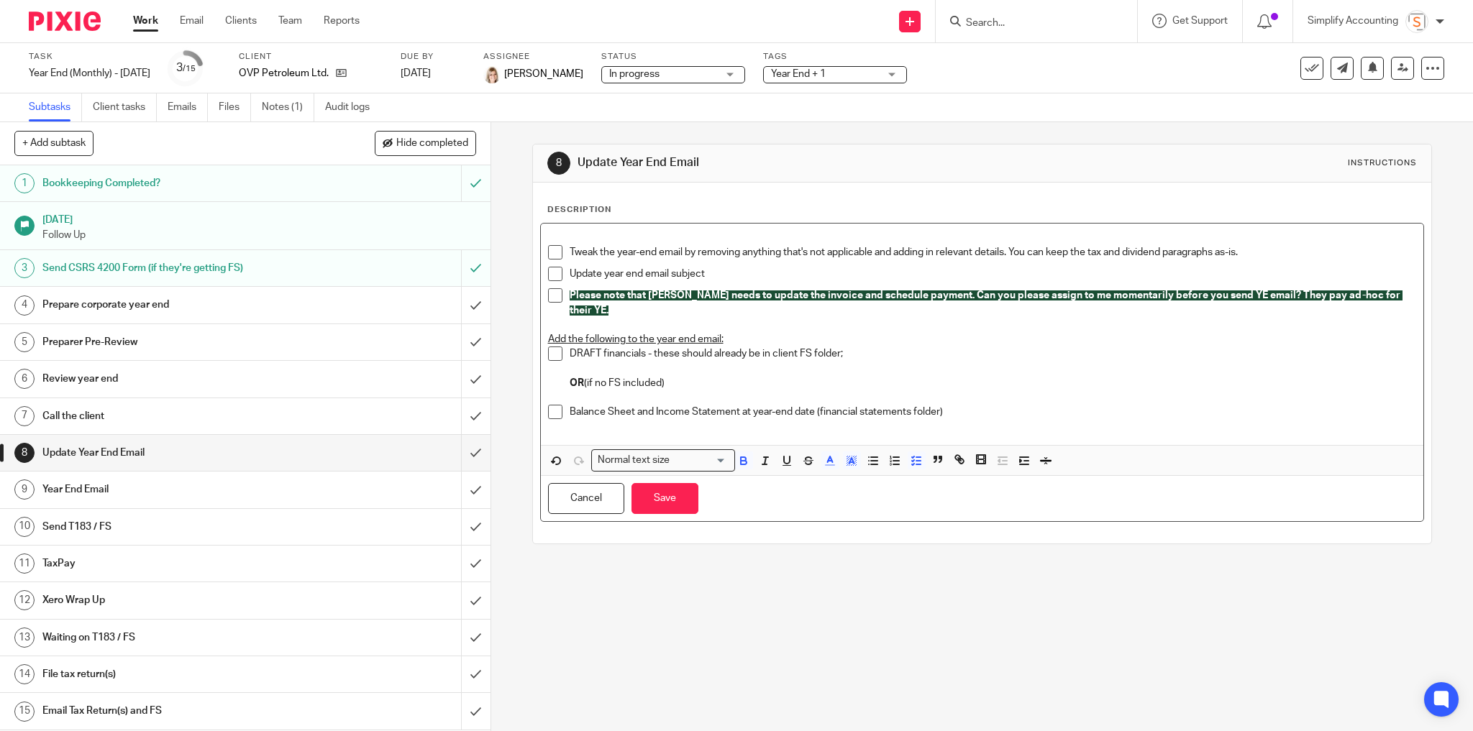
click at [952, 405] on p "Balance Sheet and Income Statement at year-end date (financial statements folde…" at bounding box center [993, 412] width 847 height 14
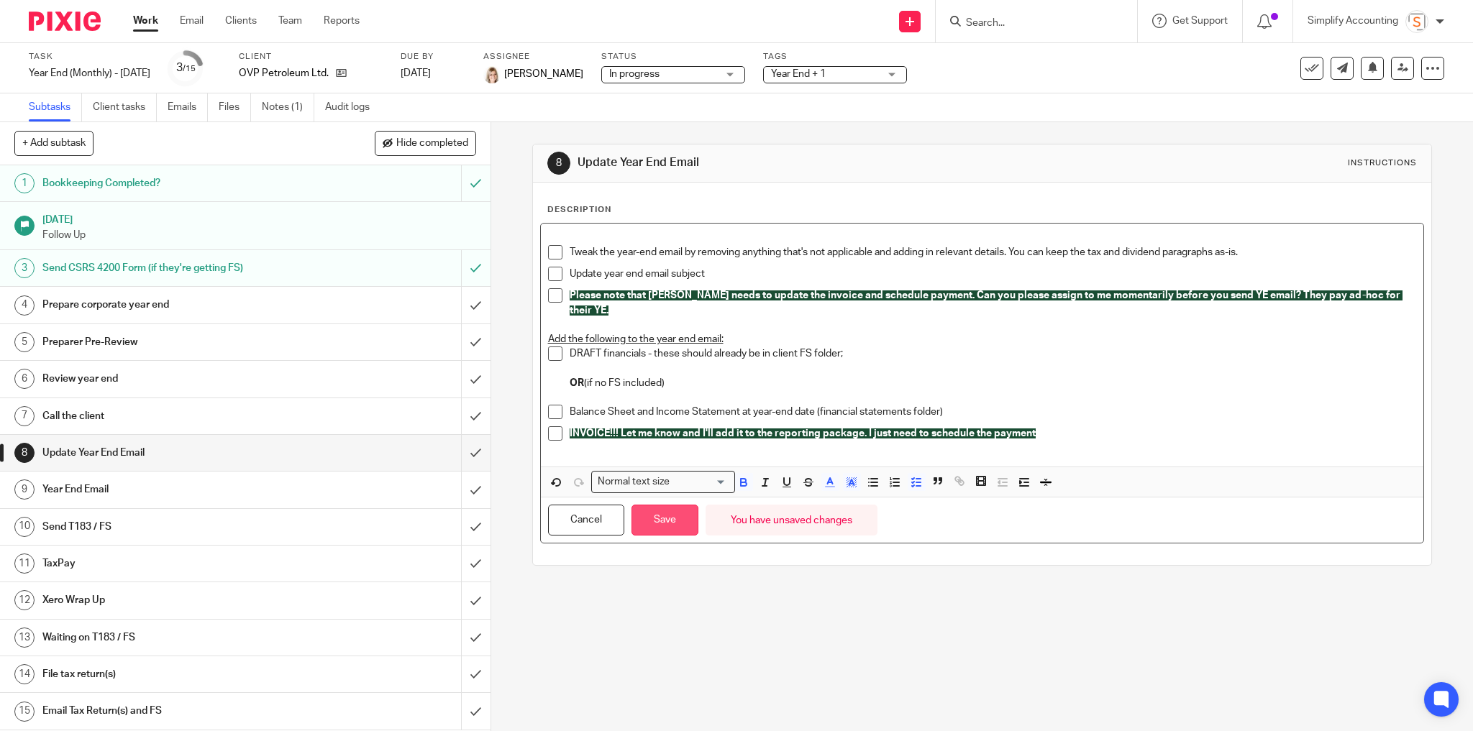
click at [635, 516] on button "Save" at bounding box center [664, 520] width 67 height 31
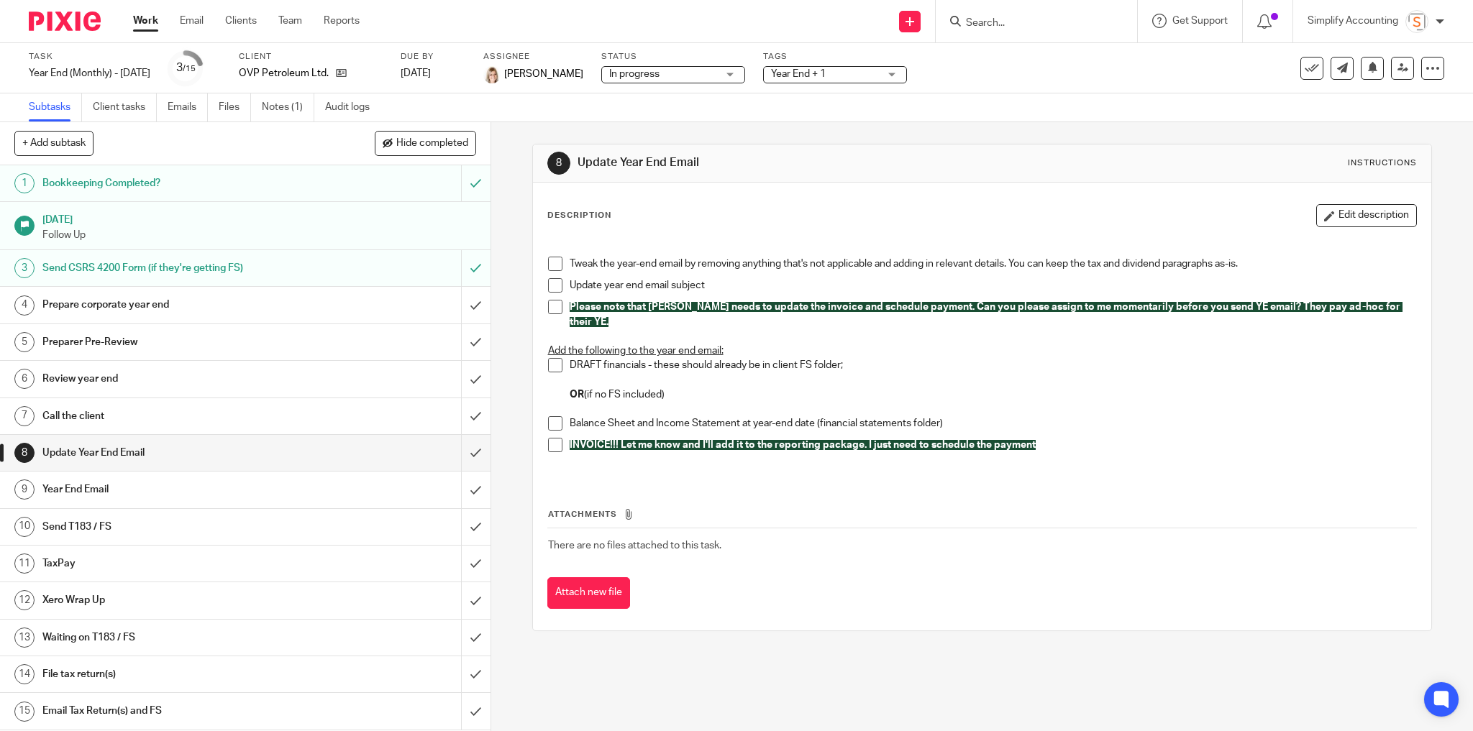
click at [1024, 23] on input "Search" at bounding box center [1028, 23] width 129 height 13
type input "aoa"
click at [1009, 73] on link at bounding box center [1116, 61] width 309 height 33
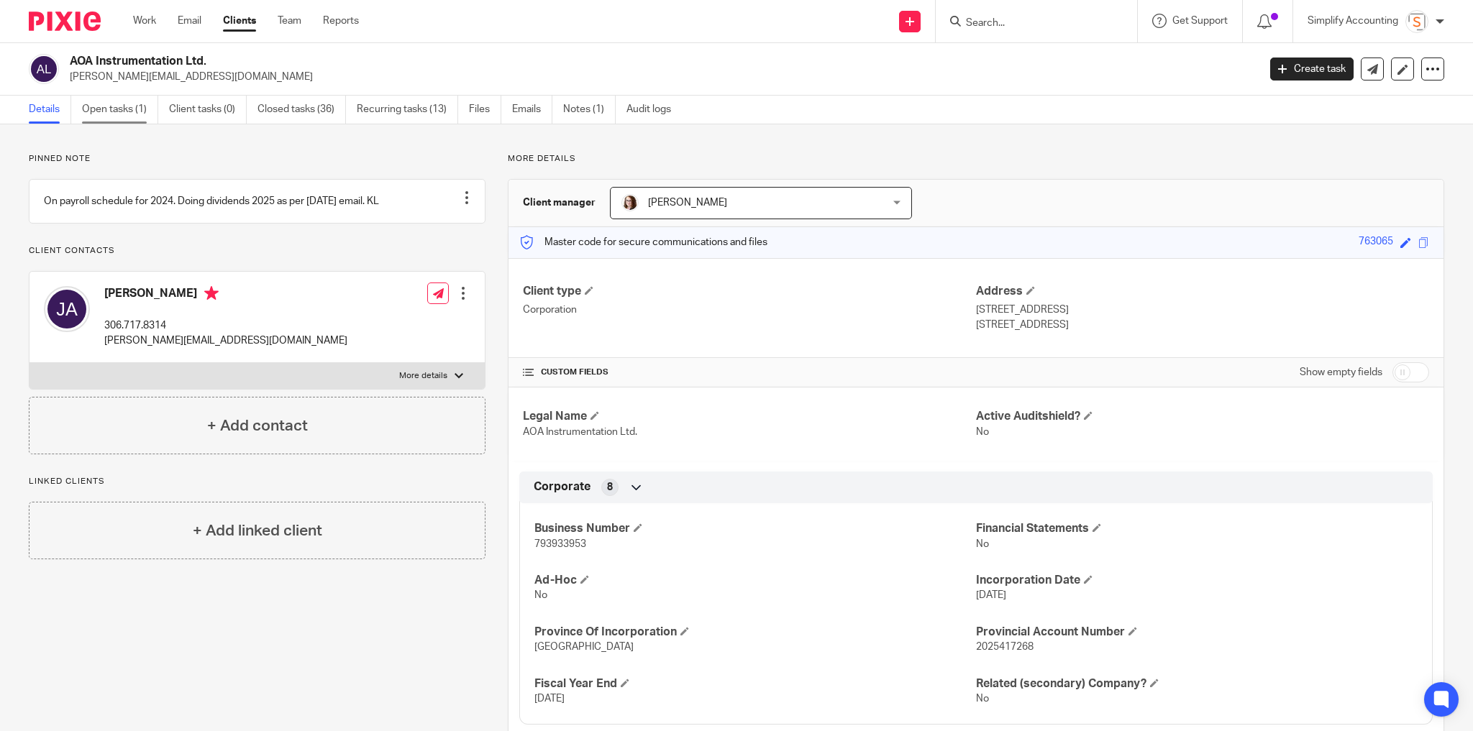
click at [136, 119] on link "Open tasks (1)" at bounding box center [120, 110] width 76 height 28
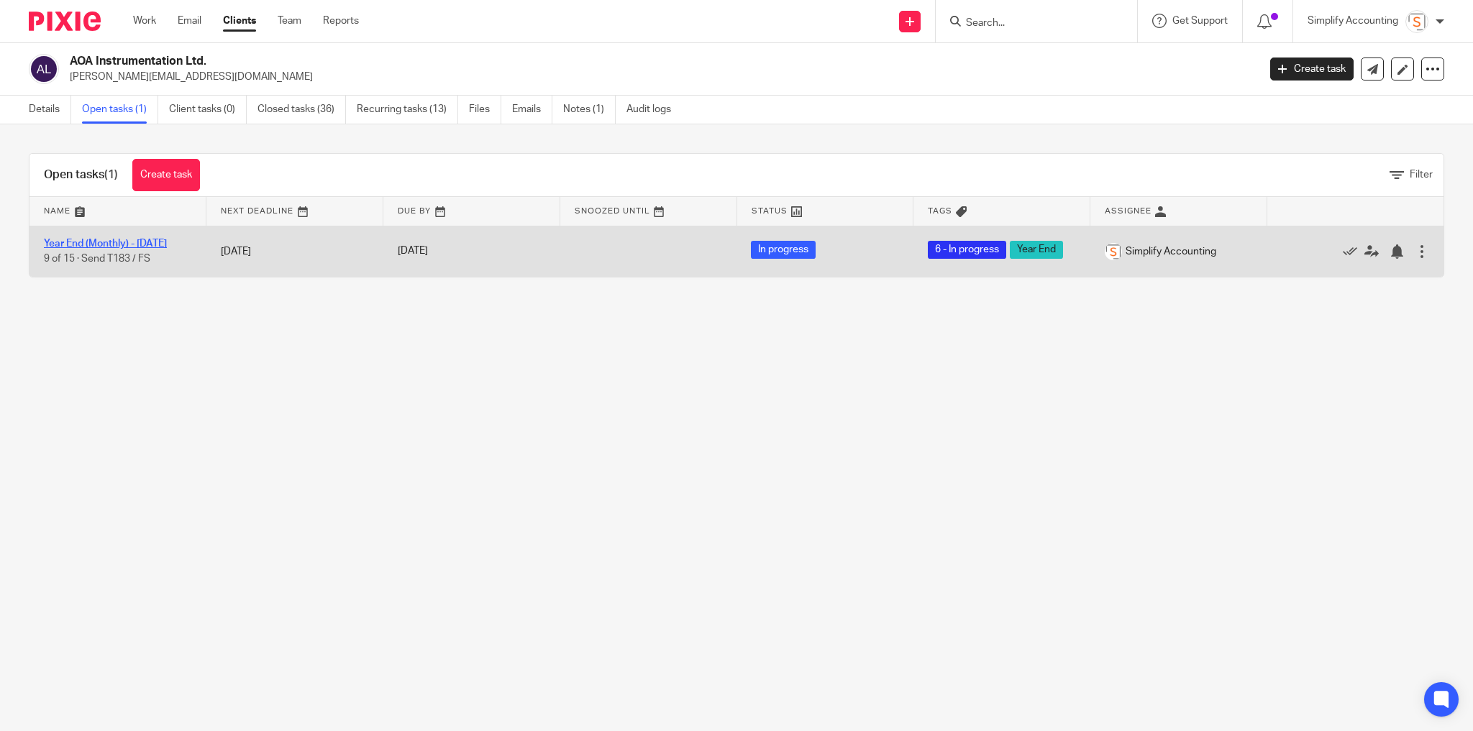
click at [156, 243] on link "Year End (Monthly) - [DATE]" at bounding box center [105, 244] width 123 height 10
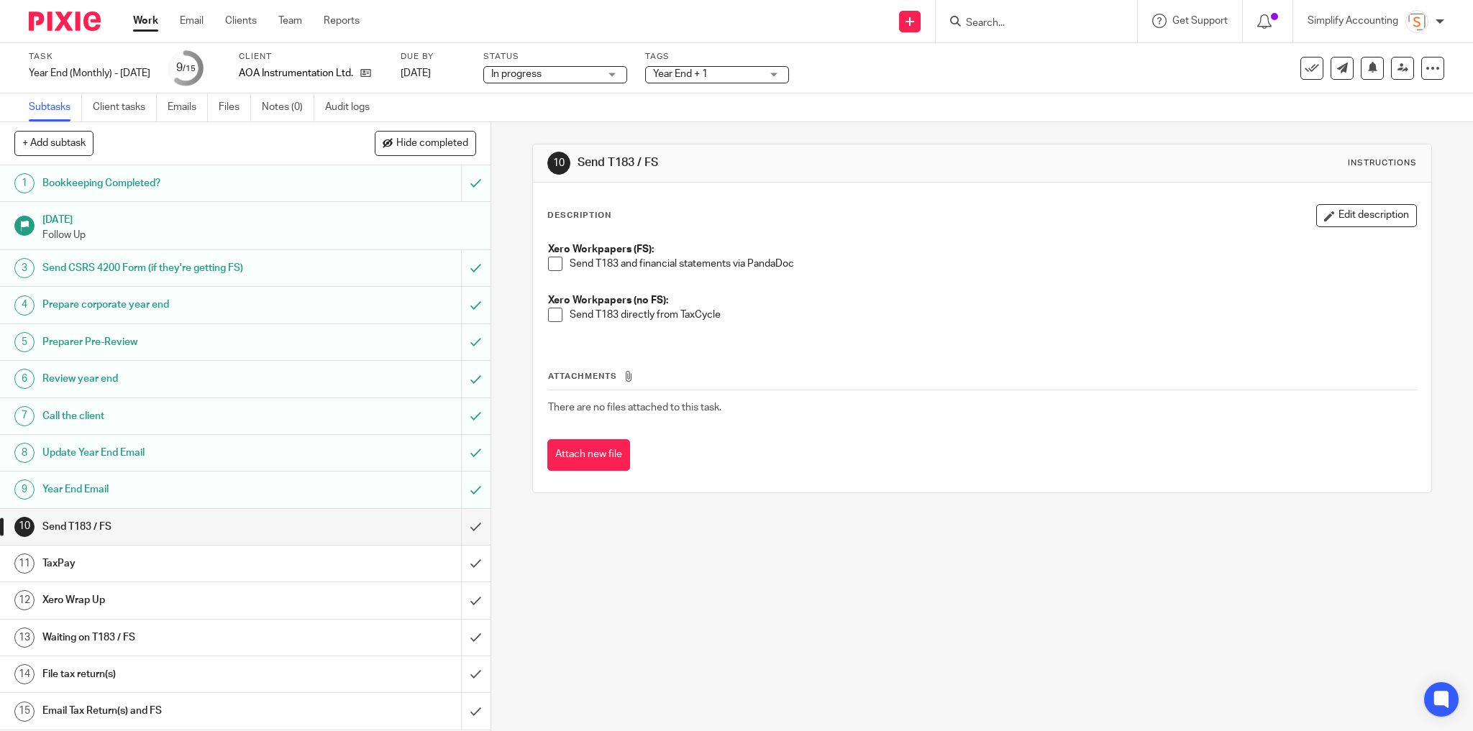
click at [554, 314] on span at bounding box center [555, 315] width 14 height 14
click at [745, 72] on span "Year End + 1" at bounding box center [707, 74] width 108 height 15
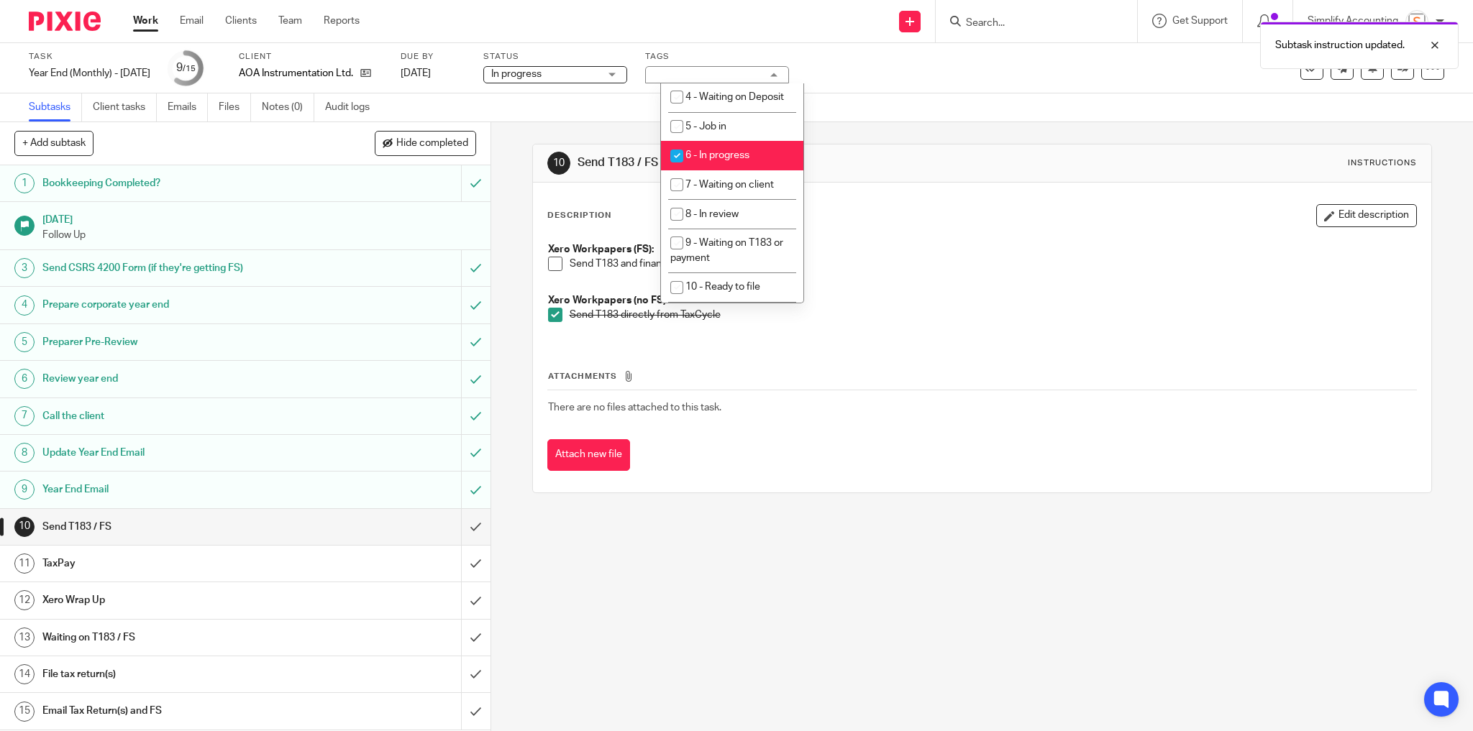
scroll to position [562, 0]
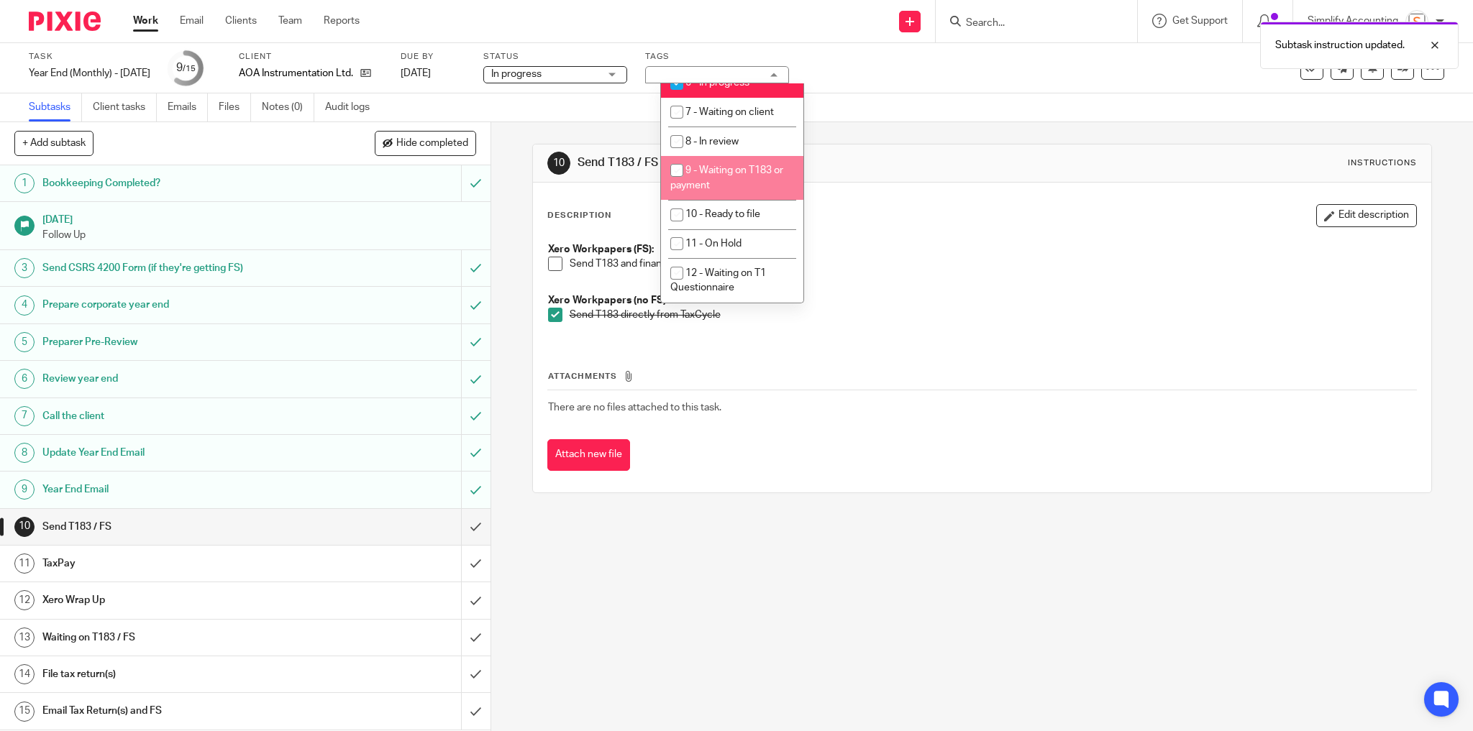
click at [744, 187] on li "9 - Waiting on T183 or payment" at bounding box center [732, 178] width 142 height 44
checkbox input "true"
click at [852, 83] on div "Task Year End (Monthly) - July 2025 Save Year End (Monthly) - July 2025 9 /15 C…" at bounding box center [618, 68] width 1179 height 35
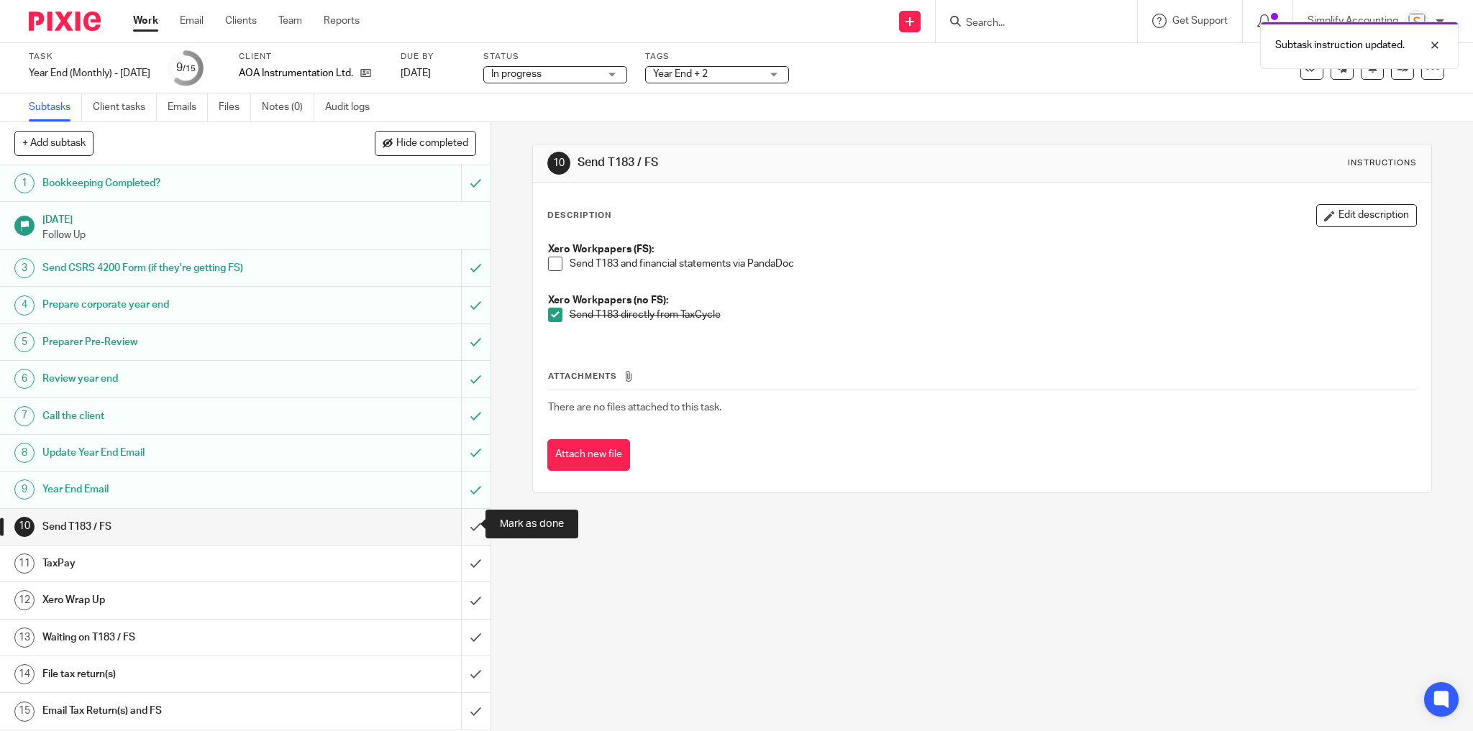
click at [465, 524] on input "submit" at bounding box center [245, 527] width 490 height 36
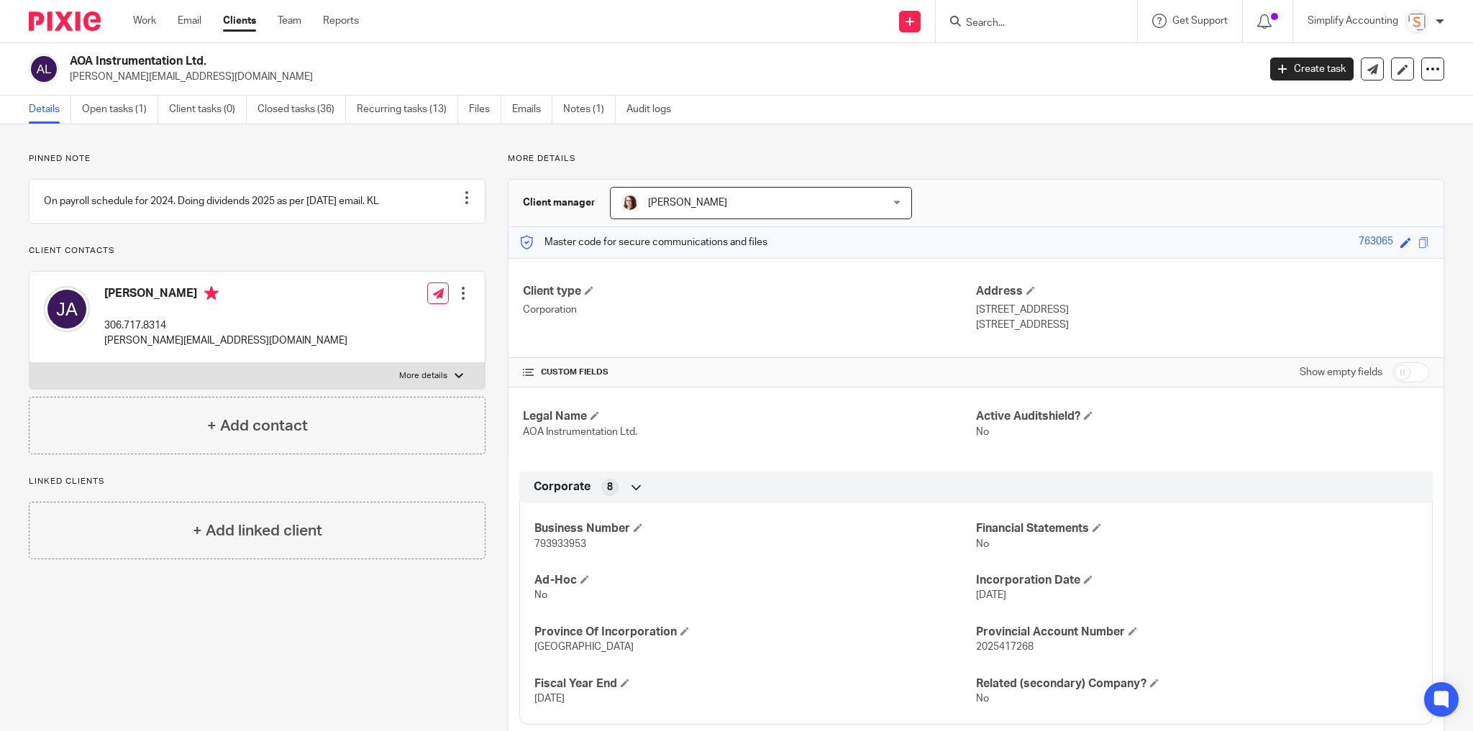
click at [153, 348] on p "[PERSON_NAME][EMAIL_ADDRESS][DOMAIN_NAME]" at bounding box center [225, 341] width 243 height 14
click at [153, 348] on p "jonaylward@hotmail.com" at bounding box center [225, 341] width 243 height 14
click at [154, 348] on p "jonaylward@hotmail.com" at bounding box center [225, 341] width 243 height 14
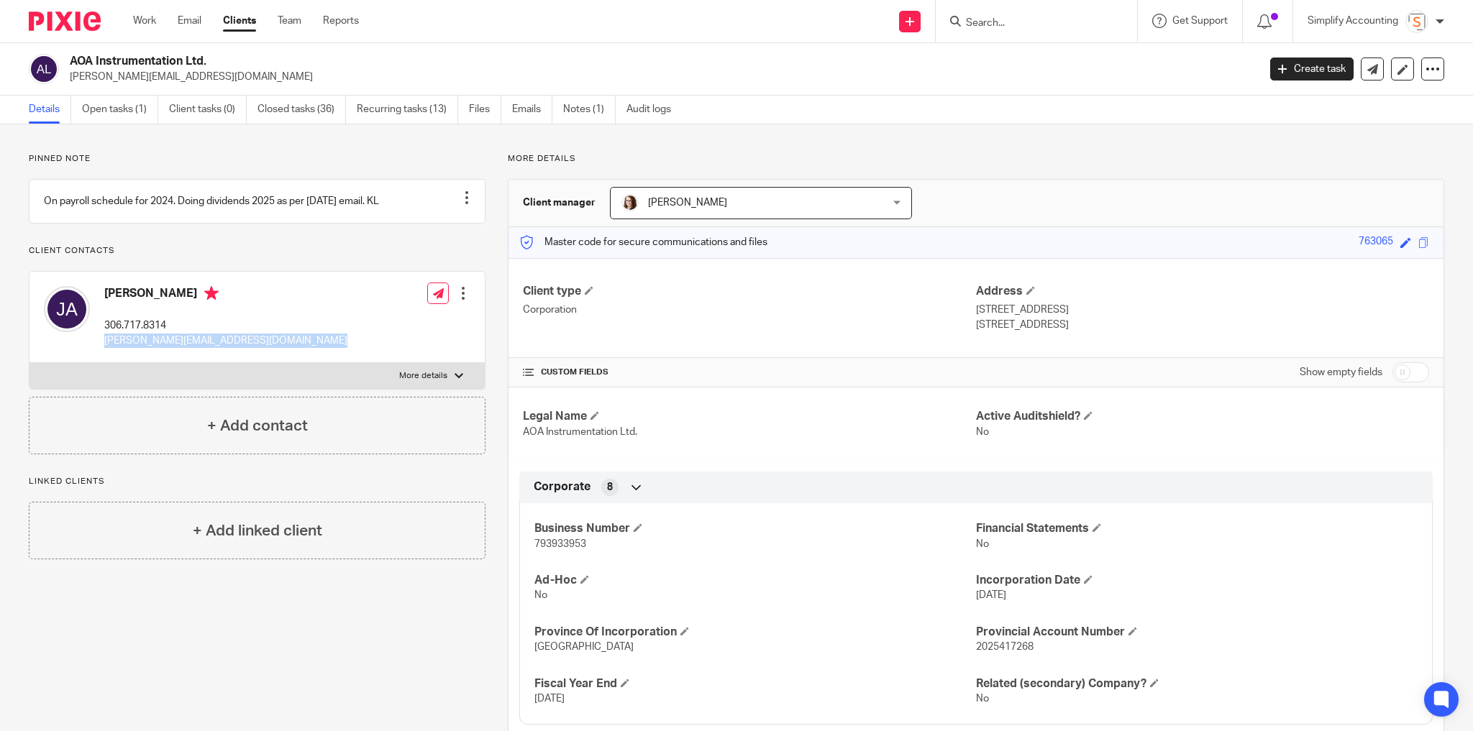
copy div "jonaylward@hotmail.com"
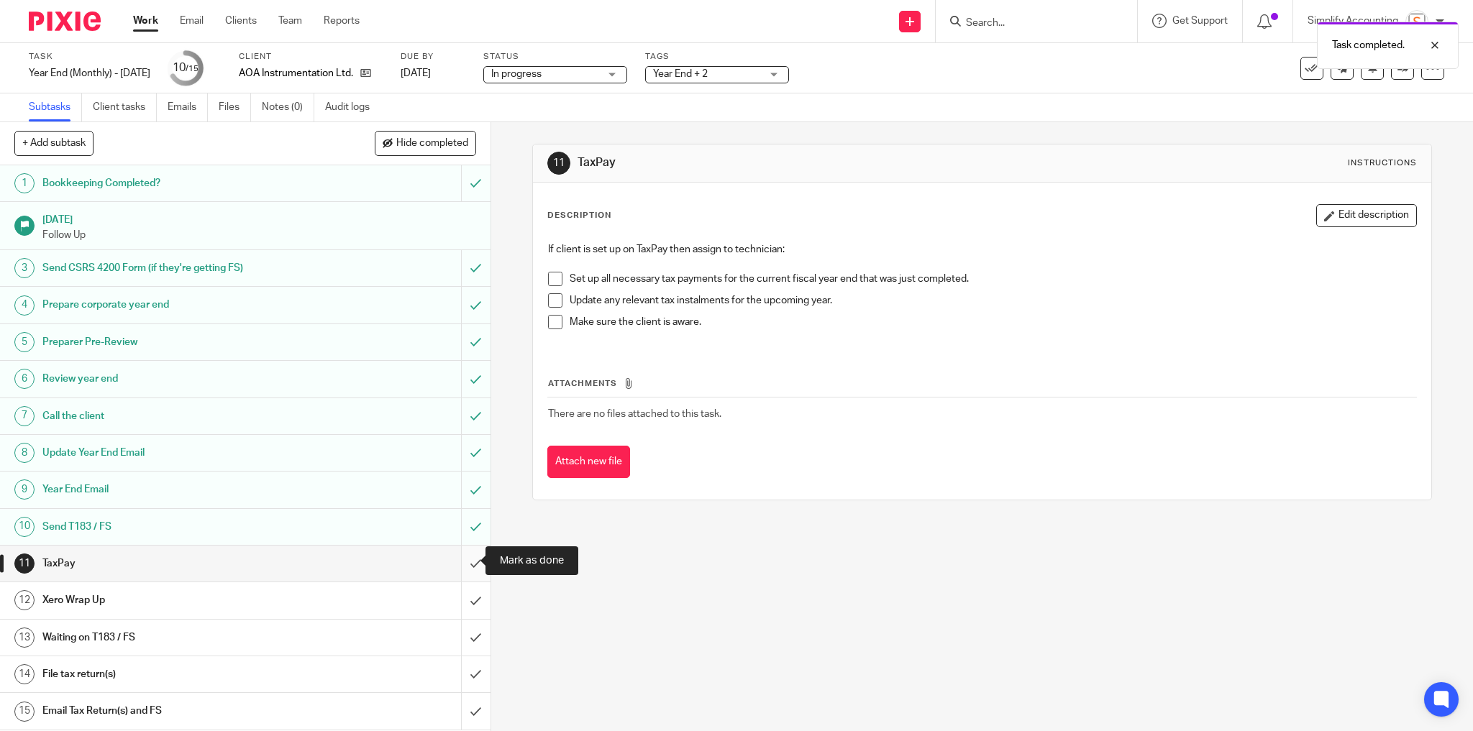
click at [470, 562] on input "submit" at bounding box center [245, 564] width 490 height 36
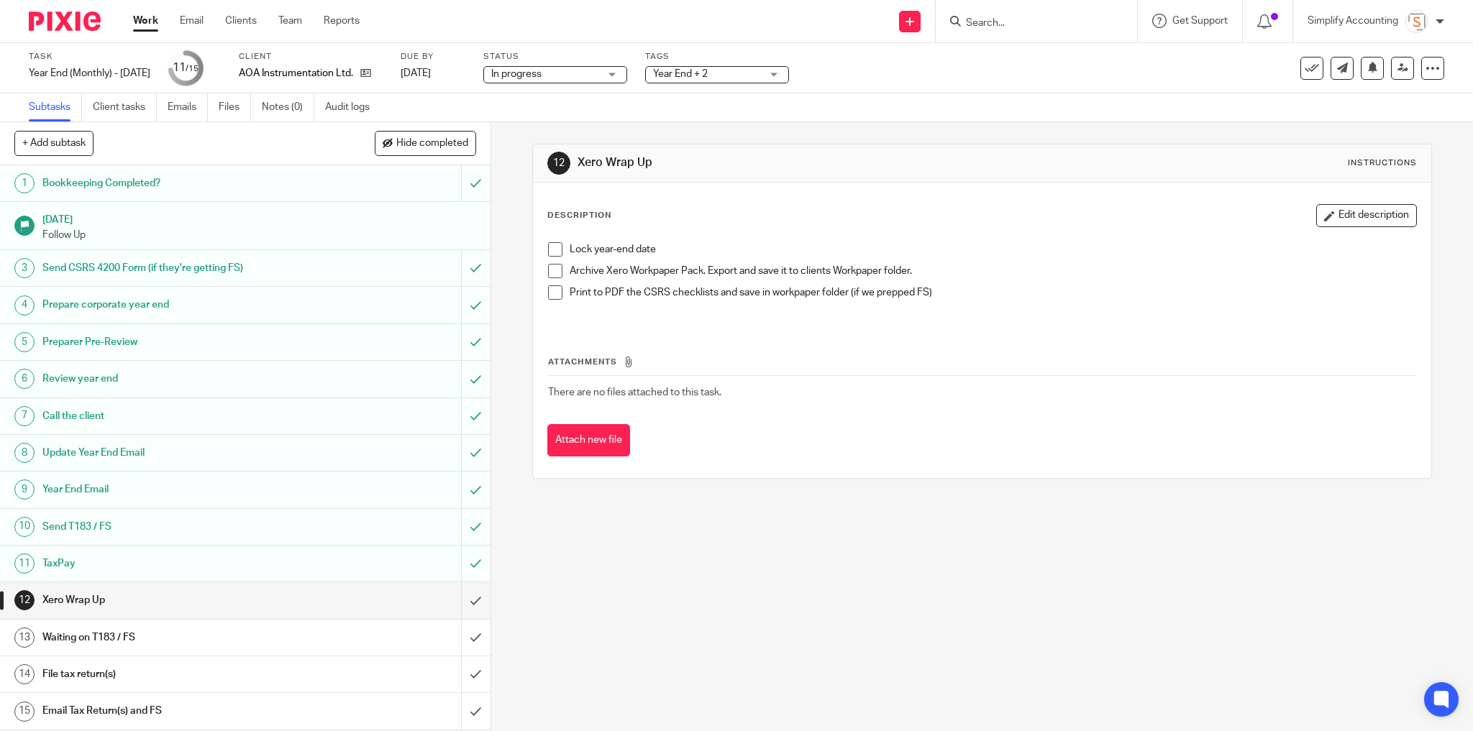
drag, startPoint x: 547, startPoint y: 245, endPoint x: 533, endPoint y: 233, distance: 18.3
click at [548, 245] on span at bounding box center [555, 249] width 14 height 14
click at [549, 268] on span at bounding box center [555, 271] width 14 height 14
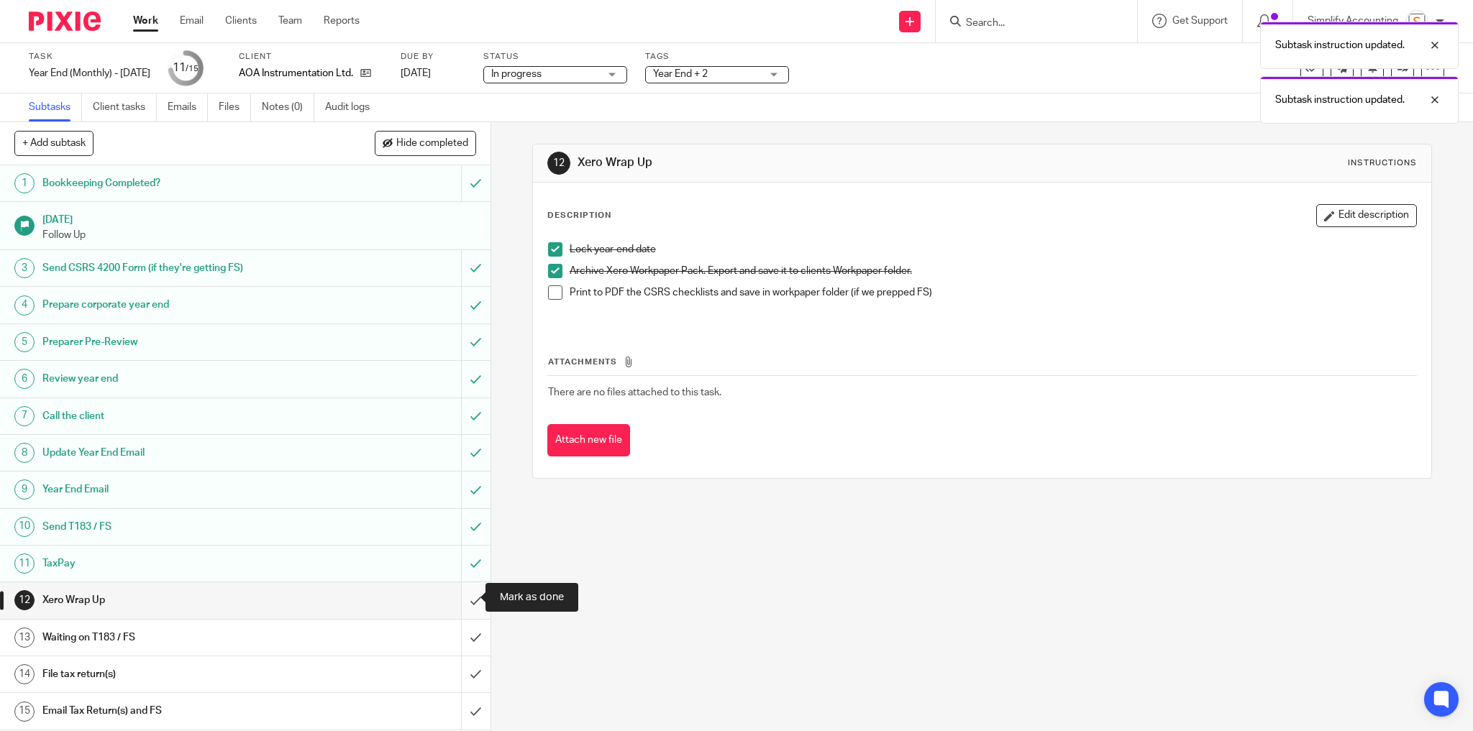
click at [462, 598] on input "submit" at bounding box center [245, 601] width 490 height 36
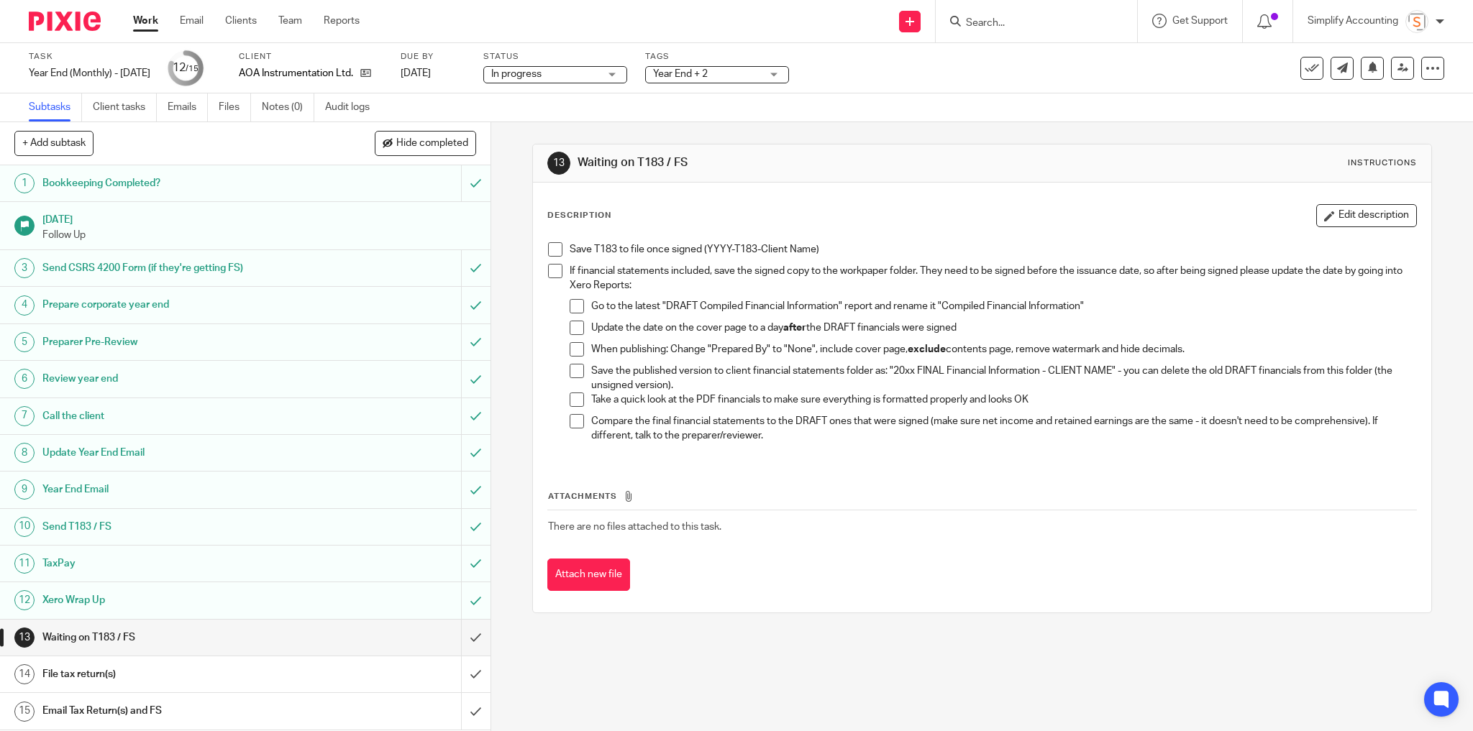
click at [1000, 16] on form at bounding box center [1040, 21] width 153 height 18
click at [1001, 23] on input "Search" at bounding box center [1028, 23] width 129 height 13
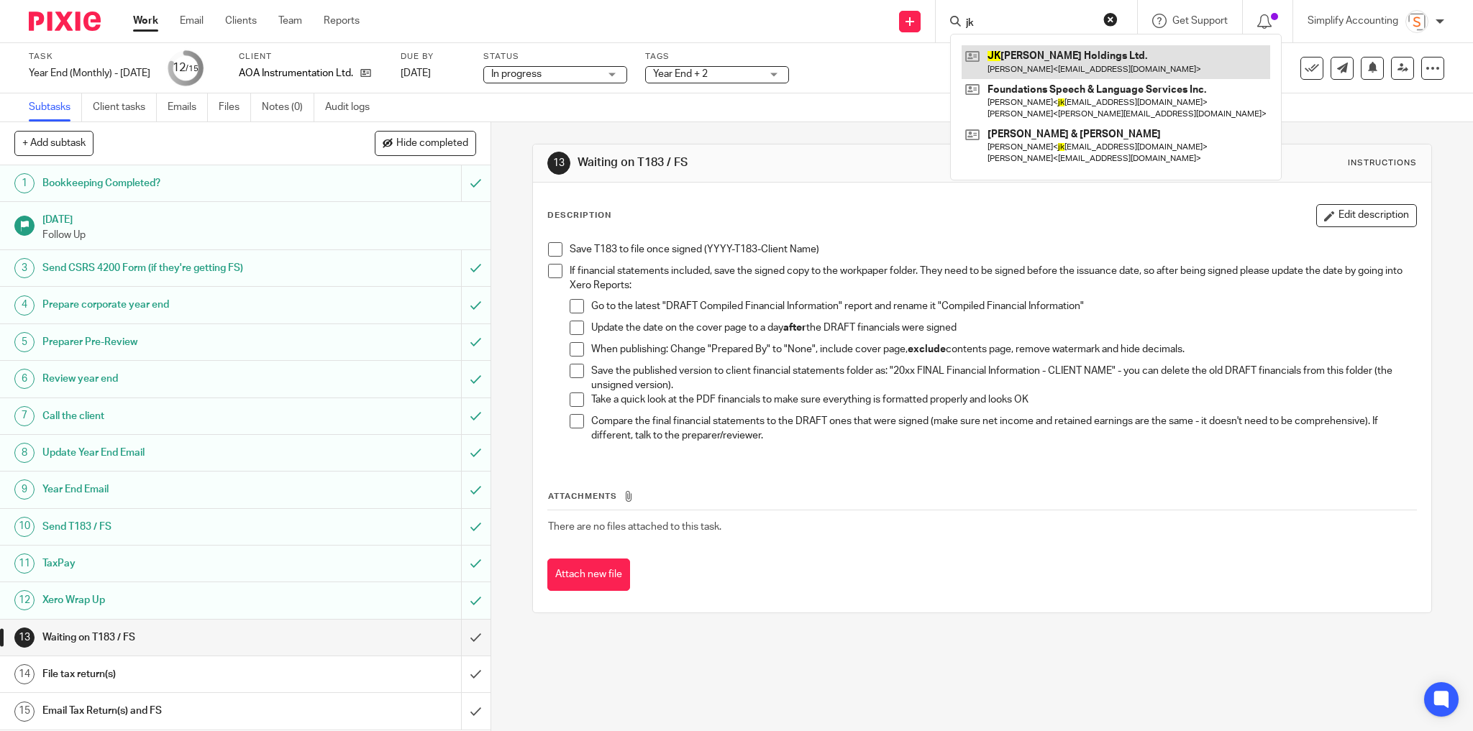
type input "jk"
click at [1016, 57] on link at bounding box center [1116, 61] width 309 height 33
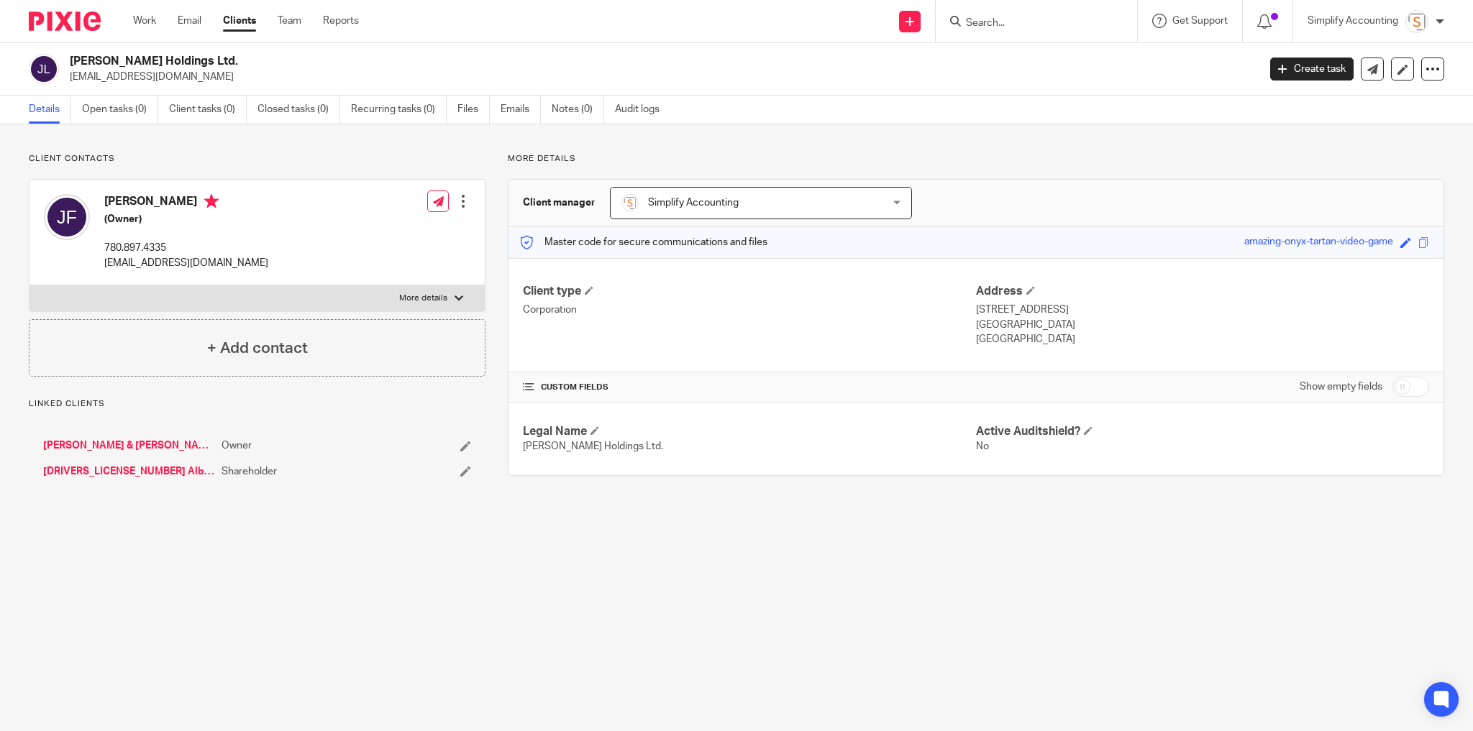
click at [1002, 21] on input "Search" at bounding box center [1028, 23] width 129 height 13
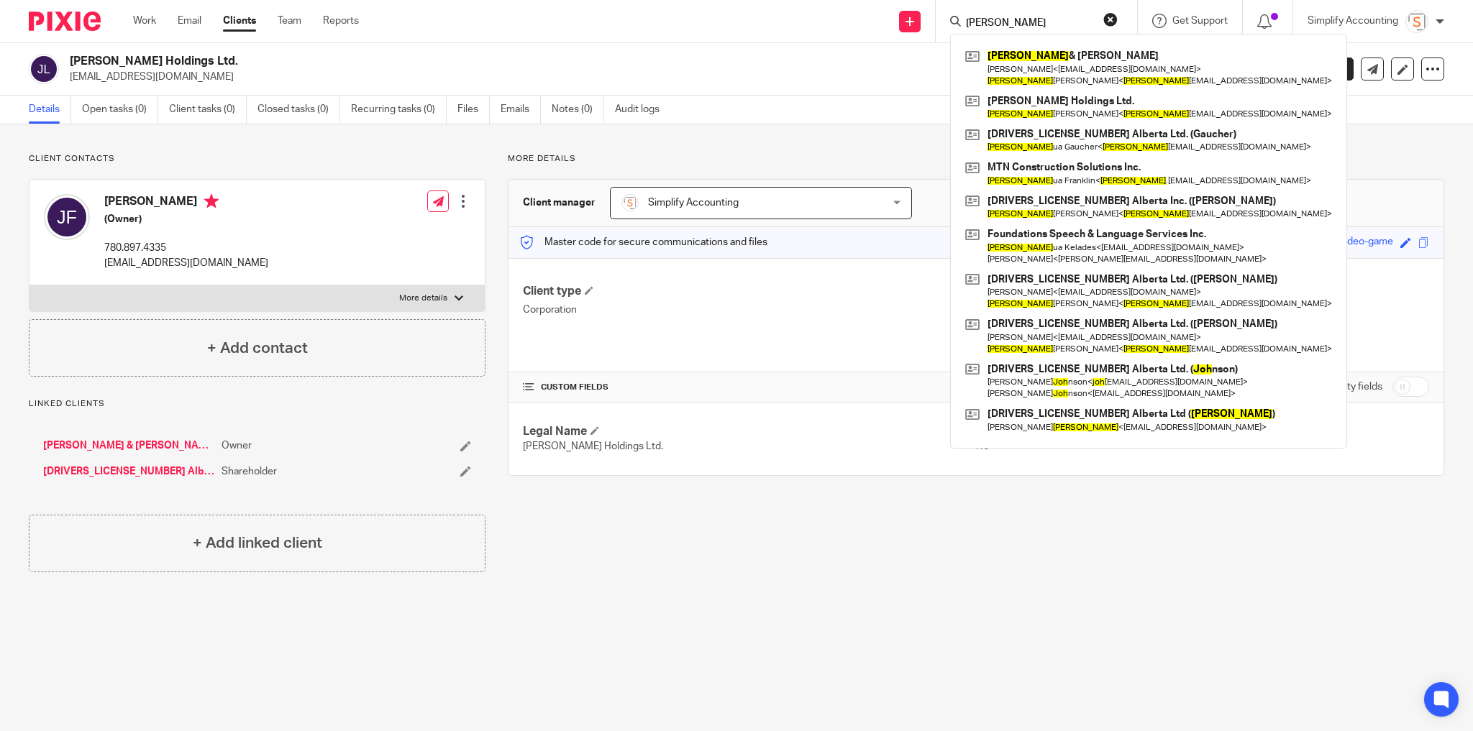
type input "[PERSON_NAME]"
click at [1114, 17] on button "reset" at bounding box center [1110, 19] width 14 height 14
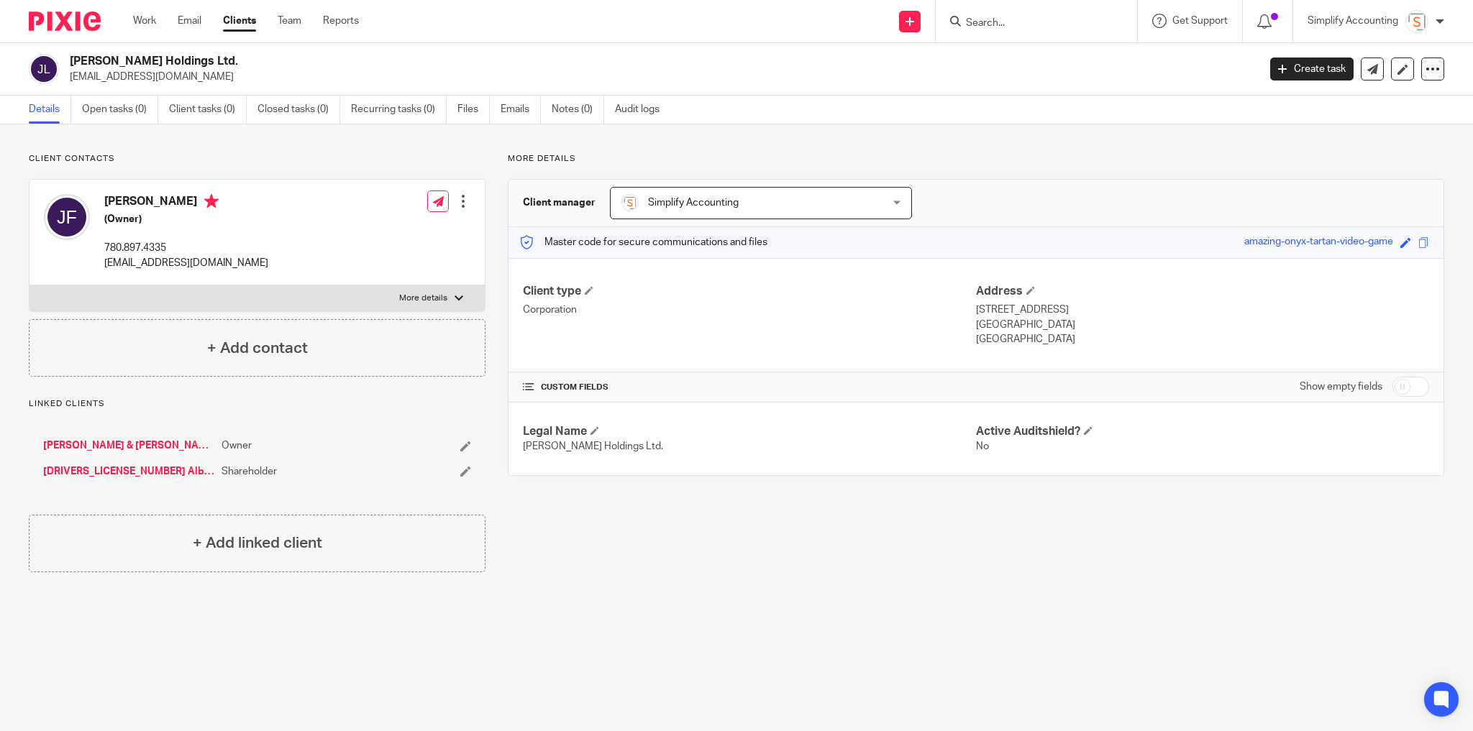
drag, startPoint x: 1401, startPoint y: 395, endPoint x: 1387, endPoint y: 404, distance: 16.6
click at [1401, 395] on input "checkbox" at bounding box center [1410, 387] width 37 height 20
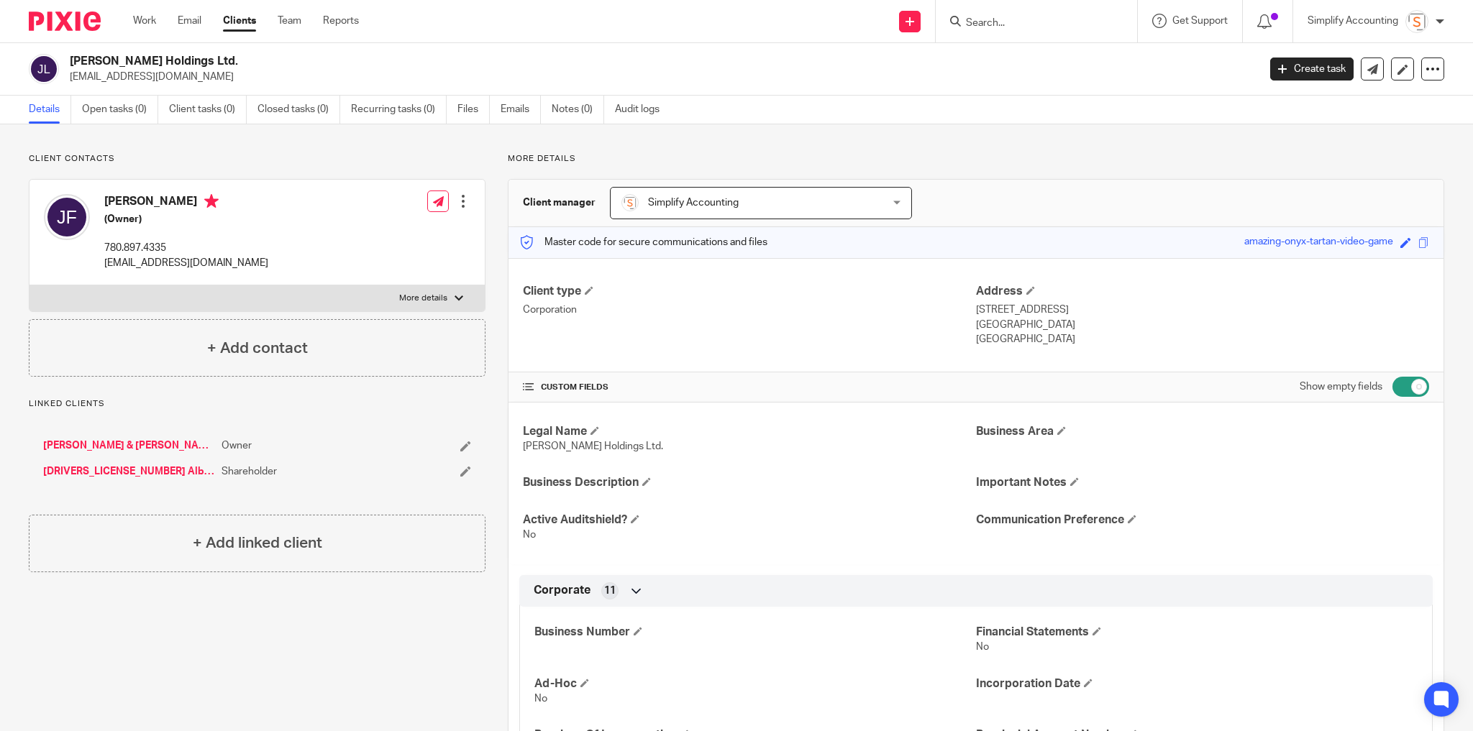
click at [1413, 384] on input "checkbox" at bounding box center [1410, 387] width 37 height 20
checkbox input "false"
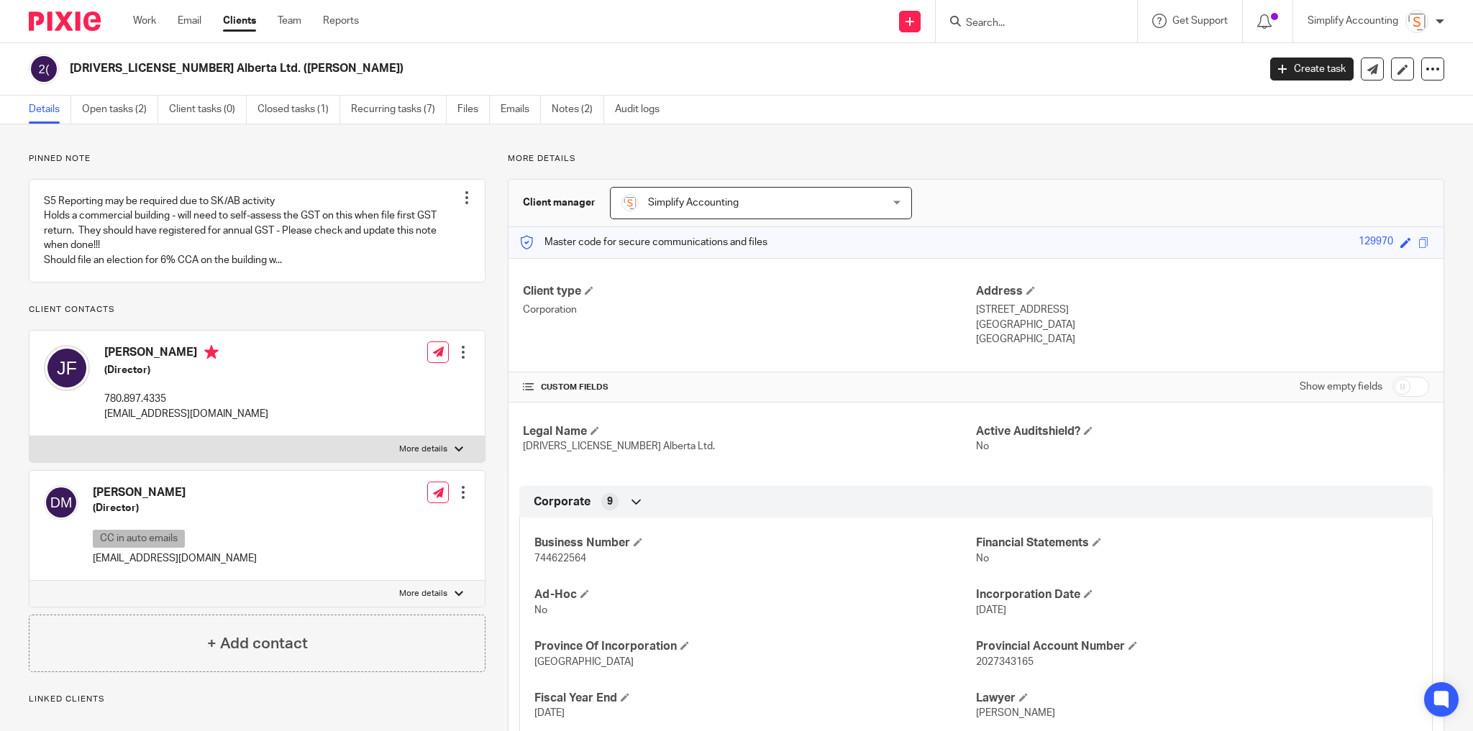
click at [1399, 387] on input "checkbox" at bounding box center [1410, 387] width 37 height 20
checkbox input "true"
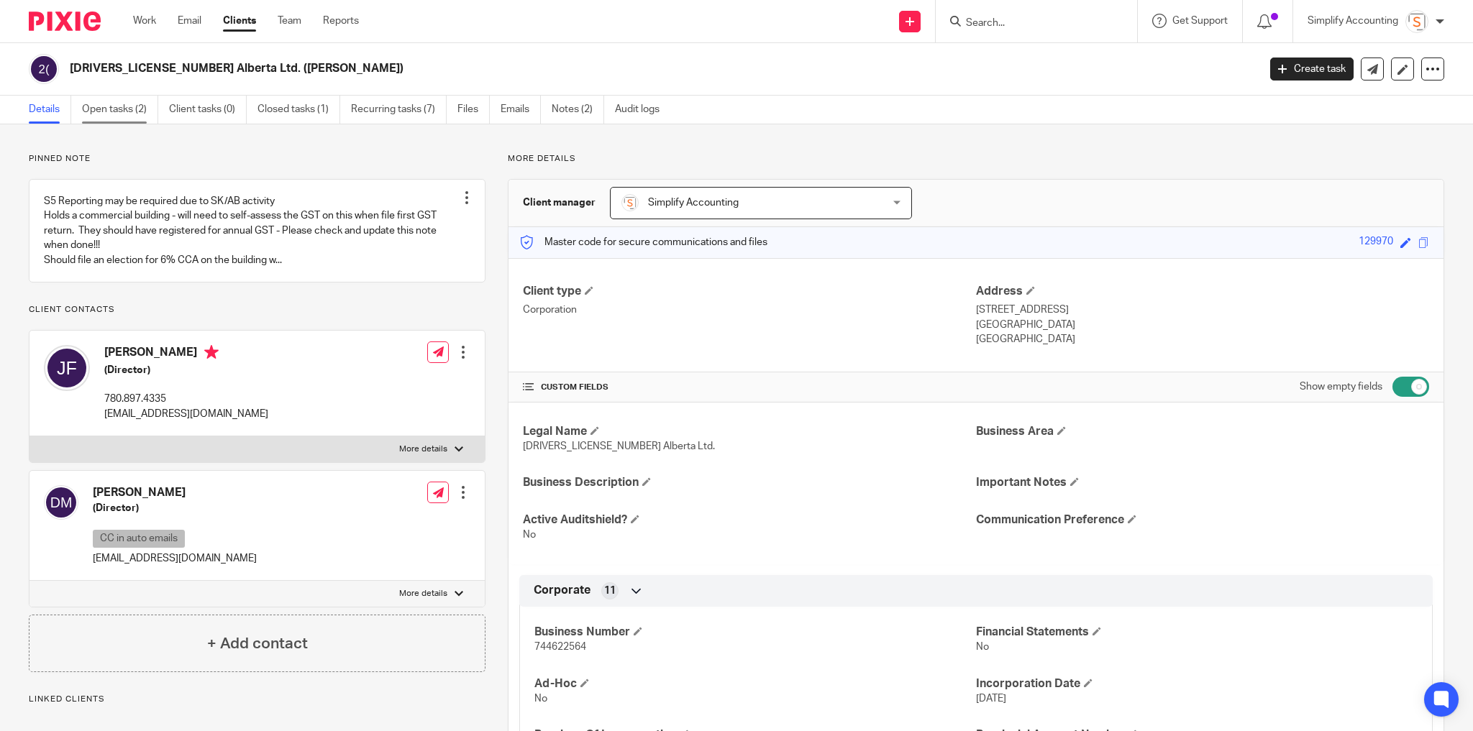
click at [101, 113] on link "Open tasks (2)" at bounding box center [120, 110] width 76 height 28
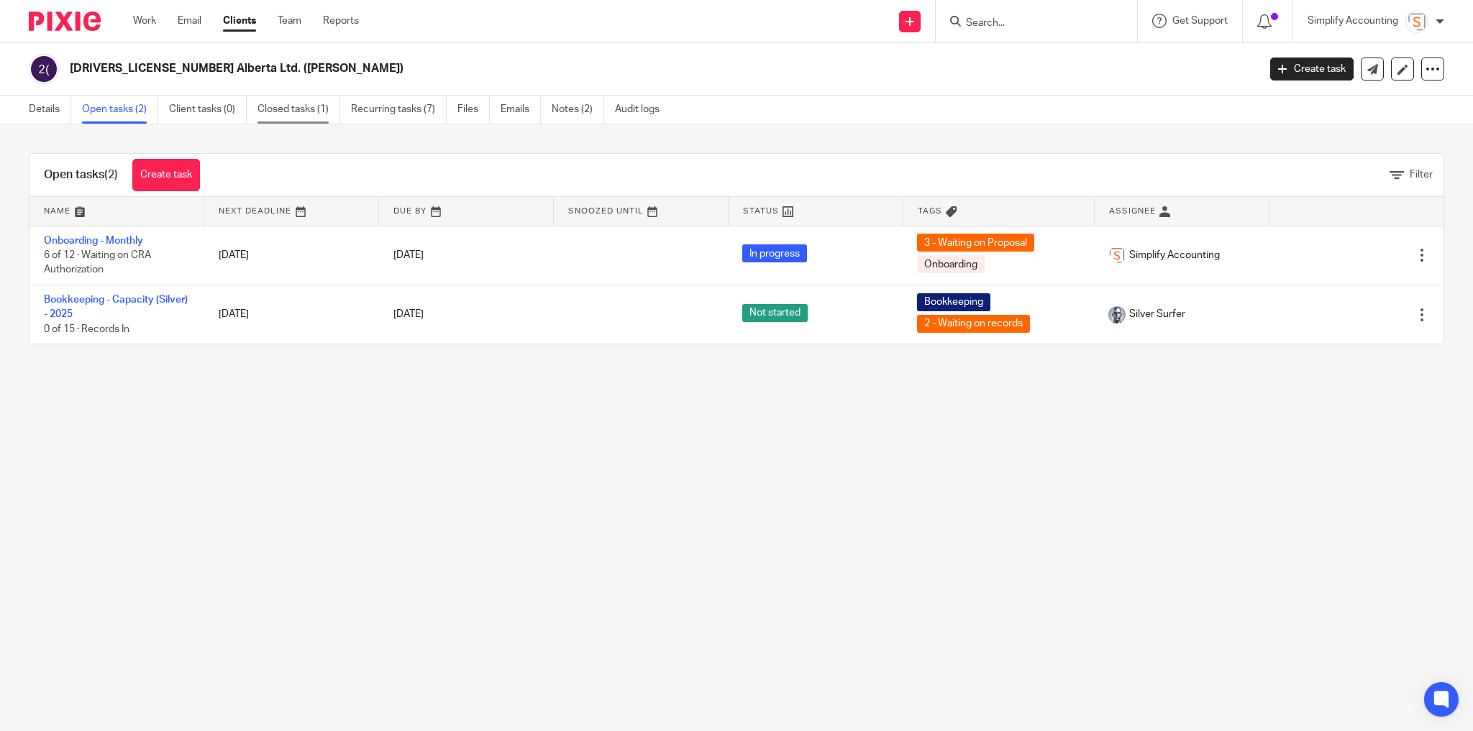
click at [316, 116] on link "Closed tasks (1)" at bounding box center [298, 110] width 83 height 28
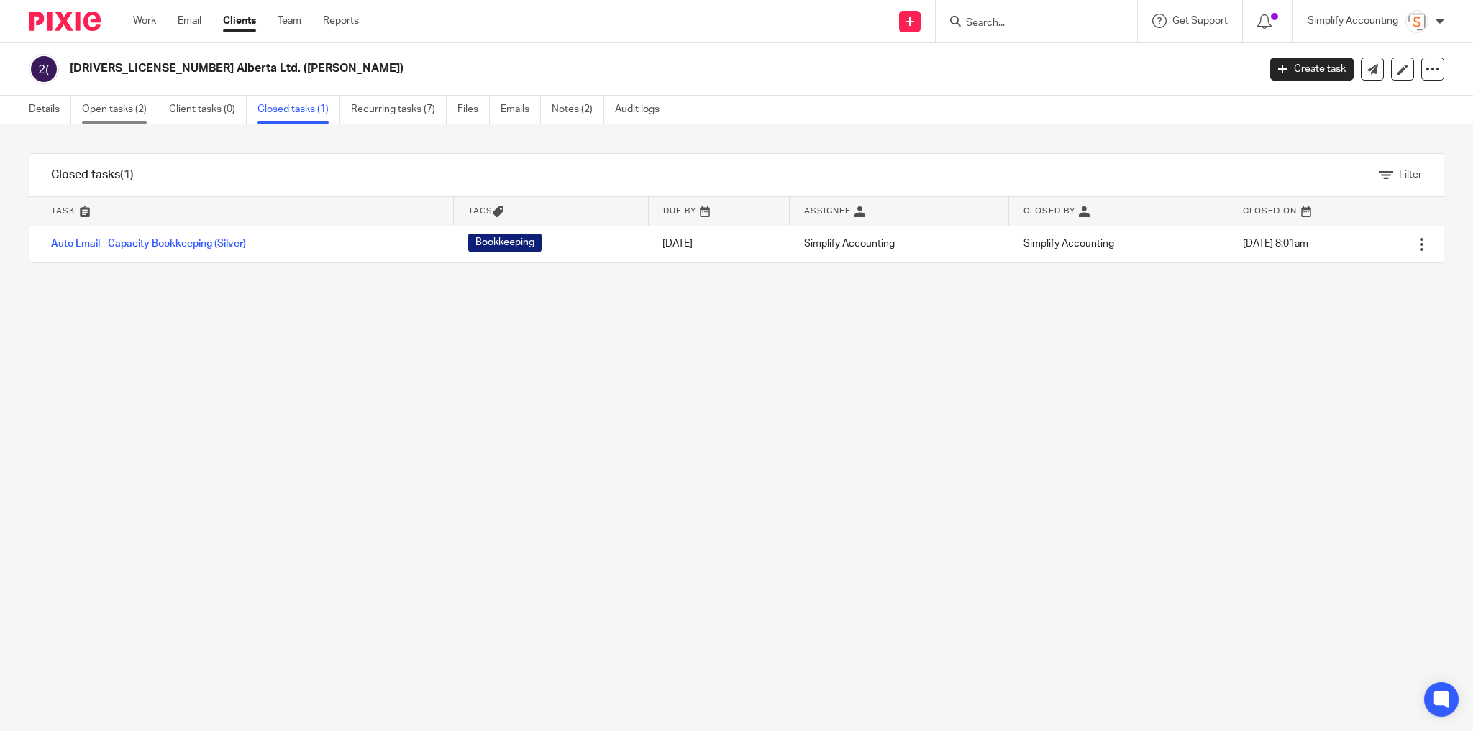
click at [112, 111] on link "Open tasks (2)" at bounding box center [120, 110] width 76 height 28
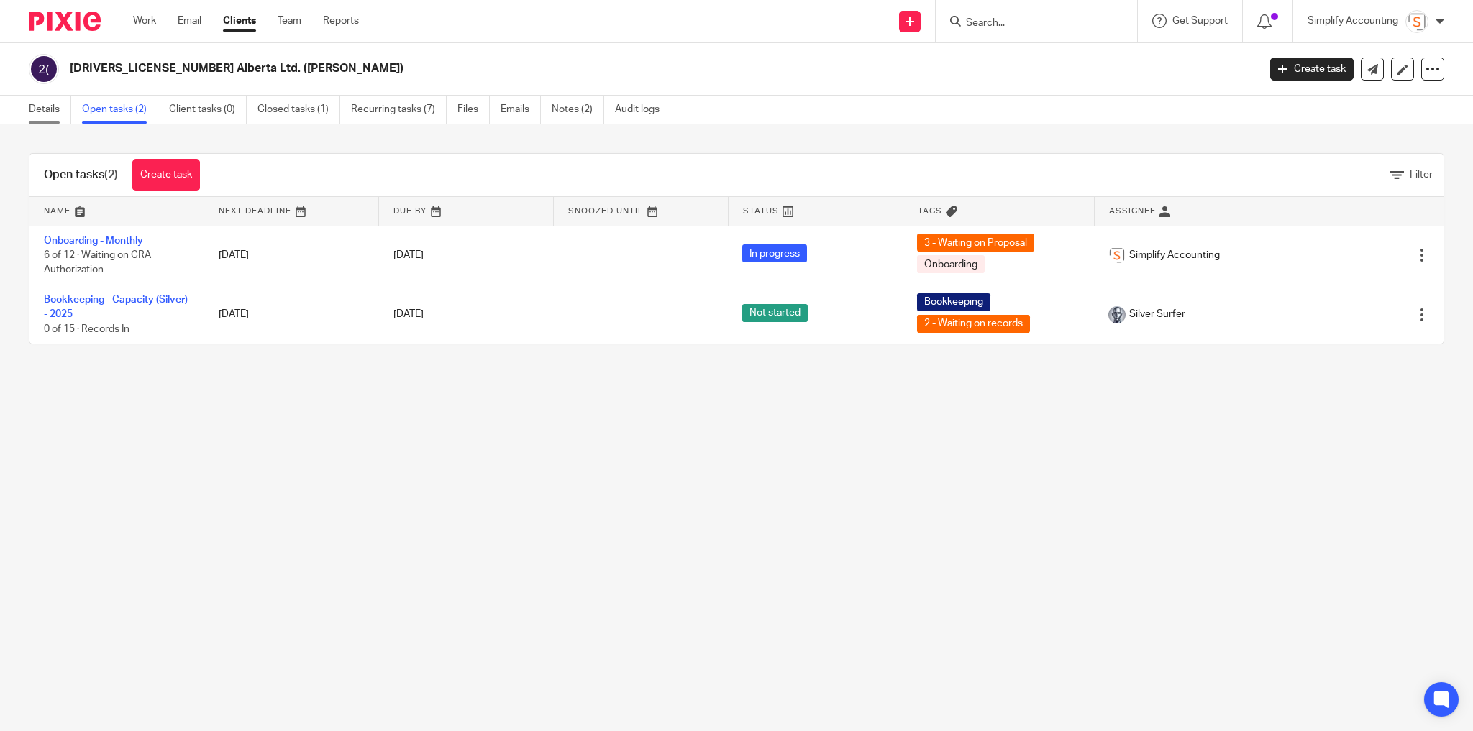
drag, startPoint x: 40, startPoint y: 114, endPoint x: 67, endPoint y: 118, distance: 27.6
click at [40, 114] on link "Details" at bounding box center [50, 110] width 42 height 28
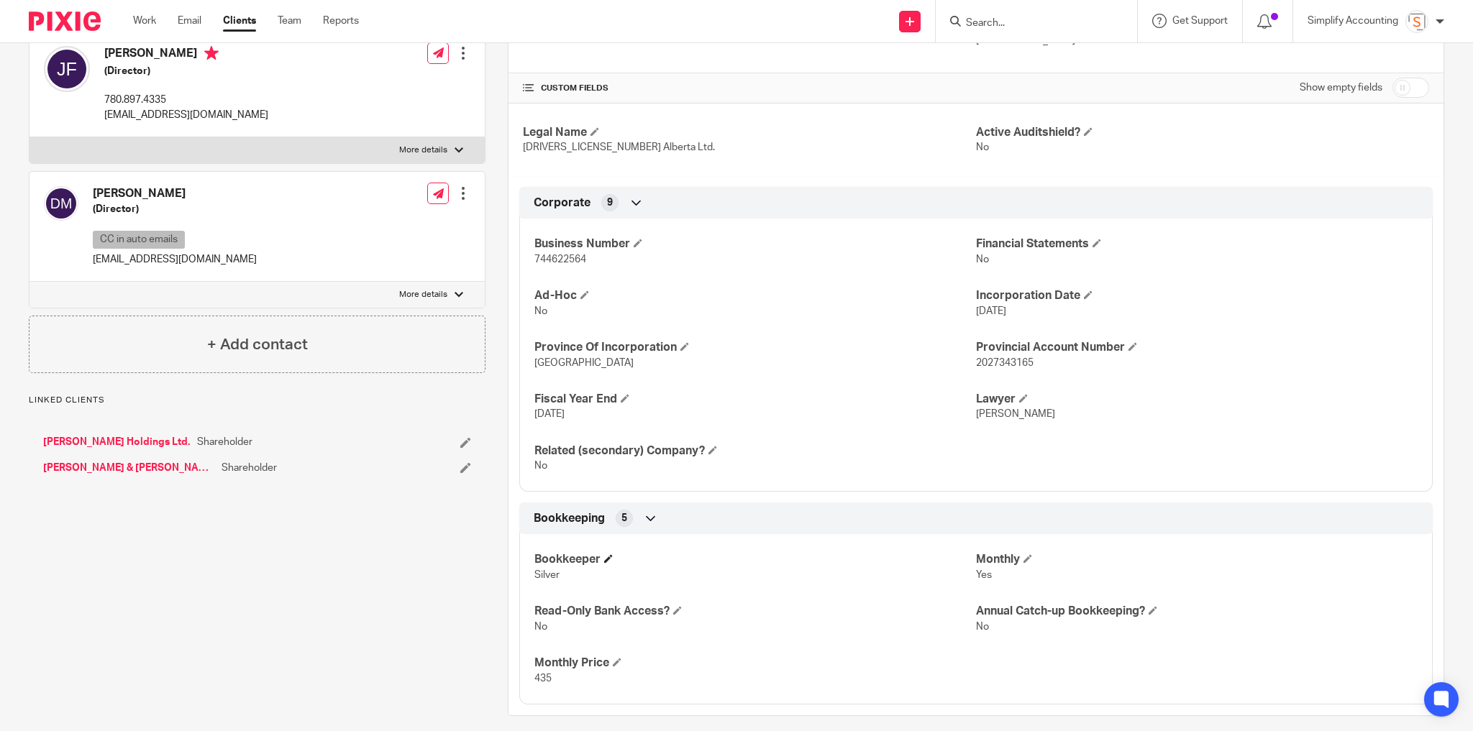
scroll to position [309, 0]
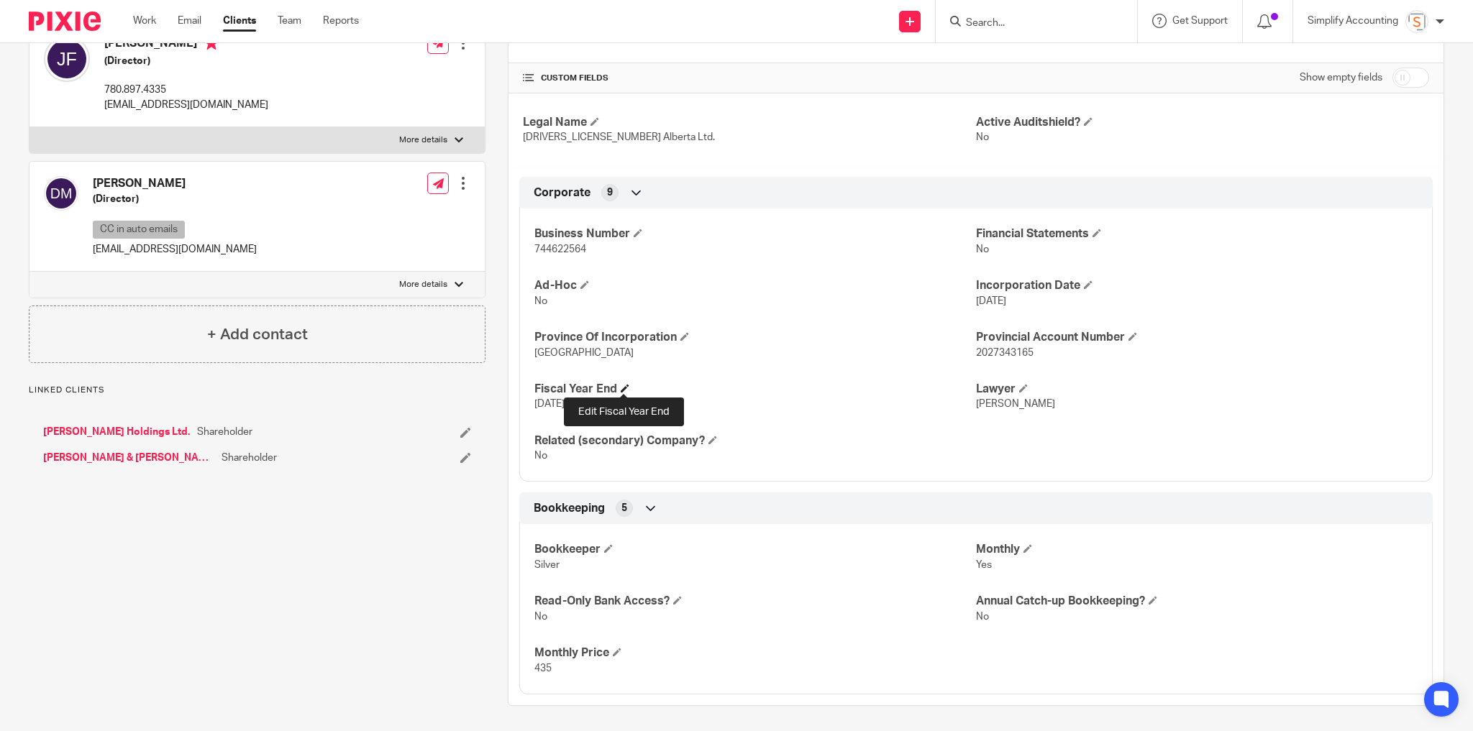
click at [625, 385] on span at bounding box center [625, 388] width 9 height 9
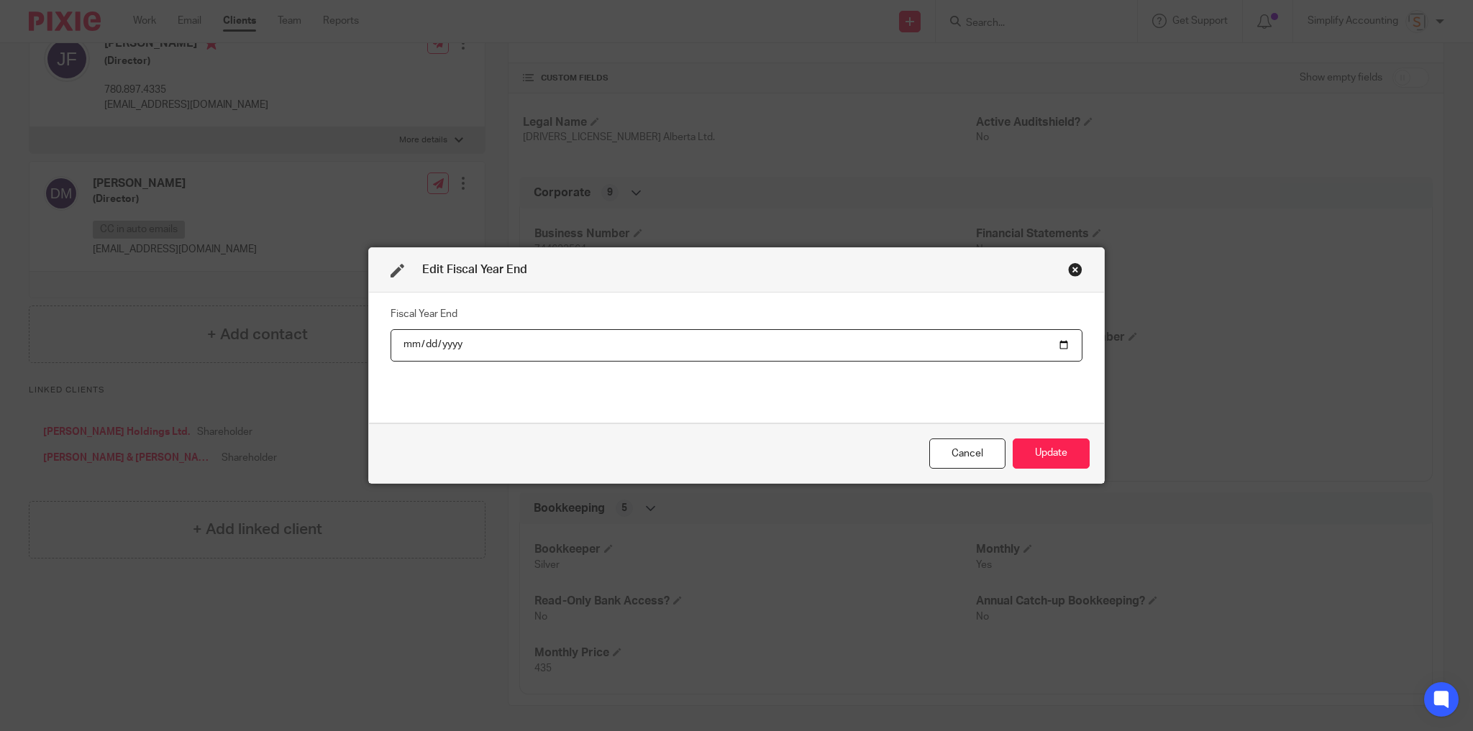
click at [435, 347] on input "2026-07-31" at bounding box center [737, 345] width 692 height 32
type input "2026-06-30"
click at [1055, 447] on button "Update" at bounding box center [1051, 454] width 77 height 31
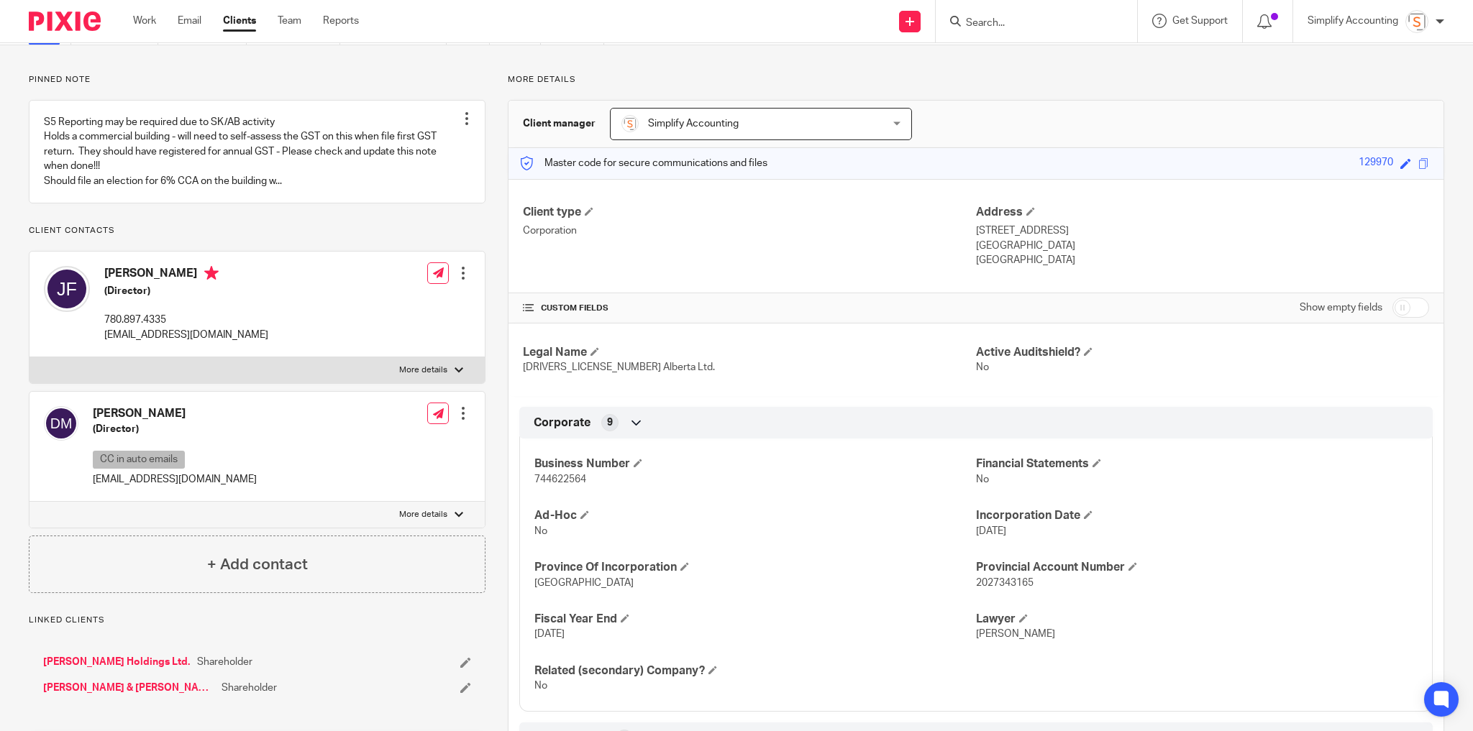
scroll to position [0, 0]
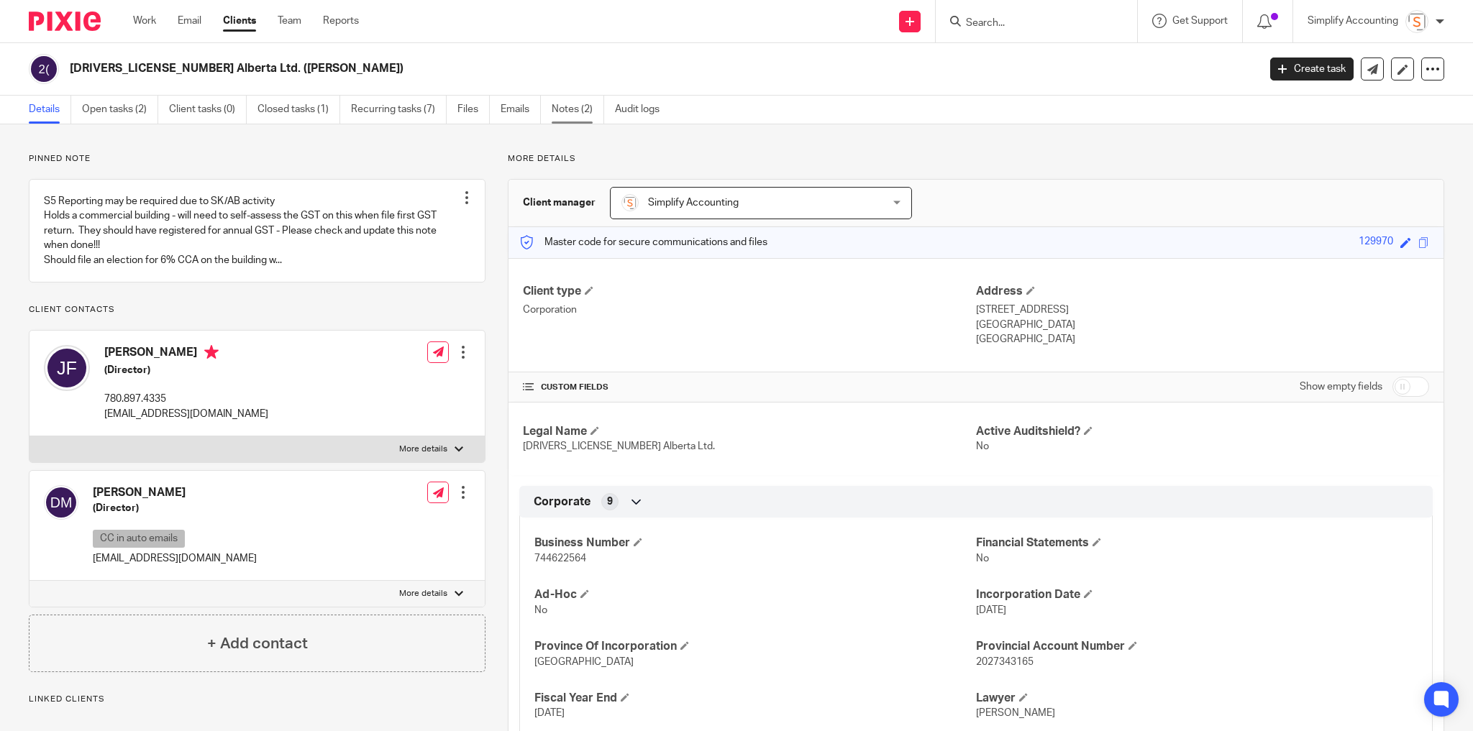
click at [578, 108] on link "Notes (2)" at bounding box center [578, 110] width 53 height 28
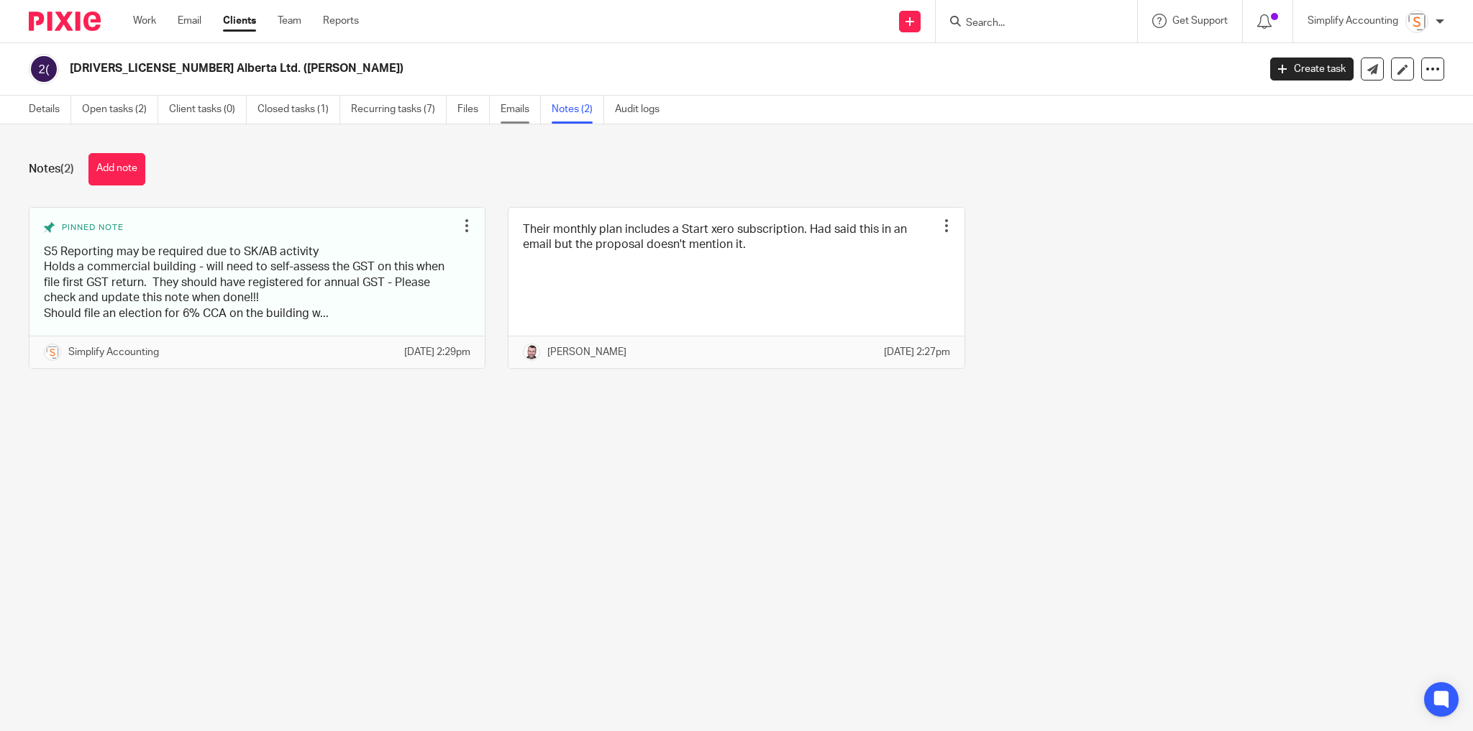
click at [529, 108] on link "Emails" at bounding box center [521, 110] width 40 height 28
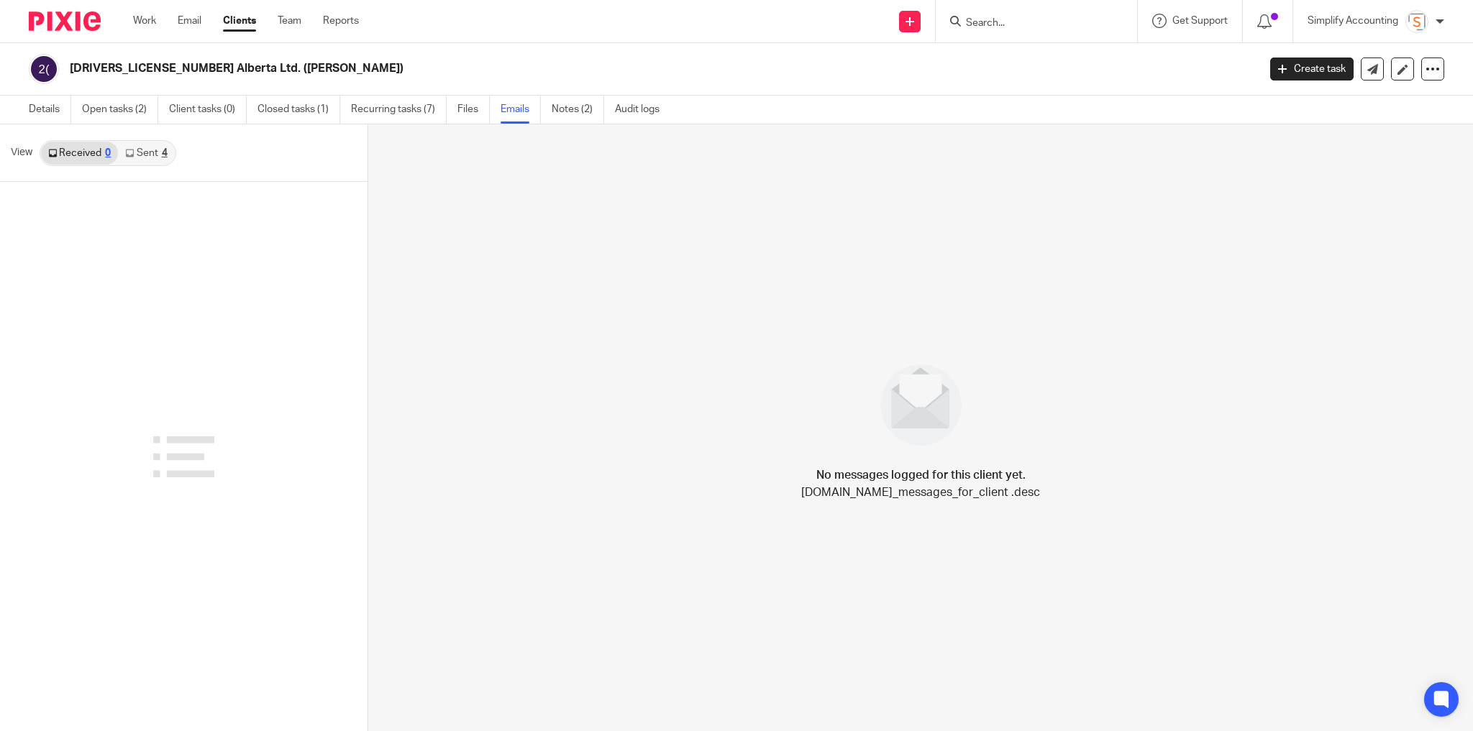
click at [152, 147] on link "Sent 4" at bounding box center [146, 153] width 56 height 23
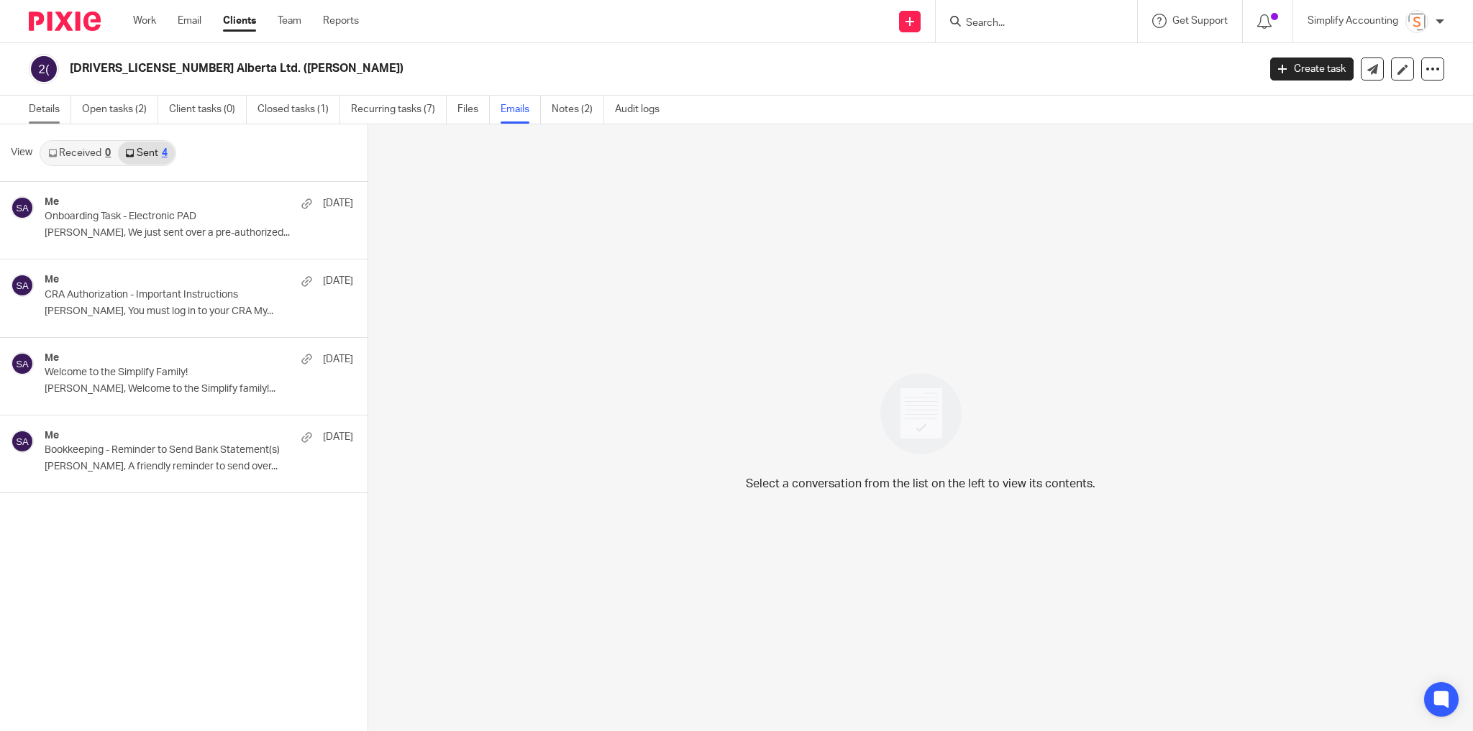
click at [55, 99] on link "Details" at bounding box center [50, 110] width 42 height 28
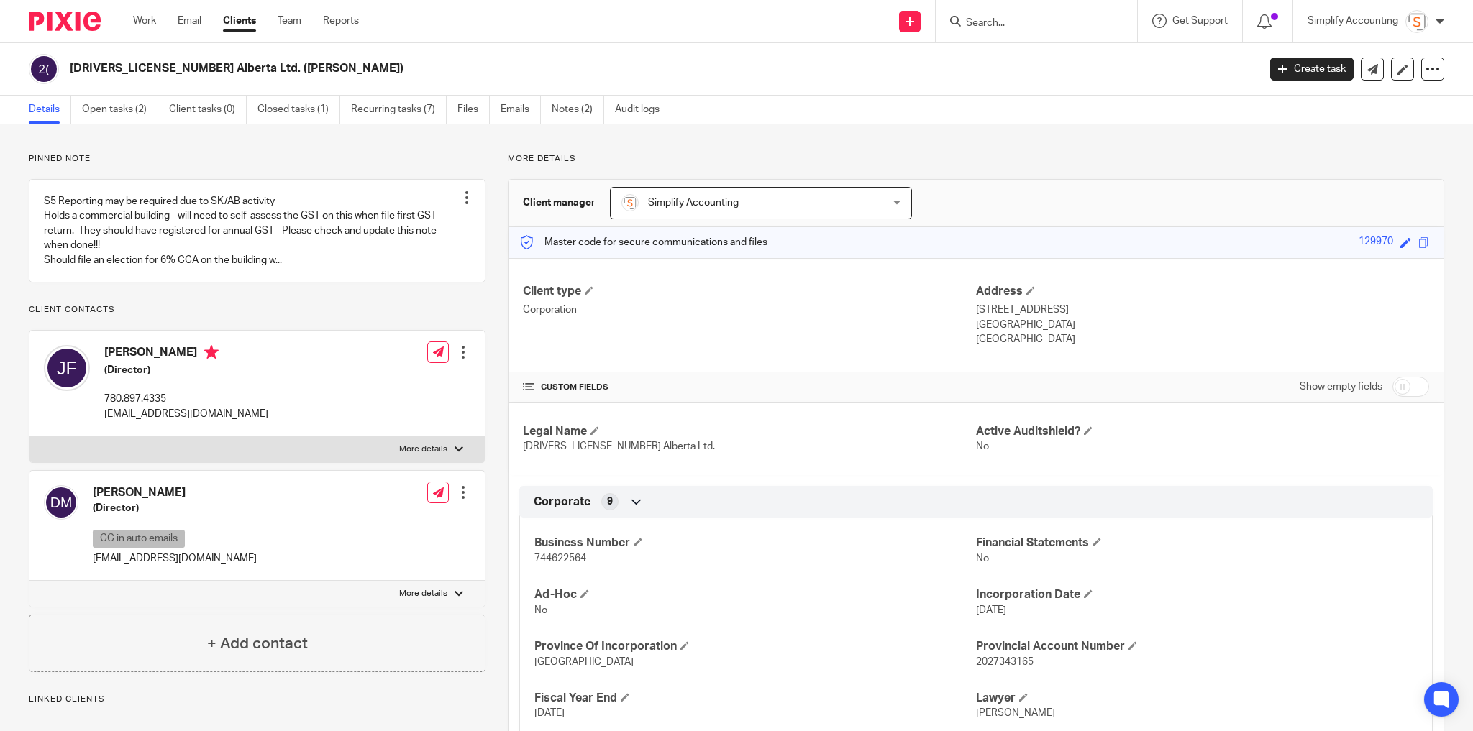
click at [423, 600] on p "More details" at bounding box center [423, 594] width 48 height 12
click at [29, 581] on input "More details" at bounding box center [29, 580] width 1 height 1
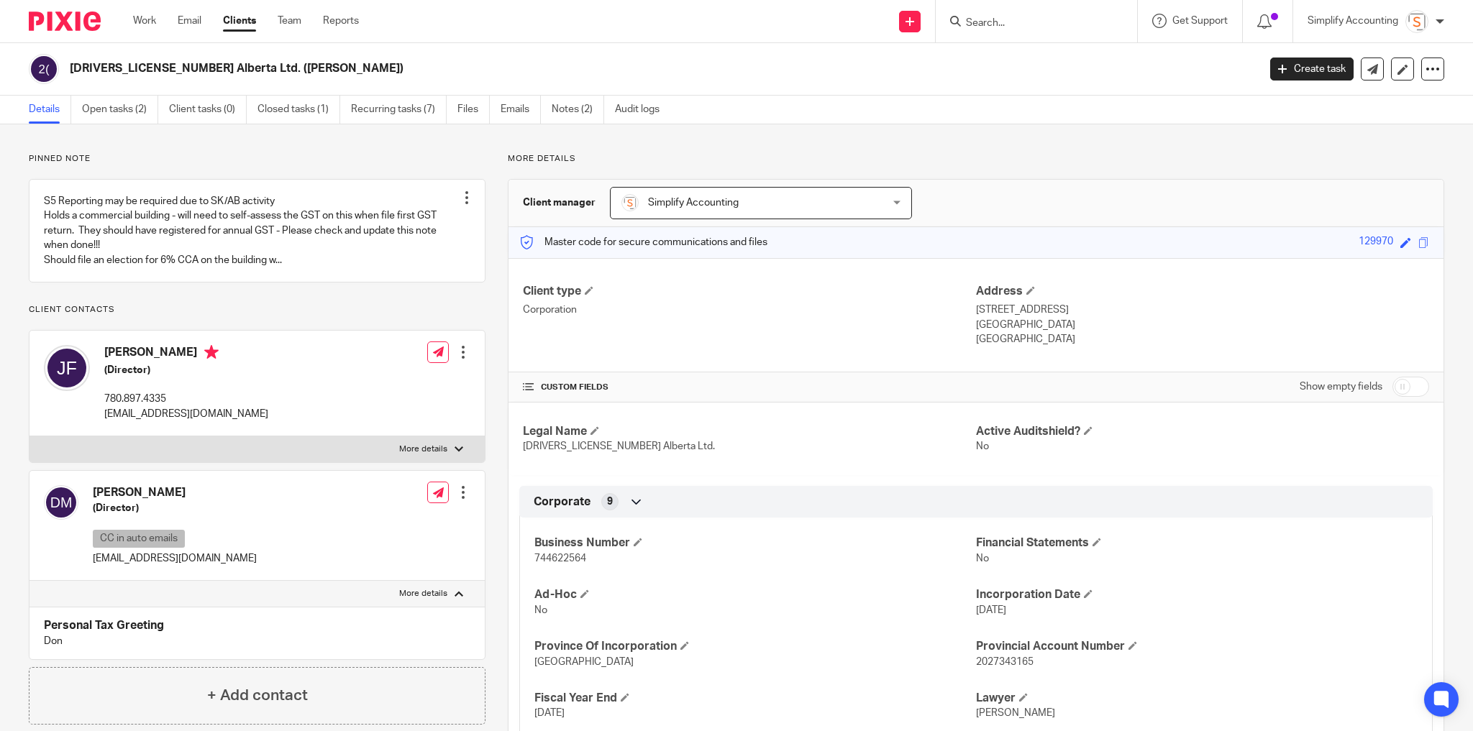
click at [423, 600] on p "More details" at bounding box center [423, 594] width 48 height 12
click at [29, 581] on input "More details" at bounding box center [29, 580] width 1 height 1
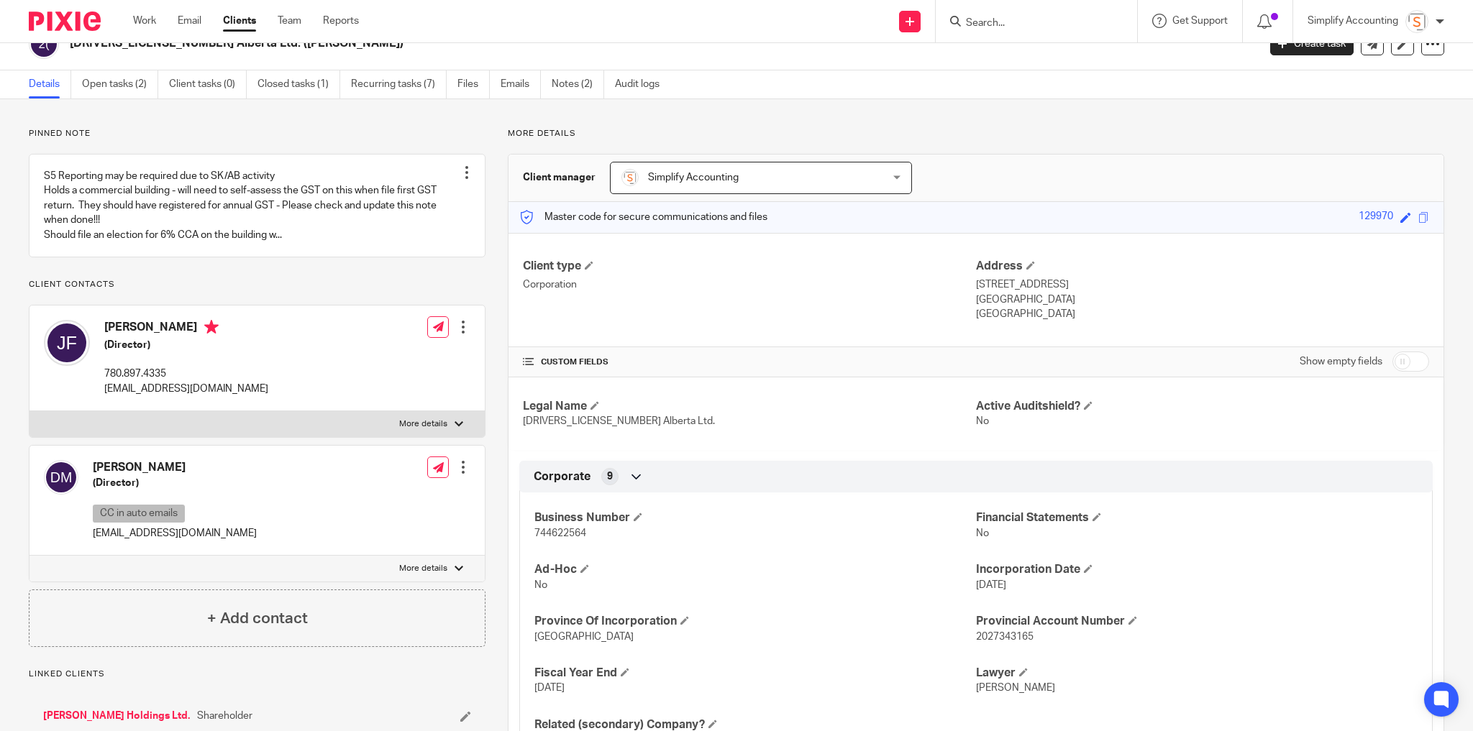
scroll to position [22, 0]
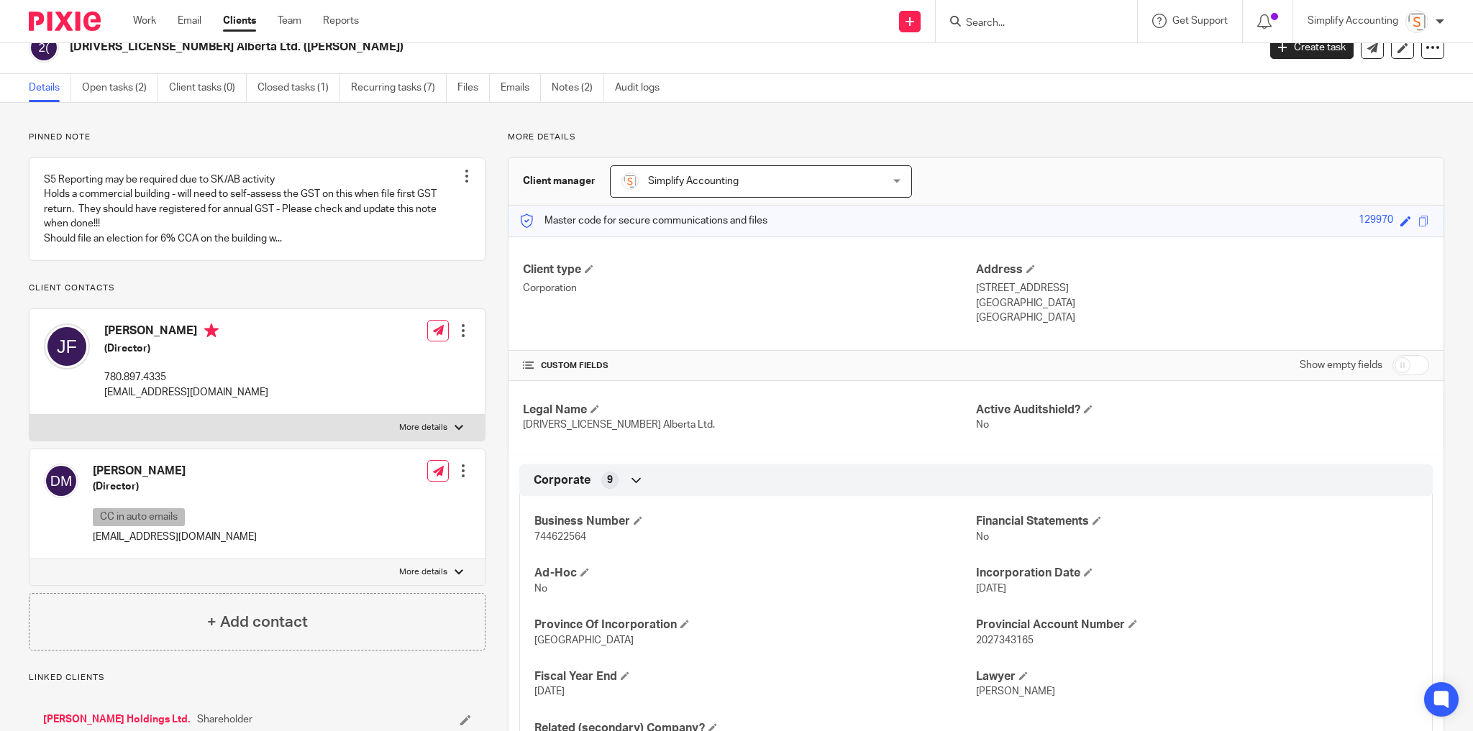
click at [178, 400] on p "[EMAIL_ADDRESS][DOMAIN_NAME]" at bounding box center [186, 392] width 164 height 14
click at [178, 400] on p "joshfriesen0403@outlook.com" at bounding box center [186, 392] width 164 height 14
copy div "joshfriesen0403@outlook.com"
click at [165, 544] on p "mccreadon@hotmail.com" at bounding box center [175, 537] width 164 height 14
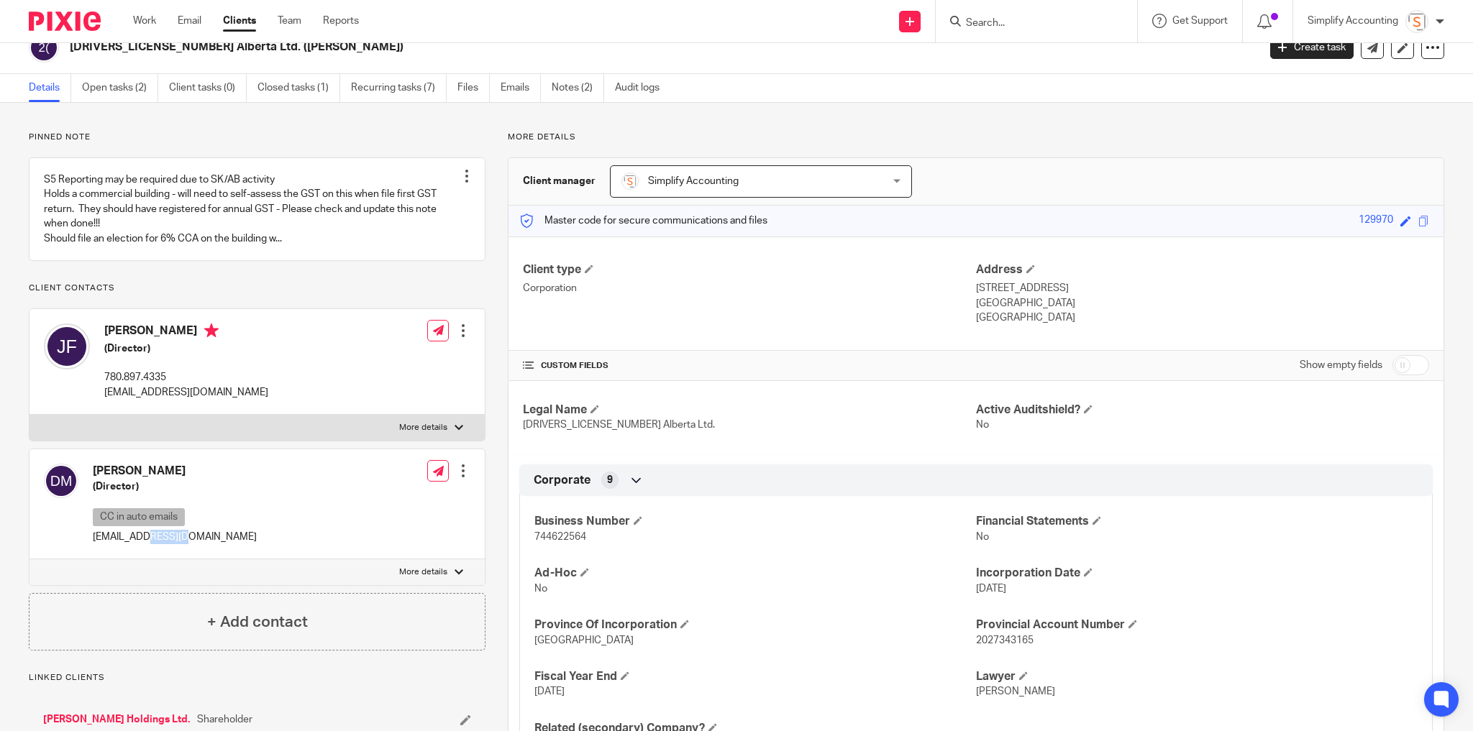
click at [165, 544] on p "mccreadon@hotmail.com" at bounding box center [175, 537] width 164 height 14
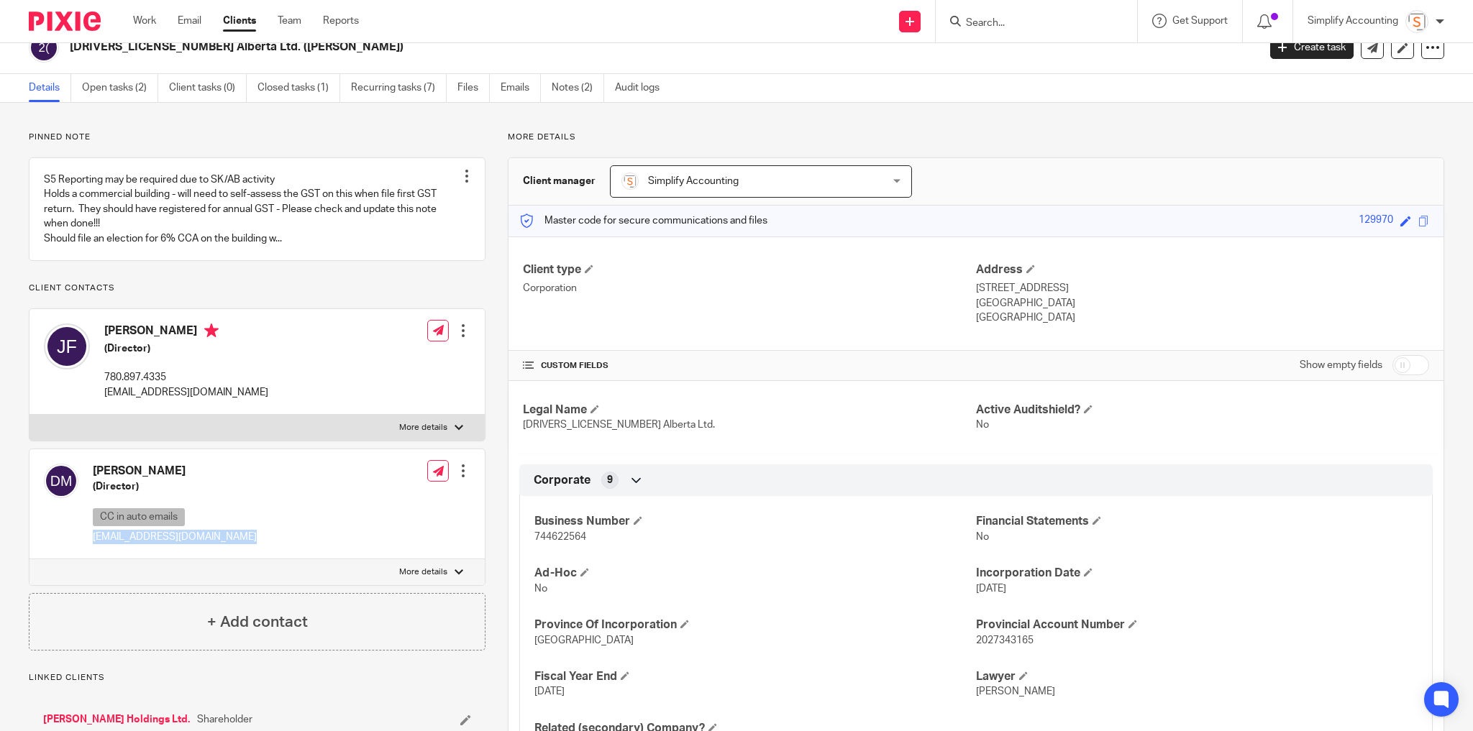
copy div "mccreadon@hotmail.com"
click at [394, 585] on label "More details" at bounding box center [256, 573] width 455 height 26
click at [29, 560] on input "More details" at bounding box center [29, 559] width 1 height 1
checkbox input "true"
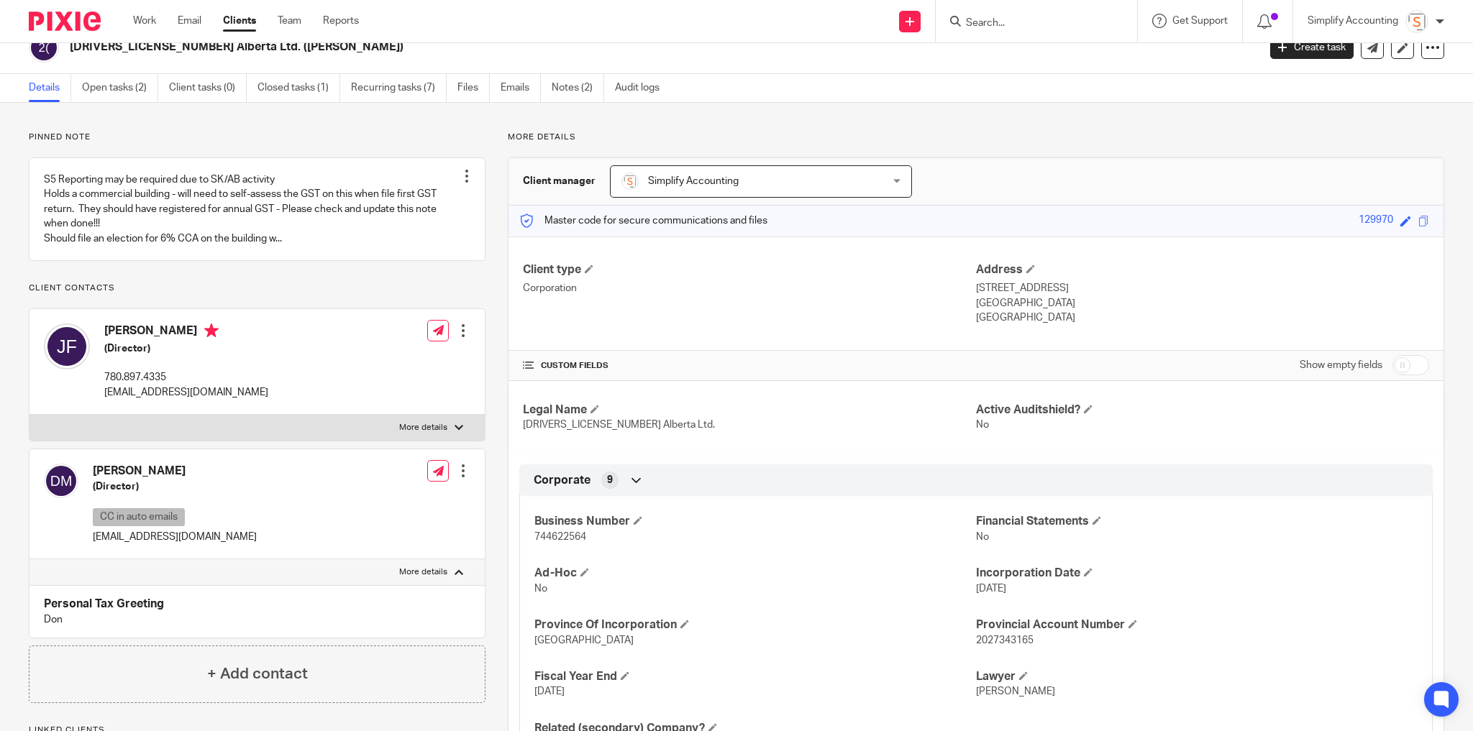
click at [170, 400] on p "joshfriesen0403@outlook.com" at bounding box center [186, 392] width 164 height 14
copy div "joshfriesen0403@outlook.com"
click at [177, 544] on p "mccreadon@hotmail.com" at bounding box center [175, 537] width 164 height 14
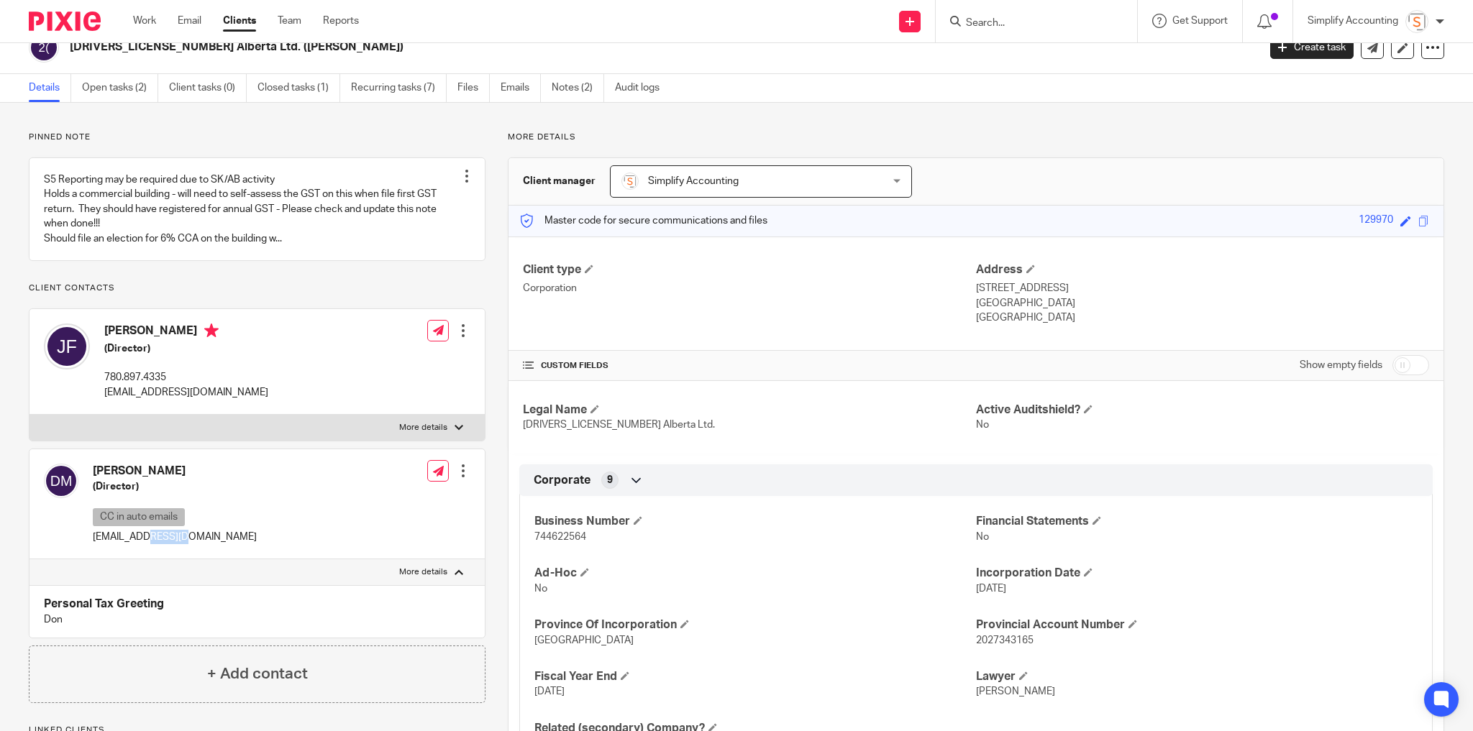
click at [177, 544] on p "mccreadon@hotmail.com" at bounding box center [175, 537] width 164 height 14
copy div "mccreadon@hotmail.com"
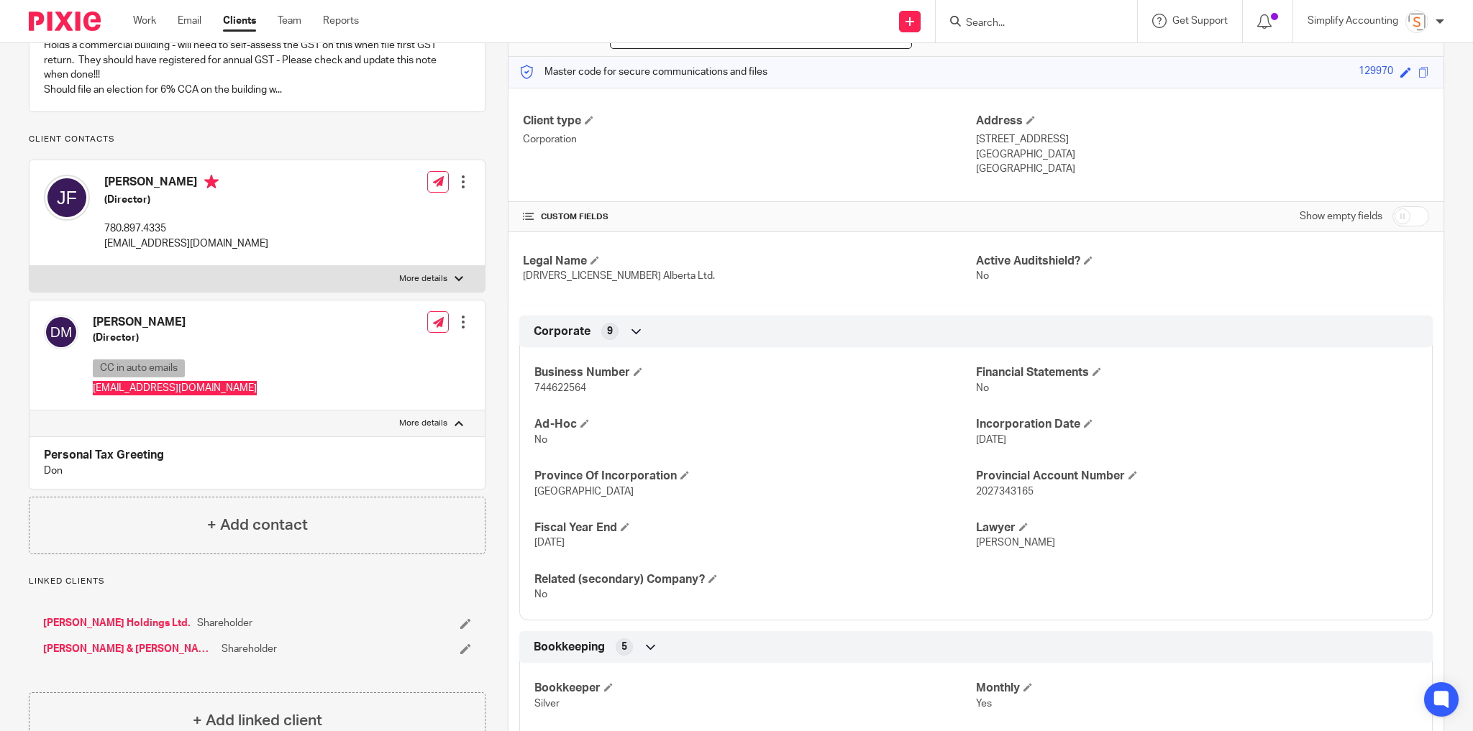
scroll to position [194, 0]
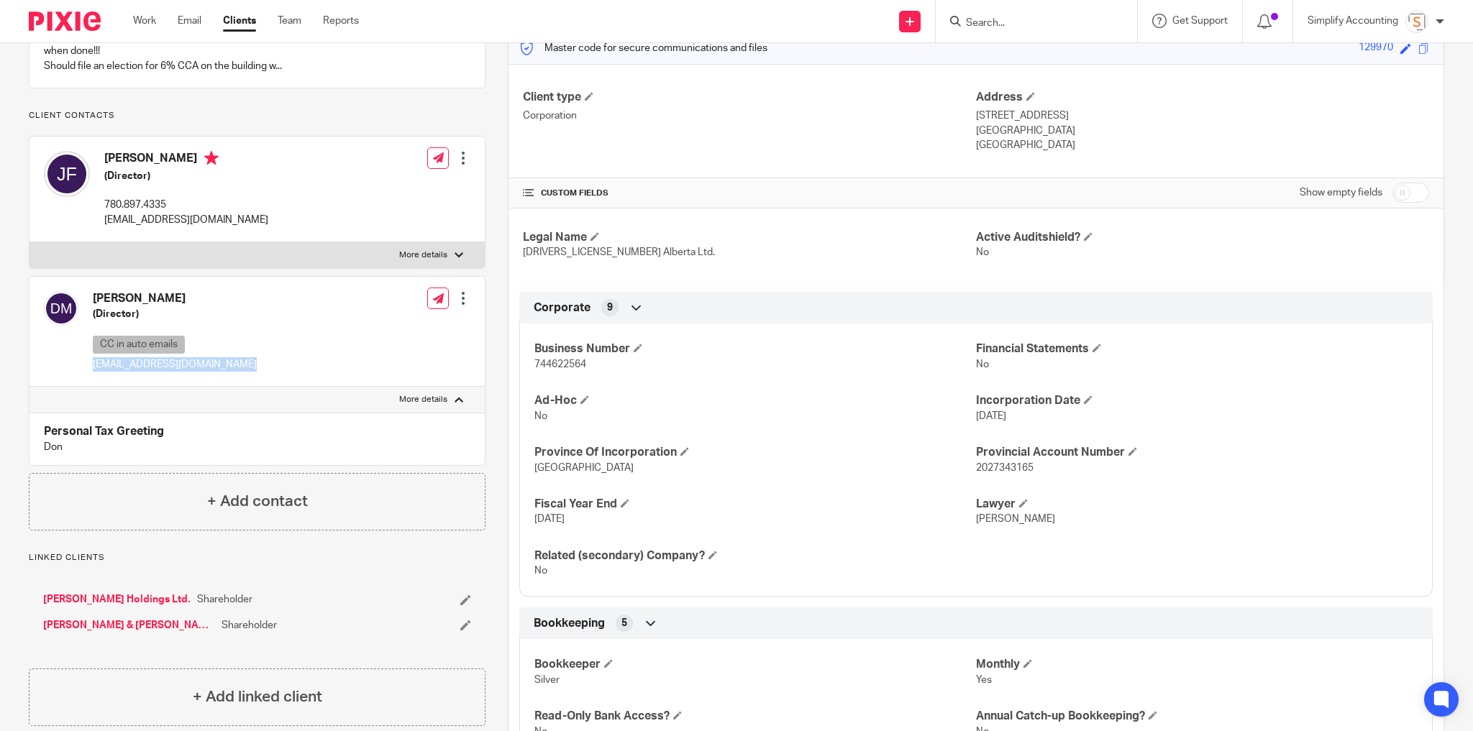
click at [177, 372] on p "mccreadon@hotmail.com" at bounding box center [175, 364] width 164 height 14
click at [236, 337] on div "Don McCrea (Director) CC in auto emails mccreadon@hotmail.com Edit contact Crea…" at bounding box center [256, 332] width 455 height 110
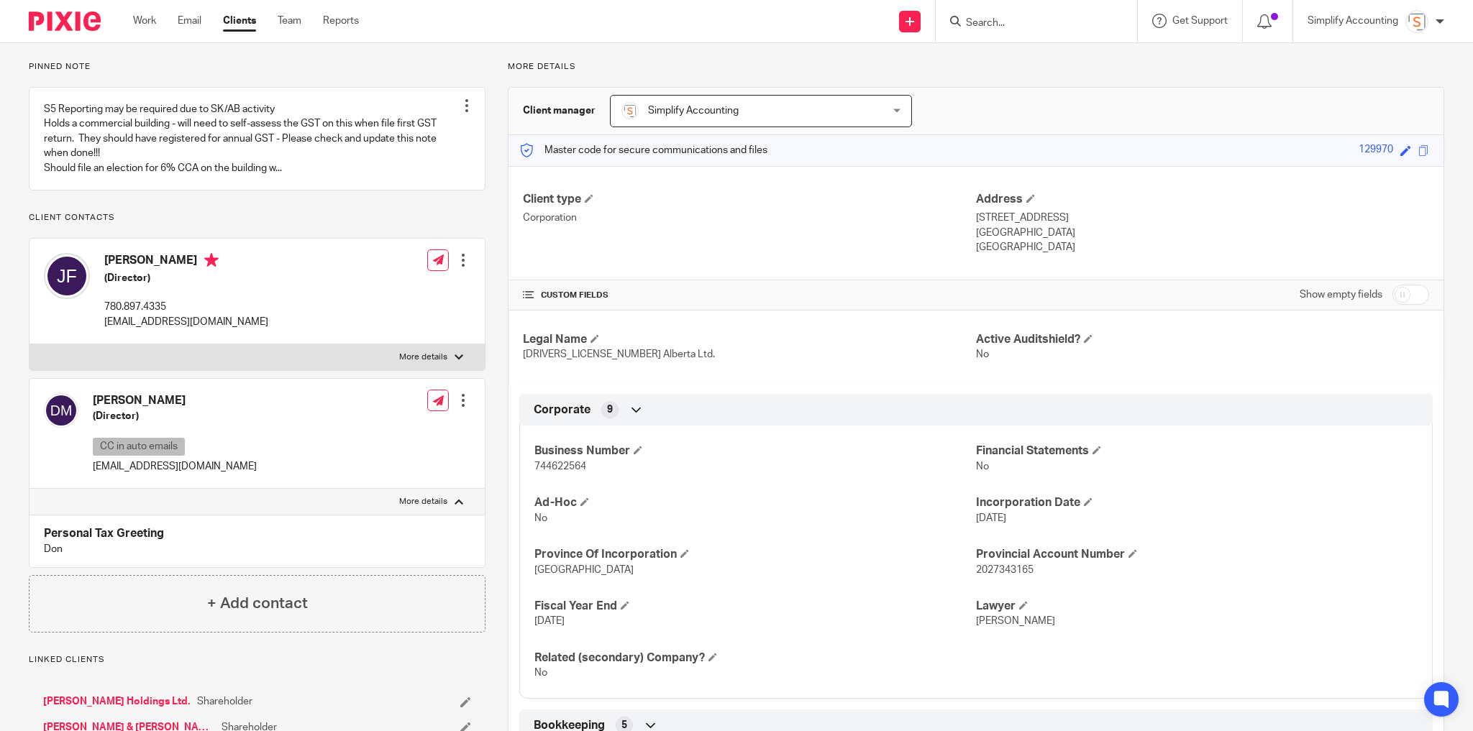
scroll to position [0, 0]
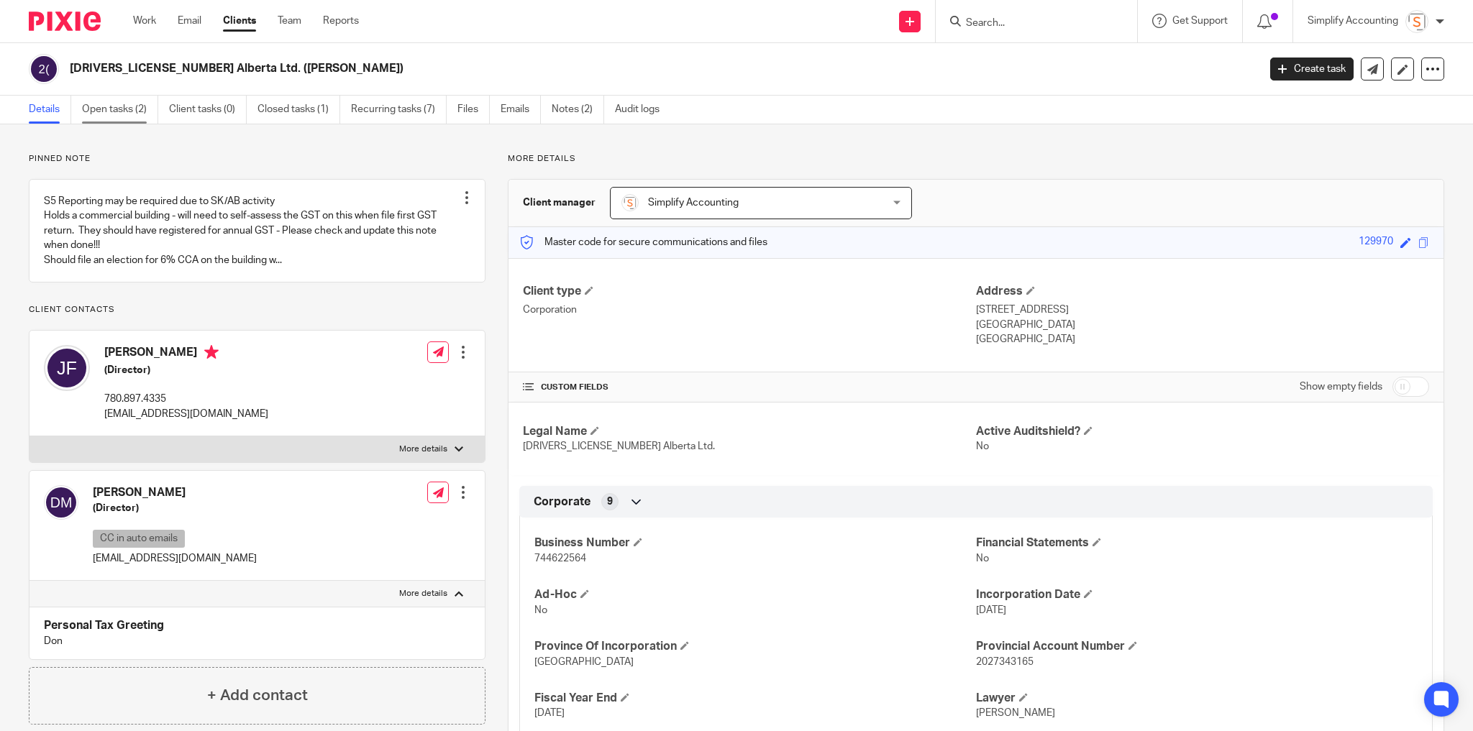
click at [118, 113] on link "Open tasks (2)" at bounding box center [120, 110] width 76 height 28
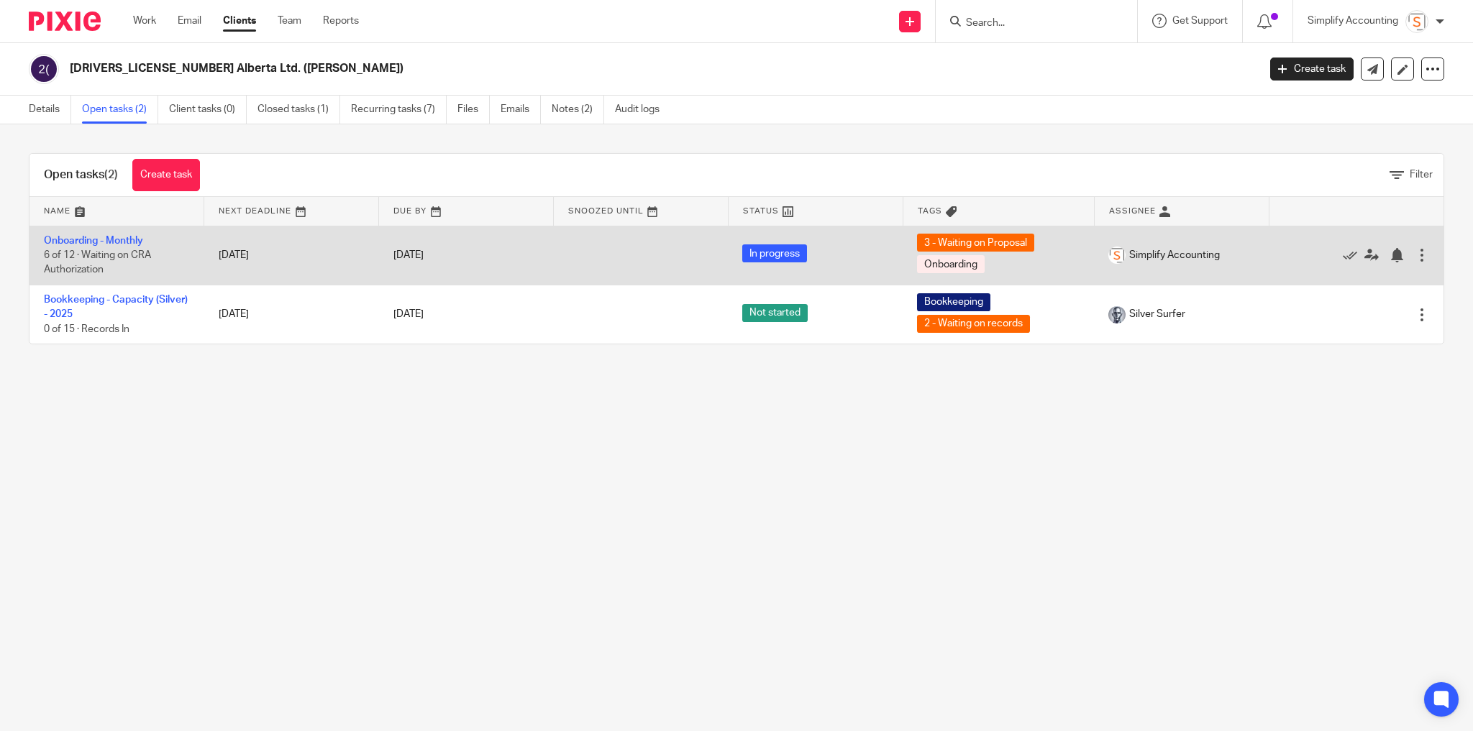
click at [112, 245] on td "Onboarding - Monthly 6 of 12 · Waiting on CRA Authorization" at bounding box center [116, 255] width 175 height 59
click at [113, 239] on link "Onboarding - Monthly" at bounding box center [93, 241] width 99 height 10
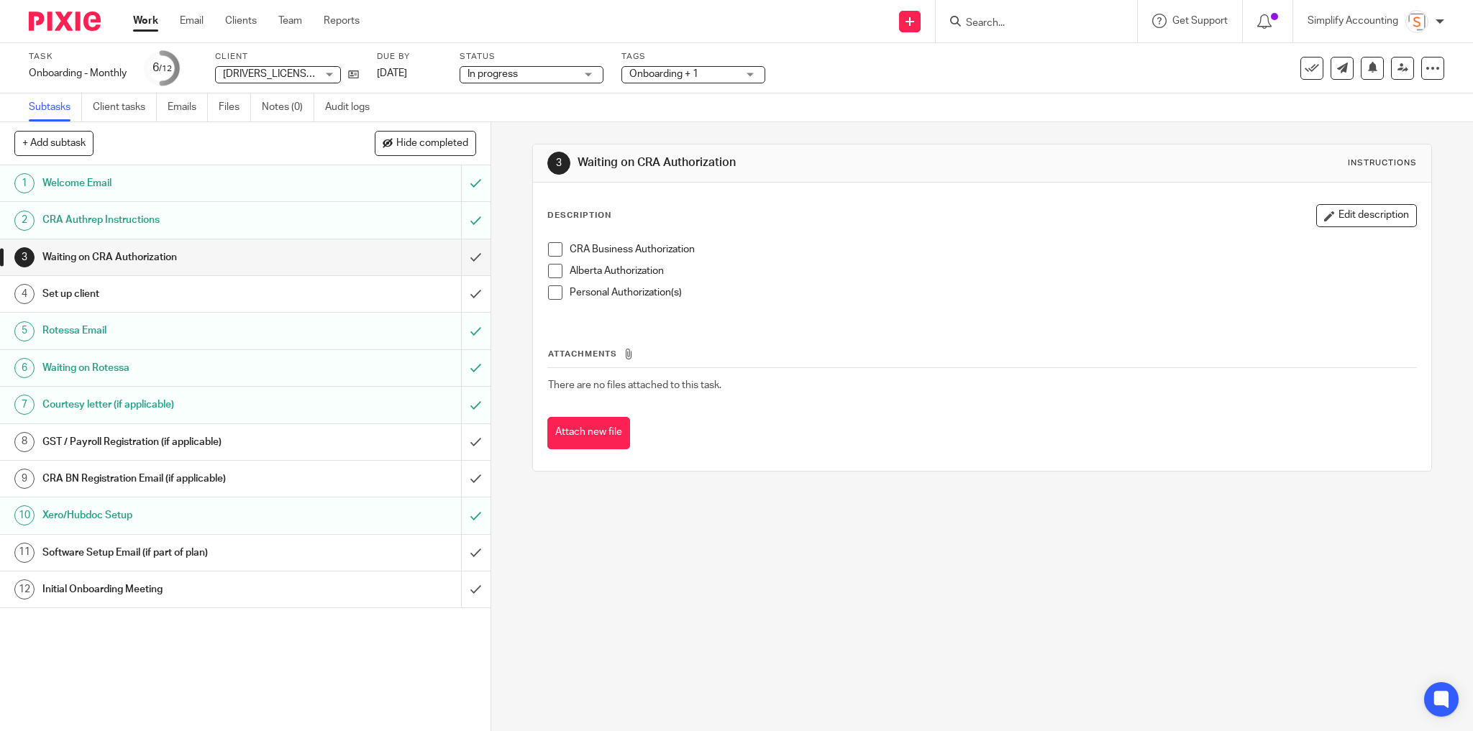
click at [1011, 24] on input "Search" at bounding box center [1028, 23] width 129 height 13
type input "825.523.1854"
click at [1113, 24] on button "reset" at bounding box center [1110, 19] width 14 height 14
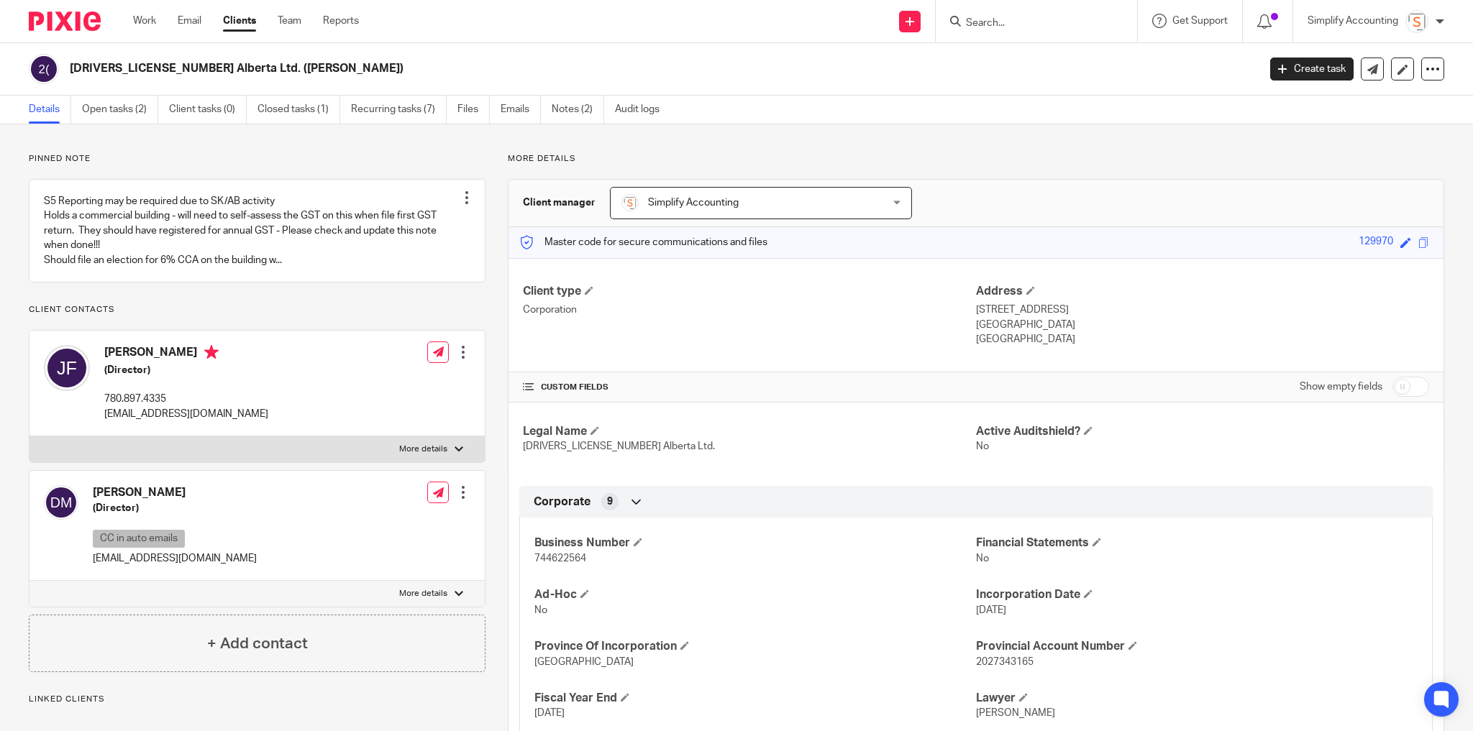
click at [998, 662] on span "2027343165" at bounding box center [1005, 662] width 58 height 10
copy span "2027343165"
click at [119, 68] on h2 "[DRIVERS_LICENSE_NUMBER] Alberta Ltd. ([PERSON_NAME])" at bounding box center [541, 68] width 943 height 15
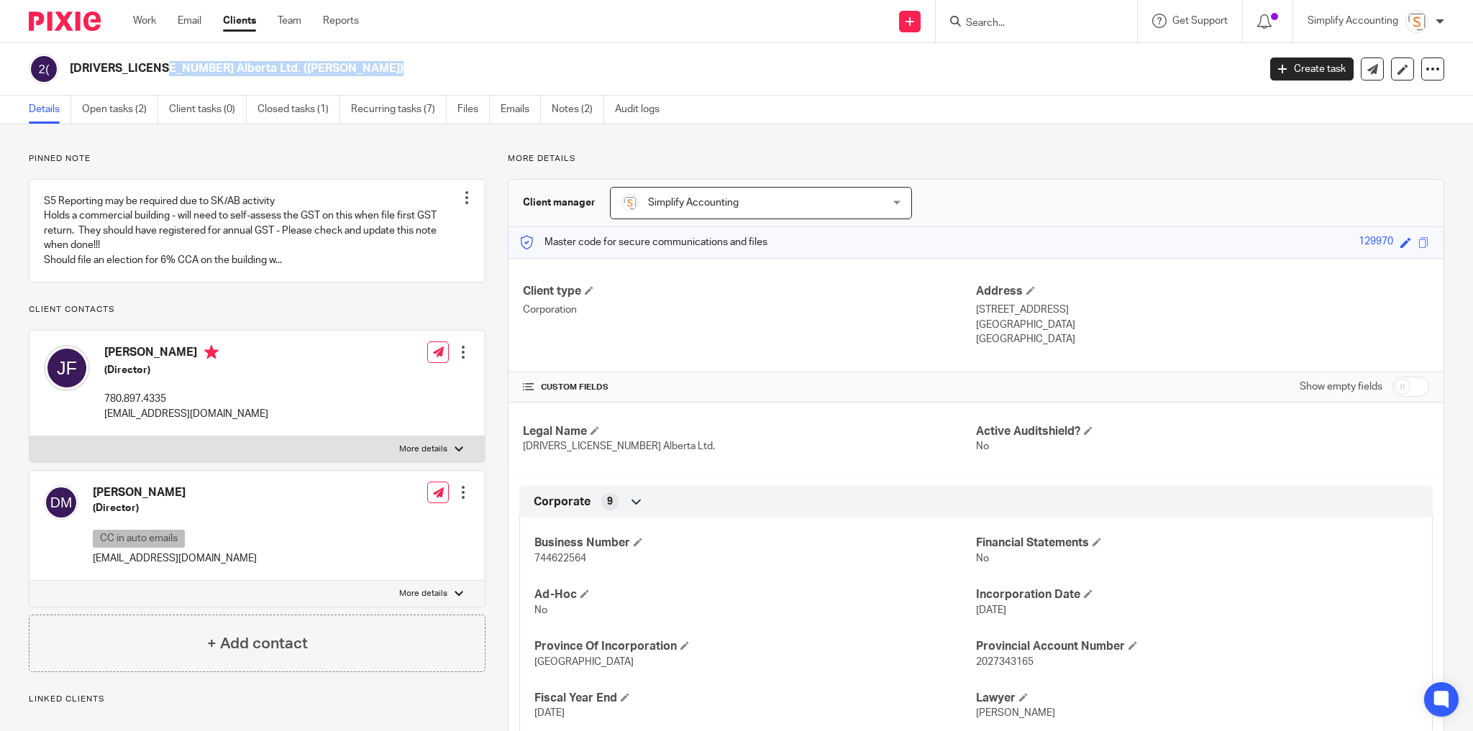
click at [119, 68] on h2 "[DRIVERS_LICENSE_NUMBER] Alberta Ltd. ([PERSON_NAME])" at bounding box center [541, 68] width 943 height 15
copy main "[DRIVERS_LICENSE_NUMBER] Alberta Ltd. ([PERSON_NAME]) Create task Update from C…"
click at [1009, 662] on span "2027343165" at bounding box center [1005, 662] width 58 height 10
copy span "2027343165"
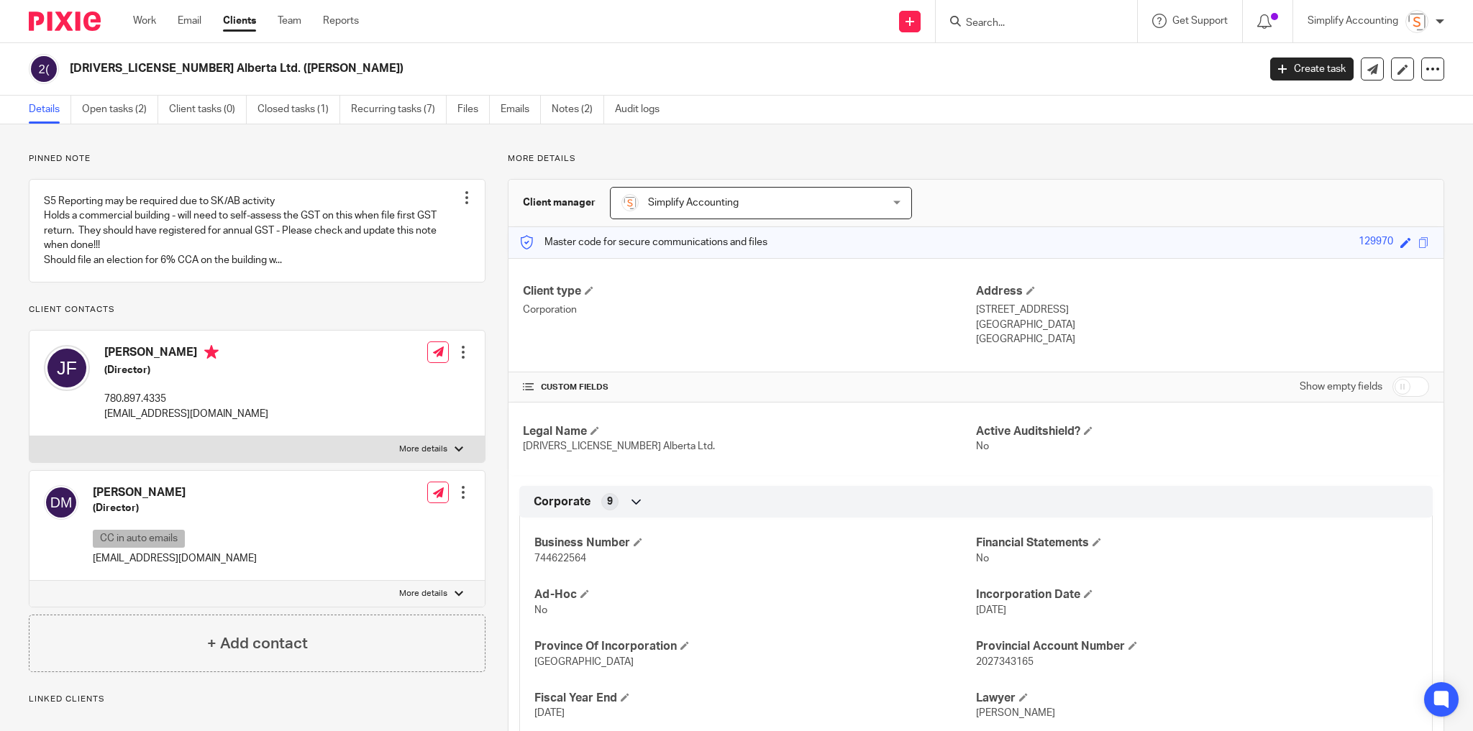
click at [162, 421] on p "joshfriesen0403@outlook.com" at bounding box center [186, 414] width 164 height 14
click at [163, 421] on p "joshfriesen0403@outlook.com" at bounding box center [186, 414] width 164 height 14
copy div "joshfriesen0403@outlook.com"
drag, startPoint x: 183, startPoint y: 70, endPoint x: 71, endPoint y: 68, distance: 111.5
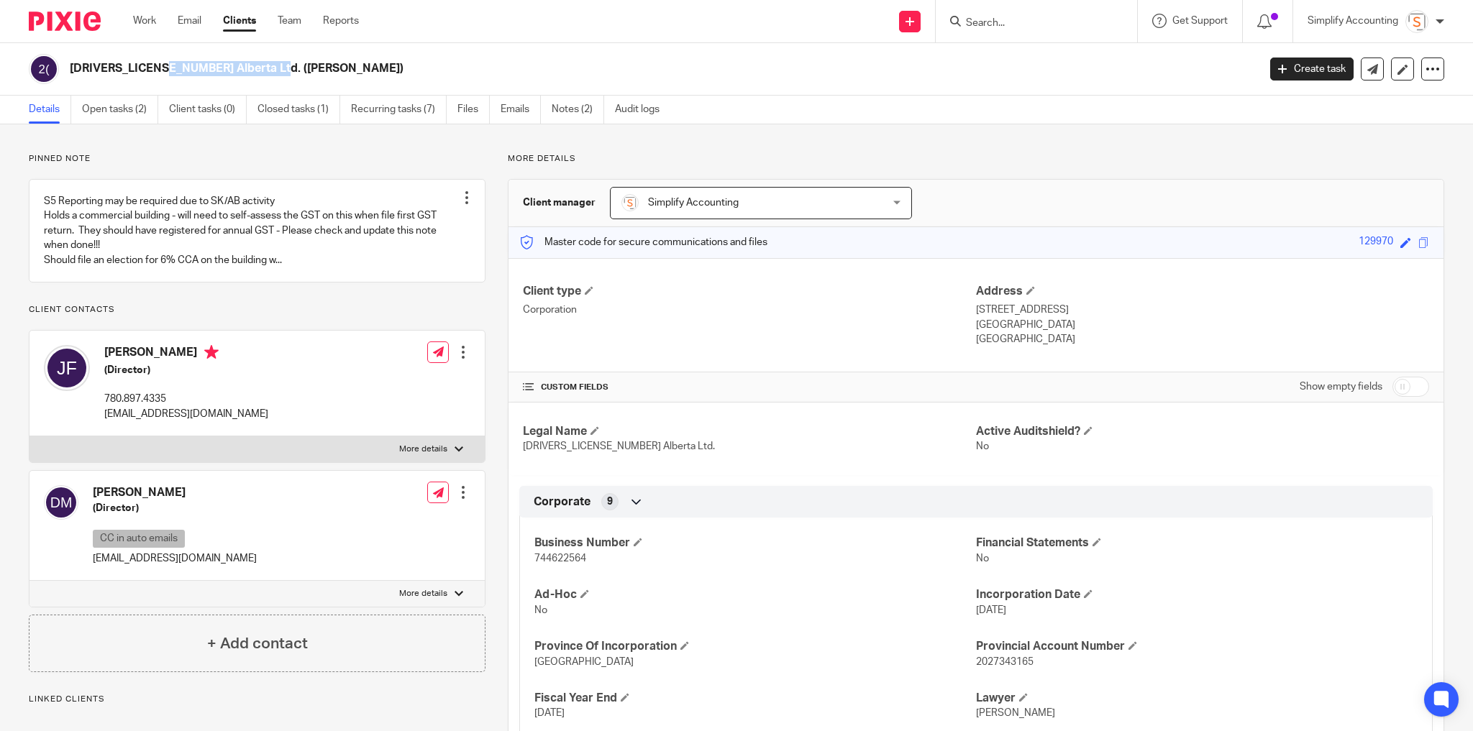
click at [71, 68] on h2 "[DRIVERS_LICENSE_NUMBER] Alberta Ltd. ([PERSON_NAME])" at bounding box center [541, 68] width 943 height 15
copy h2 "2734316 Alberta Ltd."
click at [391, 28] on div "Send new email Create task Add client Request signature Get Support Contact Sup…" at bounding box center [926, 21] width 1092 height 42
drag, startPoint x: 173, startPoint y: 365, endPoint x: 106, endPoint y: 362, distance: 67.0
click at [106, 362] on h4 "Josh Friesen" at bounding box center [186, 354] width 164 height 18
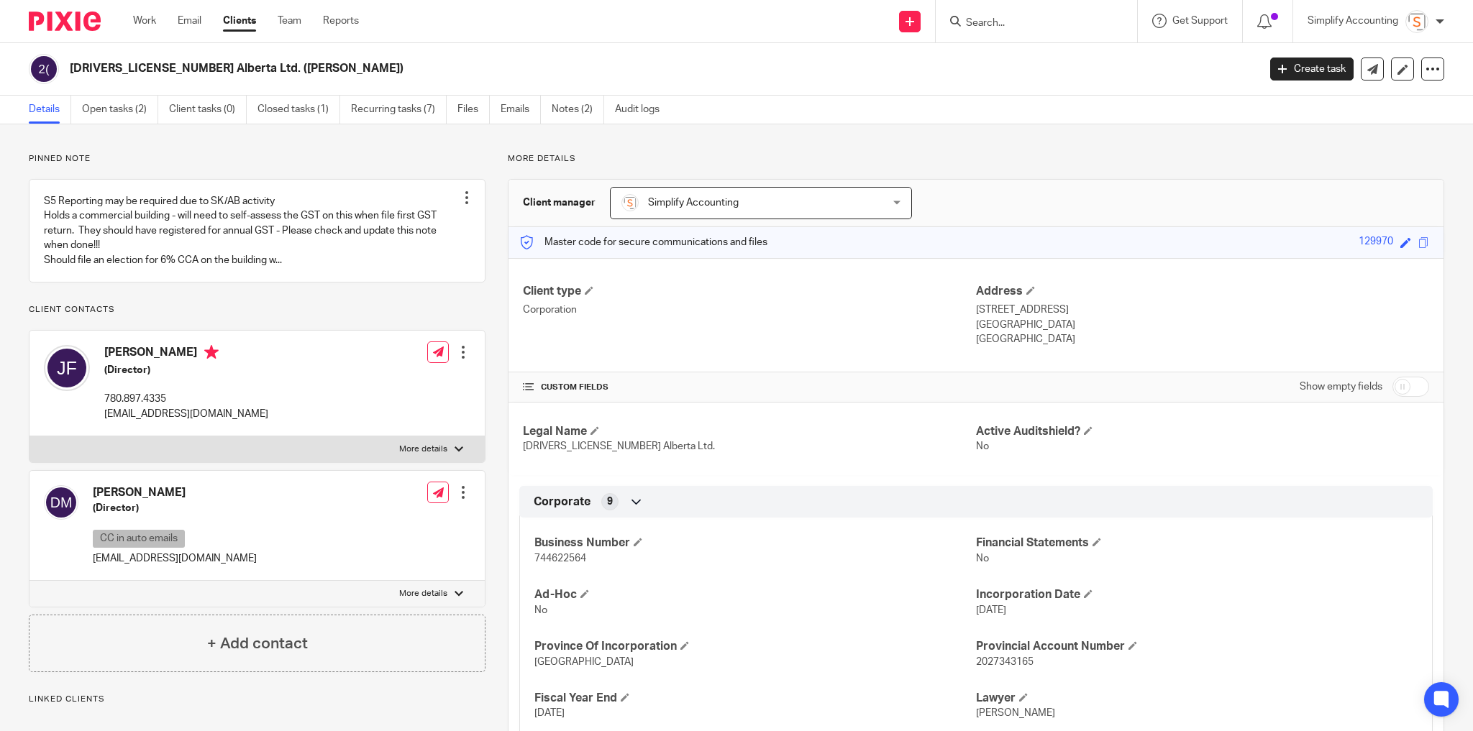
copy h4 "Josh Friesen"
click at [163, 421] on p "joshfriesen0403@outlook.com" at bounding box center [186, 414] width 164 height 14
copy div "joshfriesen0403@outlook.com"
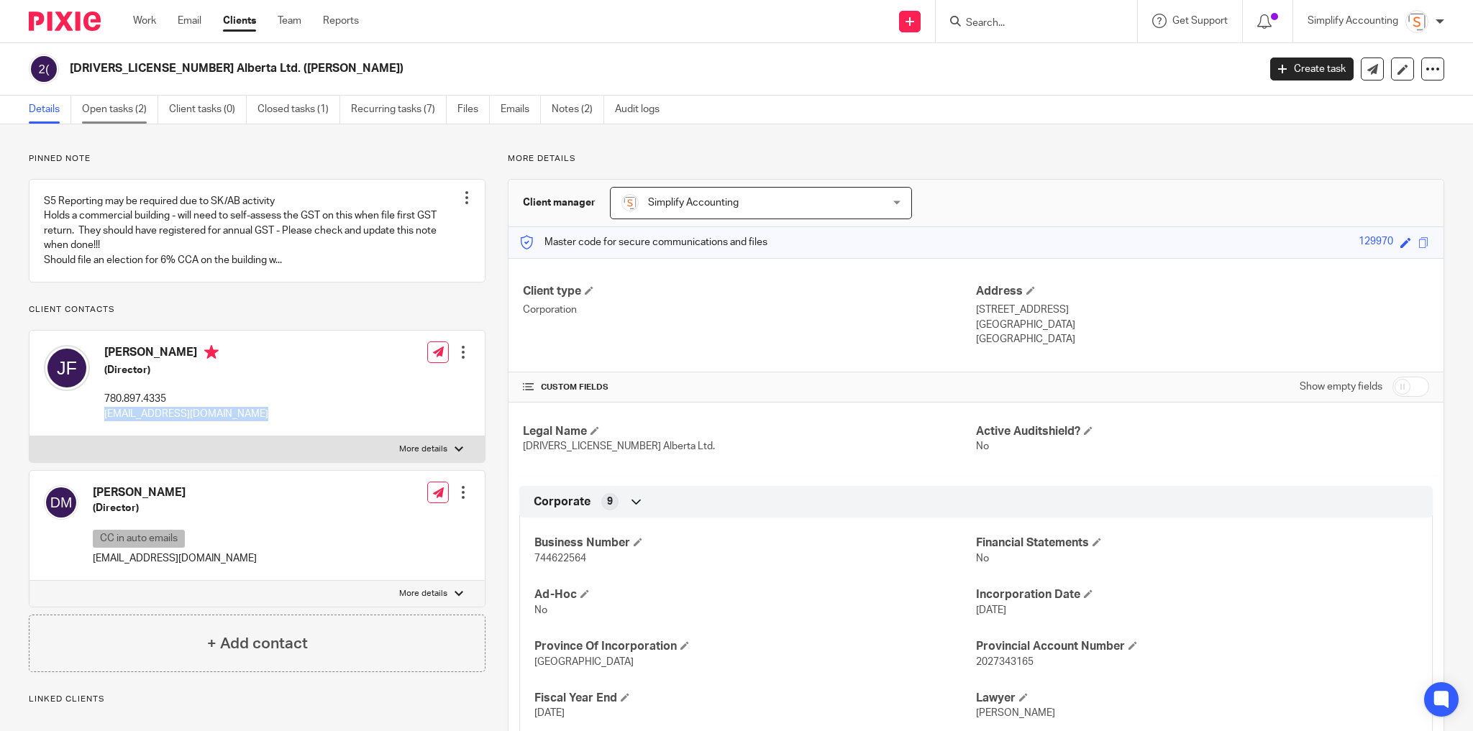
click at [108, 109] on link "Open tasks (2)" at bounding box center [120, 110] width 76 height 28
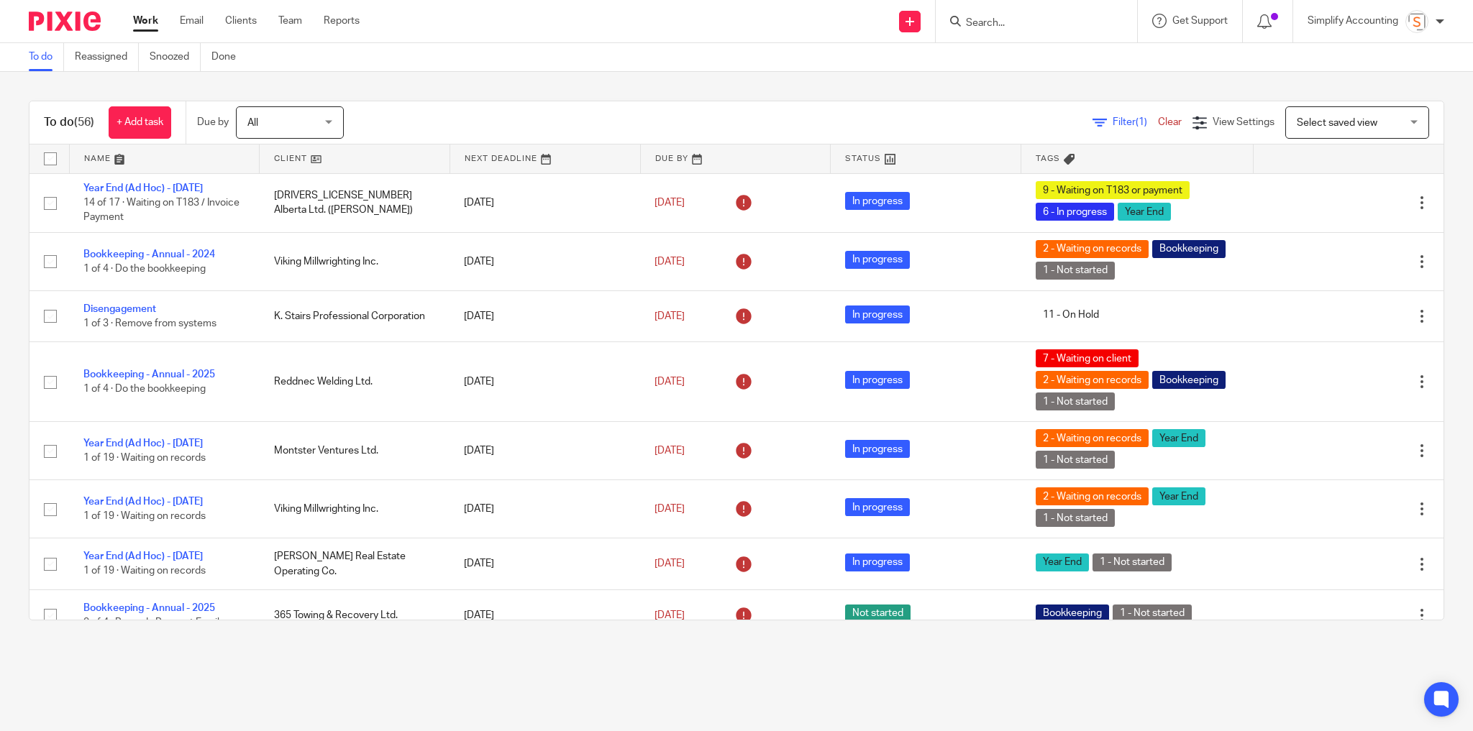
click at [1028, 21] on input "Search" at bounding box center [1028, 23] width 129 height 13
click at [1025, 21] on input "Search" at bounding box center [1028, 23] width 129 height 13
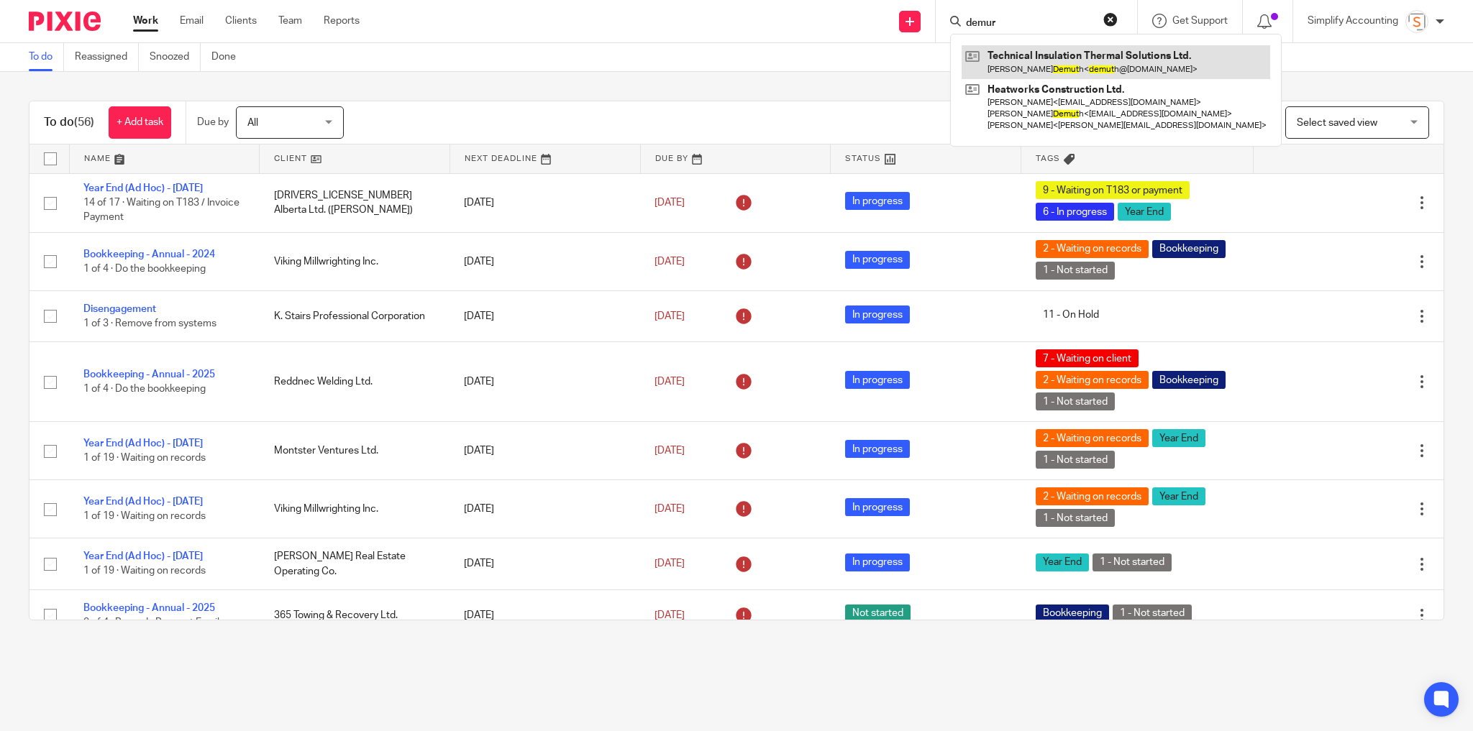
type input "demur"
click at [1021, 64] on link at bounding box center [1116, 61] width 309 height 33
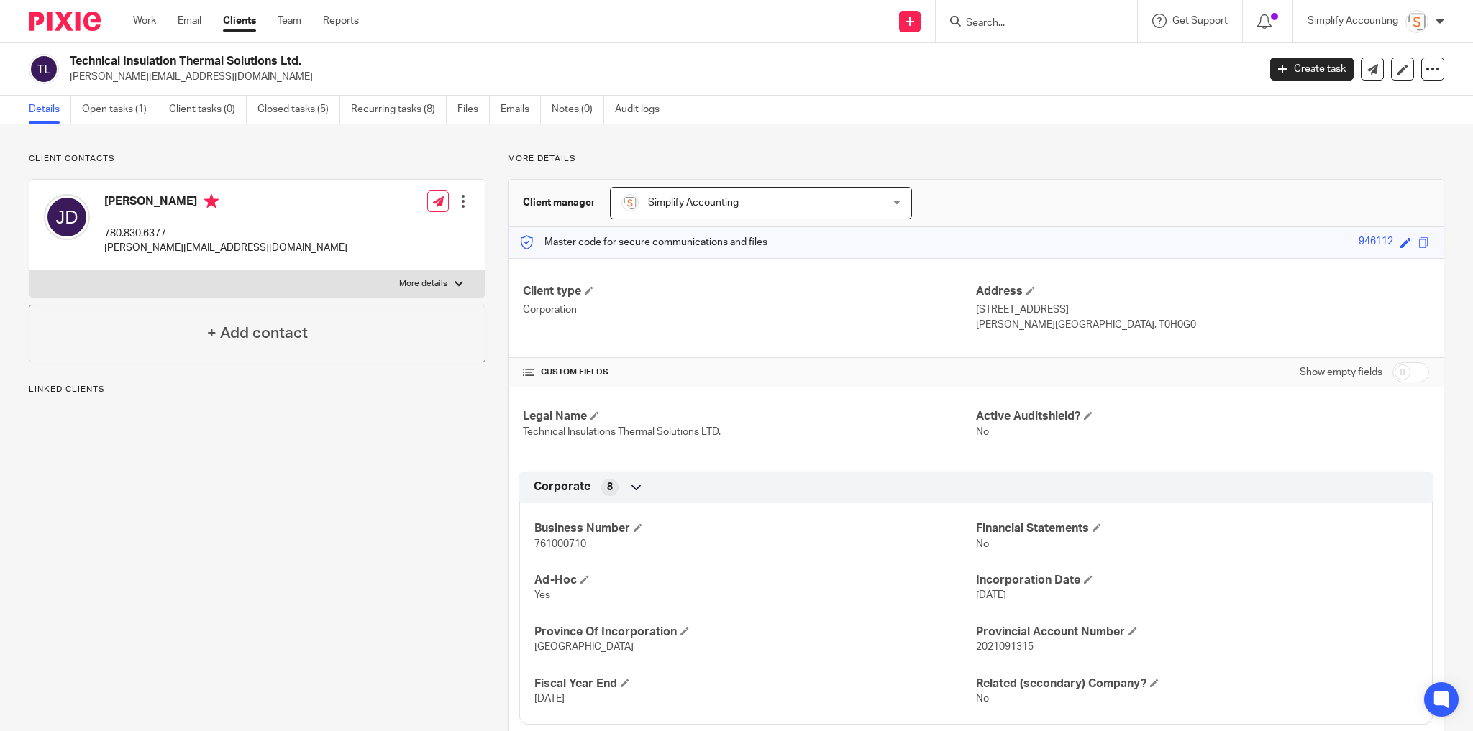
click at [1008, 646] on span "2021091315" at bounding box center [1005, 647] width 58 height 10
copy span "2021091315"
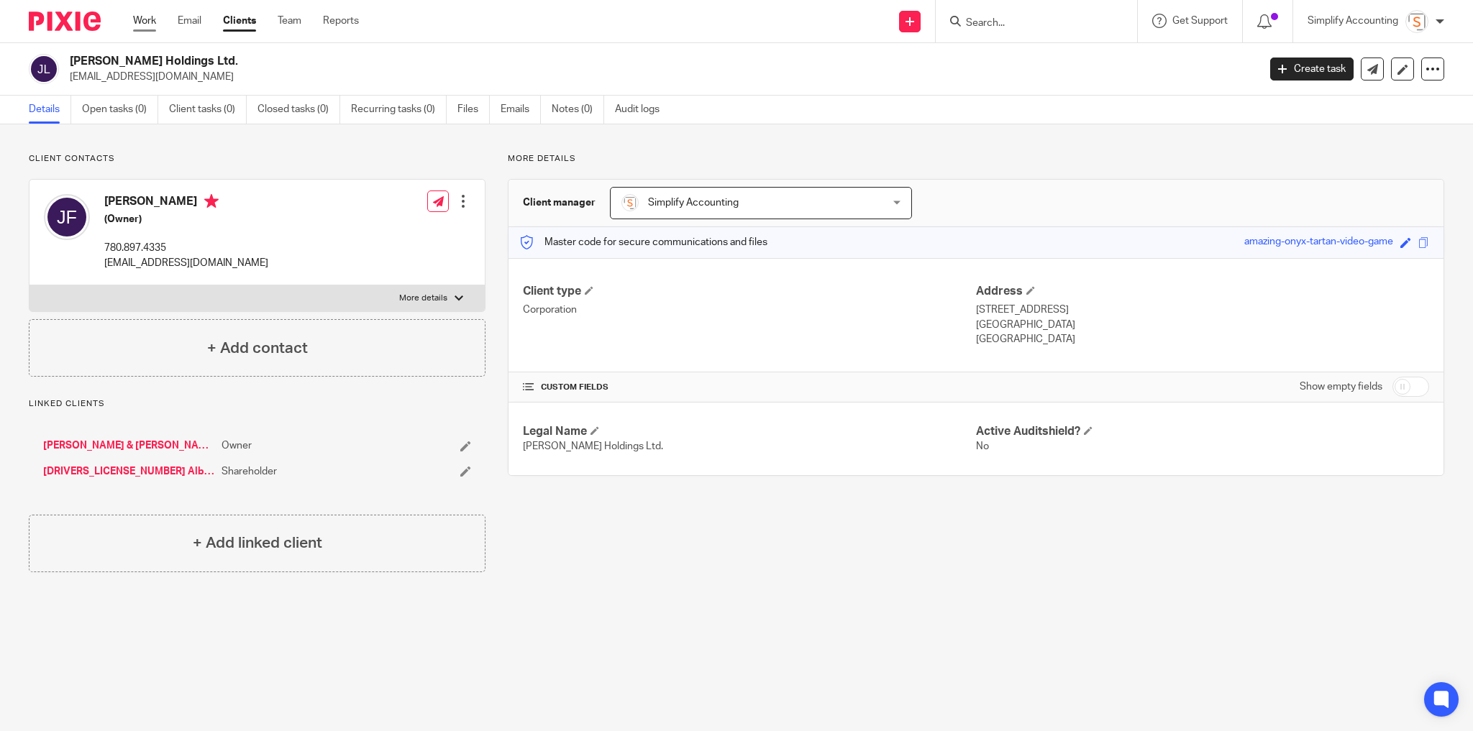
click at [148, 19] on link "Work" at bounding box center [144, 21] width 23 height 14
